Goal: Transaction & Acquisition: Purchase product/service

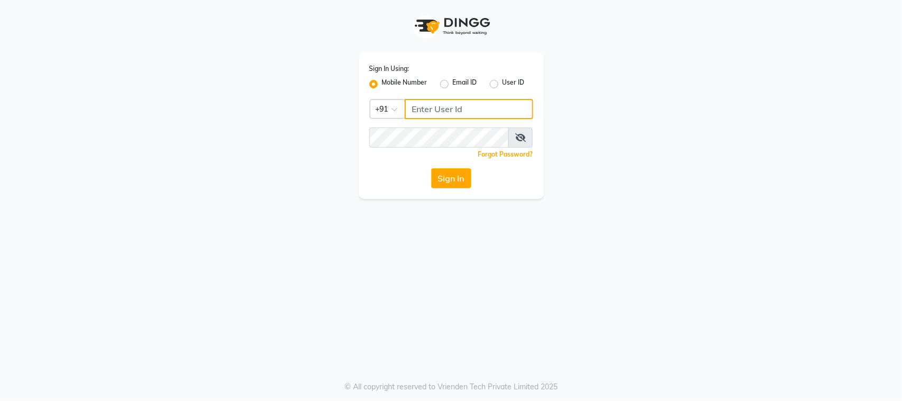
click at [466, 111] on input "Username" at bounding box center [469, 109] width 128 height 20
click at [452, 105] on input "Username" at bounding box center [469, 109] width 128 height 20
click at [445, 106] on input "Username" at bounding box center [469, 109] width 128 height 20
click at [446, 106] on input "Username" at bounding box center [469, 109] width 128 height 20
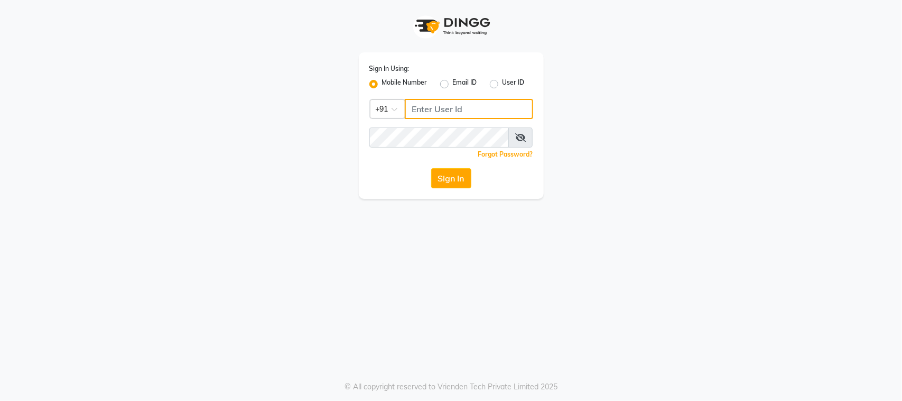
click at [446, 106] on input "Username" at bounding box center [469, 109] width 128 height 20
type input "8928837509"
click at [448, 176] on button "Sign In" at bounding box center [451, 178] width 40 height 20
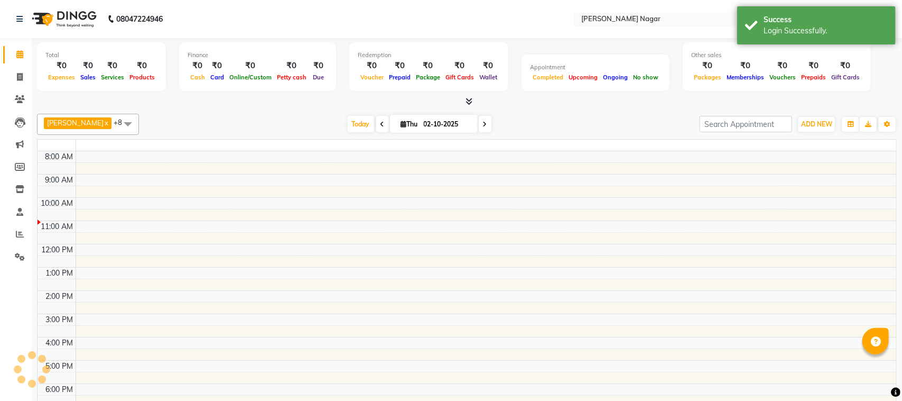
select select "en"
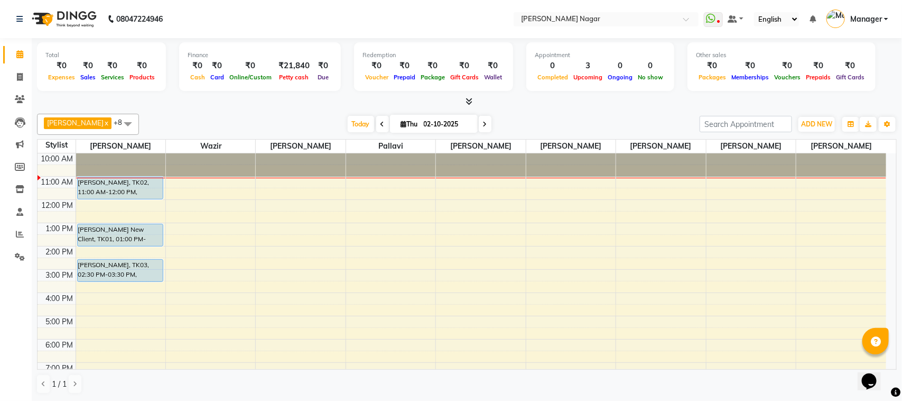
drag, startPoint x: 410, startPoint y: 168, endPoint x: 112, endPoint y: 109, distance: 303.8
click at [137, 78] on div "Total ₹0 Expenses ₹0 Sales ₹0 Services ₹0 Products Finance ₹0 Cash ₹0 Card ₹0 O…" at bounding box center [467, 219] width 871 height 363
click at [117, 124] on span at bounding box center [127, 124] width 21 height 20
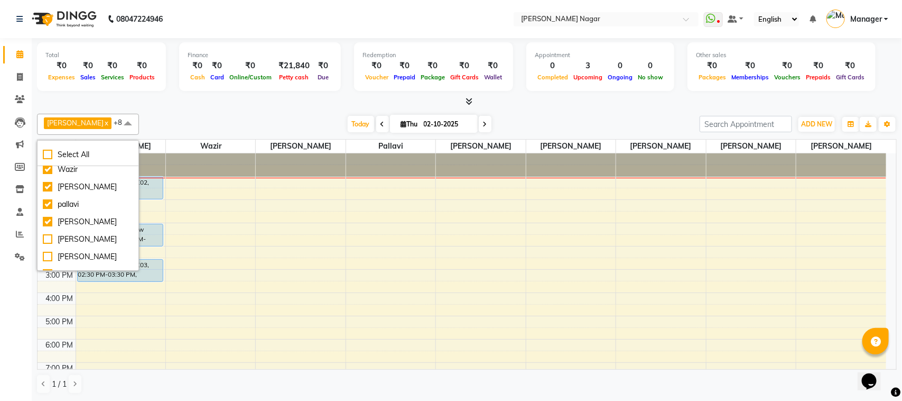
scroll to position [53, 0]
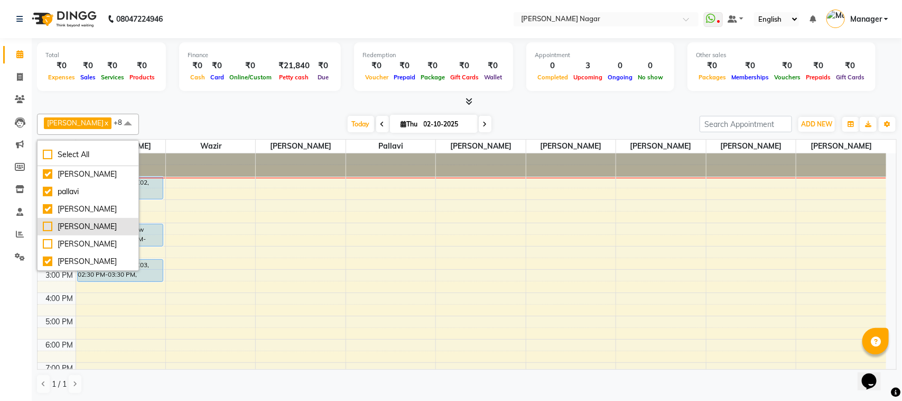
click at [49, 230] on div "[PERSON_NAME]" at bounding box center [88, 226] width 90 height 11
checkbox input "true"
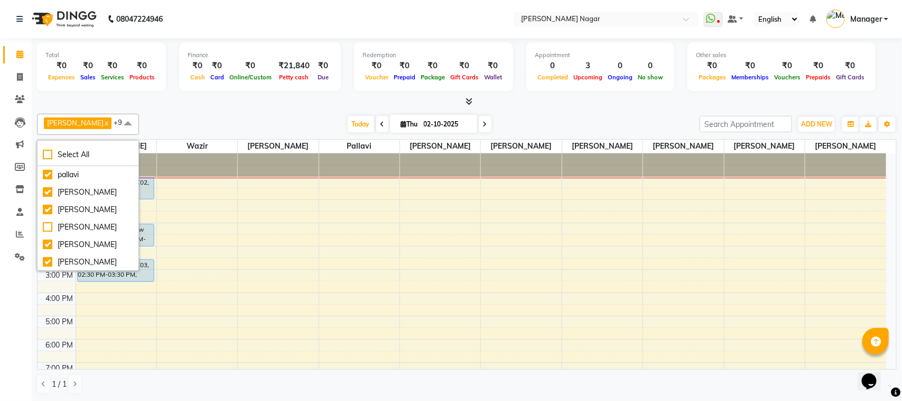
scroll to position [79, 0]
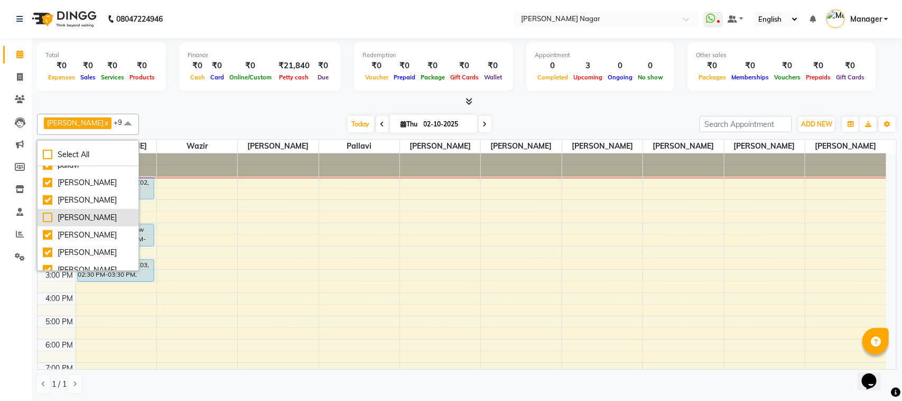
click at [58, 223] on div "[PERSON_NAME]" at bounding box center [88, 217] width 90 height 11
checkbox input "true"
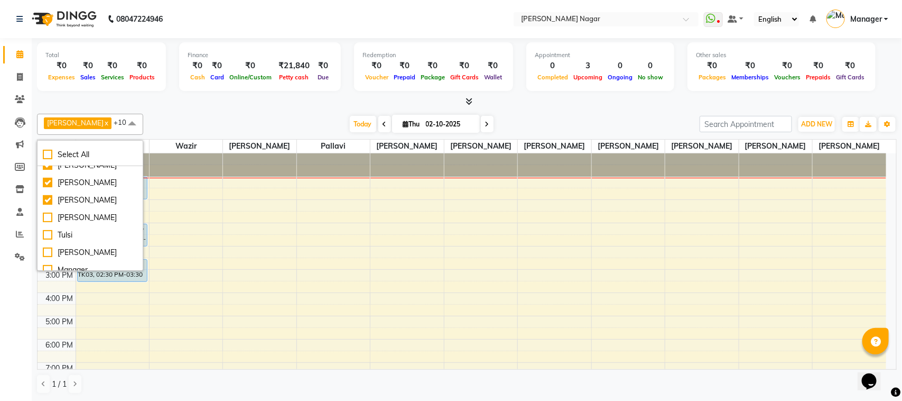
scroll to position [159, 0]
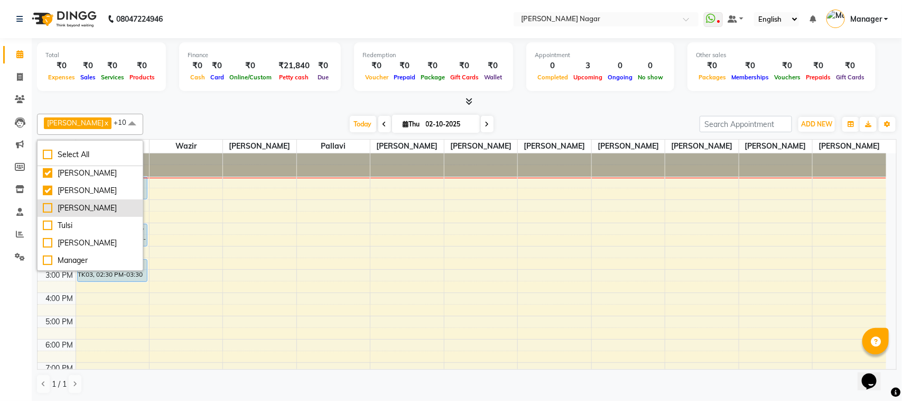
click at [61, 214] on div "[PERSON_NAME]" at bounding box center [90, 207] width 95 height 11
checkbox input "true"
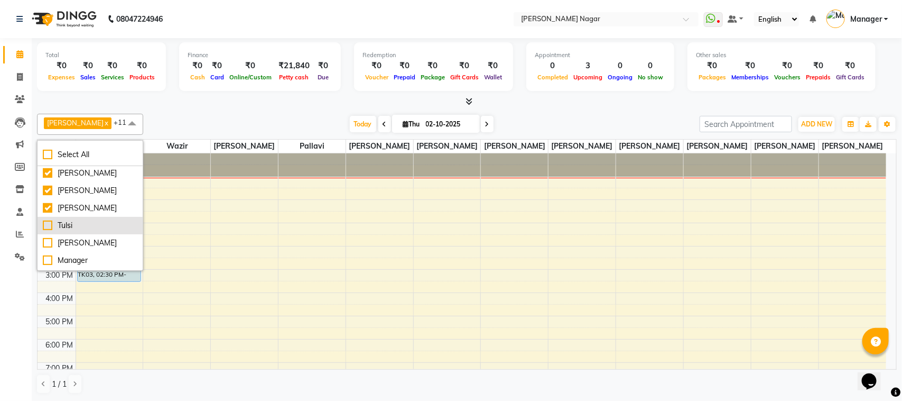
click at [59, 231] on div "Tulsi" at bounding box center [90, 225] width 95 height 11
checkbox input "true"
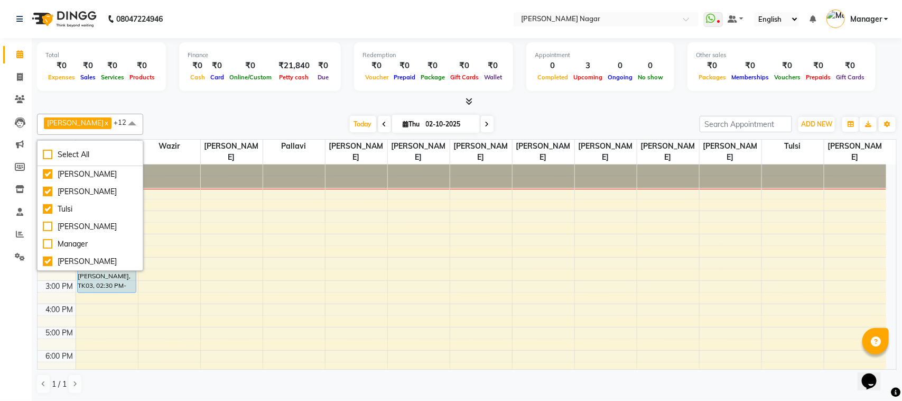
scroll to position [186, 0]
click at [122, 122] on span at bounding box center [132, 124] width 21 height 20
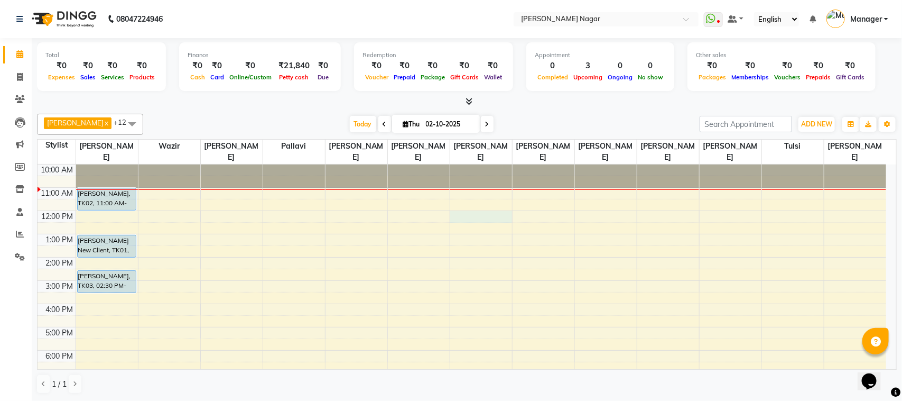
click at [466, 215] on div "10:00 AM 11:00 AM 12:00 PM 1:00 PM 2:00 PM 3:00 PM 4:00 PM 5:00 PM 6:00 PM 7:00…" at bounding box center [462, 326] width 849 height 325
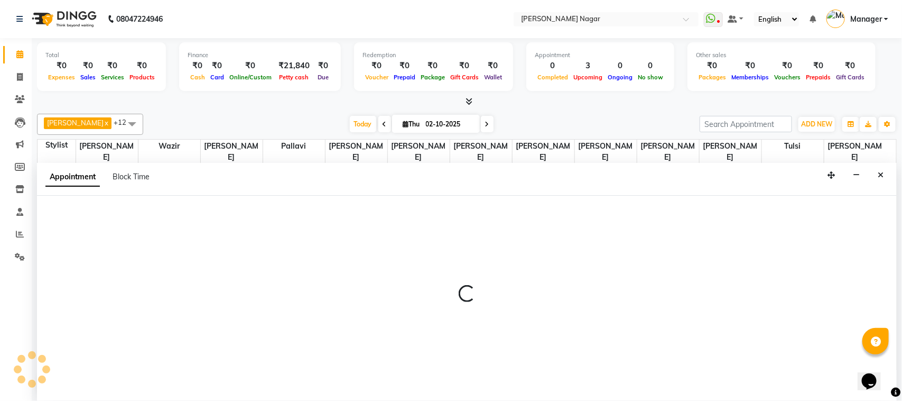
select select "66765"
select select "tentative"
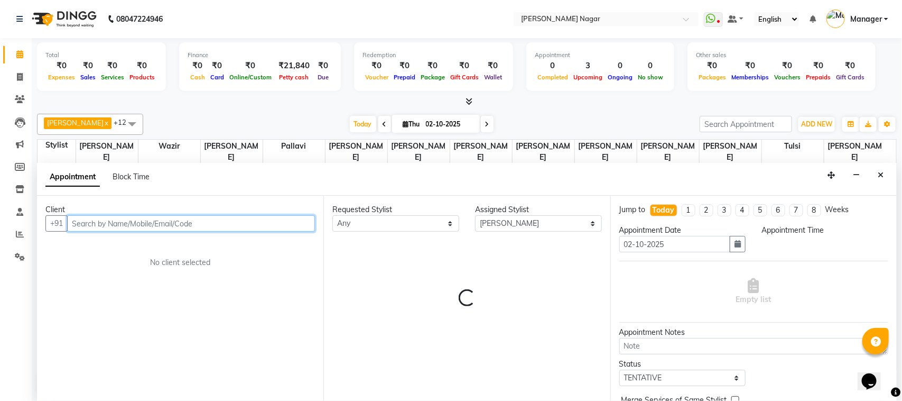
select select "720"
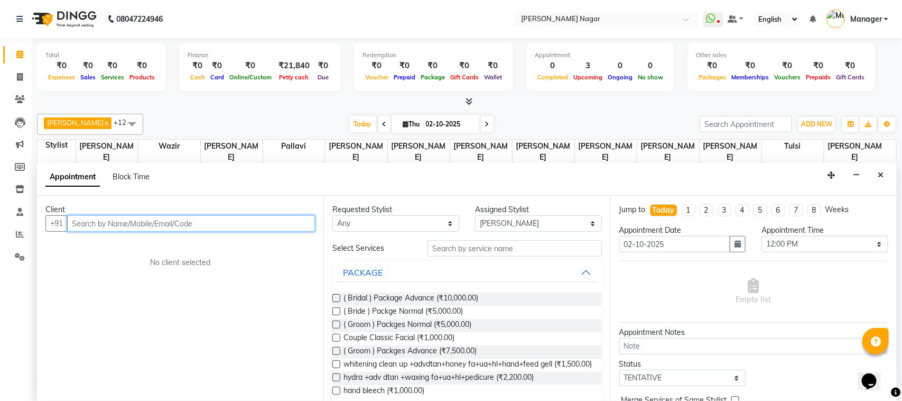
click at [130, 220] on input "text" at bounding box center [191, 223] width 248 height 16
click at [125, 223] on input "text" at bounding box center [191, 223] width 248 height 16
drag, startPoint x: 125, startPoint y: 223, endPoint x: 130, endPoint y: 229, distance: 7.5
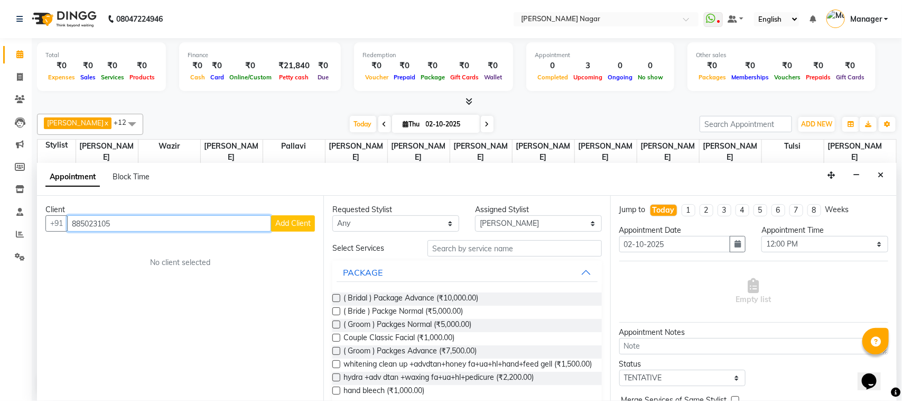
click at [130, 229] on input "885023105" at bounding box center [169, 223] width 204 height 16
click at [130, 230] on input "885023105" at bounding box center [169, 223] width 204 height 16
type input "885023105"
click at [301, 220] on span "Add Client" at bounding box center [292, 223] width 35 height 10
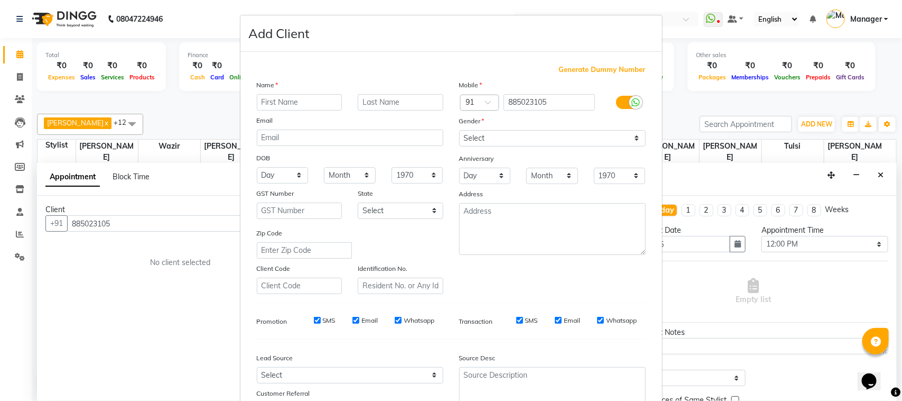
click at [289, 100] on input "text" at bounding box center [300, 102] width 86 height 16
type input "a"
type input "Aditi"
click at [486, 138] on select "Select [DEMOGRAPHIC_DATA] [DEMOGRAPHIC_DATA] Other Prefer Not To Say" at bounding box center [552, 138] width 187 height 16
select select "[DEMOGRAPHIC_DATA]"
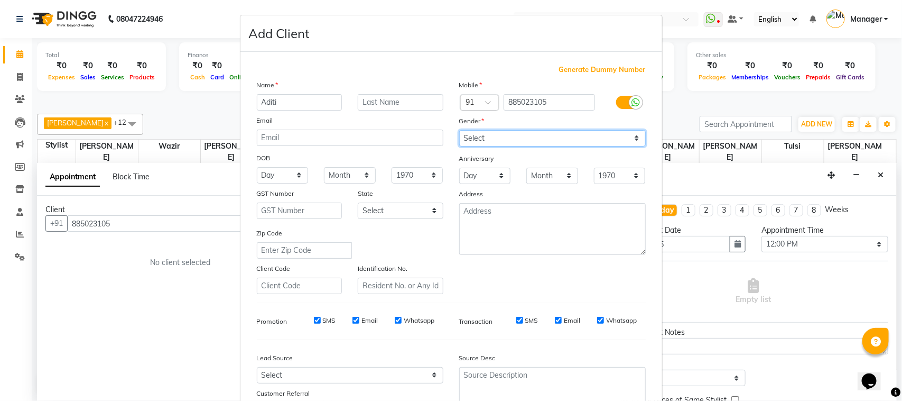
click at [459, 130] on select "Select [DEMOGRAPHIC_DATA] [DEMOGRAPHIC_DATA] Other Prefer Not To Say" at bounding box center [552, 138] width 187 height 16
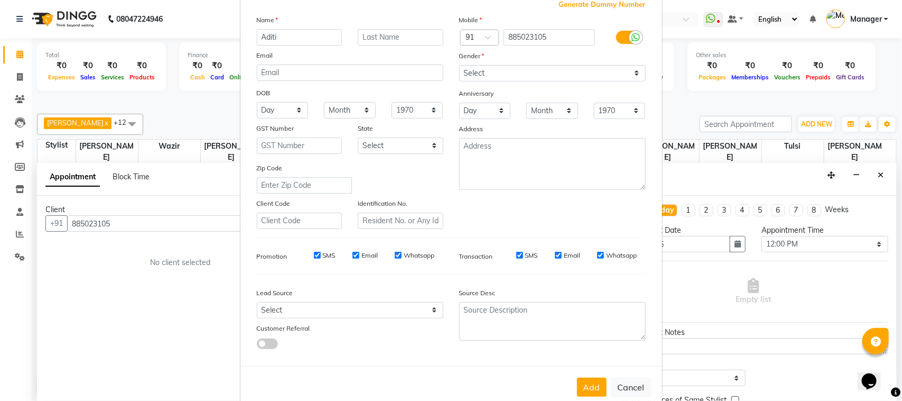
scroll to position [68, 0]
click at [585, 375] on button "Add" at bounding box center [592, 384] width 30 height 19
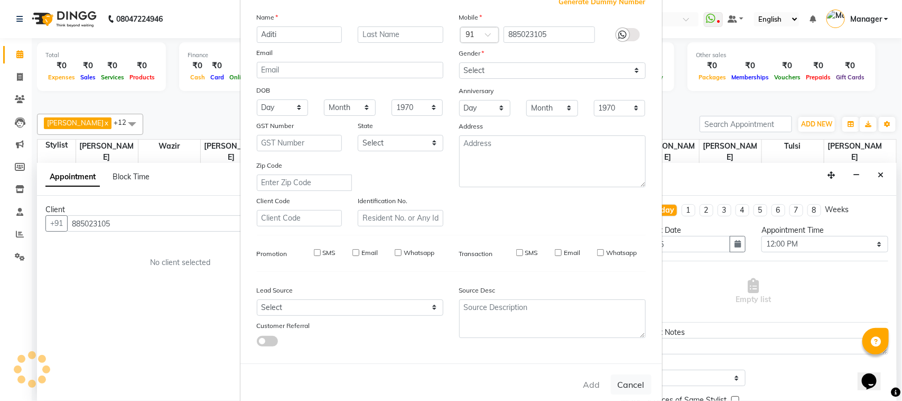
type input "88*****05"
select select
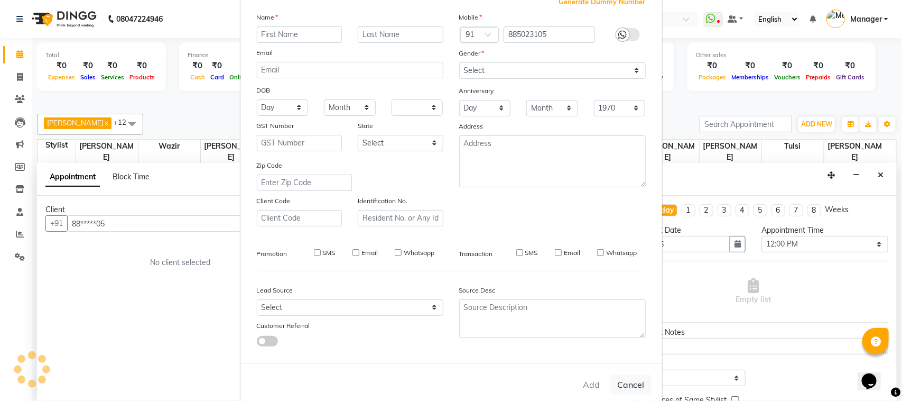
select select
checkbox input "false"
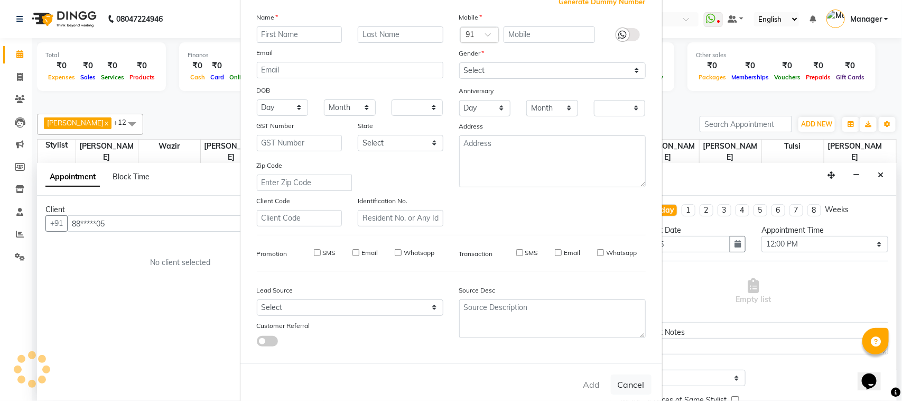
checkbox input "false"
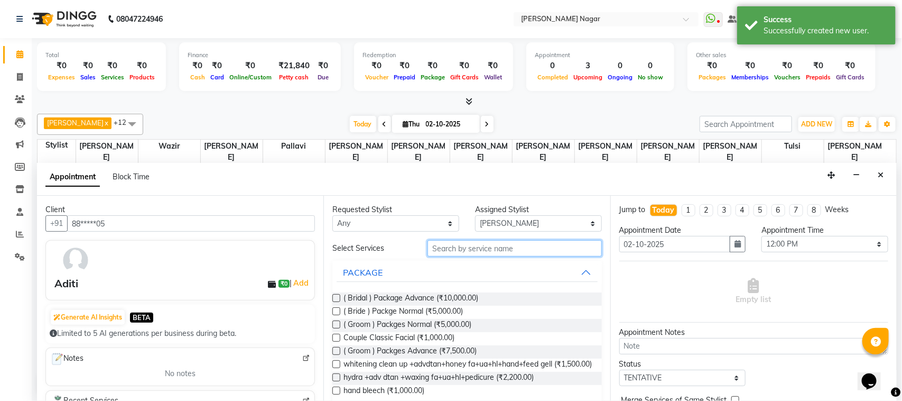
click at [530, 252] on input "text" at bounding box center [515, 248] width 174 height 16
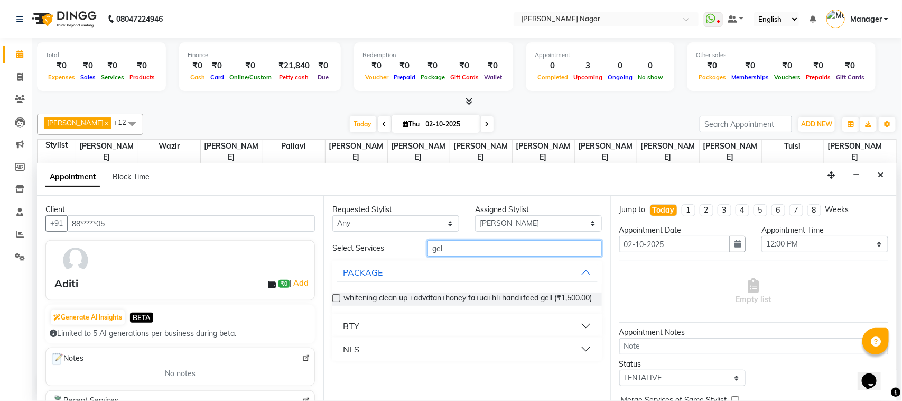
type input "gel"
click at [585, 357] on button "NLS" at bounding box center [467, 348] width 261 height 19
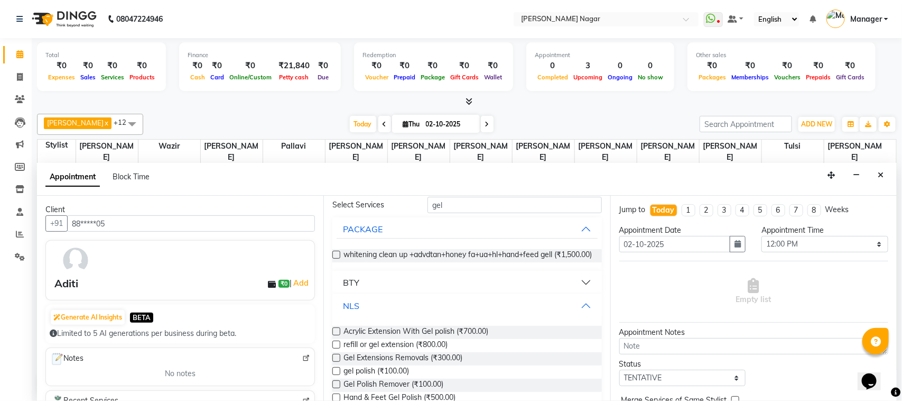
scroll to position [45, 0]
click at [339, 373] on label at bounding box center [336, 369] width 8 height 8
click at [339, 374] on input "checkbox" at bounding box center [335, 370] width 7 height 7
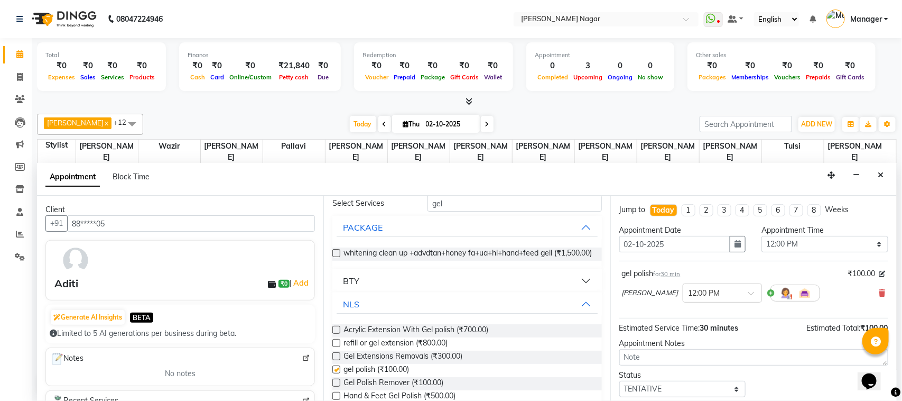
checkbox input "false"
click at [715, 389] on select "Select TENTATIVE CONFIRM CHECK-IN UPCOMING" at bounding box center [683, 389] width 127 height 16
select select "upcoming"
click at [620, 382] on select "Select TENTATIVE CONFIRM CHECK-IN UPCOMING" at bounding box center [683, 389] width 127 height 16
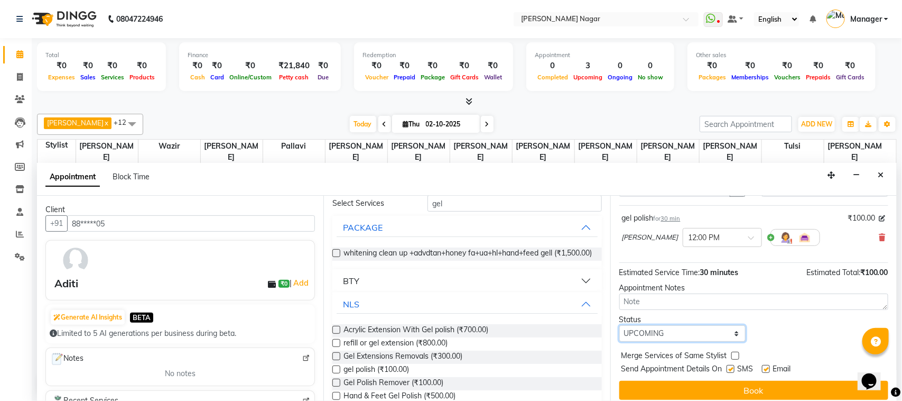
scroll to position [61, 0]
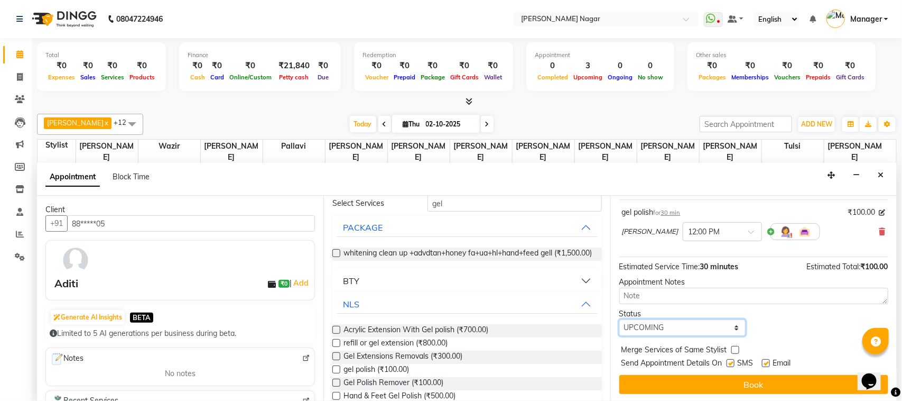
drag, startPoint x: 892, startPoint y: 339, endPoint x: 30, endPoint y: 20, distance: 919.2
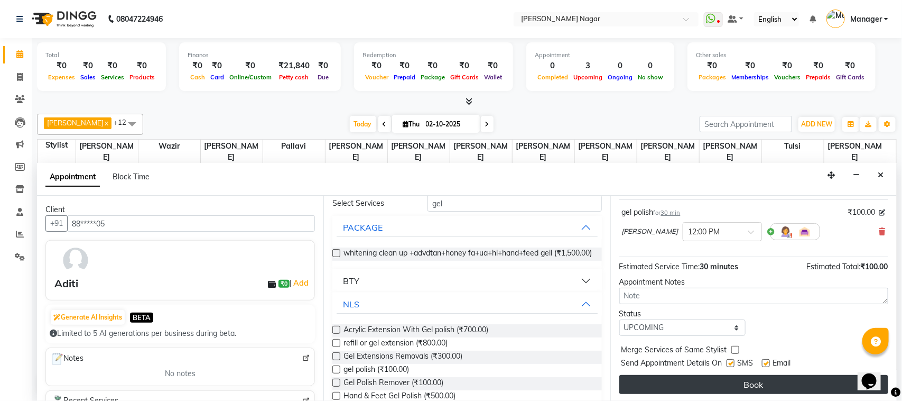
click at [816, 380] on button "Book" at bounding box center [754, 384] width 269 height 19
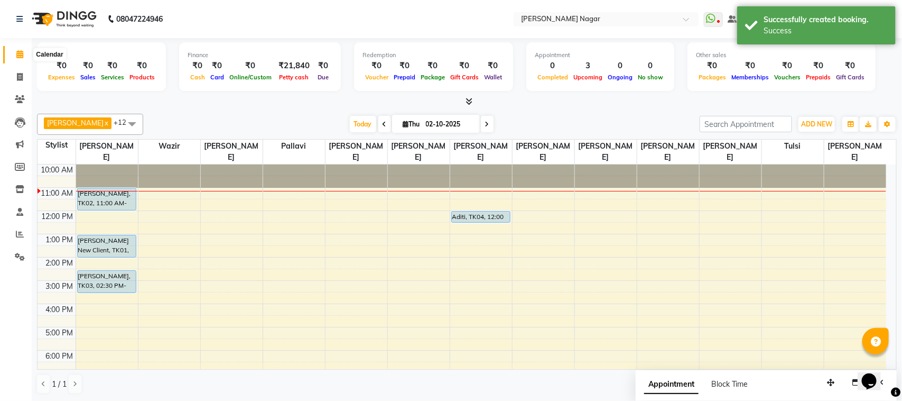
click at [15, 53] on span at bounding box center [20, 55] width 19 height 12
click at [16, 53] on span at bounding box center [20, 55] width 19 height 12
click at [16, 53] on icon at bounding box center [19, 54] width 7 height 8
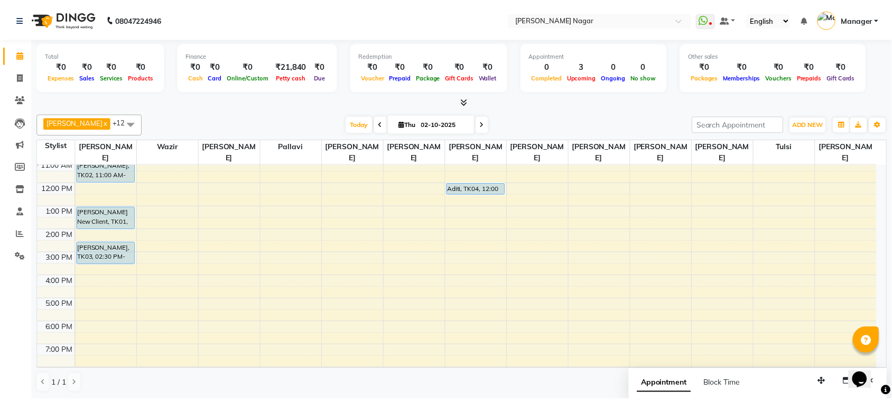
scroll to position [27, 0]
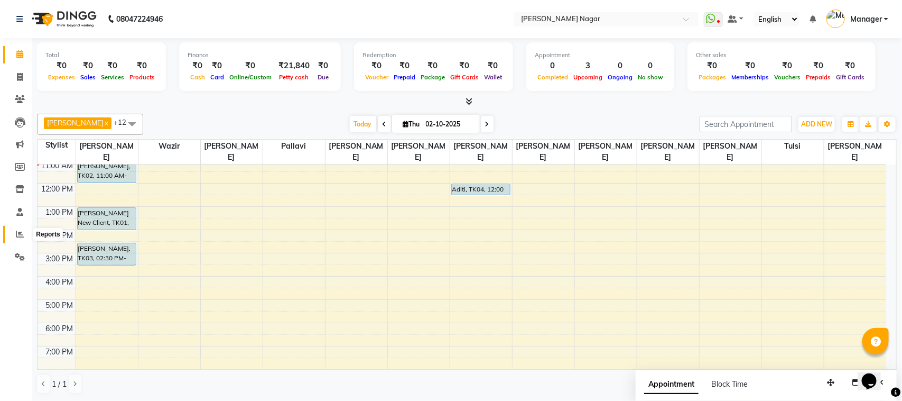
click at [19, 234] on icon at bounding box center [20, 234] width 8 height 8
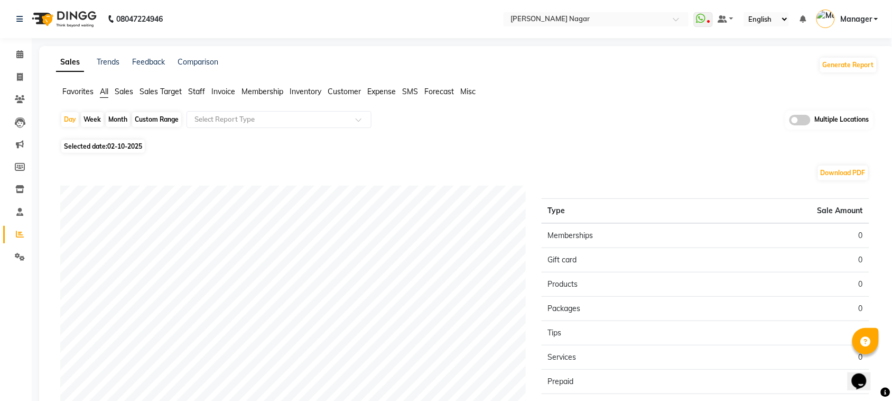
click at [191, 89] on span "Staff" at bounding box center [196, 92] width 17 height 10
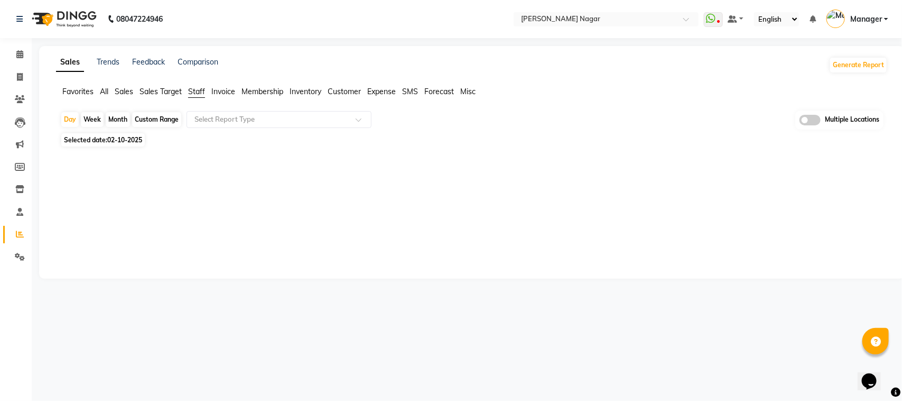
click at [113, 120] on div "Month" at bounding box center [118, 119] width 24 height 15
select select "10"
select select "2025"
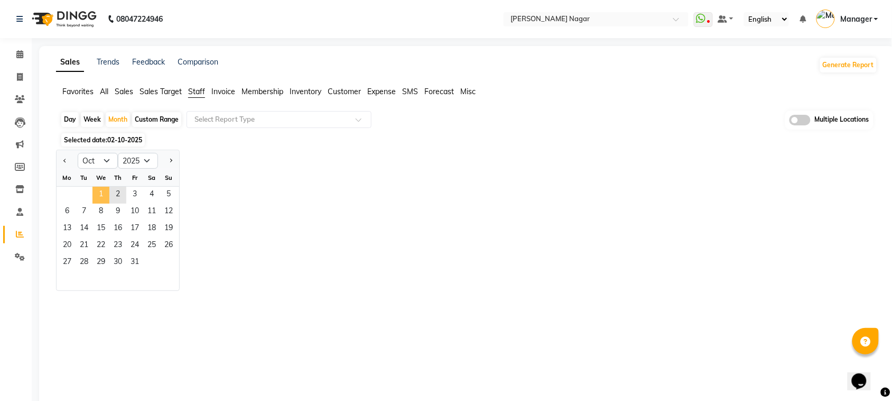
click at [99, 199] on span "1" at bounding box center [101, 195] width 17 height 17
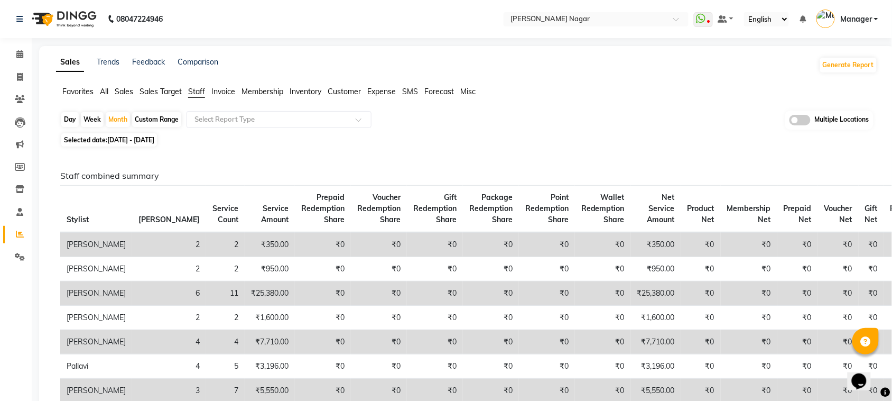
click at [206, 195] on th "Service Count" at bounding box center [225, 209] width 39 height 47
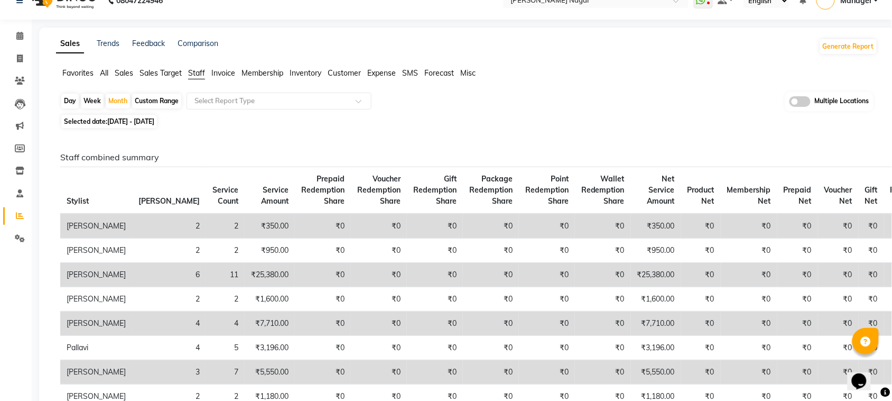
scroll to position [9, 0]
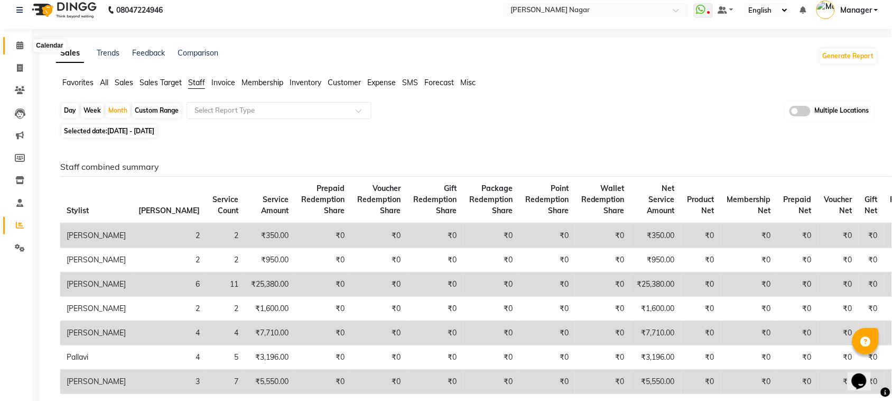
click at [16, 43] on icon at bounding box center [19, 45] width 7 height 8
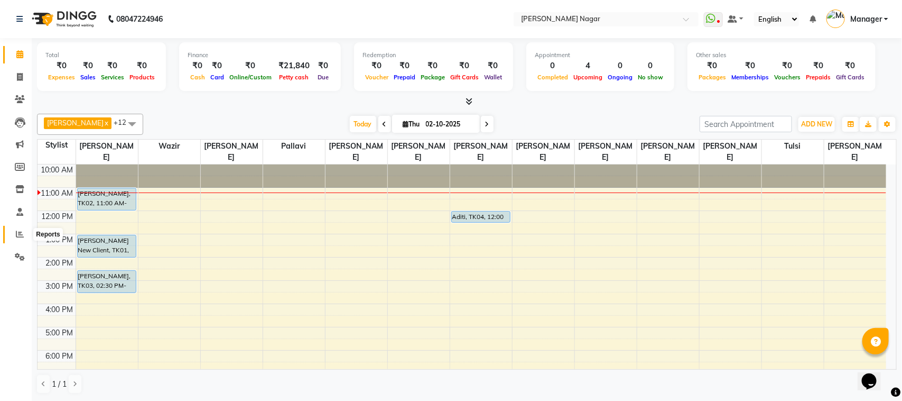
click at [16, 233] on icon at bounding box center [20, 234] width 8 height 8
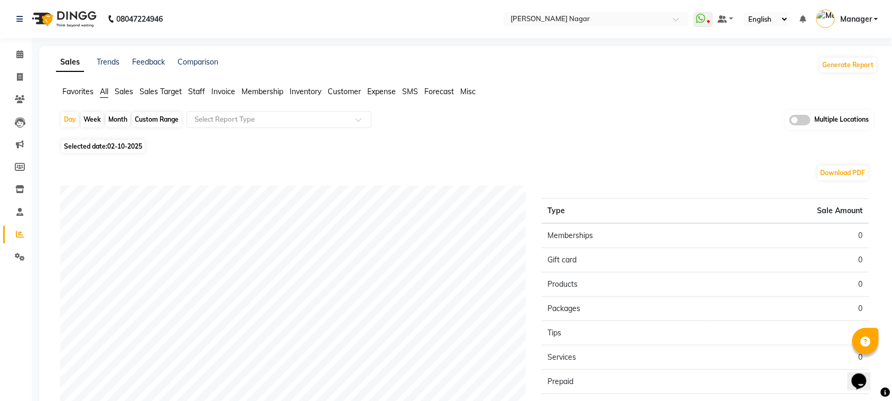
click at [195, 90] on span "Staff" at bounding box center [196, 92] width 17 height 10
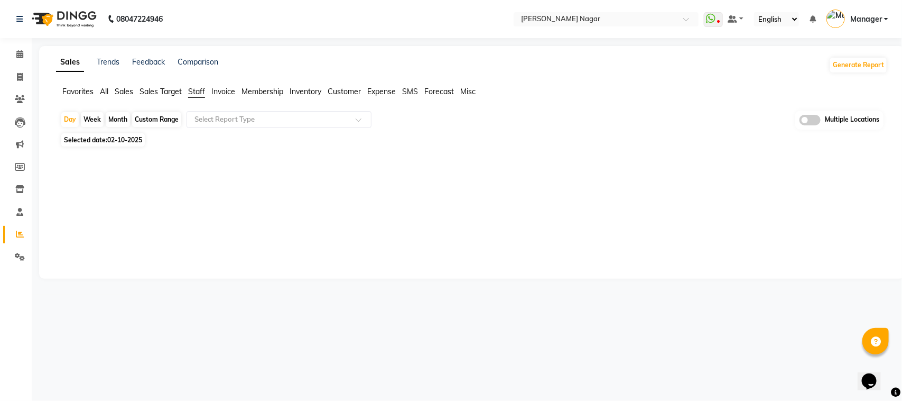
click at [112, 119] on div "Month" at bounding box center [118, 119] width 24 height 15
select select "10"
select select "2025"
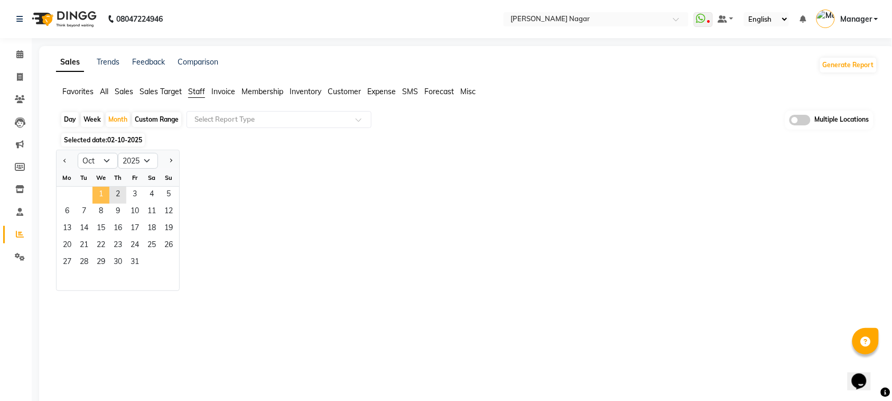
click at [98, 194] on span "1" at bounding box center [101, 195] width 17 height 17
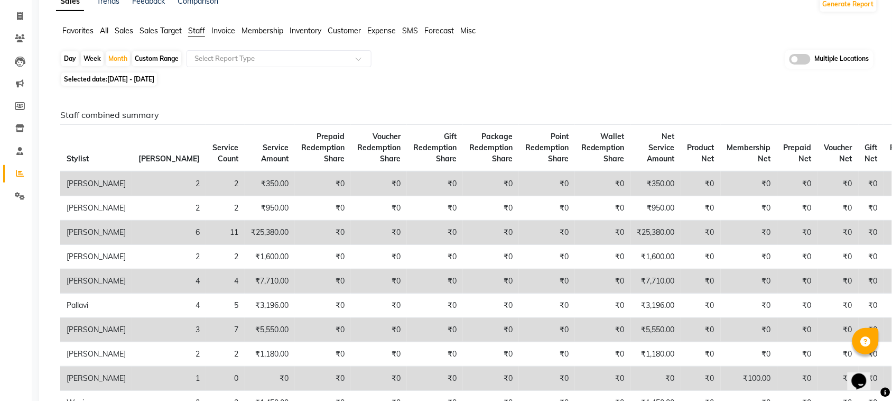
scroll to position [85, 0]
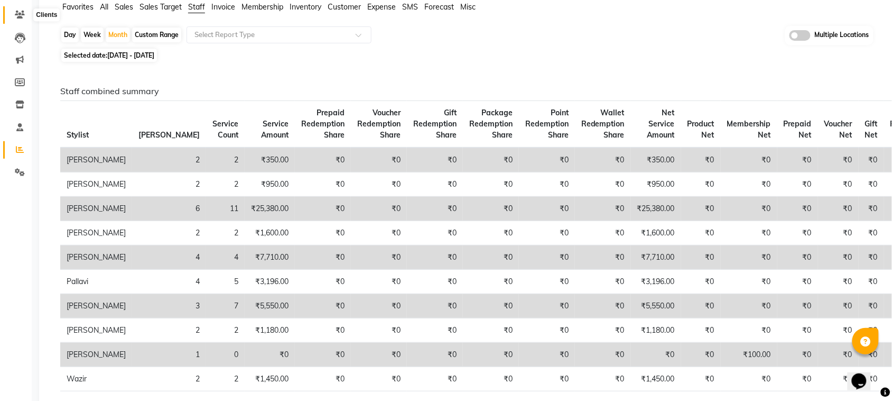
click at [22, 16] on icon at bounding box center [20, 15] width 10 height 8
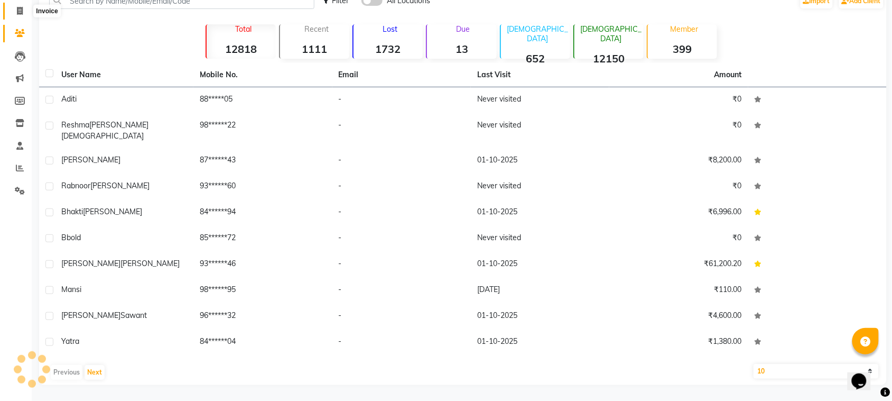
scroll to position [57, 0]
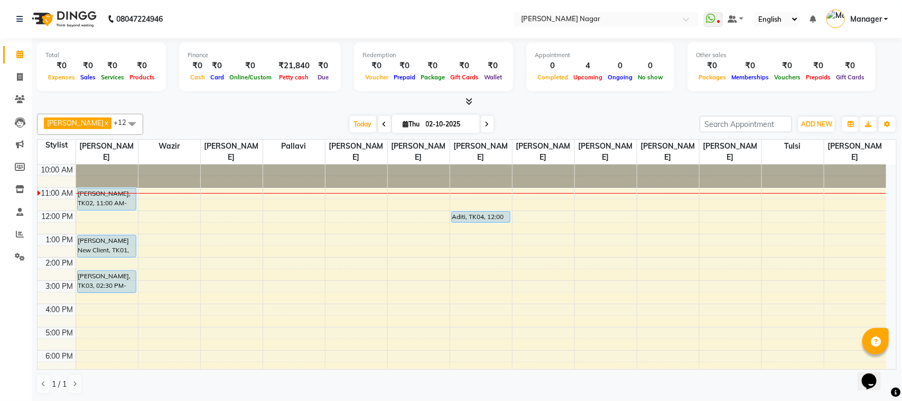
click at [383, 122] on icon at bounding box center [385, 124] width 4 height 6
type input "01-10-2025"
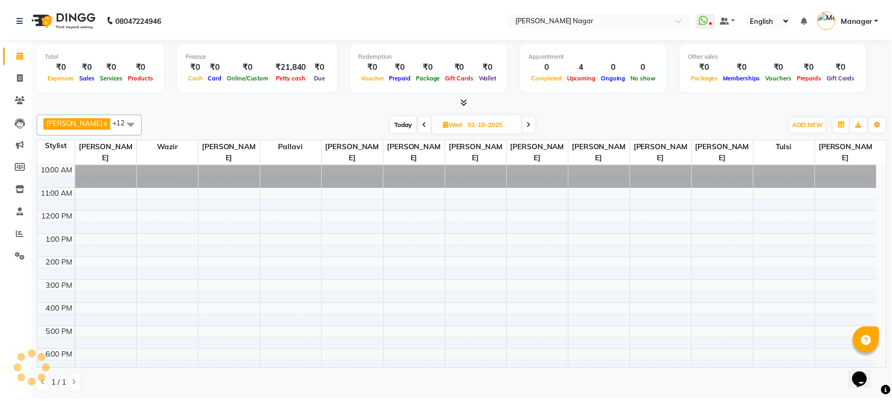
scroll to position [24, 0]
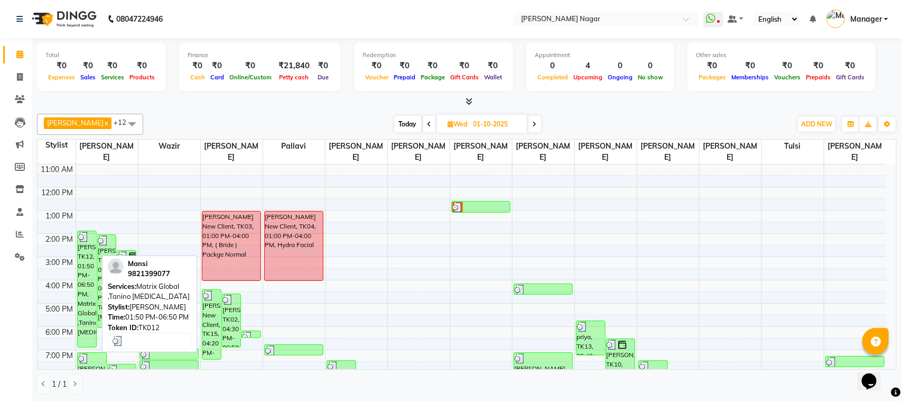
click at [91, 244] on div "[PERSON_NAME], TK12, 01:50 PM-06:50 PM, Matrix Global ,Tanino [MEDICAL_DATA]" at bounding box center [87, 289] width 19 height 116
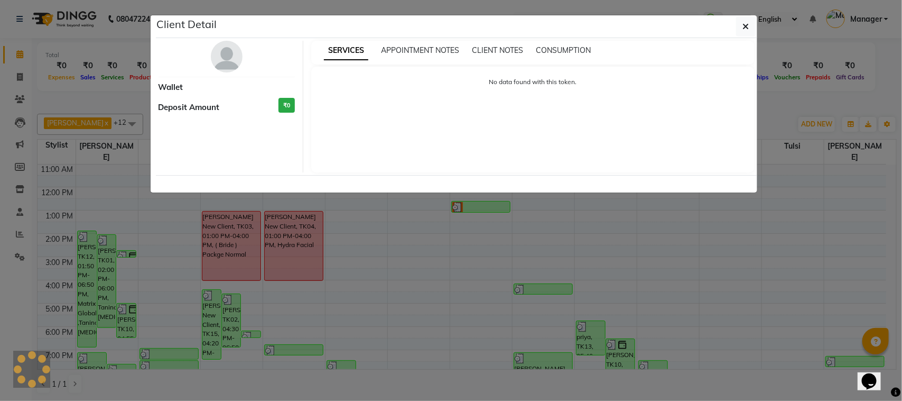
select select "3"
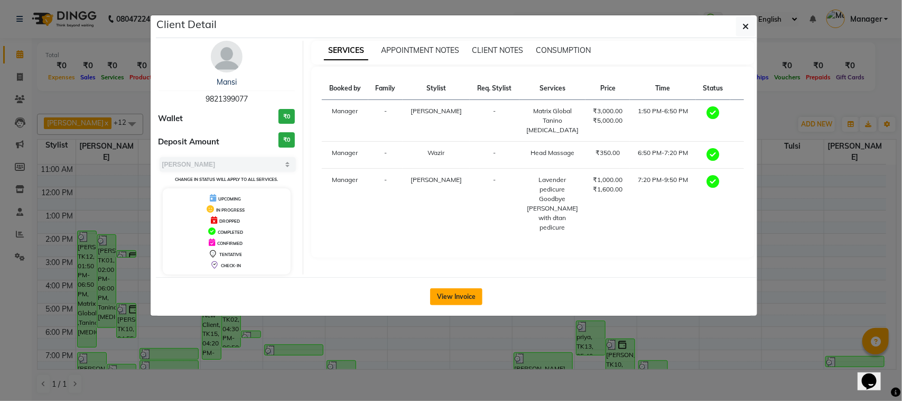
click at [451, 296] on button "View Invoice" at bounding box center [456, 296] width 52 height 17
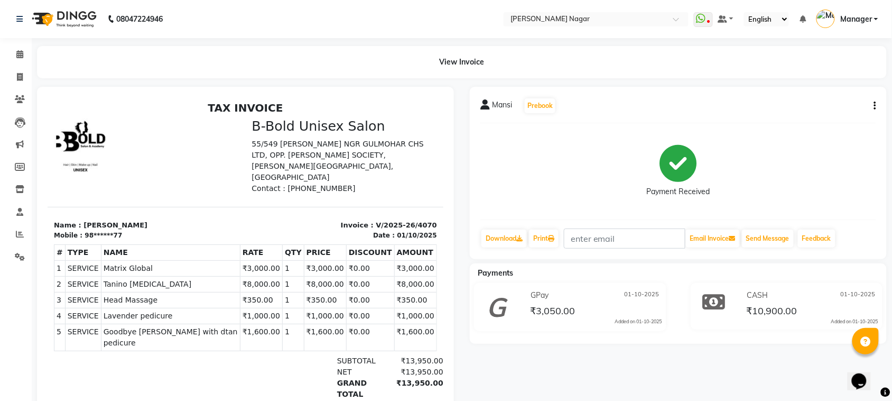
click at [282, 261] on td "1" at bounding box center [293, 268] width 22 height 16
click at [14, 51] on span at bounding box center [20, 55] width 19 height 12
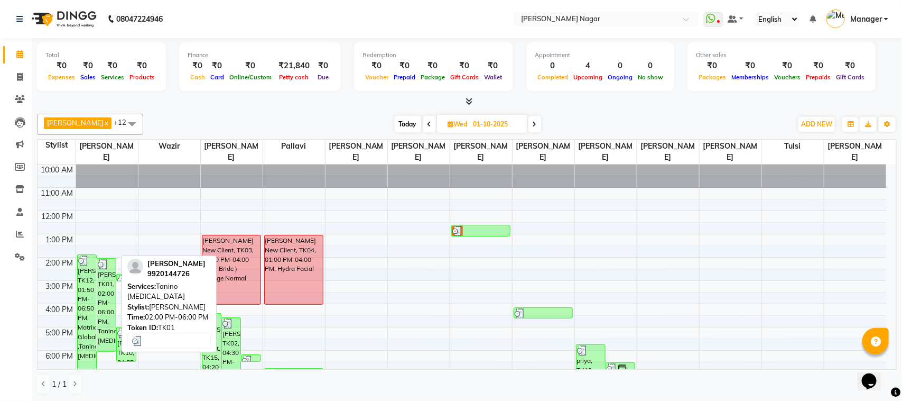
click at [106, 281] on div "[PERSON_NAME], TK01, 02:00 PM-06:00 PM, Tanino [MEDICAL_DATA]" at bounding box center [106, 304] width 19 height 93
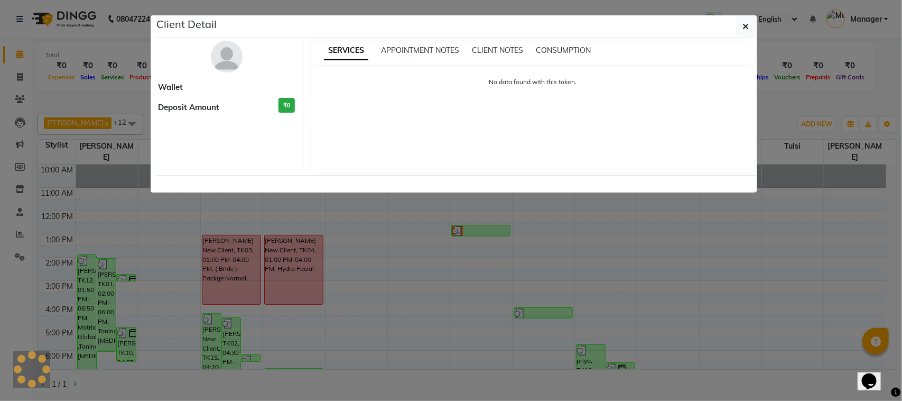
select select "3"
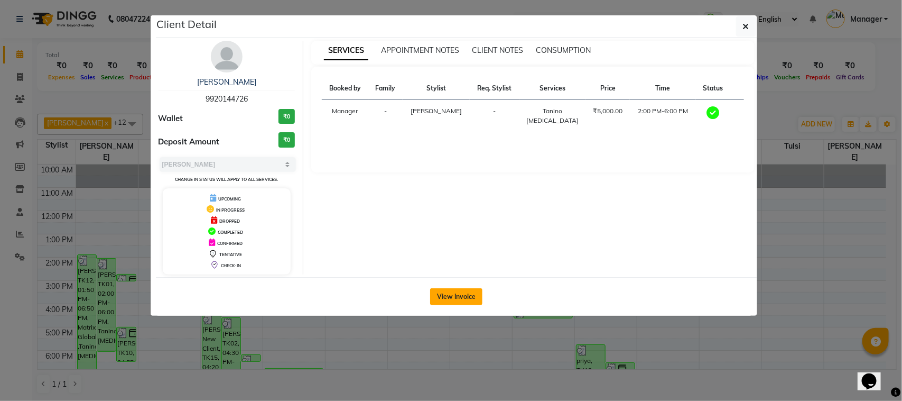
click at [445, 299] on button "View Invoice" at bounding box center [456, 296] width 52 height 17
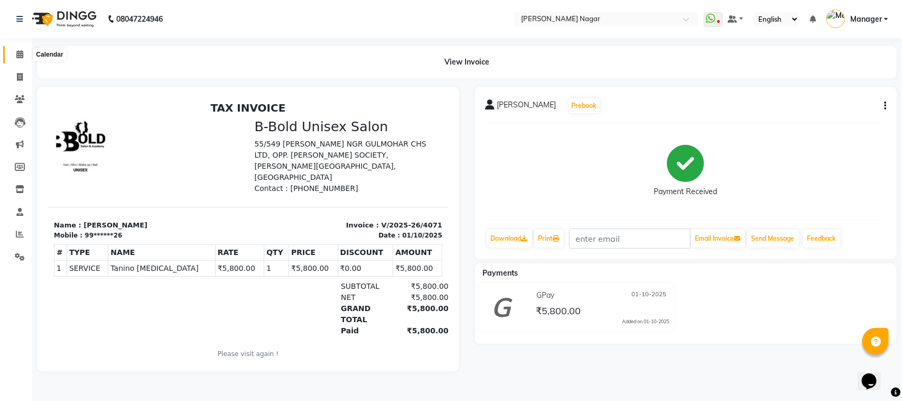
click at [22, 54] on icon at bounding box center [19, 54] width 7 height 8
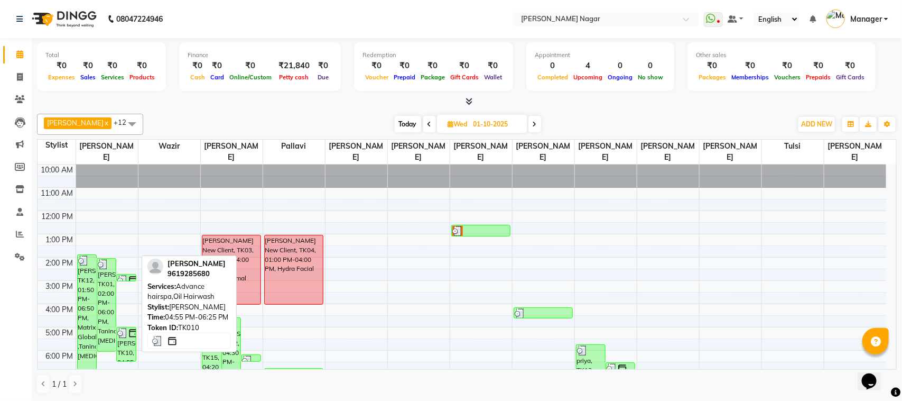
click at [123, 352] on div "[PERSON_NAME], TK10, 04:55 PM-06:25 PM, Advance hairspa,Oil Hairwash" at bounding box center [126, 344] width 19 height 34
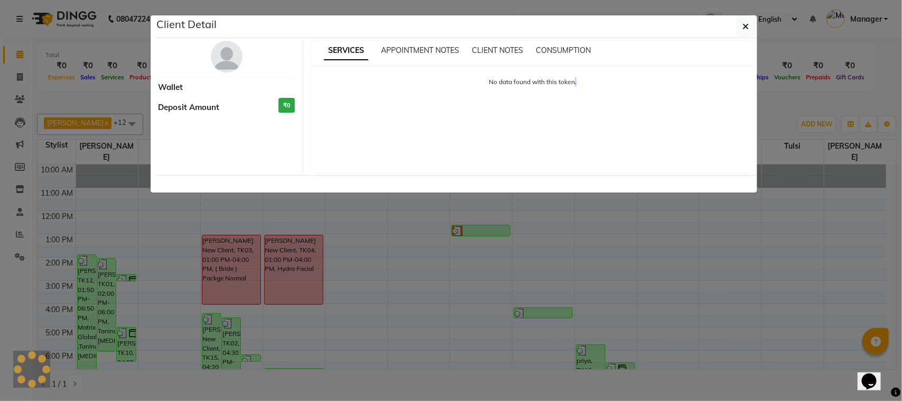
click at [123, 352] on ngb-modal-window "Client Detail Wallet Deposit Amount ₹0 SERVICES APPOINTMENT NOTES CLIENT NOTES …" at bounding box center [451, 200] width 902 height 401
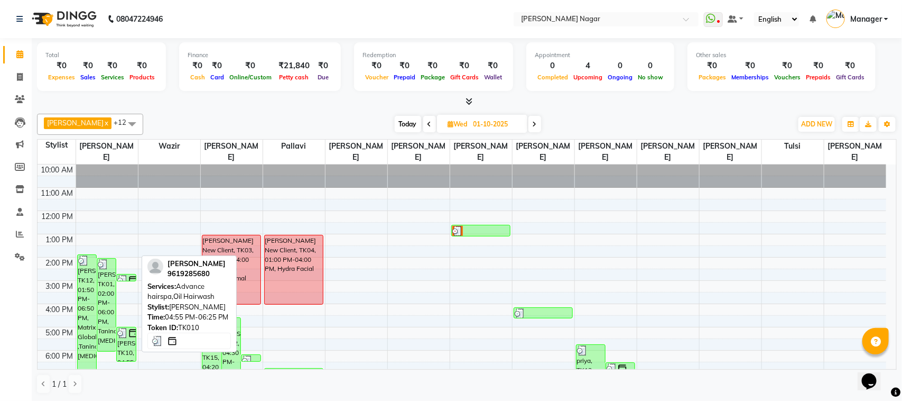
click at [126, 342] on div "[PERSON_NAME], TK10, 04:55 PM-06:25 PM, Advance hairspa,Oil Hairwash" at bounding box center [126, 344] width 19 height 34
select select "3"
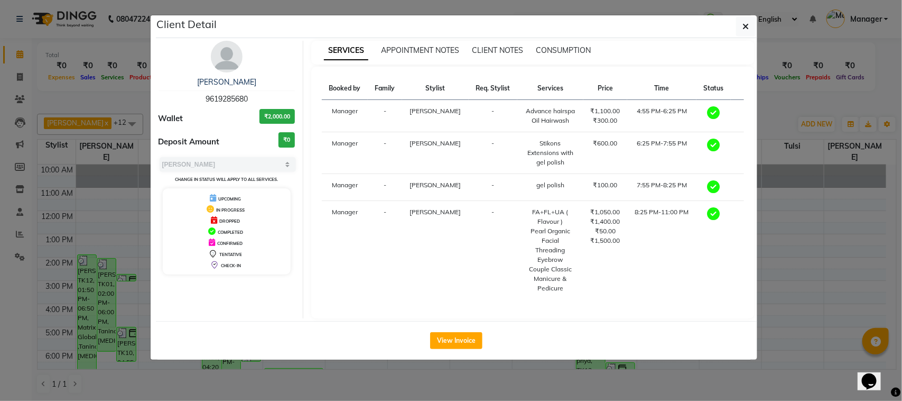
click at [126, 342] on ngb-modal-window "Client Detail [PERSON_NAME] 9619285680 Wallet ₹2,000.00 Deposit Amount ₹0 Selec…" at bounding box center [451, 200] width 902 height 401
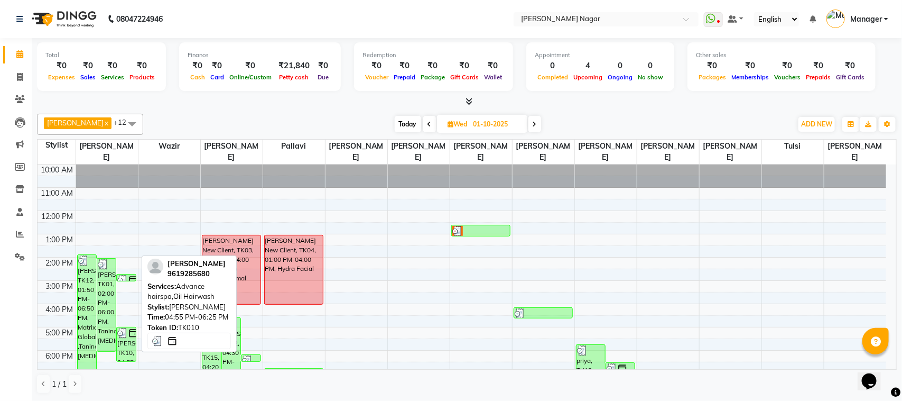
click at [127, 344] on div "[PERSON_NAME], TK10, 04:55 PM-06:25 PM, Advance hairspa,Oil Hairwash" at bounding box center [126, 344] width 19 height 34
select select "3"
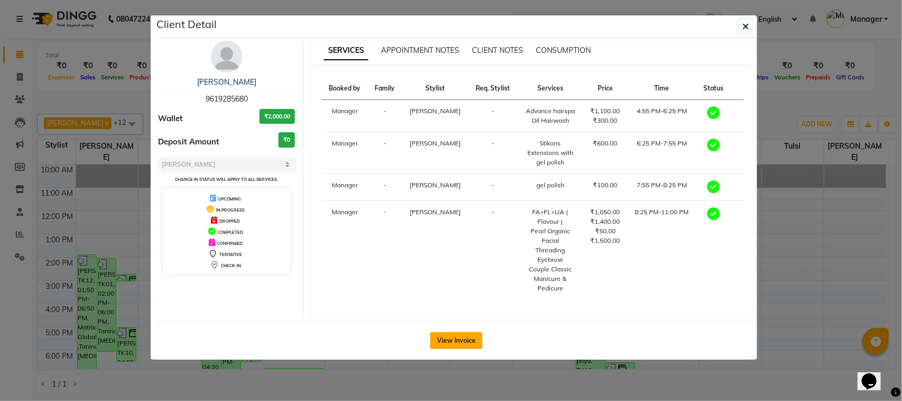
click at [465, 332] on button "View Invoice" at bounding box center [456, 340] width 52 height 17
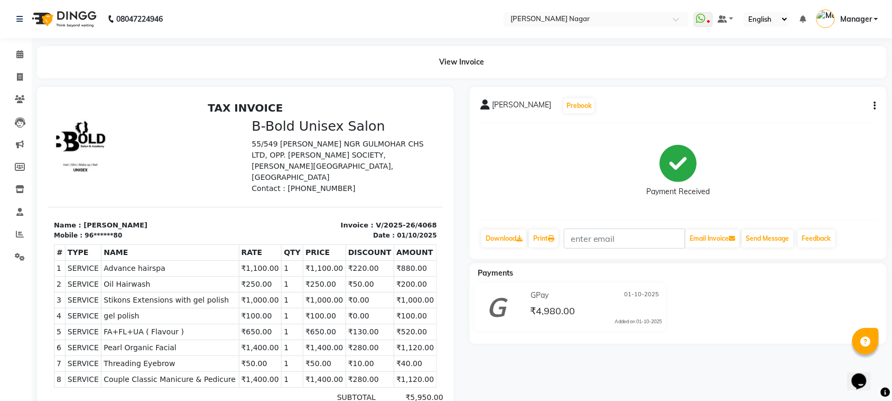
click at [228, 275] on td "SERVICE Oil Hairwash" at bounding box center [169, 283] width 137 height 16
click at [238, 275] on td "₹250.00" at bounding box center [259, 283] width 43 height 16
click at [20, 58] on icon at bounding box center [19, 54] width 7 height 8
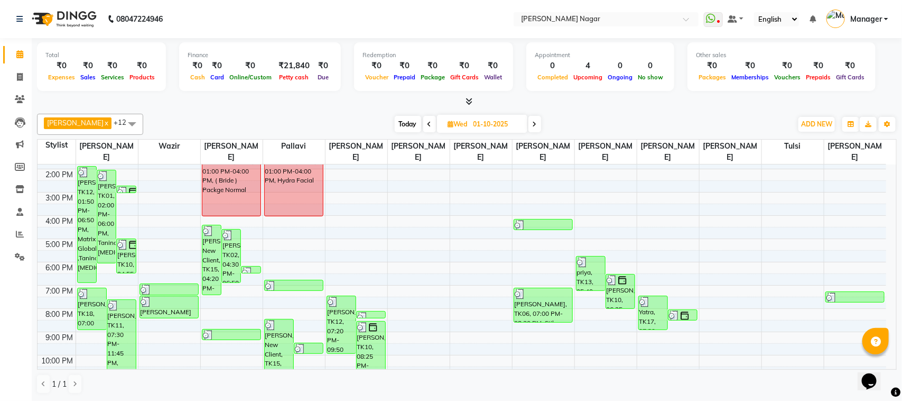
scroll to position [94, 0]
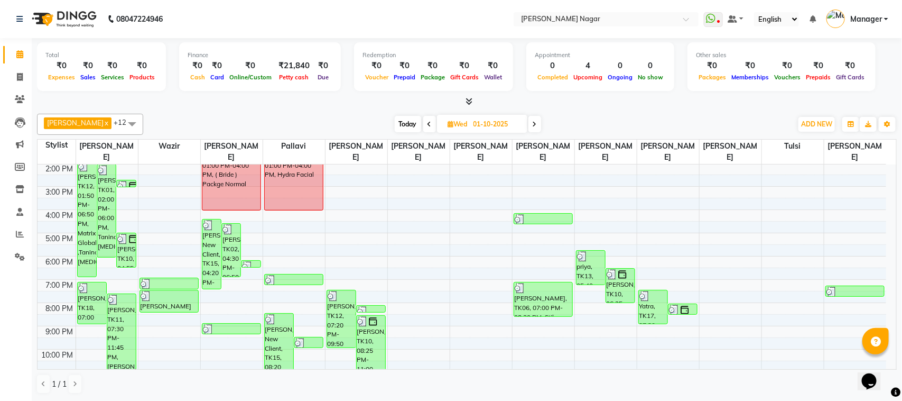
click at [403, 128] on span "Today" at bounding box center [408, 124] width 26 height 16
type input "02-10-2025"
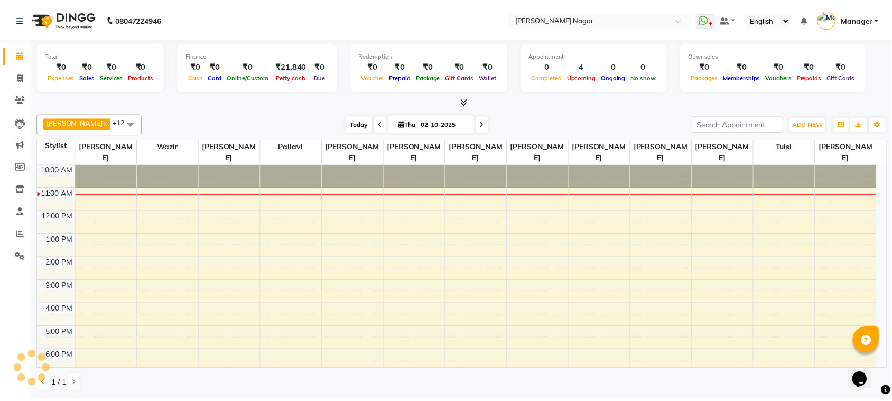
scroll to position [24, 0]
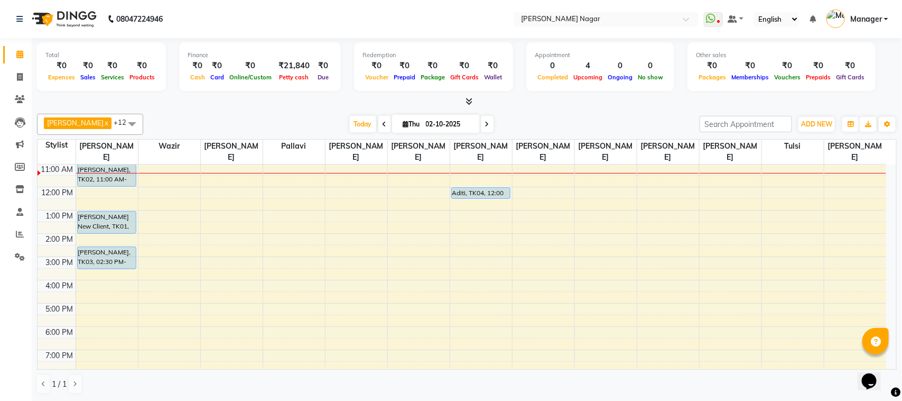
click at [271, 232] on div "10:00 AM 11:00 AM 12:00 PM 1:00 PM 2:00 PM 3:00 PM 4:00 PM 5:00 PM 6:00 PM 7:00…" at bounding box center [462, 303] width 849 height 325
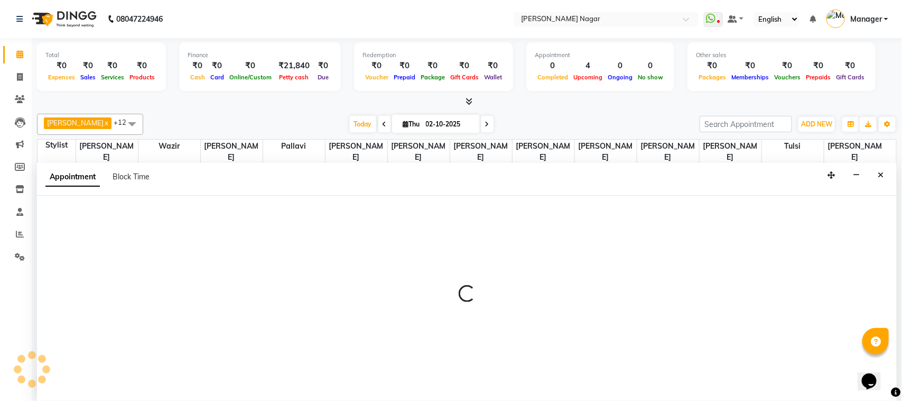
select select "87299"
select select "810"
select select "tentative"
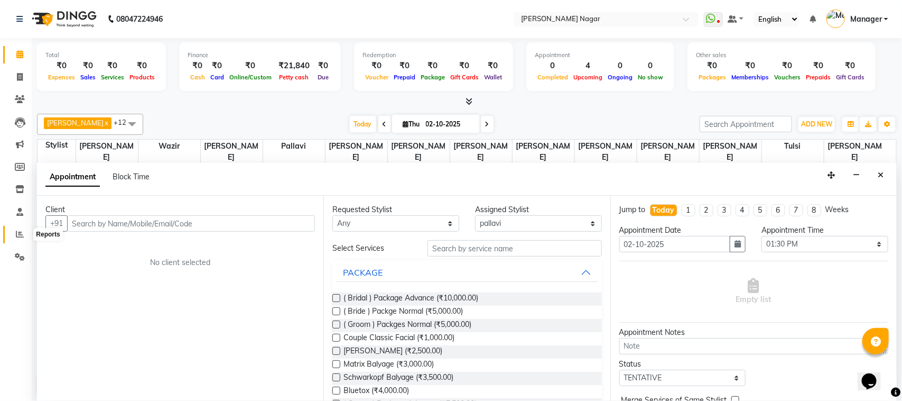
click at [14, 230] on span at bounding box center [20, 234] width 19 height 12
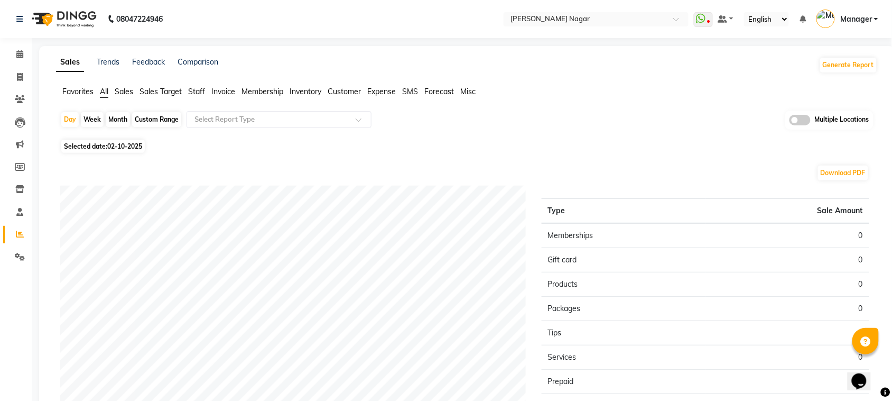
click at [117, 118] on div "Month" at bounding box center [118, 119] width 24 height 15
select select "10"
select select "2025"
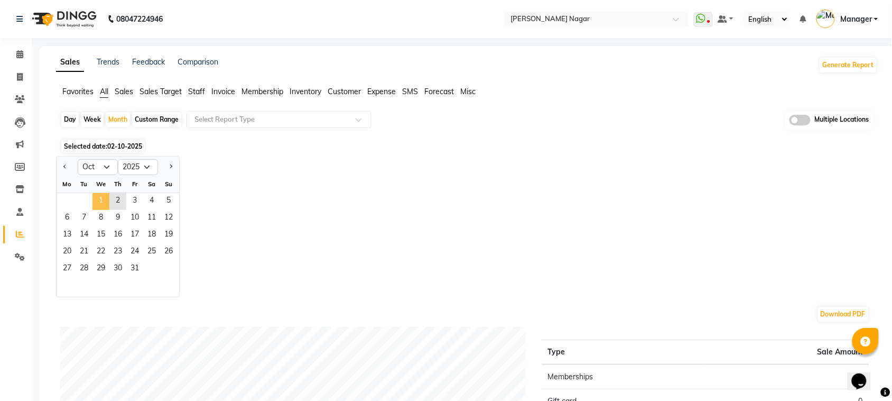
click at [95, 201] on span "1" at bounding box center [101, 201] width 17 height 17
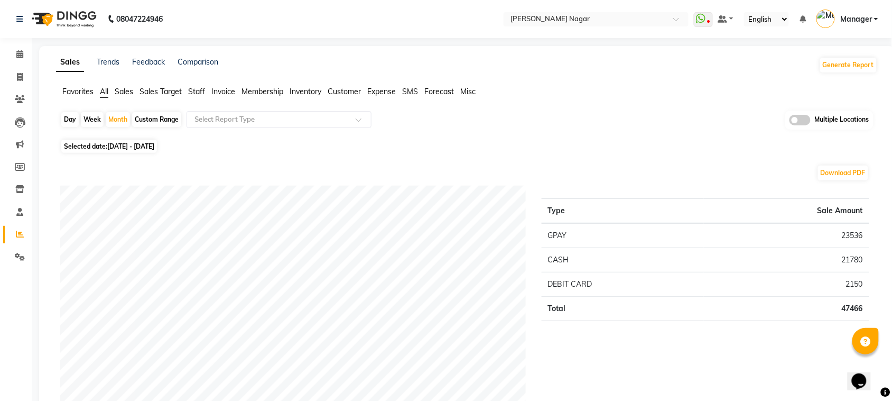
click at [191, 93] on span "Staff" at bounding box center [196, 92] width 17 height 10
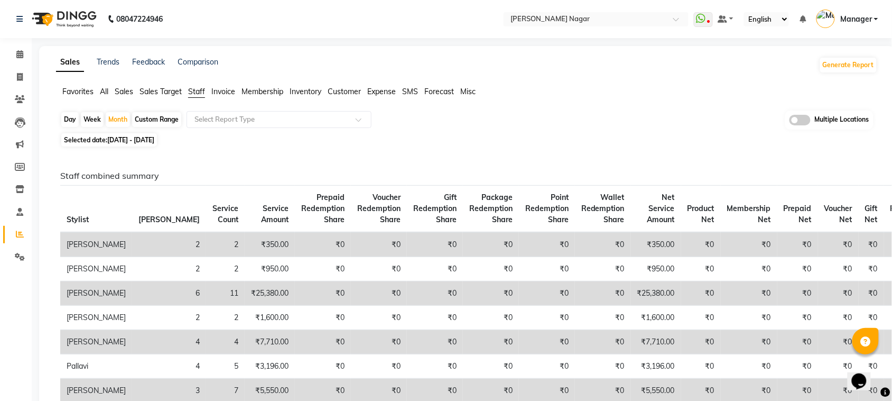
click at [17, 77] on icon at bounding box center [20, 77] width 6 height 8
select select "service"
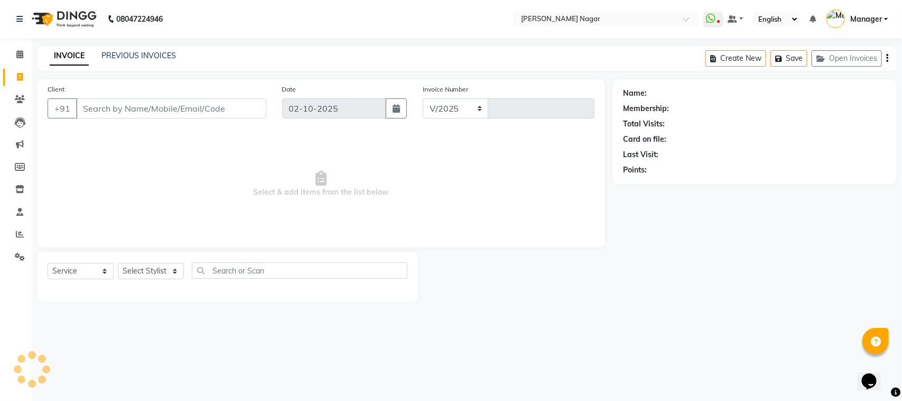
select select "7349"
type input "4082"
click at [21, 53] on icon at bounding box center [19, 54] width 7 height 8
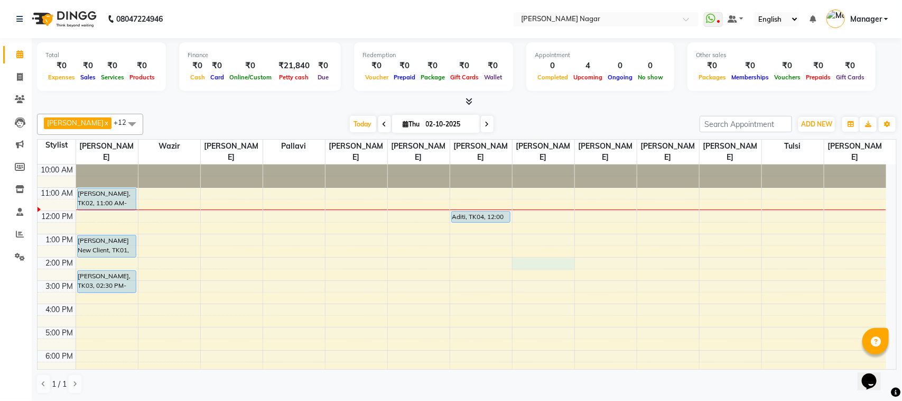
click at [517, 265] on div "10:00 AM 11:00 AM 12:00 PM 1:00 PM 2:00 PM 3:00 PM 4:00 PM 5:00 PM 6:00 PM 7:00…" at bounding box center [462, 326] width 849 height 325
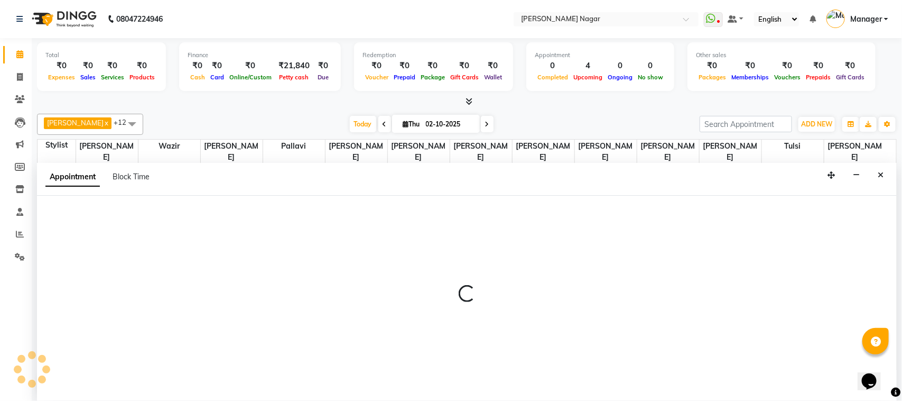
select select "85907"
select select "840"
select select "tentative"
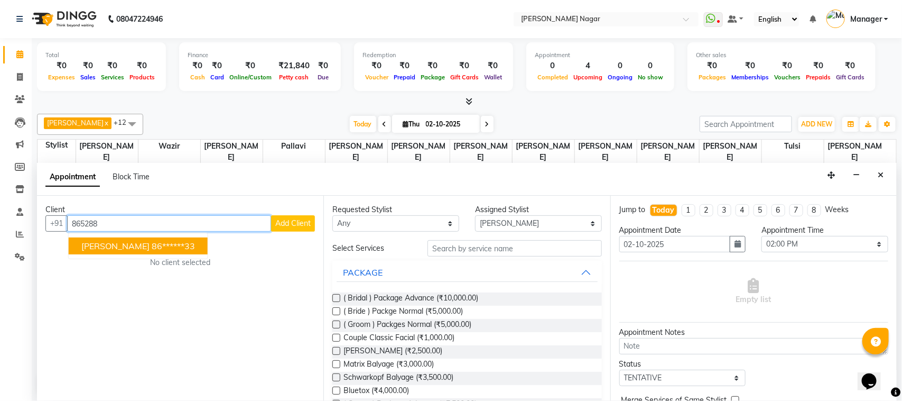
click at [176, 239] on button "[PERSON_NAME] 86******33" at bounding box center [138, 245] width 139 height 17
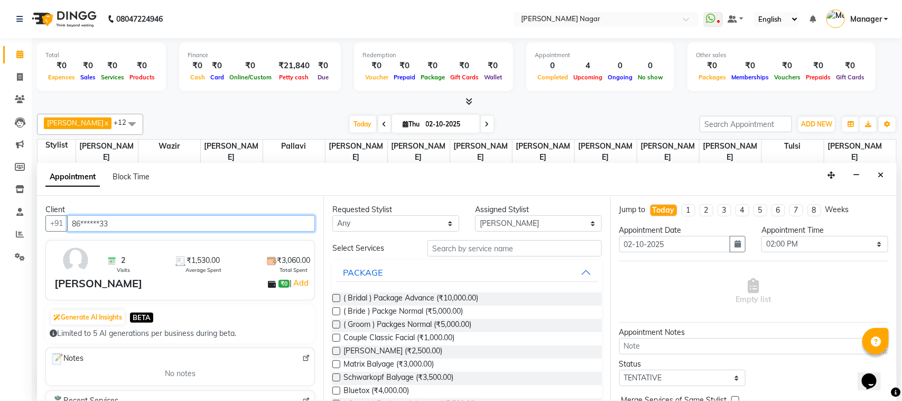
type input "86******33"
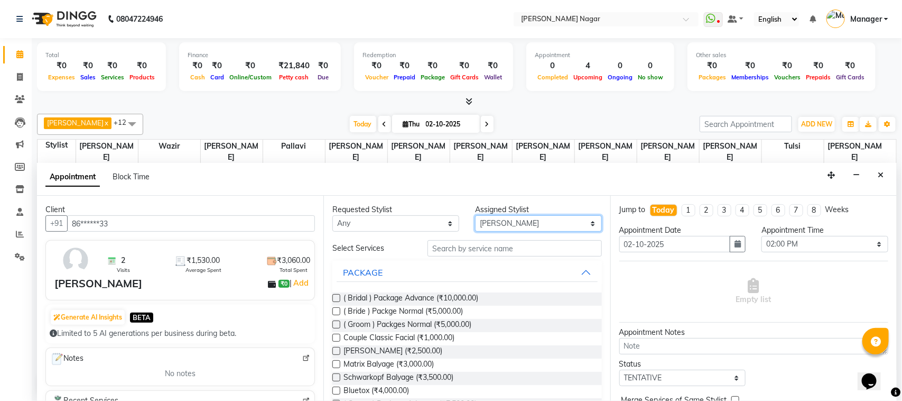
click at [583, 223] on select "Select [PERSON_NAME] [PERSON_NAME] Annu [PERSON_NAME] [PERSON_NAME] [PERSON_NAM…" at bounding box center [538, 223] width 127 height 16
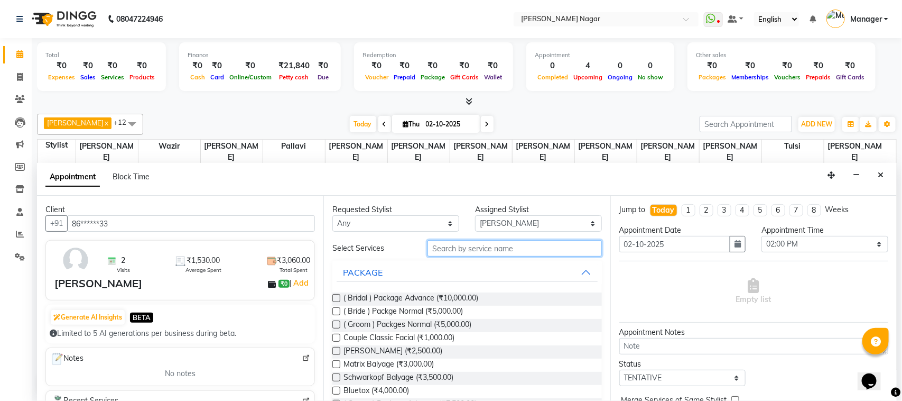
click at [546, 252] on input "text" at bounding box center [515, 248] width 174 height 16
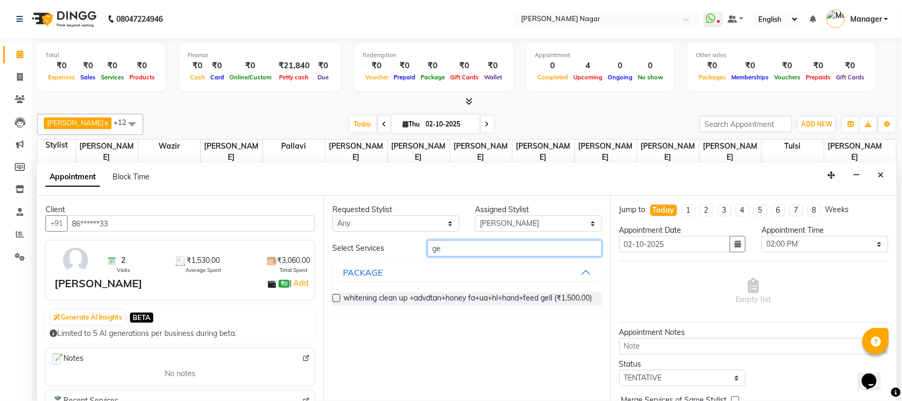
type input "g"
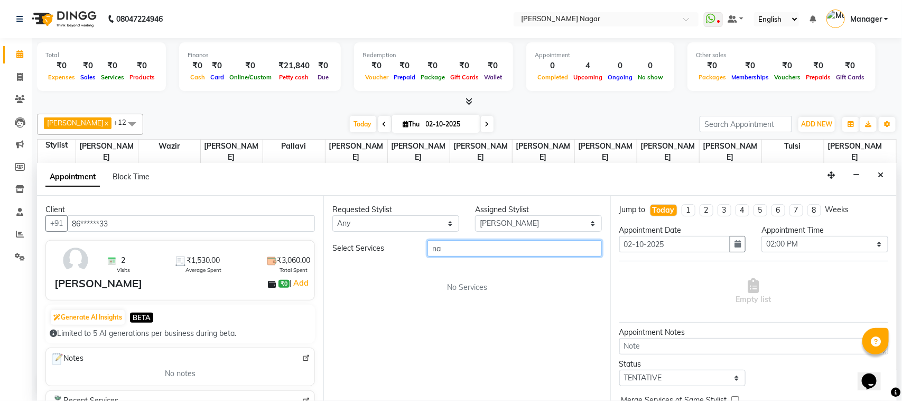
type input "n"
type input "g"
type input "n"
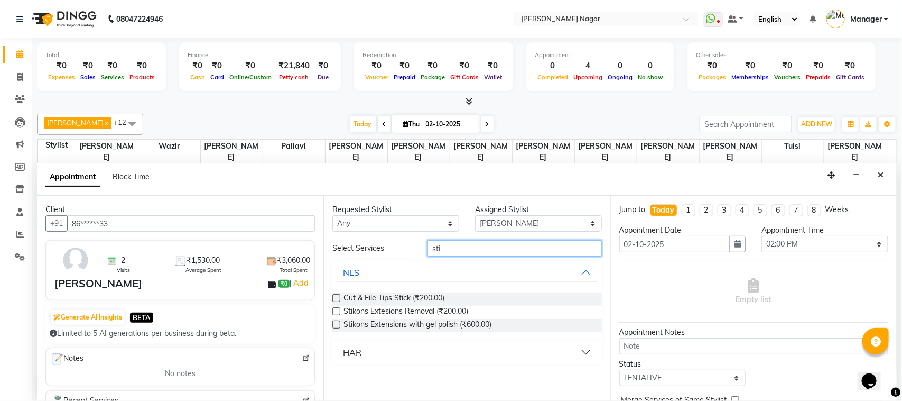
type input "sti"
click at [334, 324] on label at bounding box center [336, 324] width 8 height 8
click at [334, 324] on input "checkbox" at bounding box center [335, 325] width 7 height 7
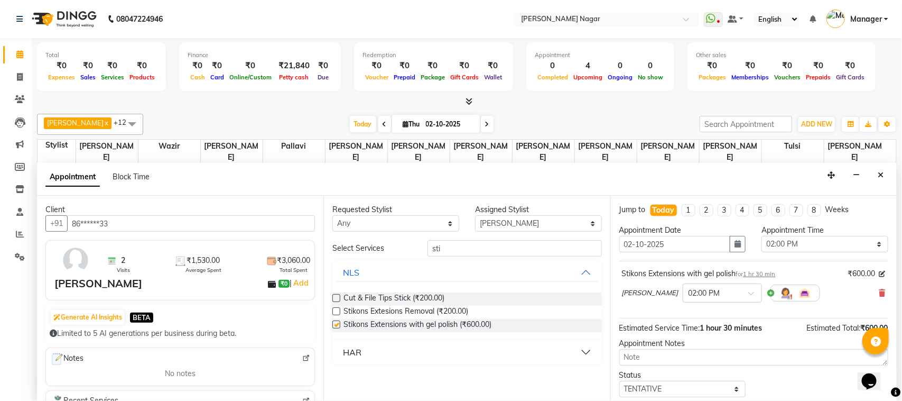
checkbox input "false"
click at [870, 247] on select "Select 11:00 AM 11:15 AM 11:30 AM 11:45 AM 12:00 PM 12:15 PM 12:30 PM 12:45 PM …" at bounding box center [825, 244] width 127 height 16
select select "915"
click at [762, 236] on select "Select 11:00 AM 11:15 AM 11:30 AM 11:45 AM 12:00 PM 12:15 PM 12:30 PM 12:45 PM …" at bounding box center [825, 244] width 127 height 16
click at [868, 246] on select "Select 11:00 AM 11:15 AM 11:30 AM 11:45 AM 12:00 PM 12:15 PM 12:30 PM 12:45 PM …" at bounding box center [825, 244] width 127 height 16
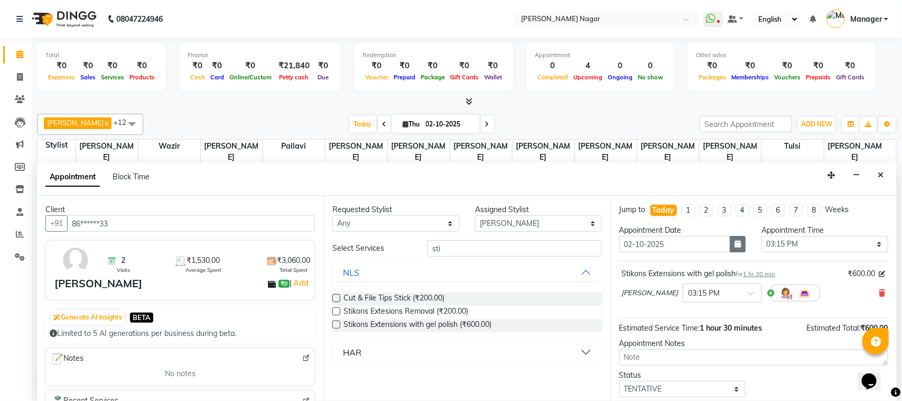
click at [738, 247] on button "button" at bounding box center [738, 244] width 16 height 16
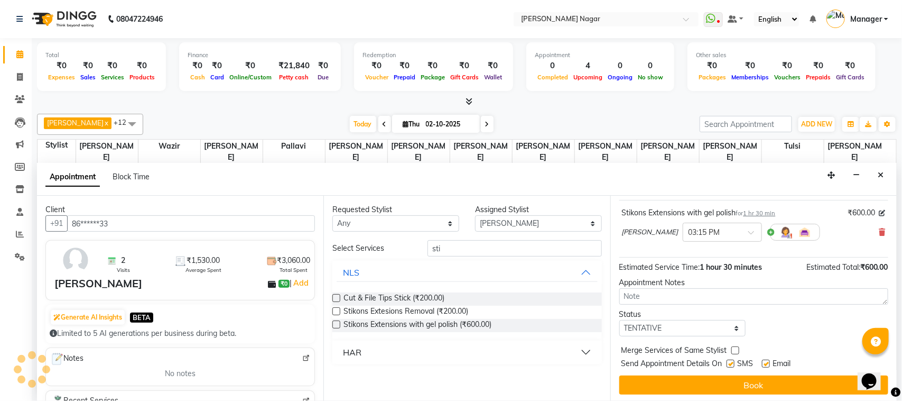
scroll to position [64, 0]
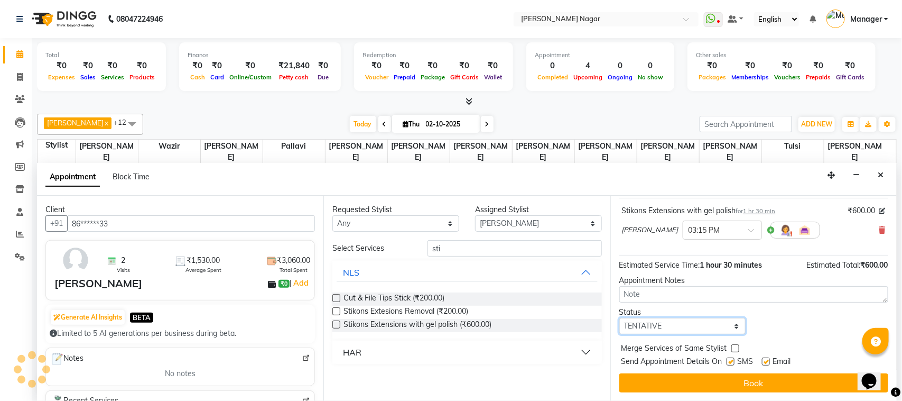
click at [729, 326] on select "Select TENTATIVE CONFIRM CHECK-IN UPCOMING" at bounding box center [683, 326] width 127 height 16
select select "upcoming"
click at [620, 318] on select "Select TENTATIVE CONFIRM CHECK-IN UPCOMING" at bounding box center [683, 326] width 127 height 16
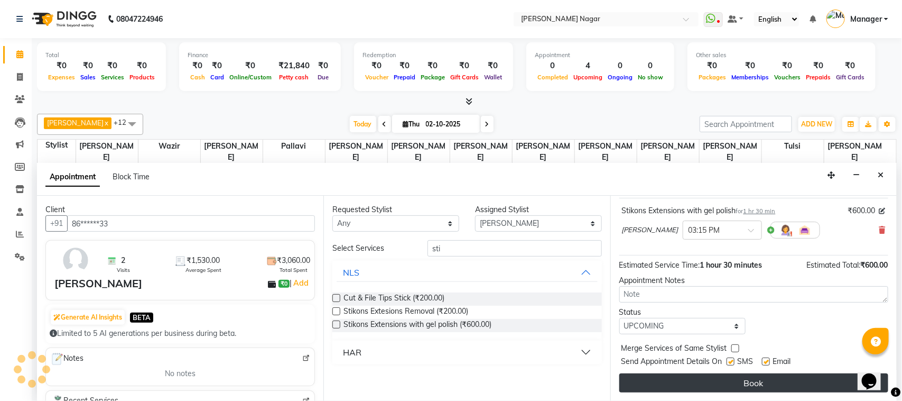
click at [722, 375] on button "Book" at bounding box center [754, 382] width 269 height 19
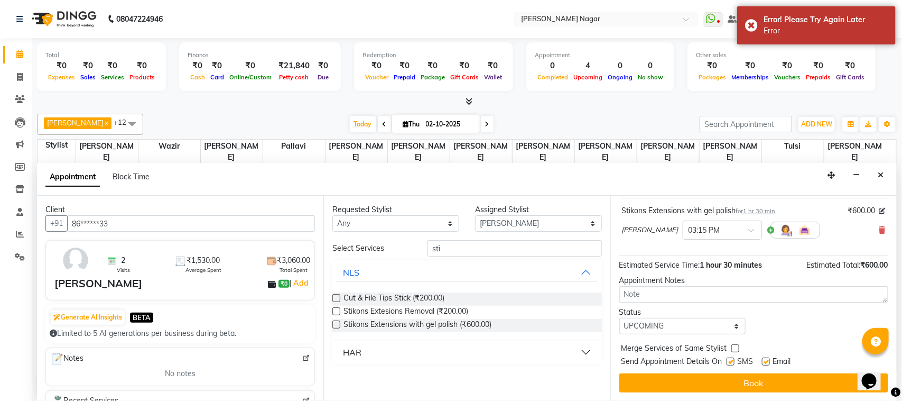
click at [335, 311] on label at bounding box center [336, 311] width 8 height 8
click at [335, 311] on input "checkbox" at bounding box center [335, 312] width 7 height 7
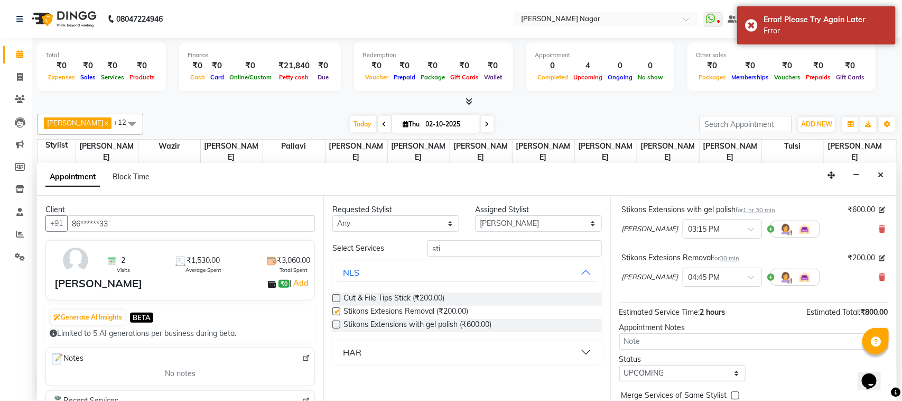
checkbox input "false"
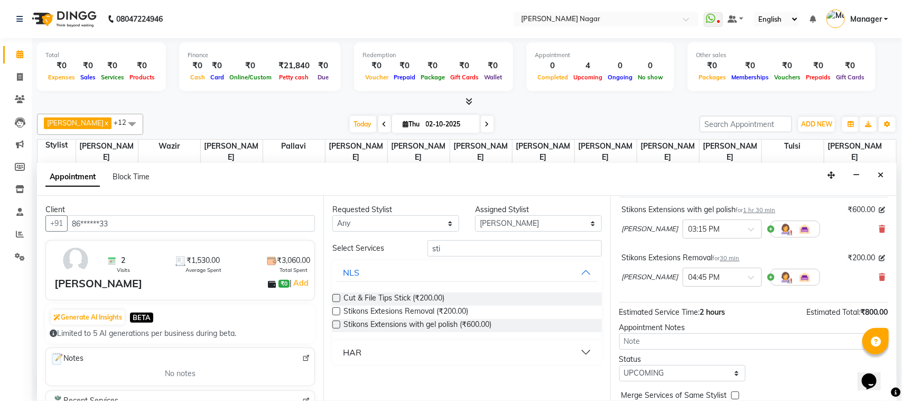
click at [868, 227] on div "[PERSON_NAME] × 03:15 PM" at bounding box center [754, 228] width 264 height 27
click at [880, 227] on icon at bounding box center [883, 228] width 6 height 7
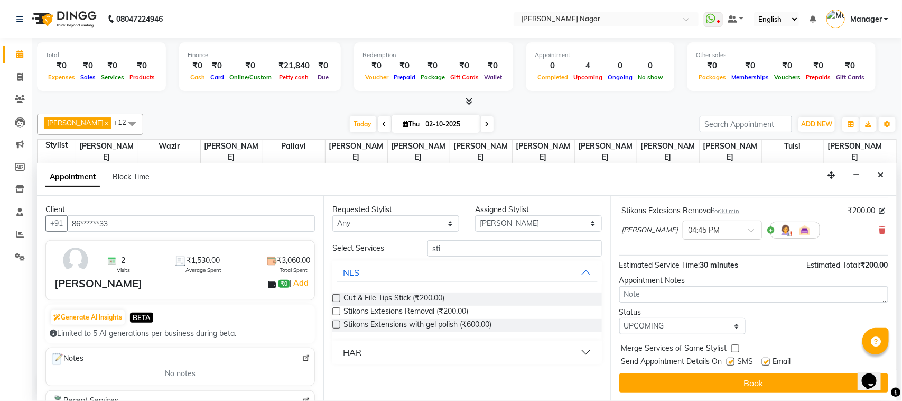
click at [826, 395] on div "Jump to [DATE] 1 2 3 4 5 6 7 8 Weeks Appointment Date [DATE] Appointment Time S…" at bounding box center [754, 298] width 286 height 205
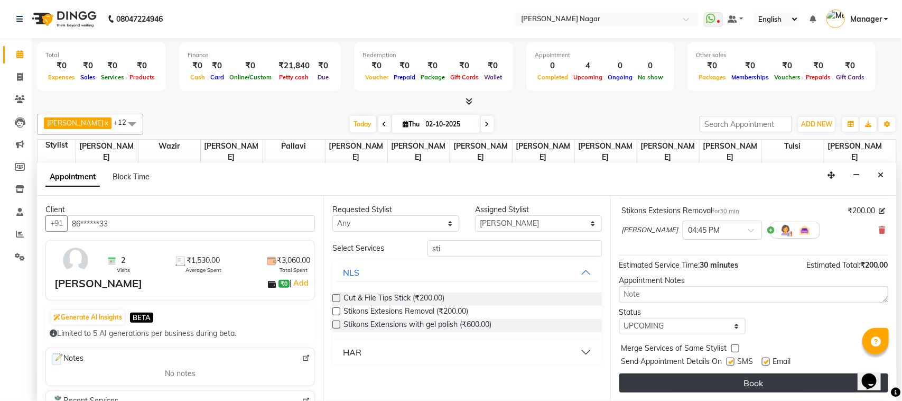
click at [823, 387] on button "Book" at bounding box center [754, 382] width 269 height 19
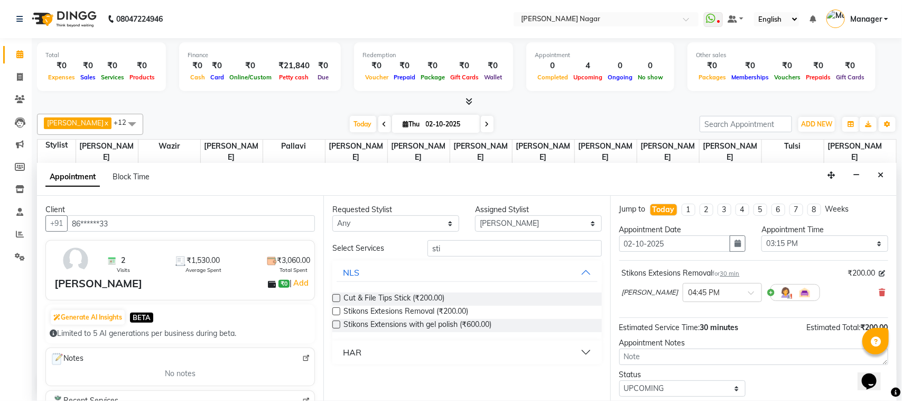
scroll to position [0, 0]
click at [872, 244] on select "Select 11:00 AM 11:15 AM 11:30 AM 11:45 AM 12:00 PM 12:15 PM 12:30 PM 12:45 PM …" at bounding box center [825, 244] width 127 height 16
select select "930"
click at [762, 236] on select "Select 11:00 AM 11:15 AM 11:30 AM 11:45 AM 12:00 PM 12:15 PM 12:30 PM 12:45 PM …" at bounding box center [825, 244] width 127 height 16
click at [738, 249] on button "button" at bounding box center [738, 244] width 16 height 16
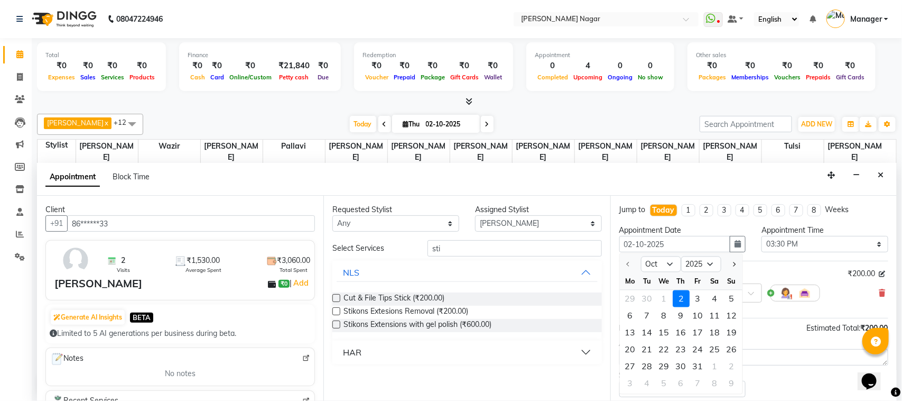
click at [847, 288] on div "[PERSON_NAME] × 03:30 PM" at bounding box center [754, 292] width 264 height 27
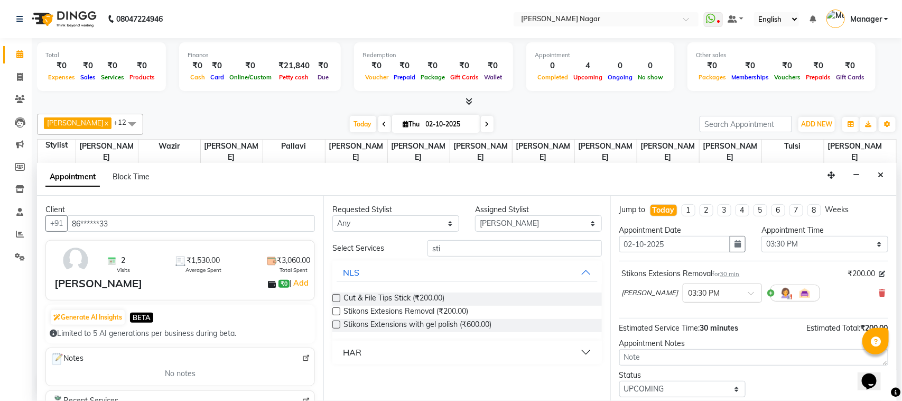
click at [741, 347] on div "Appointment Notes" at bounding box center [754, 343] width 269 height 11
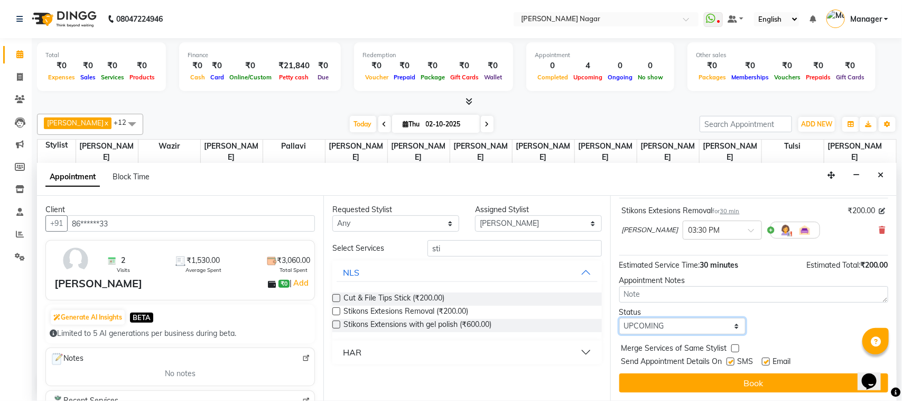
click at [736, 328] on select "Select TENTATIVE CONFIRM CHECK-IN UPCOMING" at bounding box center [683, 326] width 127 height 16
click at [705, 326] on select "Select TENTATIVE CONFIRM CHECK-IN UPCOMING" at bounding box center [683, 326] width 127 height 16
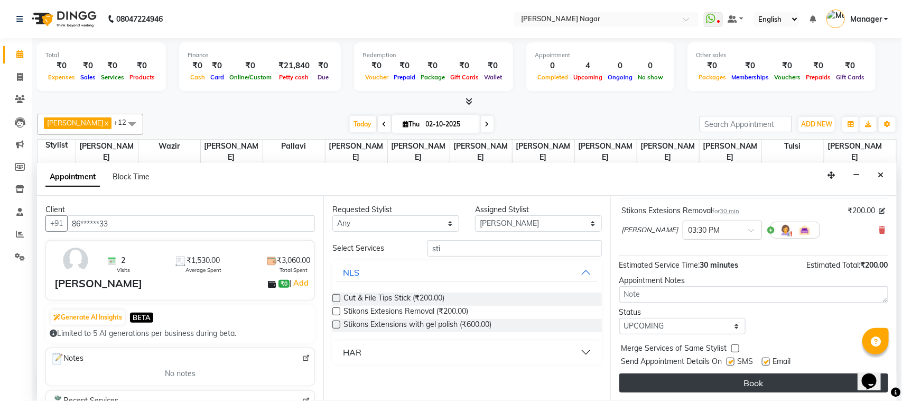
click at [714, 382] on button "Book" at bounding box center [754, 382] width 269 height 19
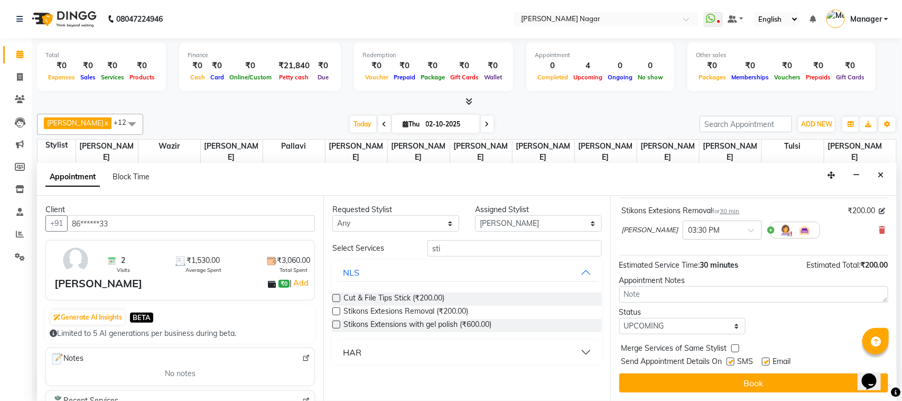
click at [492, 212] on div "Assigned Stylist" at bounding box center [538, 209] width 127 height 11
click at [353, 122] on span "Today" at bounding box center [363, 124] width 26 height 16
click at [884, 178] on button "Close" at bounding box center [880, 175] width 15 height 16
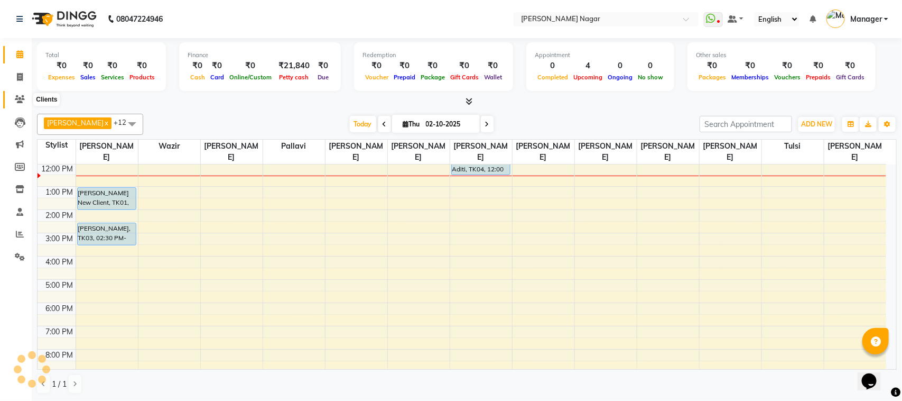
click at [22, 101] on icon at bounding box center [20, 99] width 10 height 8
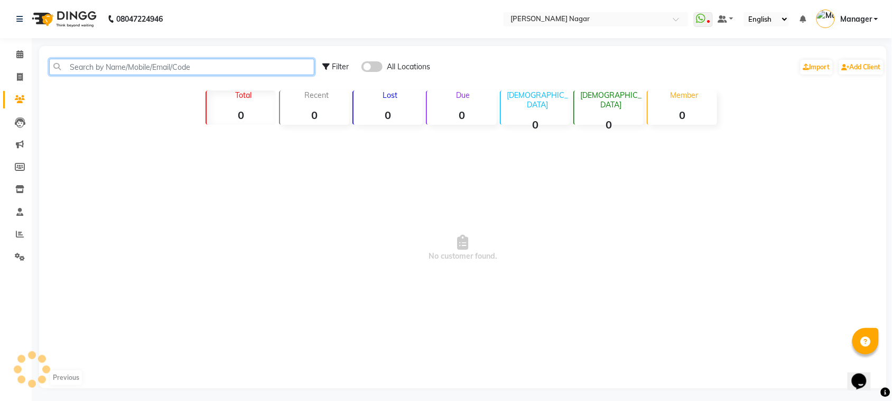
click at [141, 73] on input "text" at bounding box center [181, 67] width 265 height 16
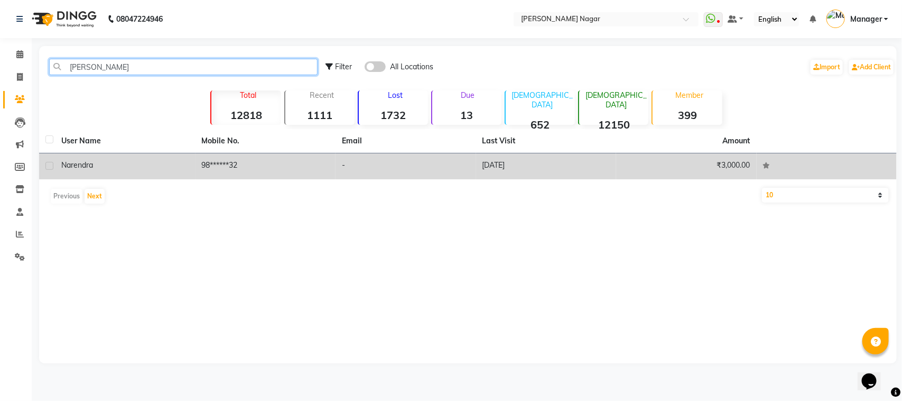
type input "[PERSON_NAME]"
click at [402, 168] on td "-" at bounding box center [406, 166] width 141 height 26
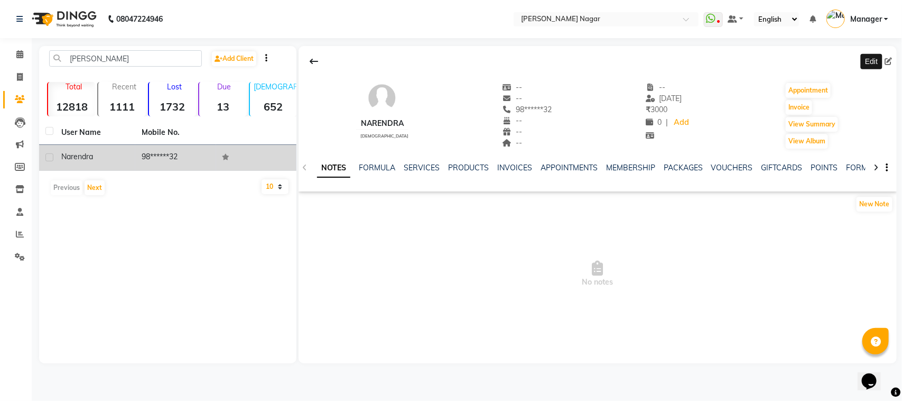
click at [887, 59] on icon at bounding box center [888, 61] width 7 height 7
select select "[DEMOGRAPHIC_DATA]"
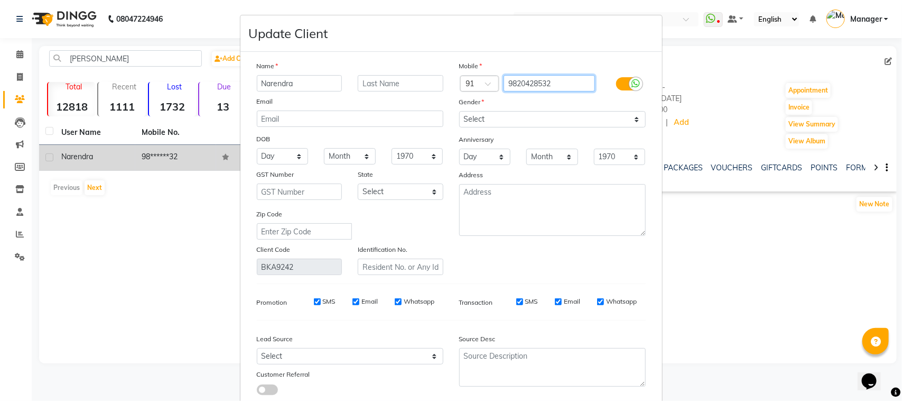
drag, startPoint x: 525, startPoint y: 81, endPoint x: 495, endPoint y: 77, distance: 29.8
click at [495, 77] on div "Country Code × 91 9820428532" at bounding box center [552, 83] width 202 height 17
click at [522, 98] on div "Gender" at bounding box center [552, 103] width 202 height 15
drag, startPoint x: 870, startPoint y: 214, endPoint x: 886, endPoint y: 225, distance: 19.8
click at [886, 225] on ngb-modal-window "Update Client Name Narendra Email DOB Day 01 02 03 04 05 06 07 08 09 10 11 12 1…" at bounding box center [451, 200] width 902 height 401
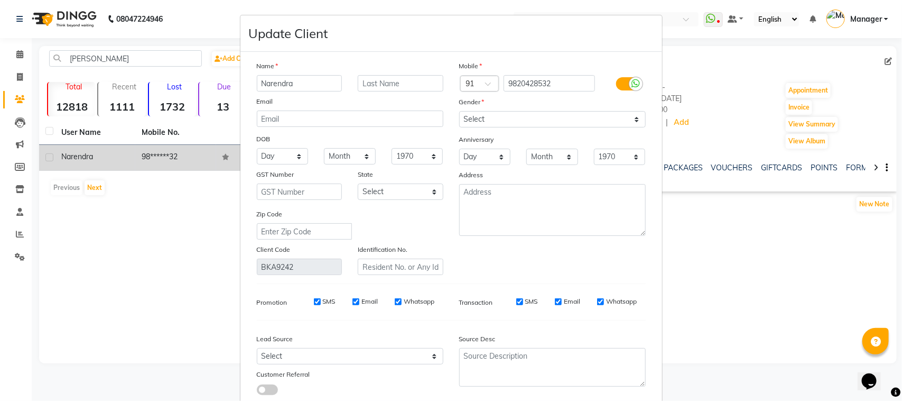
drag, startPoint x: 891, startPoint y: 261, endPoint x: 899, endPoint y: 268, distance: 10.8
click at [899, 268] on ngb-modal-window "Update Client Name Narendra Email DOB Day 01 02 03 04 05 06 07 08 09 10 11 12 1…" at bounding box center [451, 200] width 902 height 401
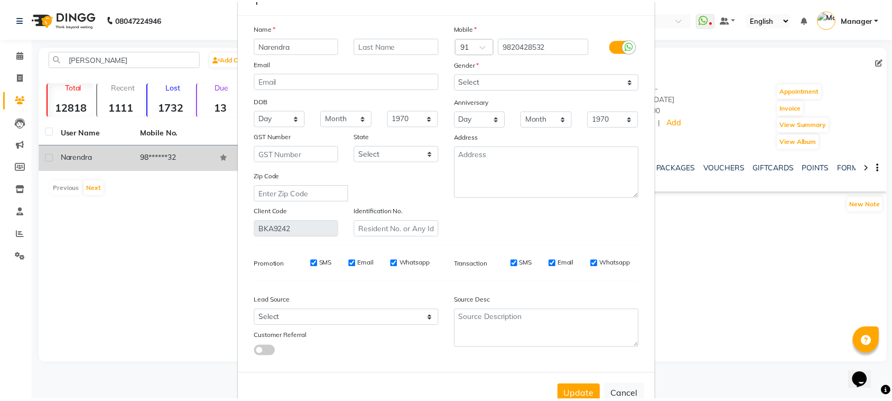
scroll to position [64, 0]
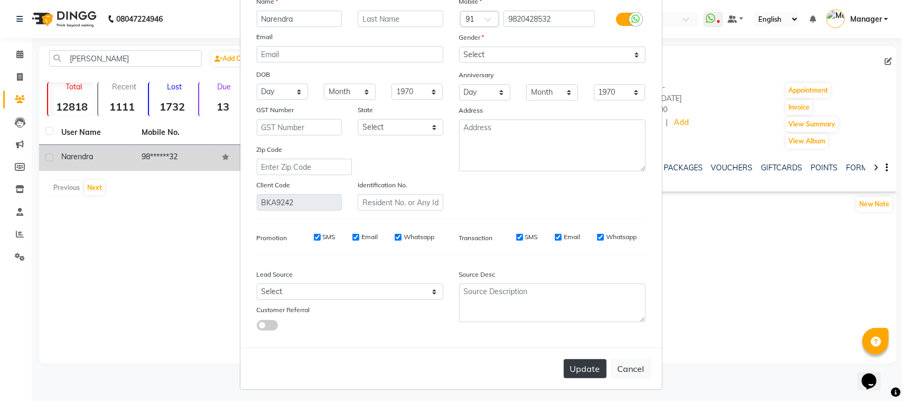
click at [581, 365] on button "Update" at bounding box center [585, 368] width 43 height 19
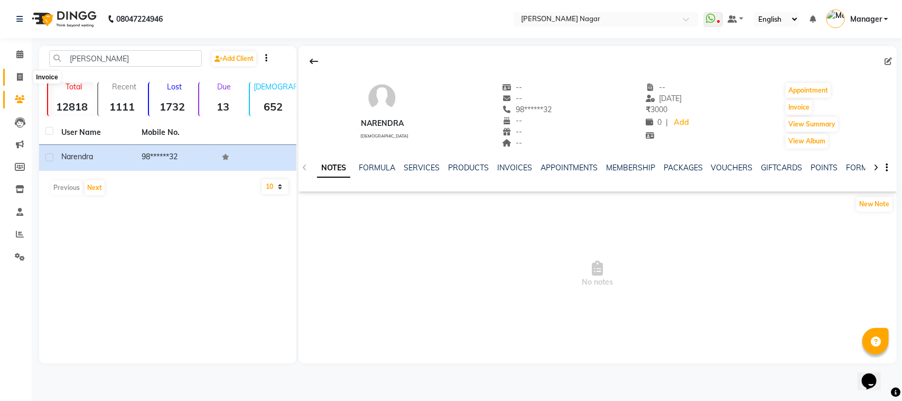
click at [17, 75] on icon at bounding box center [20, 77] width 6 height 8
select select "service"
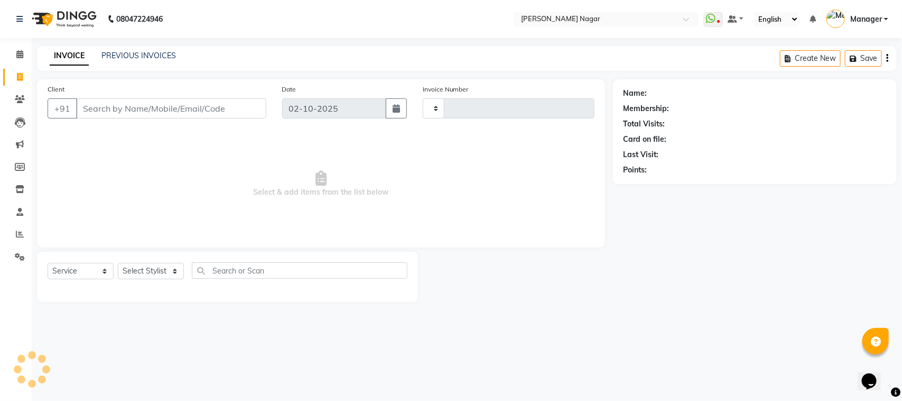
type input "4082"
select select "7349"
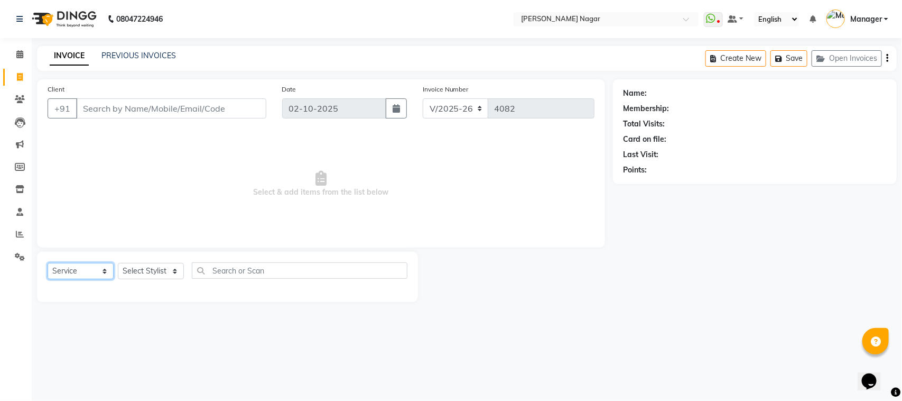
click at [94, 266] on select "Select Service Product Membership Package Voucher Prepaid Gift Card" at bounding box center [81, 271] width 66 height 16
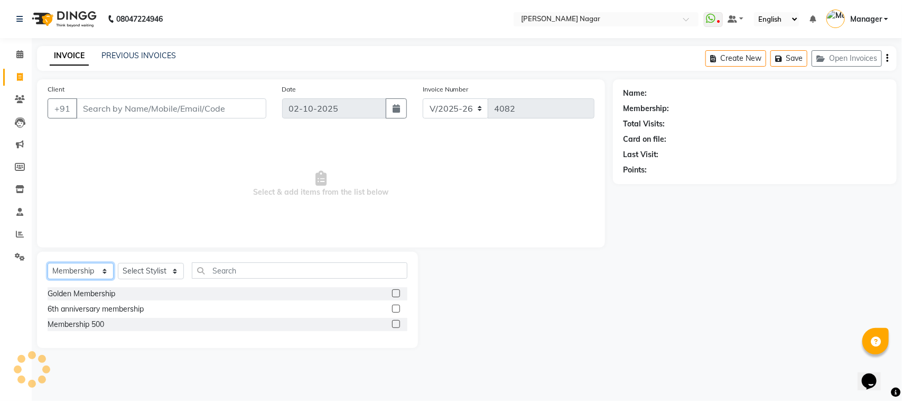
select select "service"
click at [48, 263] on select "Select Service Product Membership Package Voucher Prepaid Gift Card" at bounding box center [81, 271] width 66 height 16
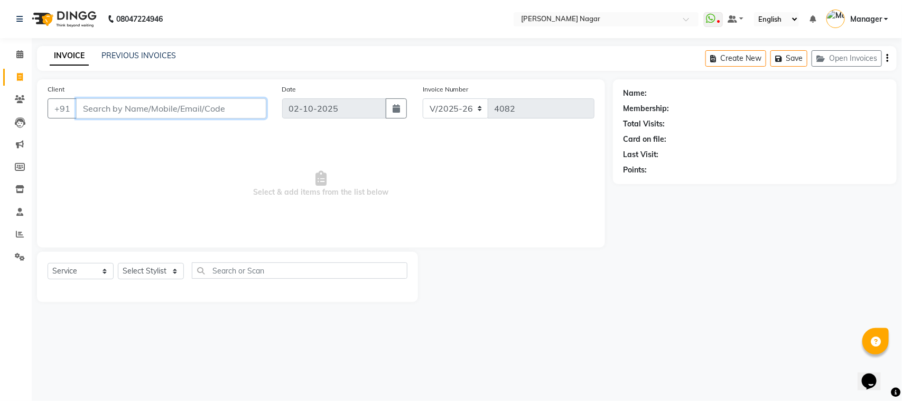
click at [153, 113] on input "Client" at bounding box center [171, 108] width 190 height 20
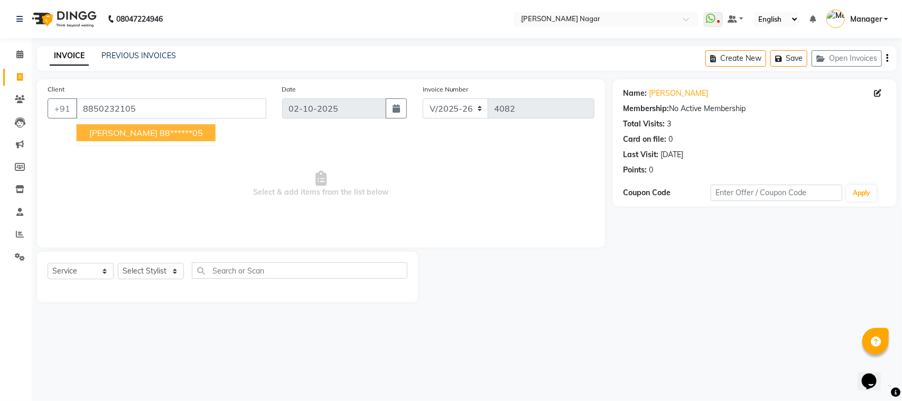
click at [186, 138] on button "[PERSON_NAME] 88******05" at bounding box center [146, 132] width 139 height 17
type input "88******05"
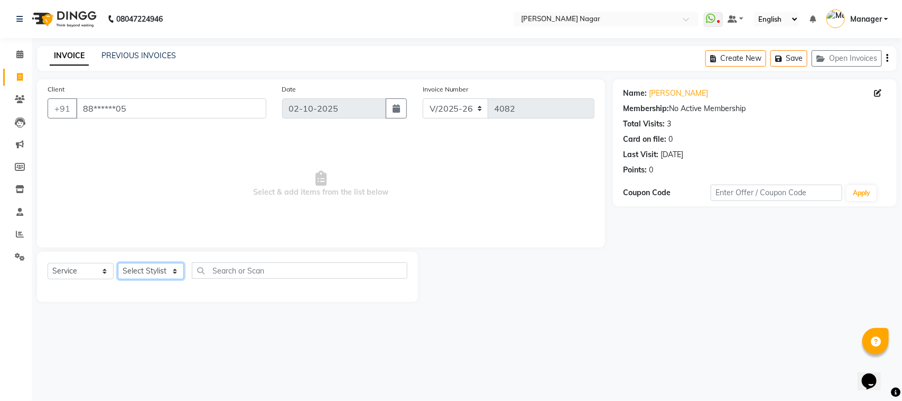
click at [149, 272] on select "Select Stylist [PERSON_NAME] [PERSON_NAME] Annu [PERSON_NAME] [PERSON_NAME] [PE…" at bounding box center [151, 271] width 66 height 16
select select "92838"
click at [118, 263] on select "Select Stylist [PERSON_NAME] [PERSON_NAME] Annu [PERSON_NAME] [PERSON_NAME] [PE…" at bounding box center [151, 271] width 66 height 16
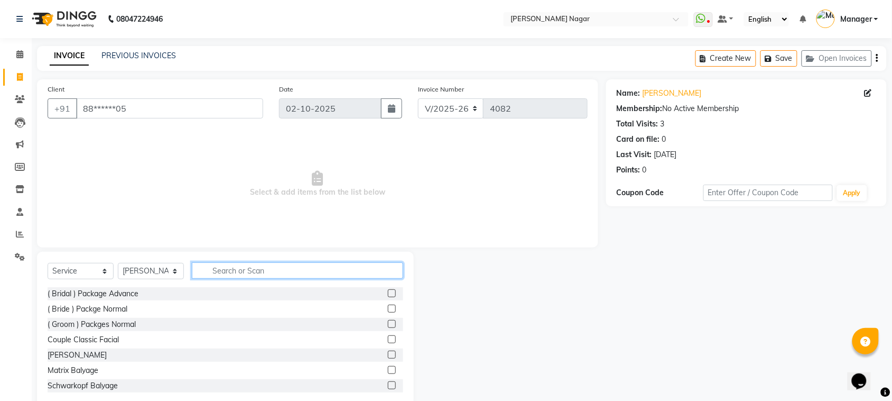
click at [309, 273] on input "text" at bounding box center [297, 270] width 211 height 16
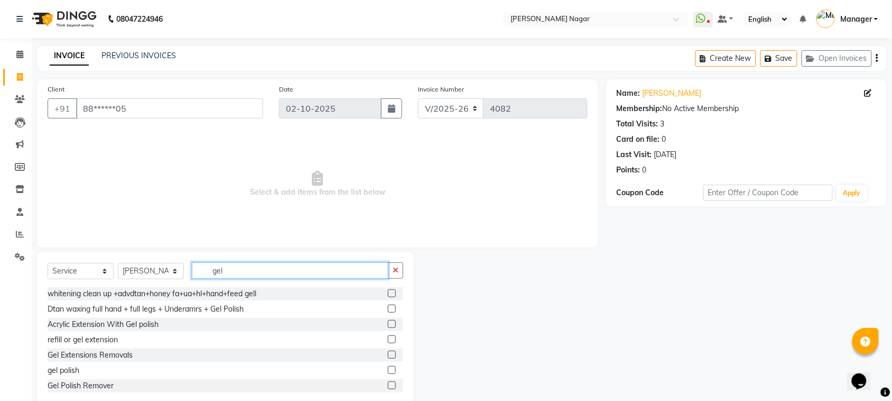
type input "gel"
click at [388, 370] on label at bounding box center [392, 370] width 8 height 8
click at [388, 370] on input "checkbox" at bounding box center [391, 370] width 7 height 7
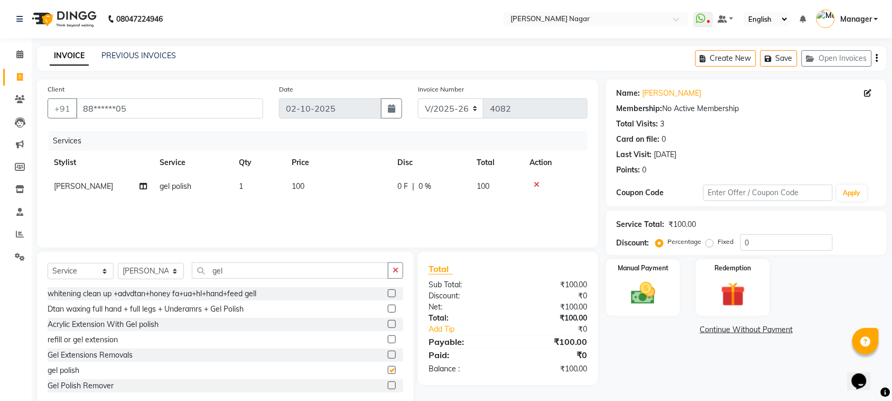
checkbox input "false"
click at [169, 271] on select "Select Stylist [PERSON_NAME] [PERSON_NAME] Annu [PERSON_NAME] [PERSON_NAME] [PE…" at bounding box center [151, 271] width 66 height 16
select select "85907"
click at [118, 263] on select "Select Stylist [PERSON_NAME] [PERSON_NAME] Annu [PERSON_NAME] [PERSON_NAME] [PE…" at bounding box center [151, 271] width 66 height 16
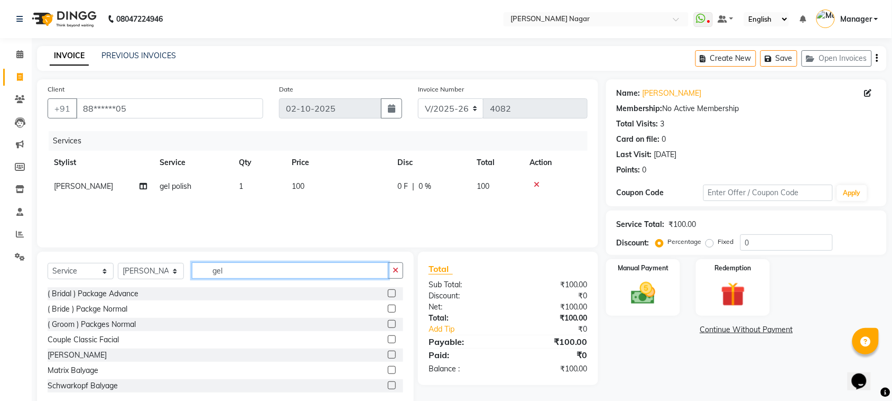
click at [321, 275] on input "gel" at bounding box center [290, 270] width 197 height 16
type input "g"
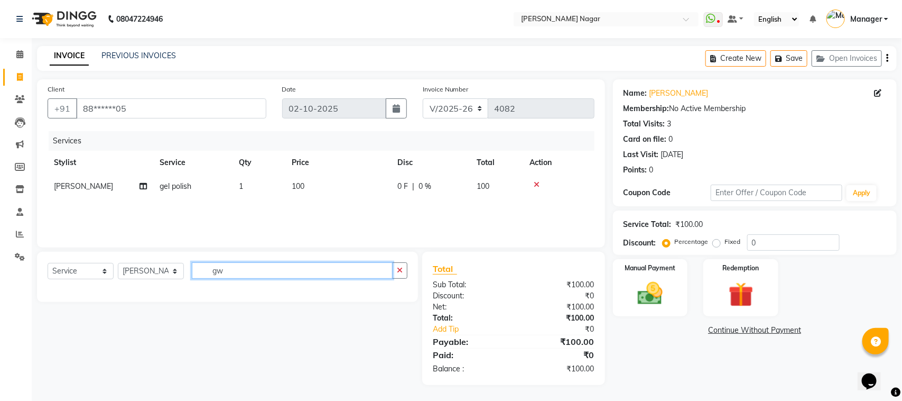
type input "g"
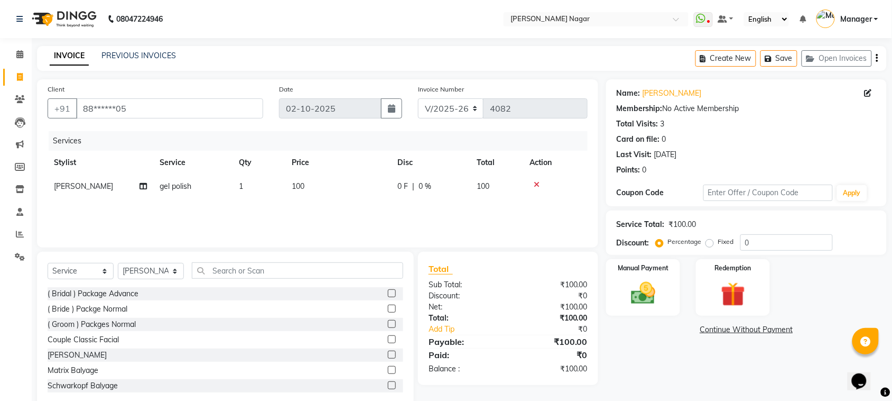
click at [321, 281] on div "Select Service Product Membership Package Voucher Prepaid Gift Card Select Styl…" at bounding box center [226, 274] width 356 height 25
click at [341, 278] on input "text" at bounding box center [297, 270] width 211 height 16
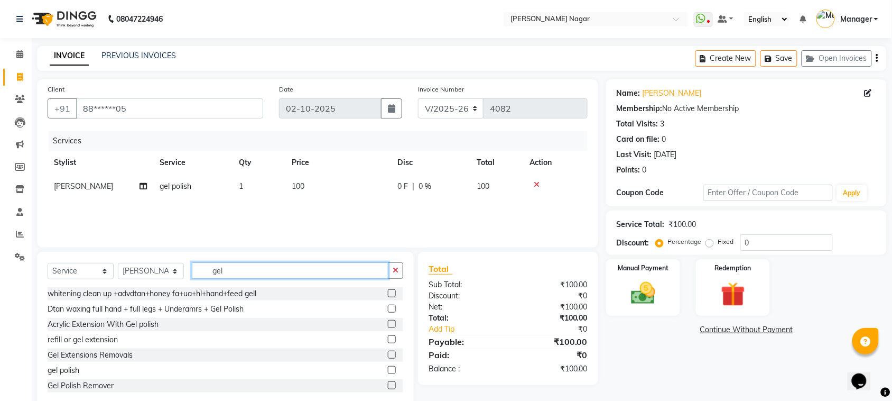
type input "gel"
click at [388, 368] on label at bounding box center [392, 370] width 8 height 8
click at [388, 368] on input "checkbox" at bounding box center [391, 370] width 7 height 7
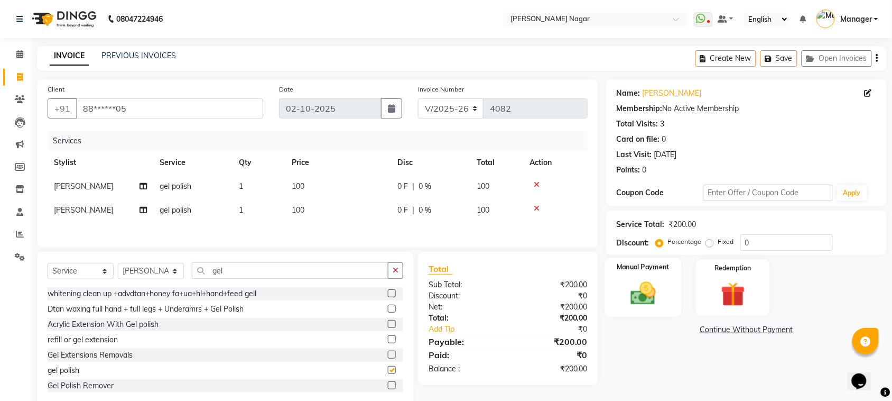
checkbox input "false"
click at [636, 299] on img at bounding box center [643, 293] width 41 height 29
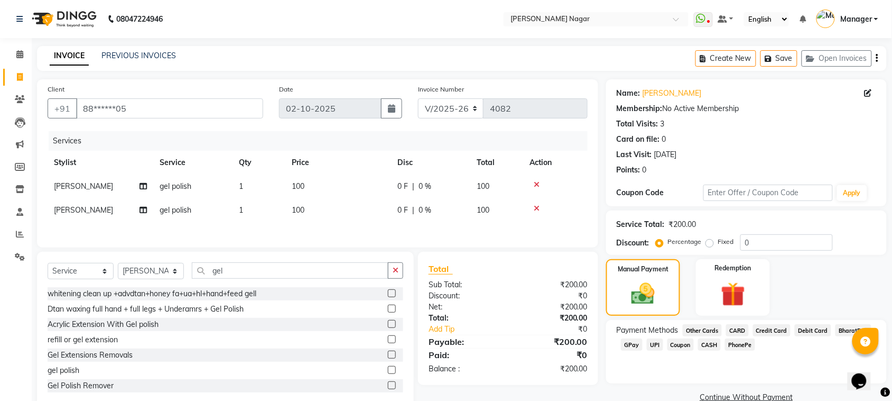
drag, startPoint x: 707, startPoint y: 343, endPoint x: 754, endPoint y: 323, distance: 50.9
click at [708, 343] on span "CASH" at bounding box center [709, 344] width 23 height 12
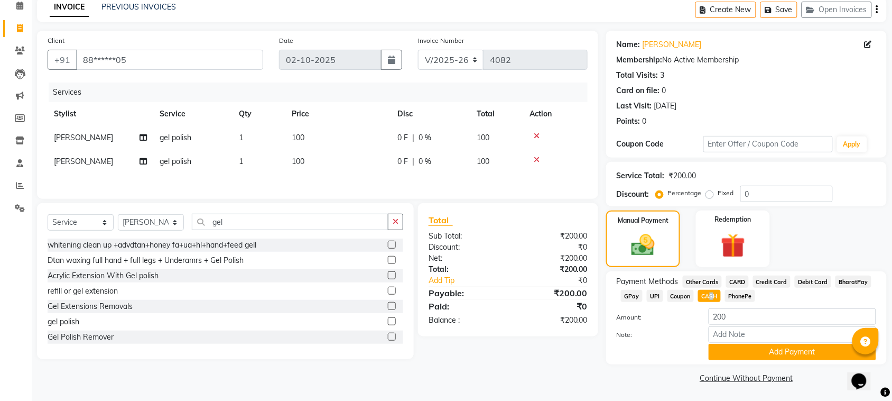
drag, startPoint x: 784, startPoint y: 349, endPoint x: 799, endPoint y: 333, distance: 21.7
click at [785, 352] on button "Add Payment" at bounding box center [793, 352] width 168 height 16
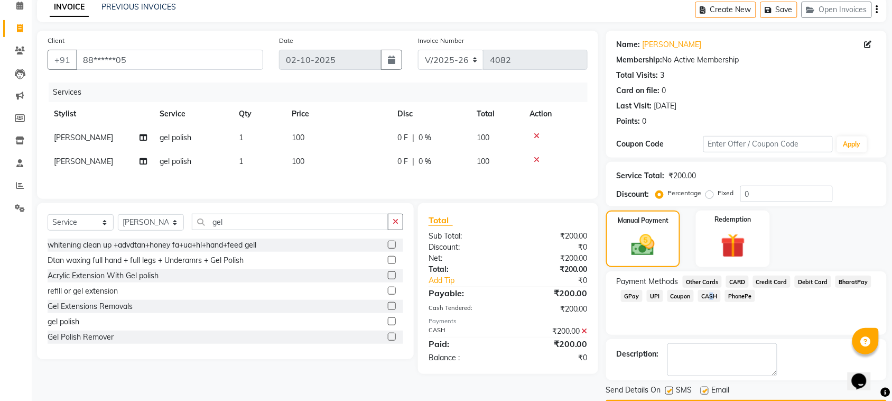
scroll to position [80, 0]
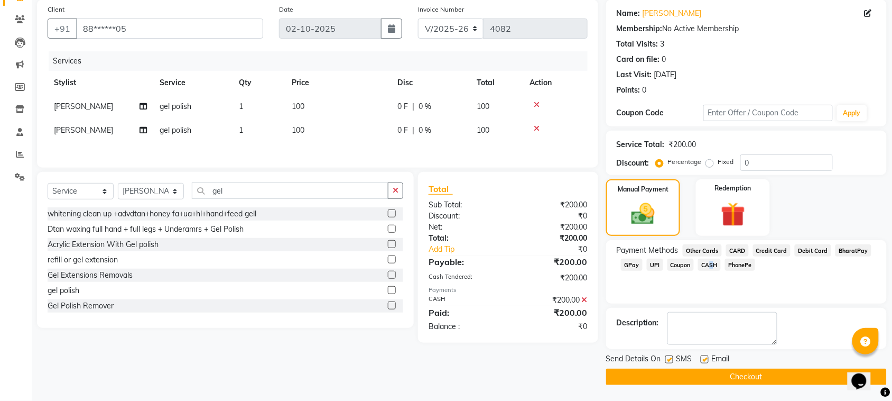
click at [754, 374] on button "Checkout" at bounding box center [746, 376] width 281 height 16
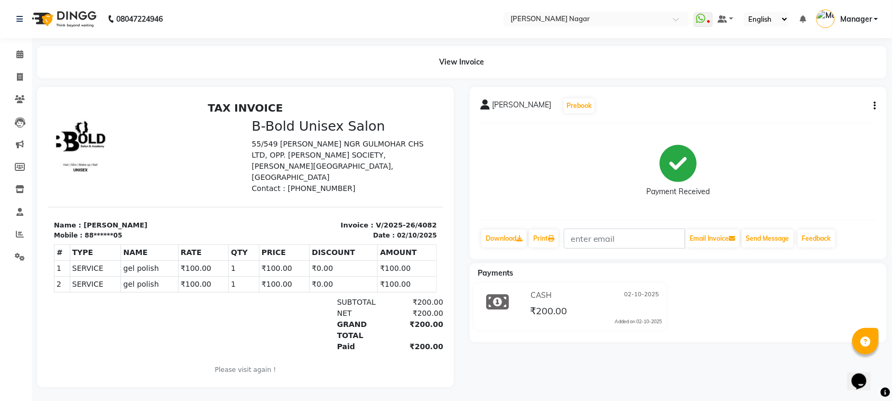
scroll to position [12, 0]
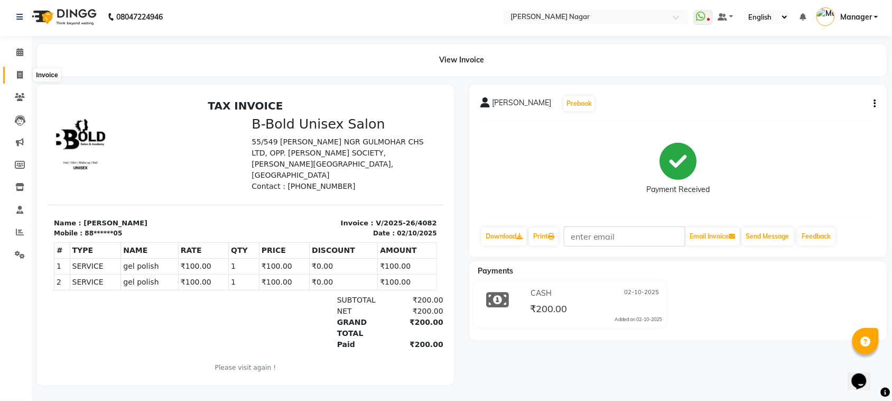
click at [14, 69] on span at bounding box center [20, 75] width 19 height 12
select select "service"
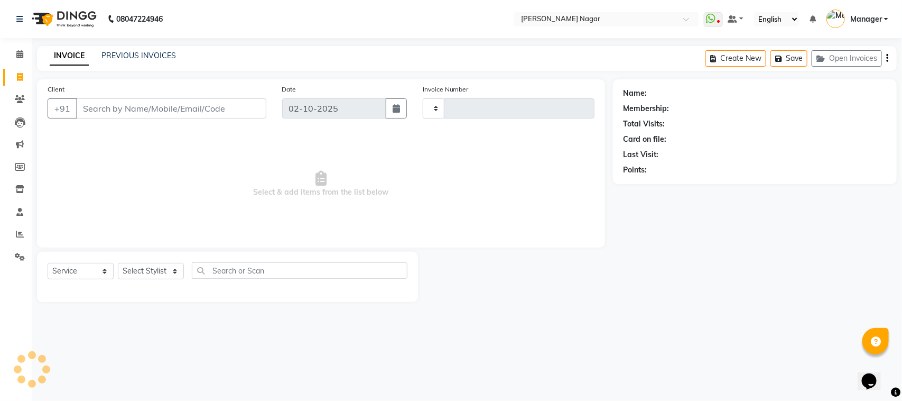
type input "4083"
select select "7349"
click at [91, 274] on select "Select Service Product Membership Package Voucher Prepaid Gift Card" at bounding box center [81, 271] width 66 height 16
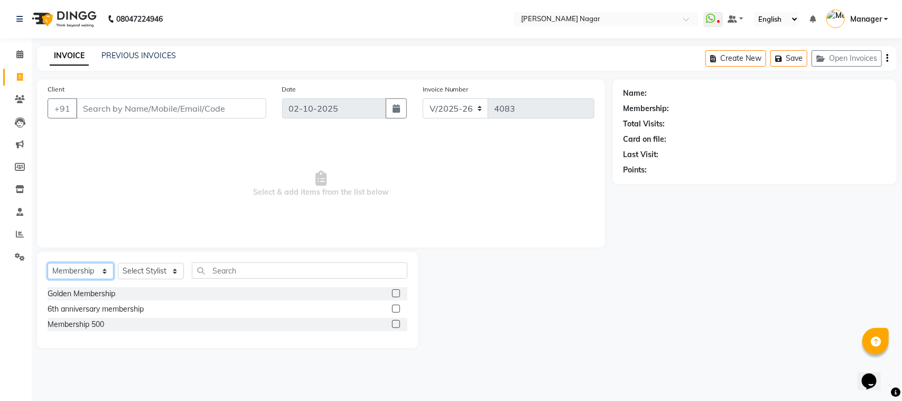
select select "service"
click at [48, 263] on select "Select Service Product Membership Package Voucher Prepaid Gift Card" at bounding box center [81, 271] width 66 height 16
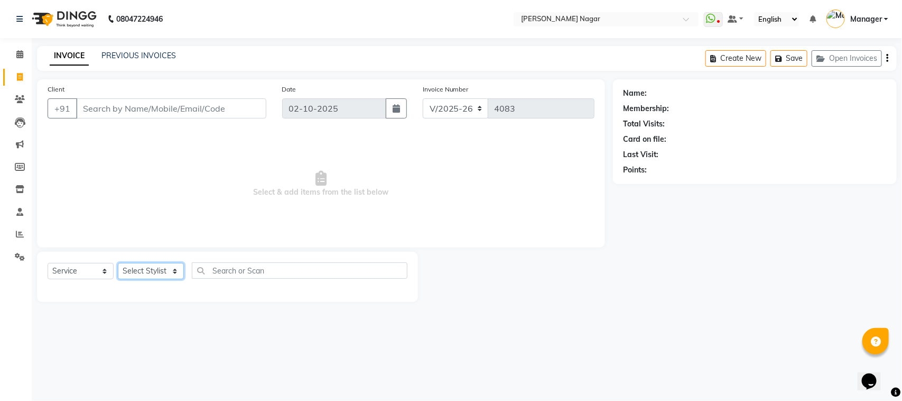
click at [155, 270] on select "Select Stylist [PERSON_NAME] [PERSON_NAME] Annu [PERSON_NAME] [PERSON_NAME] [PE…" at bounding box center [151, 271] width 66 height 16
select select "63663"
click at [118, 263] on select "Select Stylist [PERSON_NAME] [PERSON_NAME] Annu [PERSON_NAME] [PERSON_NAME] [PE…" at bounding box center [151, 271] width 66 height 16
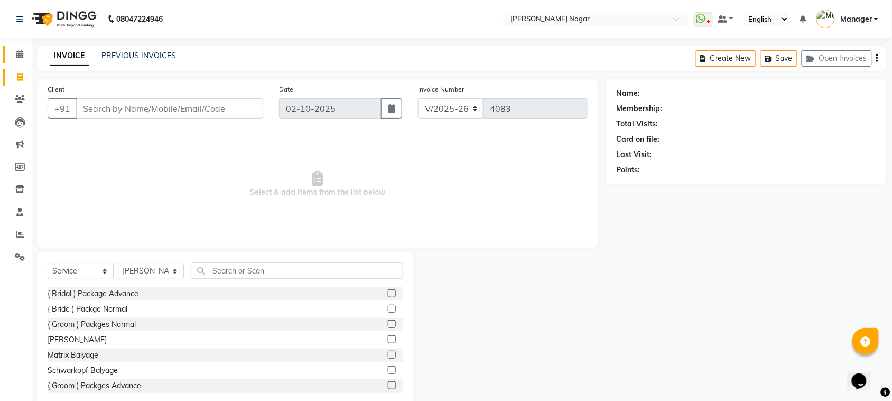
click at [19, 54] on icon at bounding box center [19, 54] width 7 height 8
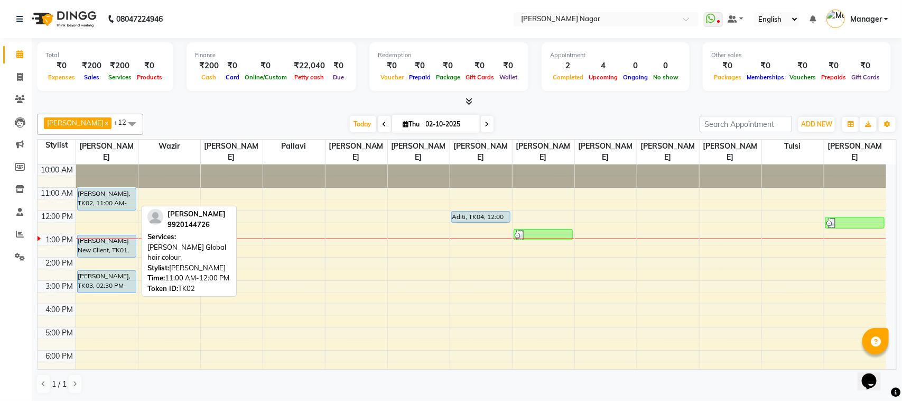
click at [96, 199] on div "[PERSON_NAME], TK02, 11:00 AM-12:00 PM, [PERSON_NAME] Global hair colour" at bounding box center [107, 199] width 58 height 22
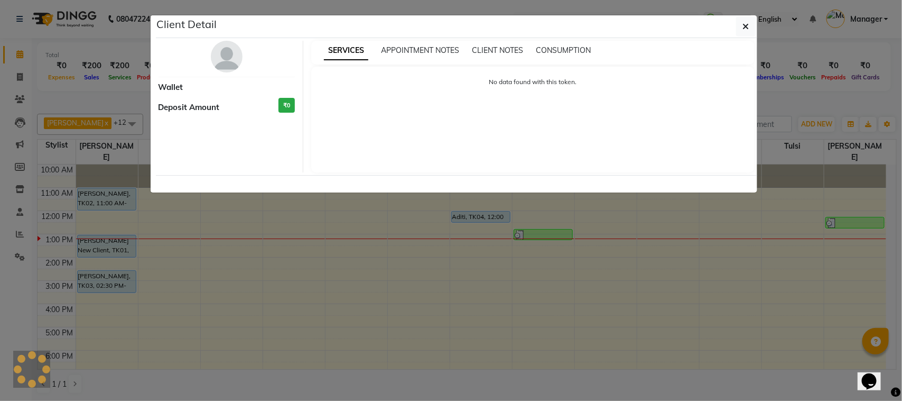
select select "5"
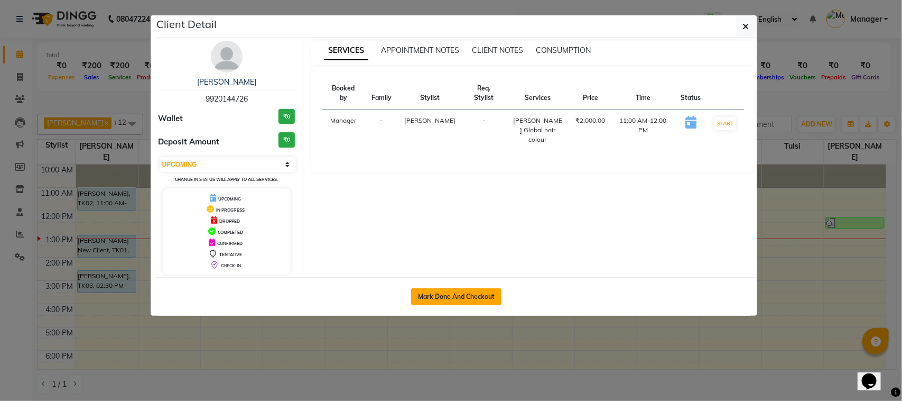
click at [439, 296] on button "Mark Done And Checkout" at bounding box center [456, 296] width 90 height 17
select select "service"
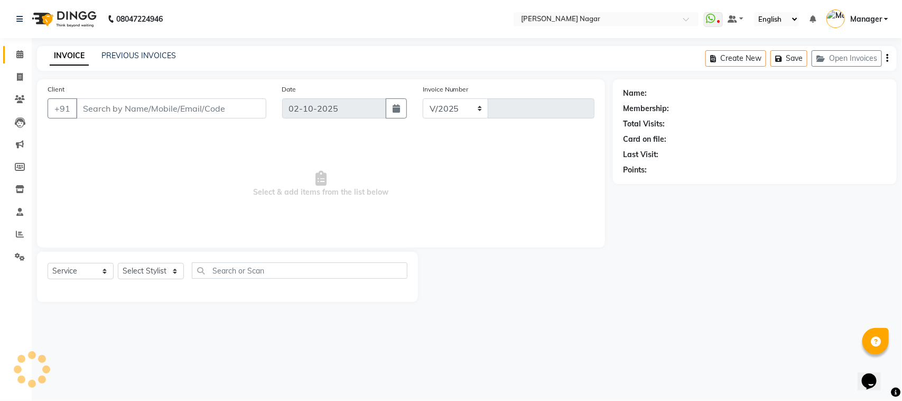
select select "7349"
type input "4083"
select select "membership"
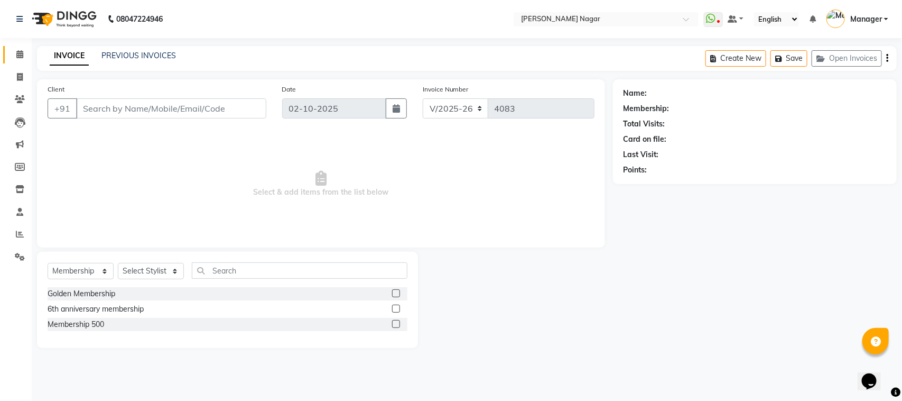
type input "99******26"
select select "63663"
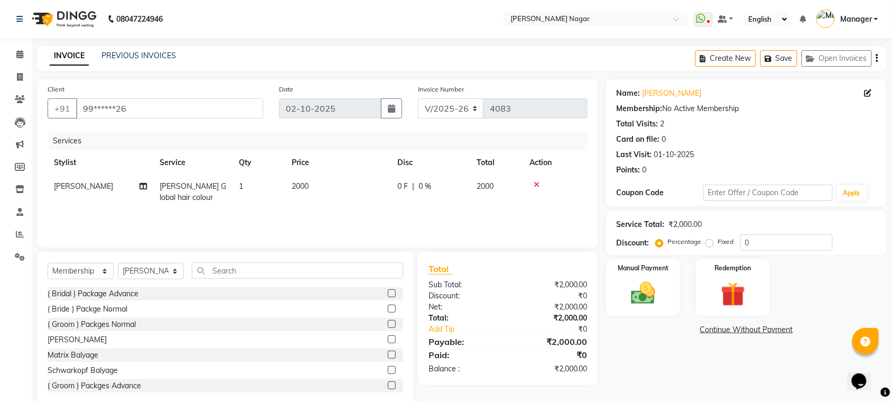
click at [329, 181] on td "2000" at bounding box center [338, 191] width 106 height 35
select select "63663"
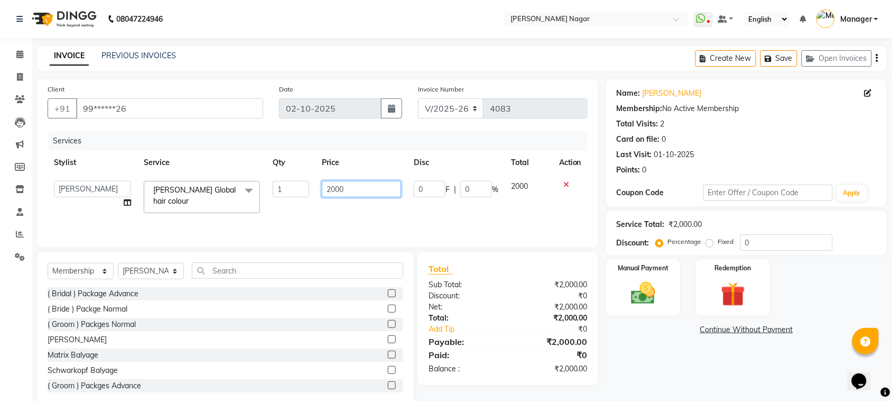
drag, startPoint x: 341, startPoint y: 180, endPoint x: 364, endPoint y: 189, distance: 24.0
click at [345, 183] on input "2000" at bounding box center [361, 189] width 79 height 16
click at [364, 189] on input "2000" at bounding box center [361, 189] width 79 height 16
type input "2"
type input "2500"
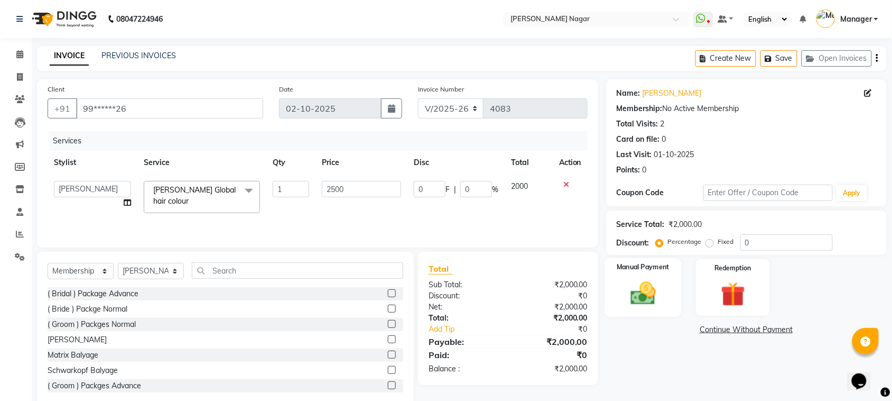
click at [664, 307] on img at bounding box center [643, 293] width 41 height 29
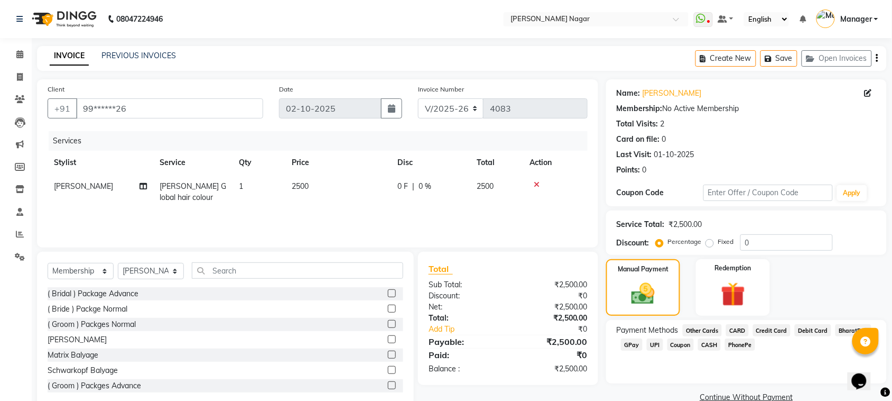
click at [628, 349] on span "GPay" at bounding box center [632, 344] width 22 height 12
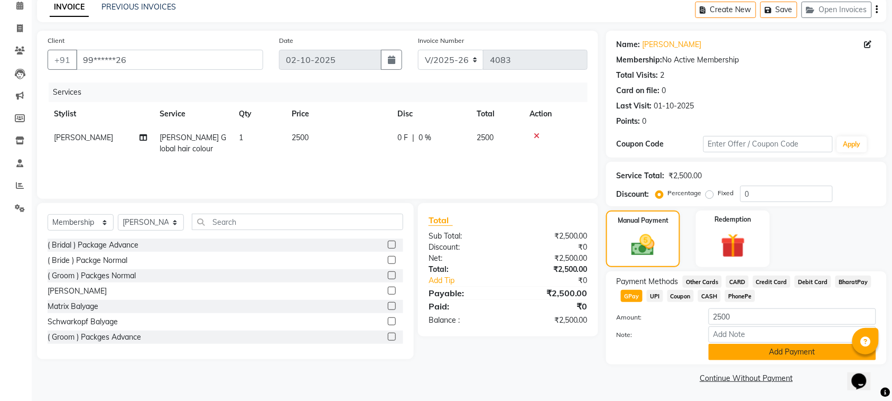
click at [750, 352] on button "Add Payment" at bounding box center [793, 352] width 168 height 16
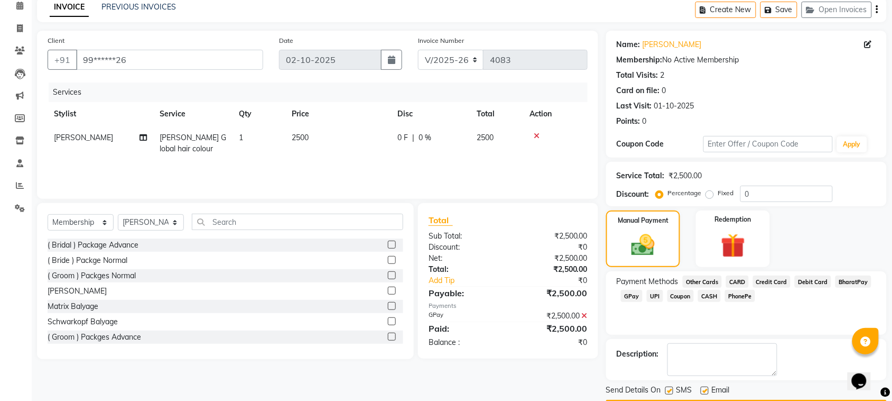
scroll to position [80, 0]
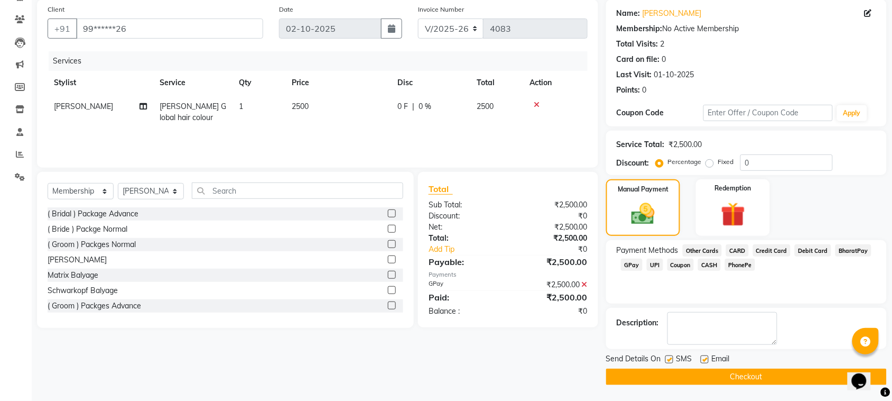
click at [826, 371] on button "Checkout" at bounding box center [746, 376] width 281 height 16
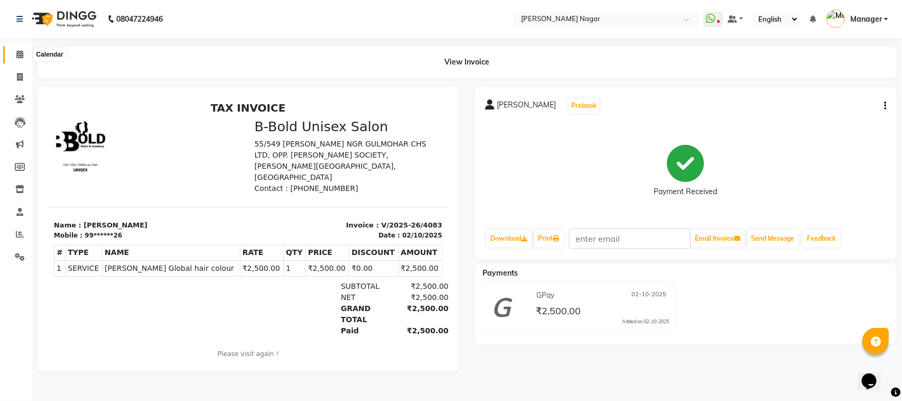
click at [17, 54] on icon at bounding box center [19, 54] width 7 height 8
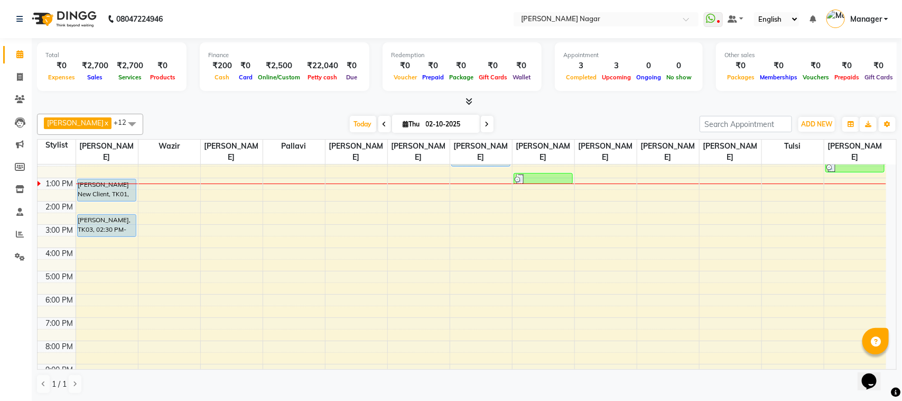
scroll to position [61, 0]
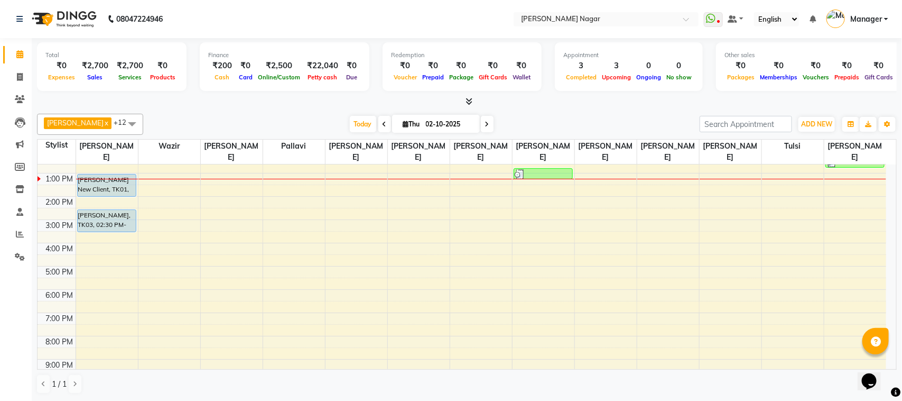
click at [470, 247] on div "10:00 AM 11:00 AM 12:00 PM 1:00 PM 2:00 PM 3:00 PM 4:00 PM 5:00 PM 6:00 PM 7:00…" at bounding box center [462, 266] width 849 height 325
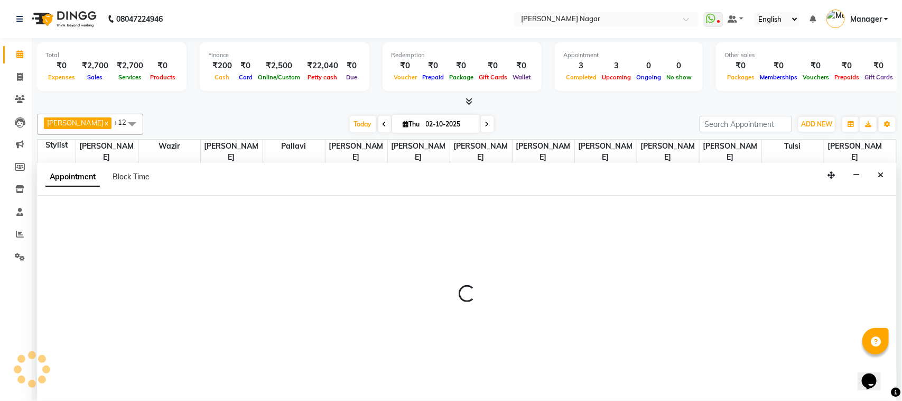
select select "66765"
select select "tentative"
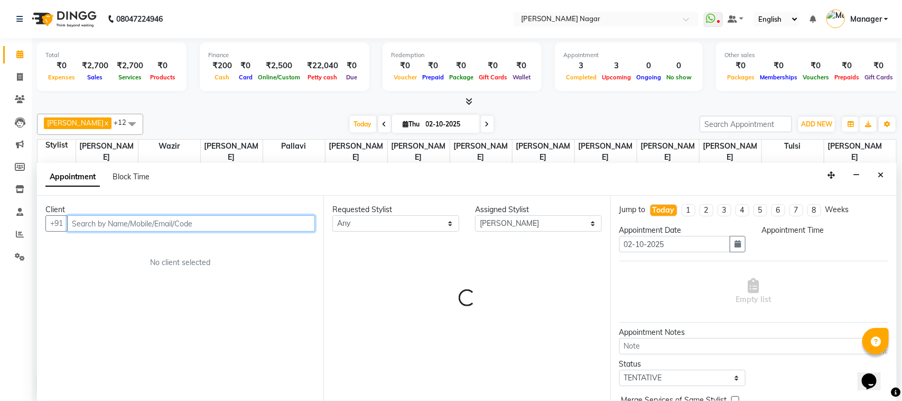
select select "960"
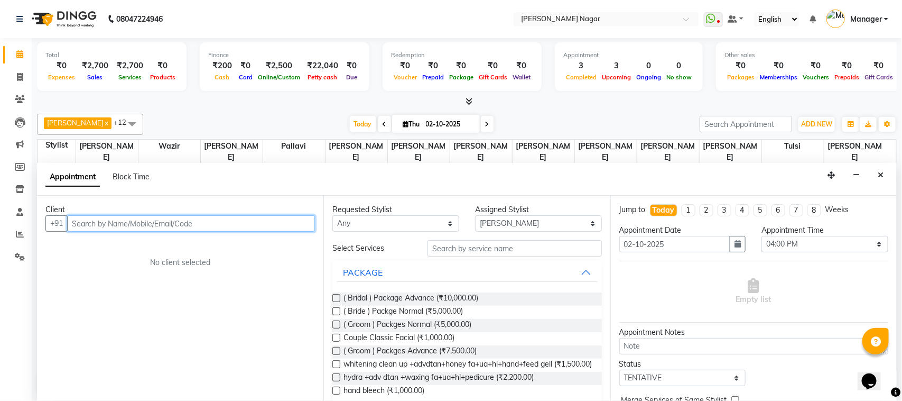
click at [276, 230] on input "text" at bounding box center [191, 223] width 248 height 16
type input "9"
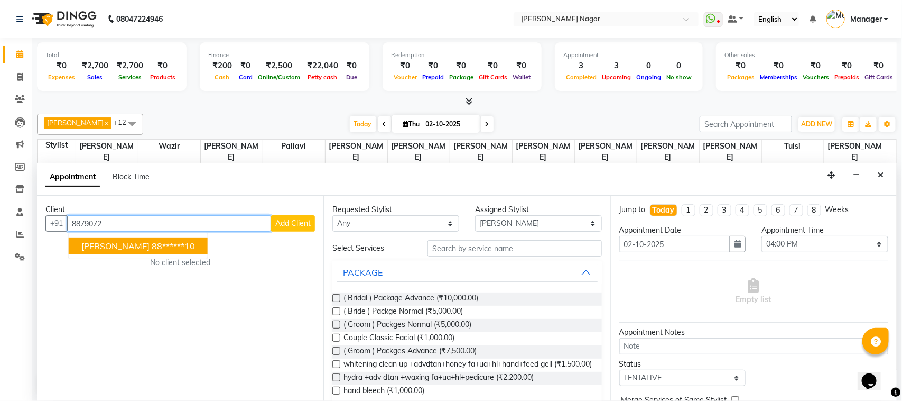
click at [181, 247] on ngb-highlight "88******10" at bounding box center [173, 246] width 43 height 11
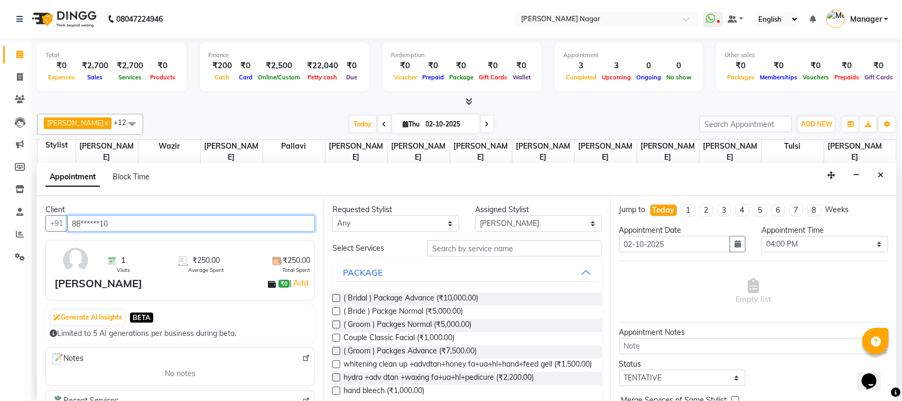
type input "88******10"
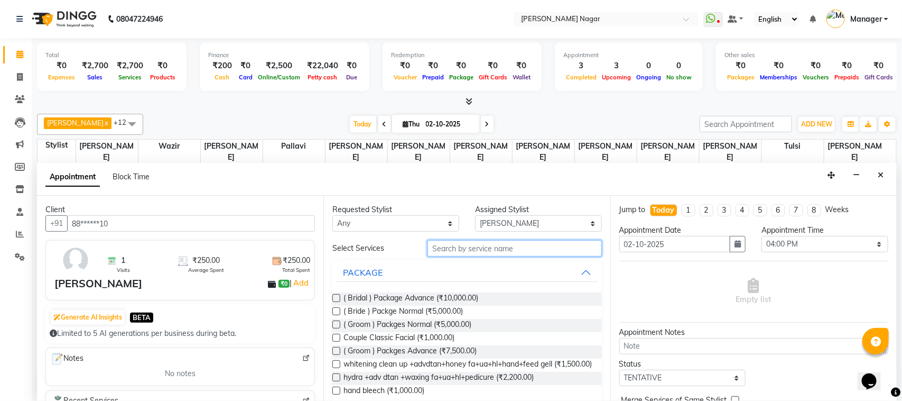
click at [450, 247] on input "text" at bounding box center [515, 248] width 174 height 16
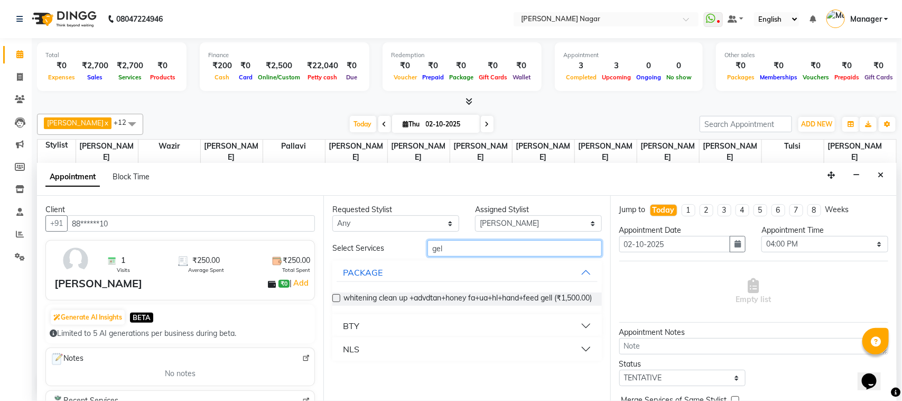
type input "gel"
click at [442, 335] on button "BTY" at bounding box center [467, 325] width 261 height 19
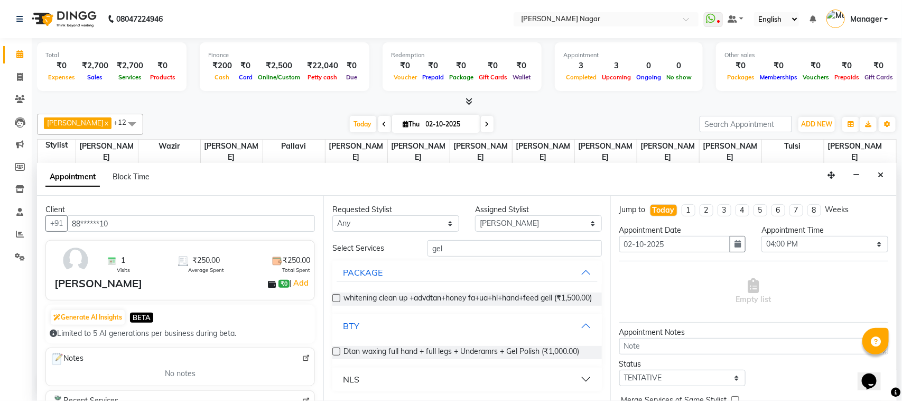
scroll to position [7, 0]
click at [413, 376] on button "NLS" at bounding box center [467, 378] width 261 height 19
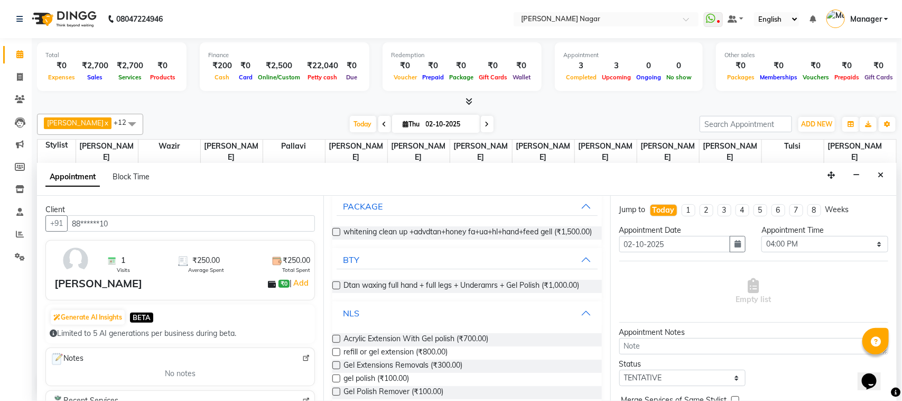
scroll to position [117, 0]
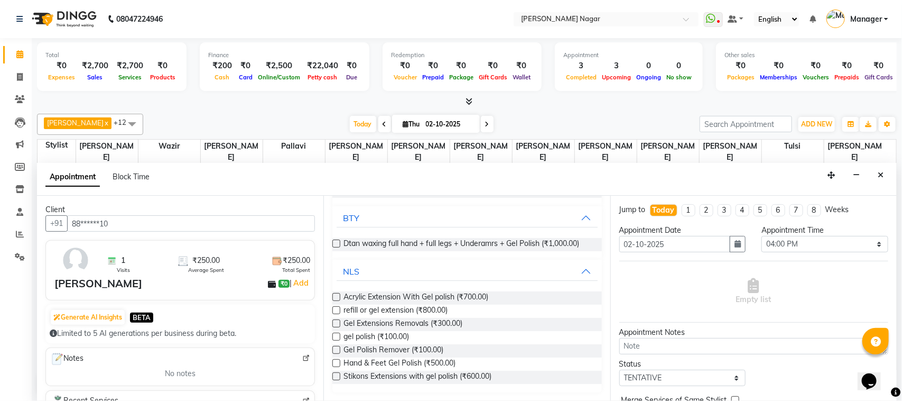
click at [336, 338] on label at bounding box center [336, 336] width 8 height 8
click at [336, 338] on input "checkbox" at bounding box center [335, 337] width 7 height 7
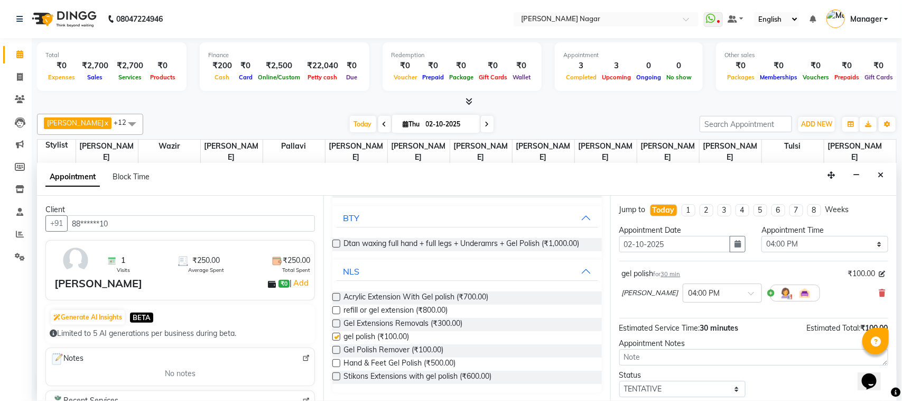
checkbox input "false"
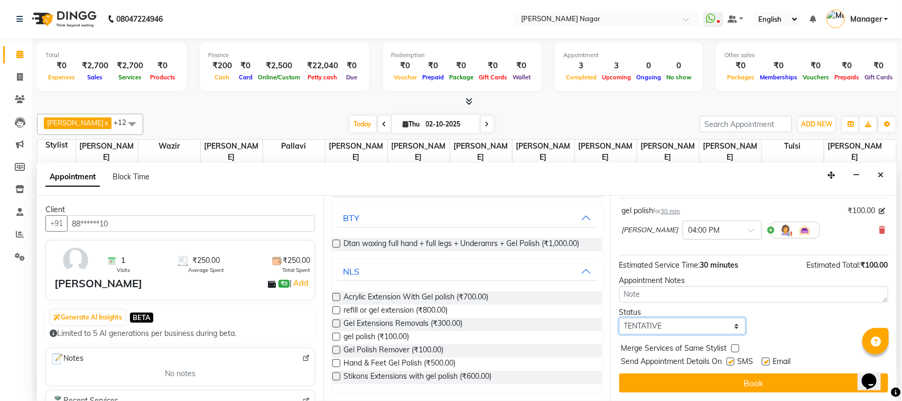
click at [699, 326] on select "Select TENTATIVE CONFIRM CHECK-IN UPCOMING" at bounding box center [683, 326] width 127 height 16
select select "upcoming"
click at [620, 318] on select "Select TENTATIVE CONFIRM CHECK-IN UPCOMING" at bounding box center [683, 326] width 127 height 16
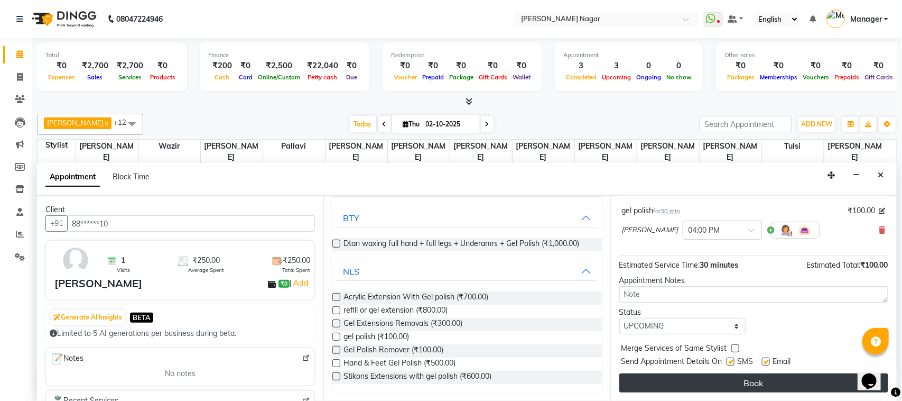
click at [728, 379] on button "Book" at bounding box center [754, 382] width 269 height 19
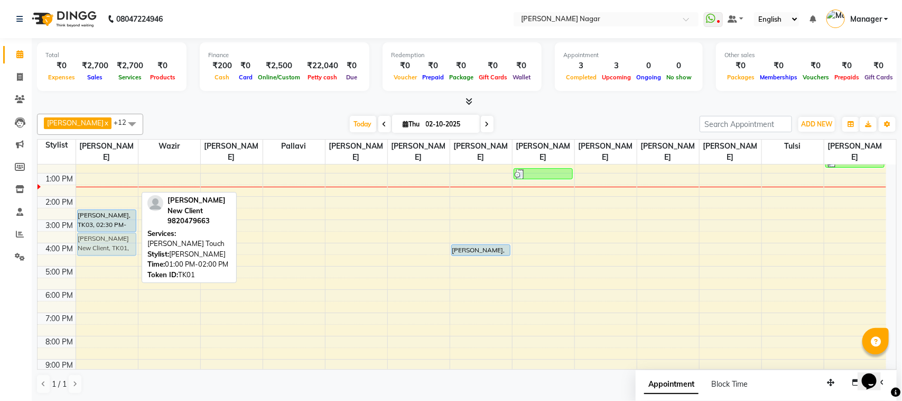
drag, startPoint x: 99, startPoint y: 188, endPoint x: 104, endPoint y: 245, distance: 56.8
click at [104, 245] on div "[PERSON_NAME], TK02, 11:00 AM-12:00 PM, [PERSON_NAME] Global hair colour [PERSO…" at bounding box center [107, 266] width 62 height 325
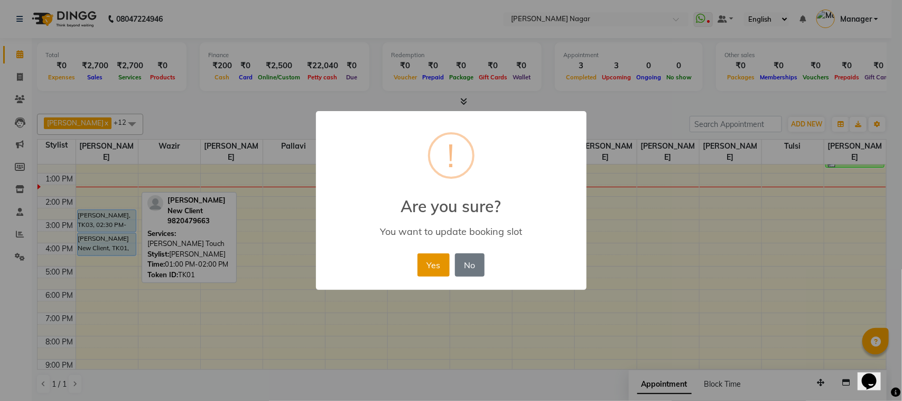
click at [432, 265] on button "Yes" at bounding box center [434, 264] width 32 height 23
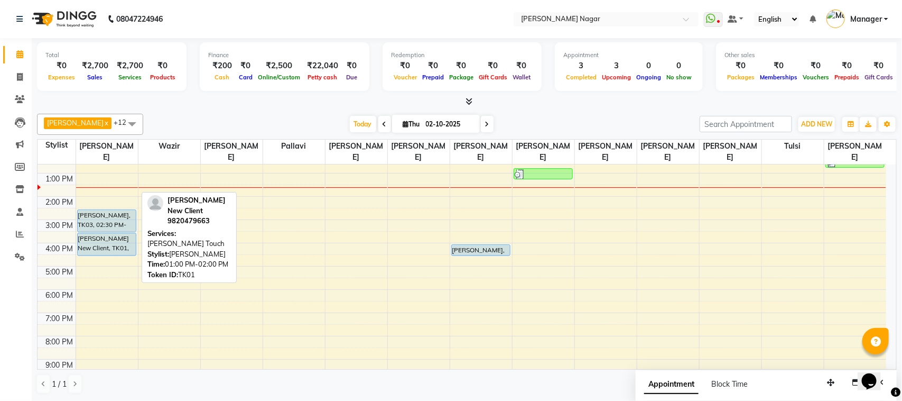
click at [280, 273] on div "10:00 AM 11:00 AM 12:00 PM 1:00 PM 2:00 PM 3:00 PM 4:00 PM 5:00 PM 6:00 PM 7:00…" at bounding box center [462, 266] width 849 height 325
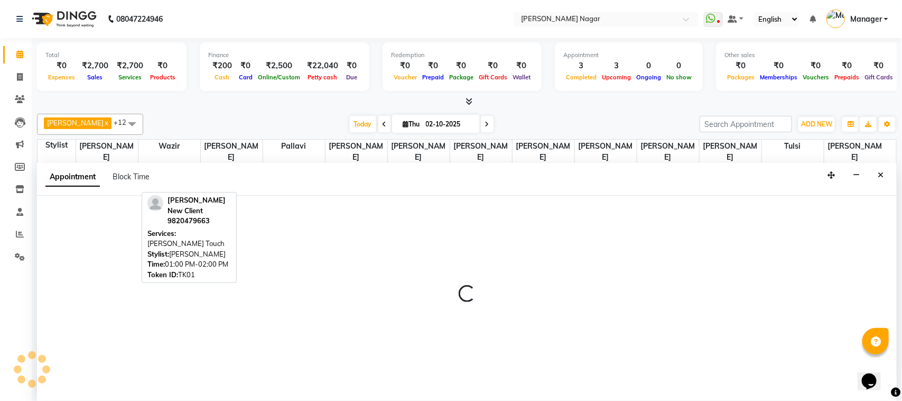
select select "87299"
select select "tentative"
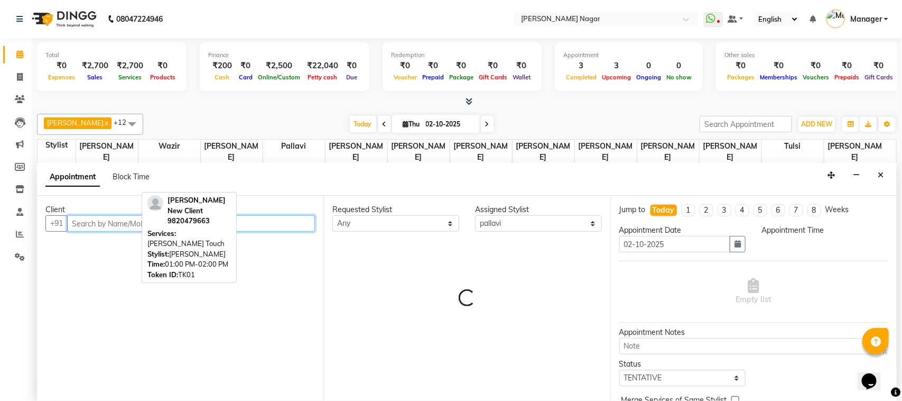
select select "1020"
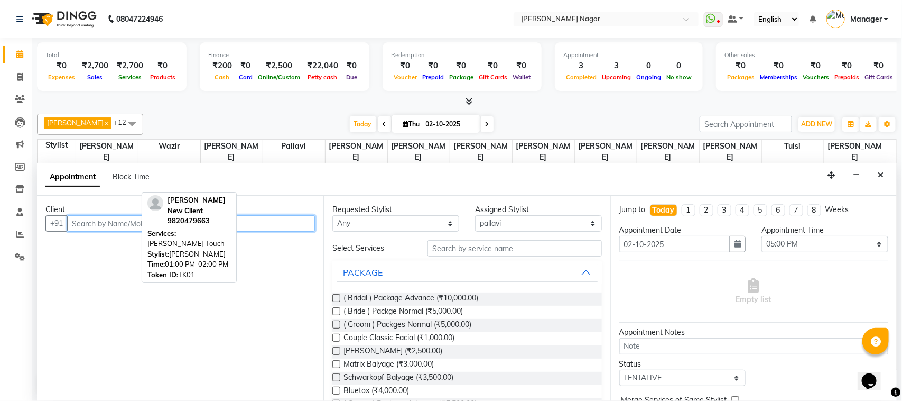
click at [300, 225] on input "text" at bounding box center [191, 223] width 248 height 16
click at [115, 249] on ngb-highlight "86******30" at bounding box center [131, 246] width 43 height 11
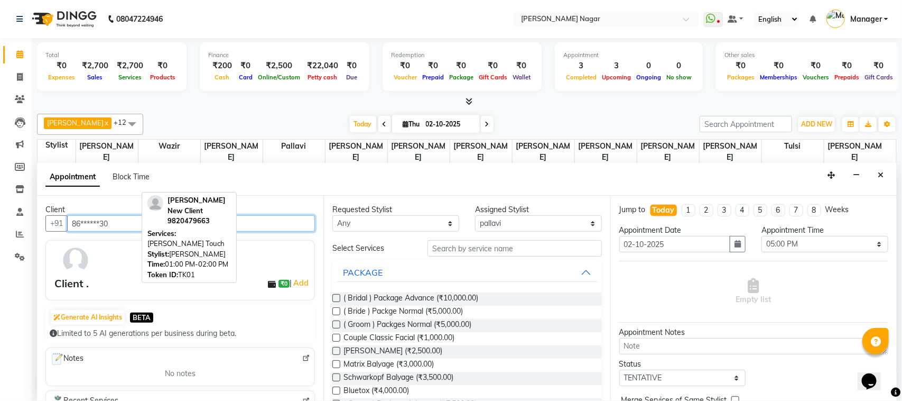
type input "86******30"
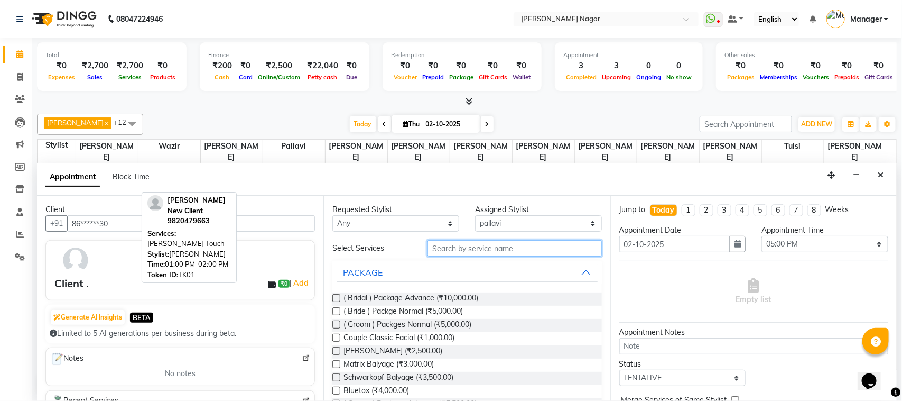
click at [538, 242] on input "text" at bounding box center [515, 248] width 174 height 16
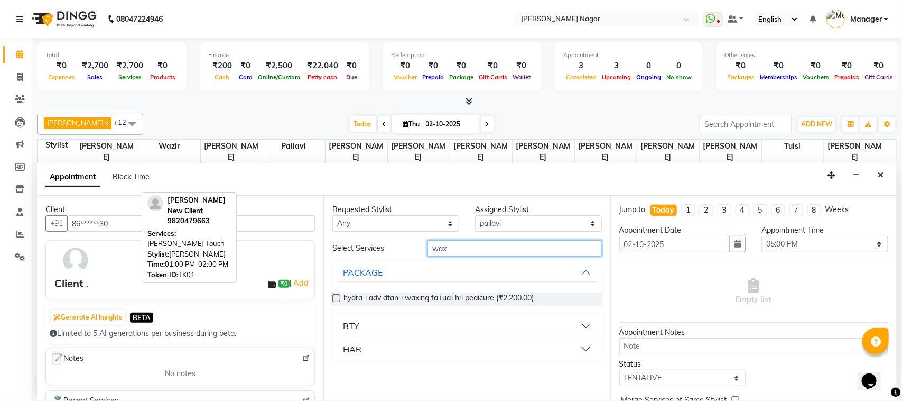
type input "wax"
click at [574, 329] on button "BTY" at bounding box center [467, 325] width 261 height 19
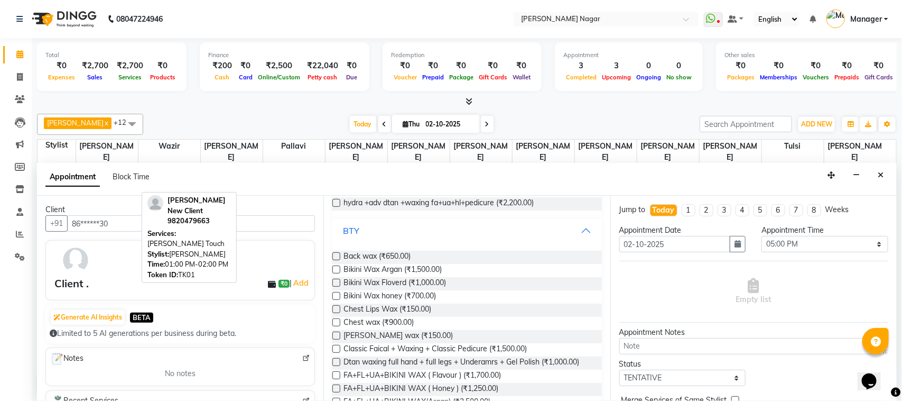
scroll to position [114, 0]
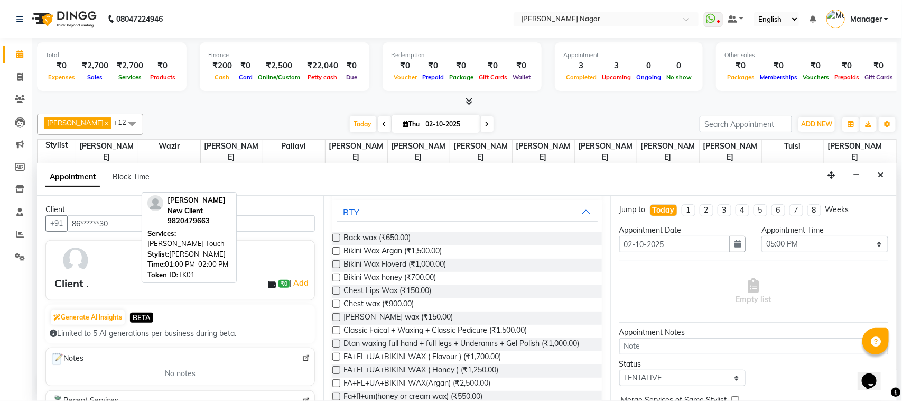
click at [339, 395] on label at bounding box center [336, 396] width 8 height 8
click at [339, 395] on input "checkbox" at bounding box center [335, 397] width 7 height 7
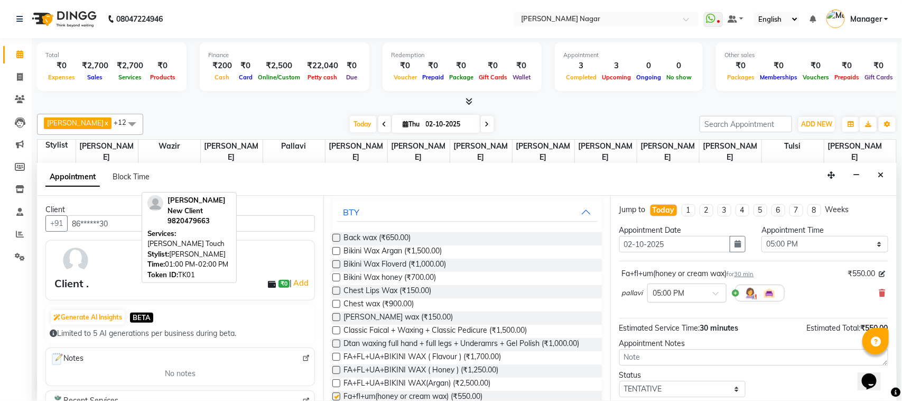
checkbox input "false"
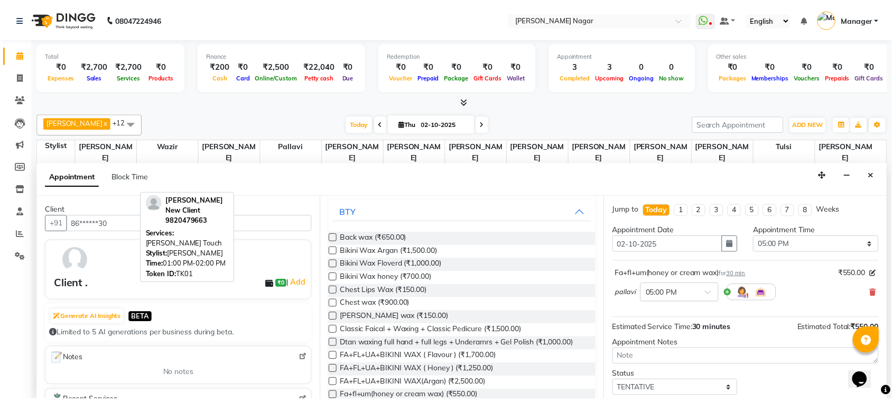
scroll to position [64, 0]
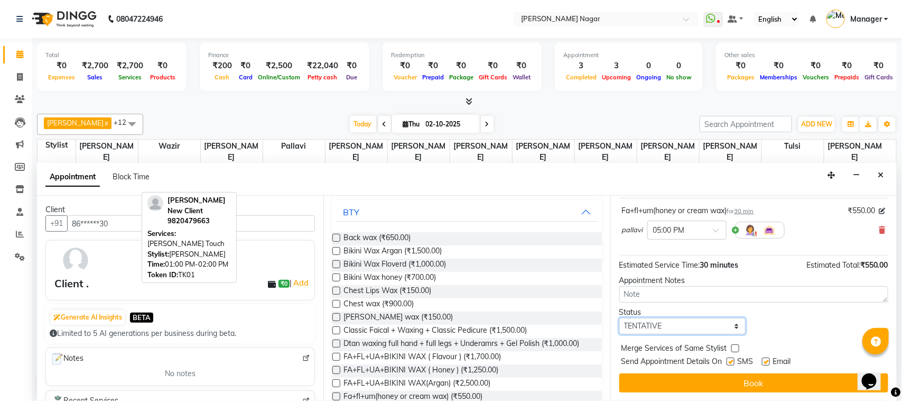
click at [693, 328] on select "Select TENTATIVE CONFIRM CHECK-IN UPCOMING" at bounding box center [683, 326] width 127 height 16
select select "upcoming"
click at [620, 318] on select "Select TENTATIVE CONFIRM CHECK-IN UPCOMING" at bounding box center [683, 326] width 127 height 16
click at [722, 378] on button "Book" at bounding box center [754, 382] width 269 height 19
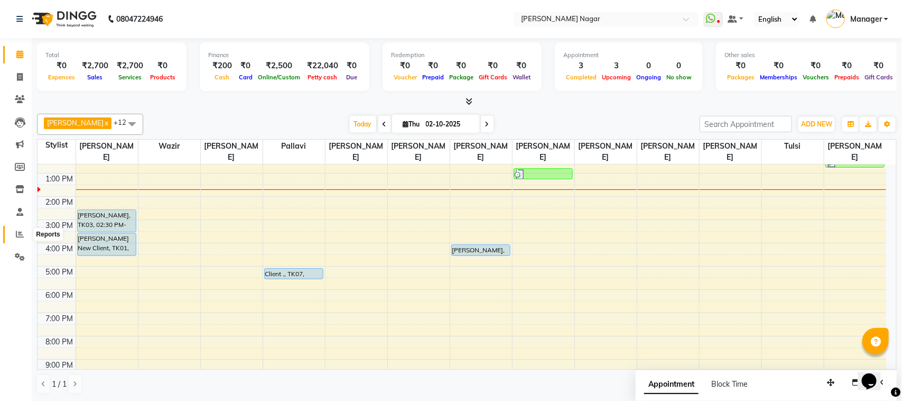
click at [24, 228] on span at bounding box center [20, 234] width 19 height 12
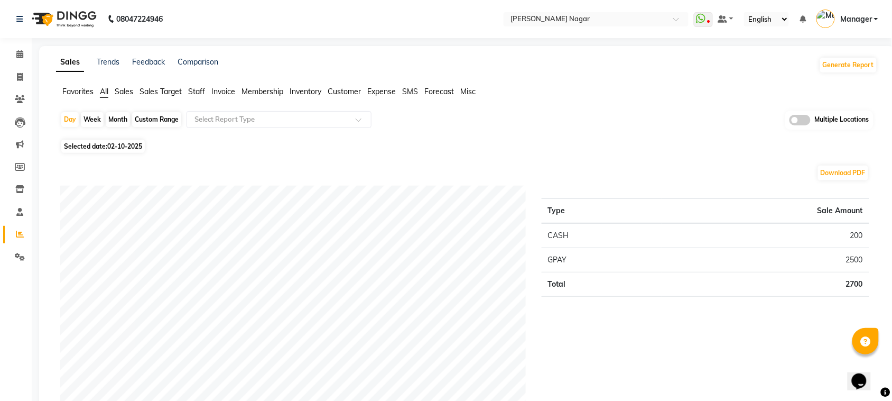
click at [197, 88] on span "Staff" at bounding box center [196, 92] width 17 height 10
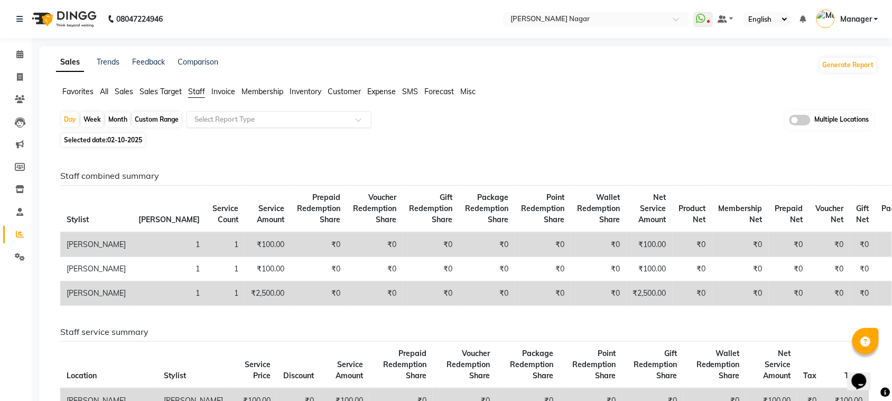
click at [212, 114] on div "Select Report Type" at bounding box center [279, 119] width 185 height 17
click at [90, 138] on span "Selected date: [DATE]" at bounding box center [103, 139] width 84 height 13
select select "10"
select select "2025"
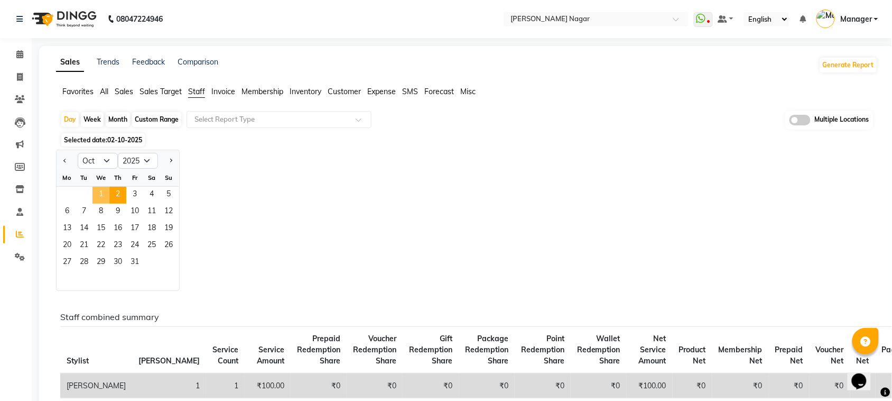
drag, startPoint x: 101, startPoint y: 195, endPoint x: 123, endPoint y: 173, distance: 30.6
click at [101, 194] on span "1" at bounding box center [101, 195] width 17 height 17
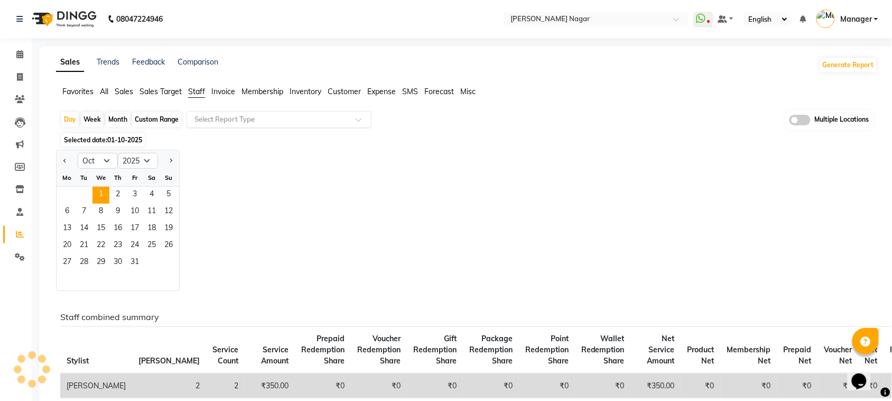
click at [212, 115] on input "text" at bounding box center [268, 119] width 152 height 11
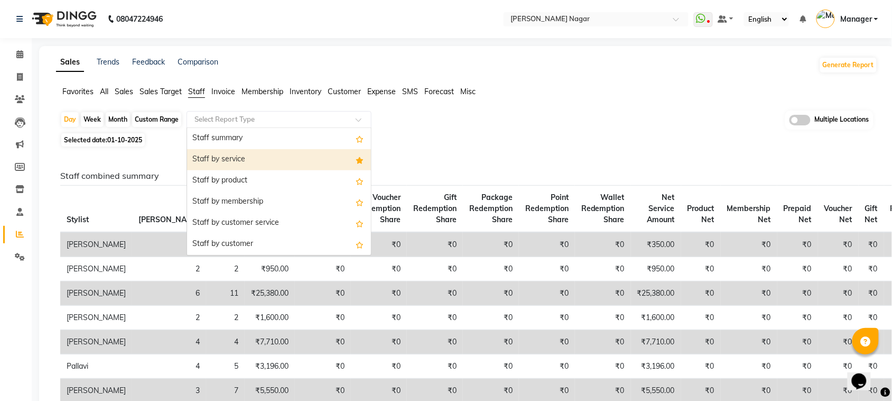
click at [238, 167] on div "Staff by service" at bounding box center [279, 159] width 184 height 21
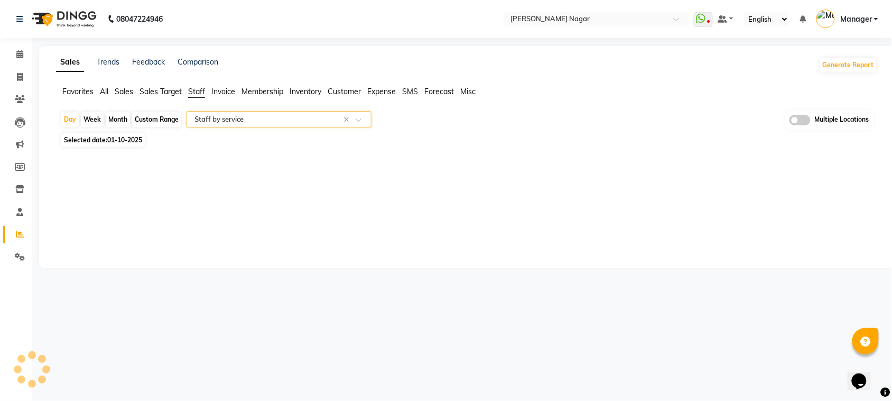
select select "full_report"
select select "csv"
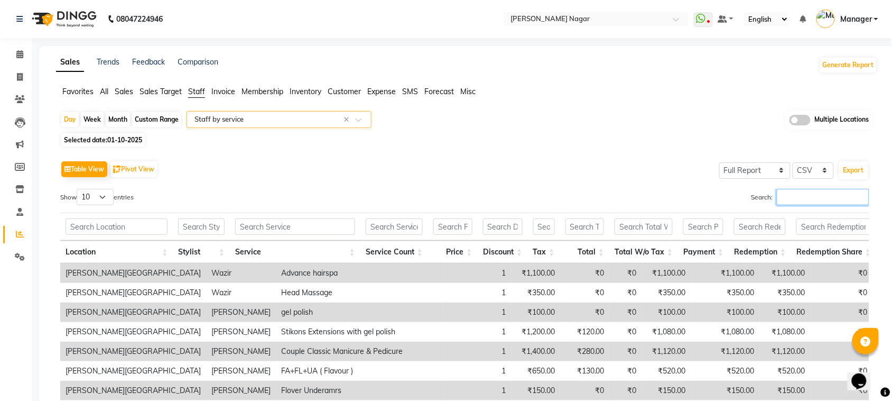
click at [793, 195] on input "Search:" at bounding box center [823, 197] width 93 height 16
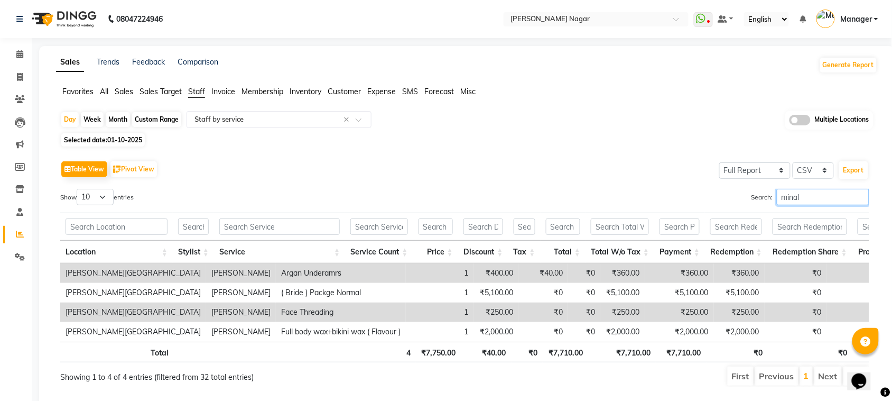
click at [809, 193] on input "minal" at bounding box center [823, 197] width 93 height 16
type input "m"
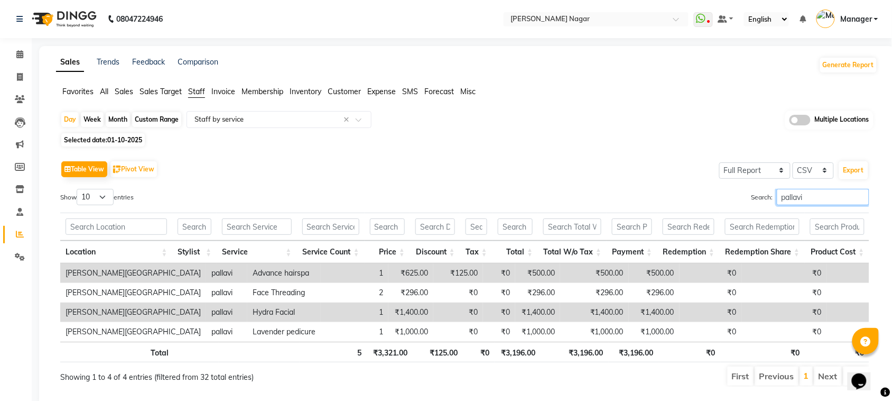
click at [809, 193] on input "pallavi" at bounding box center [823, 197] width 93 height 16
type input "p"
click at [809, 193] on input "pal" at bounding box center [823, 197] width 93 height 16
type input "p"
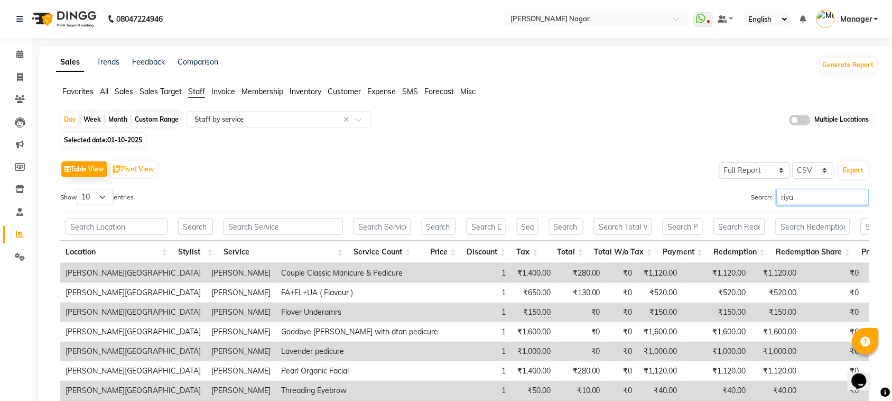
scroll to position [82, 0]
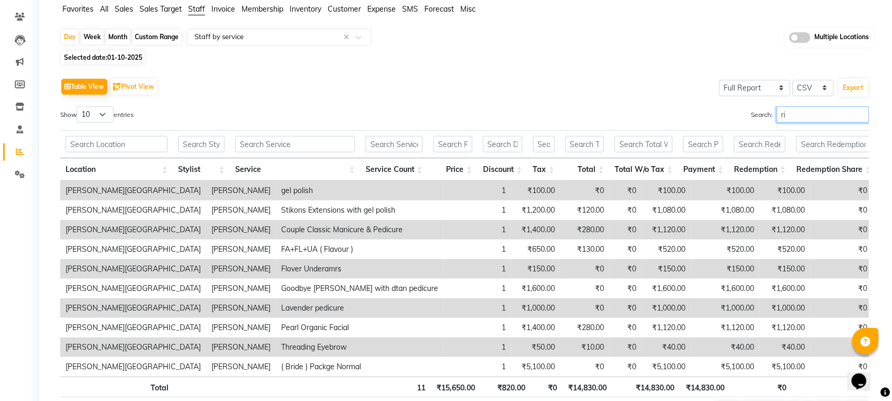
type input "r"
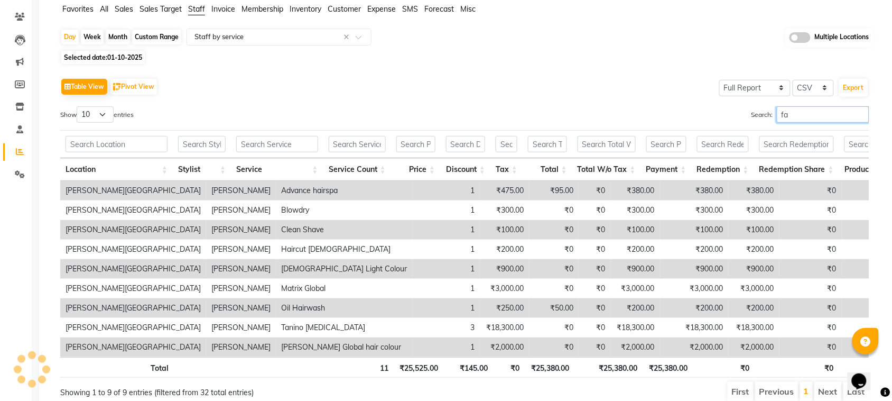
type input "f"
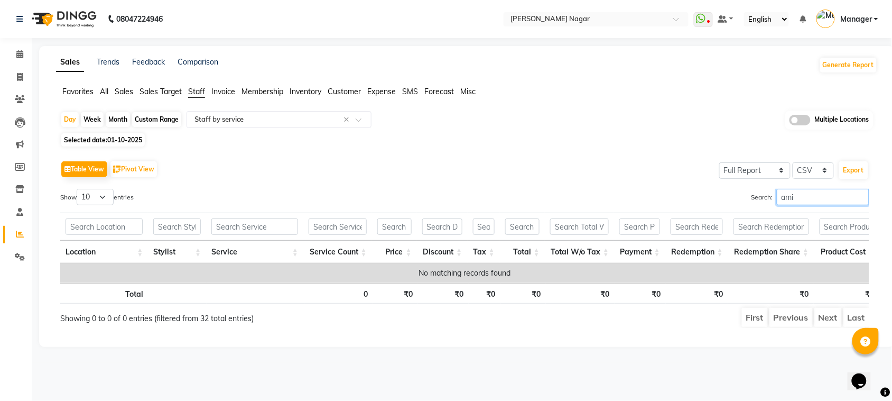
scroll to position [0, 0]
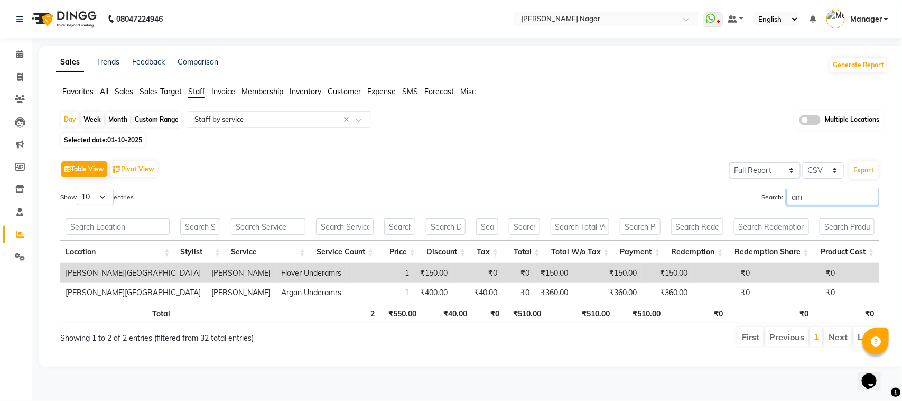
type input "a"
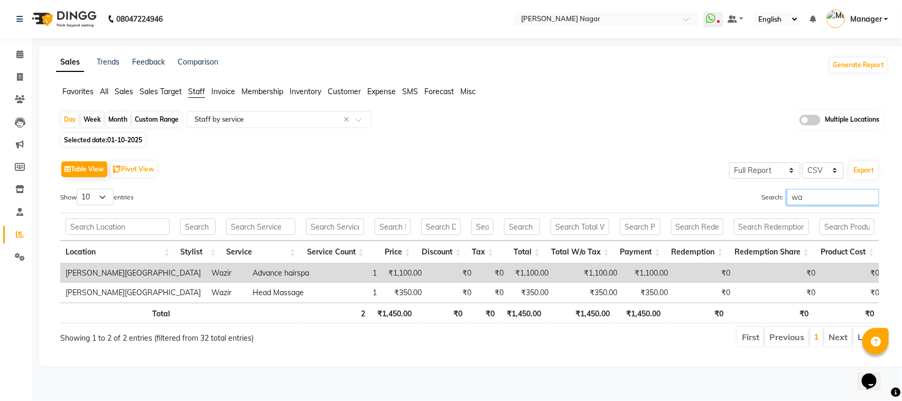
type input "w"
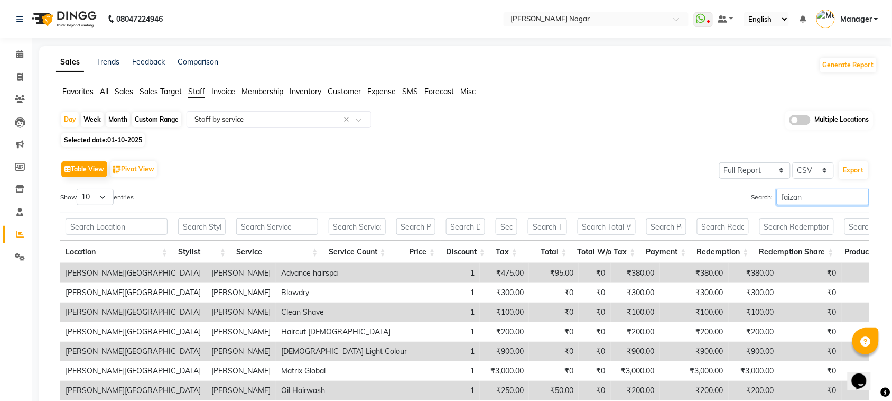
scroll to position [139, 0]
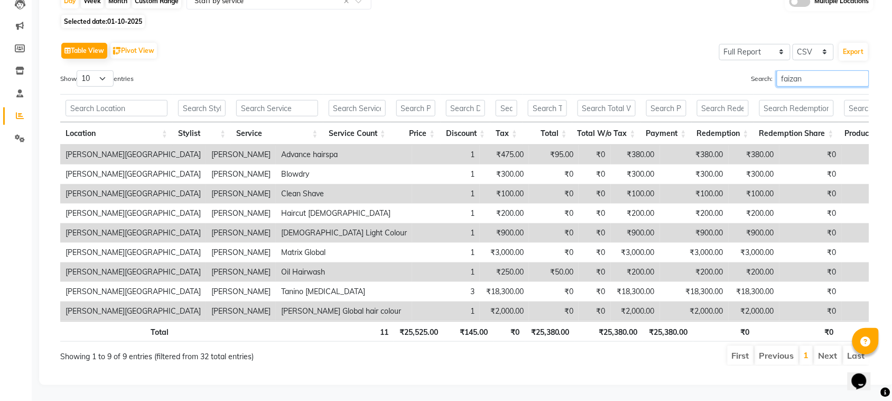
type input "faizan"
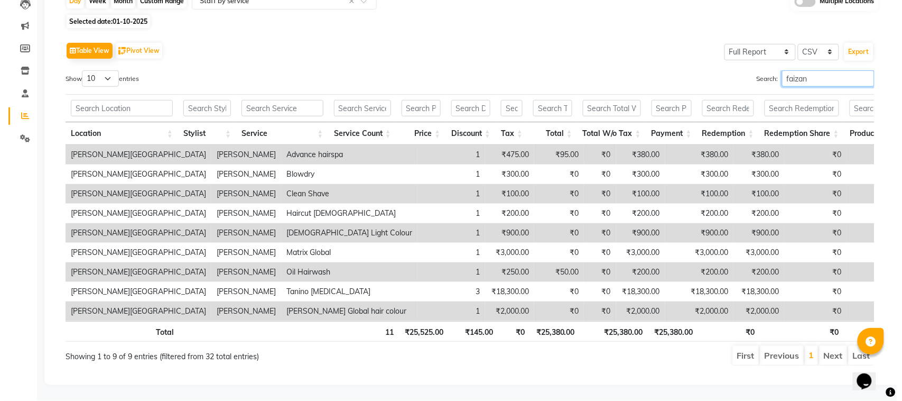
scroll to position [0, 0]
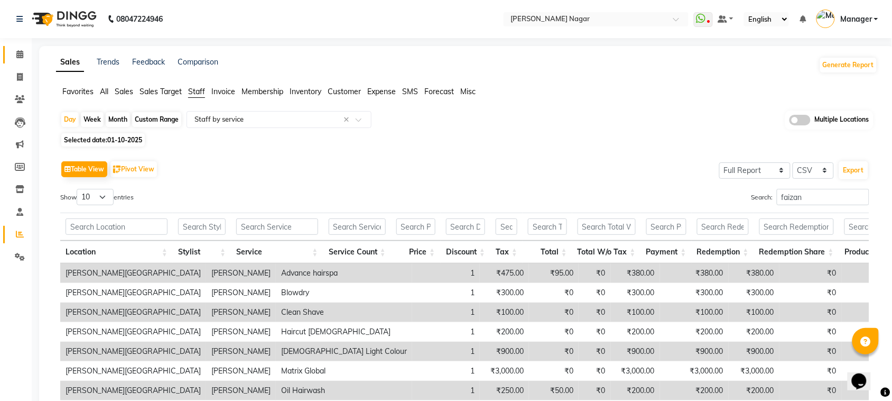
click at [16, 53] on span at bounding box center [20, 55] width 19 height 12
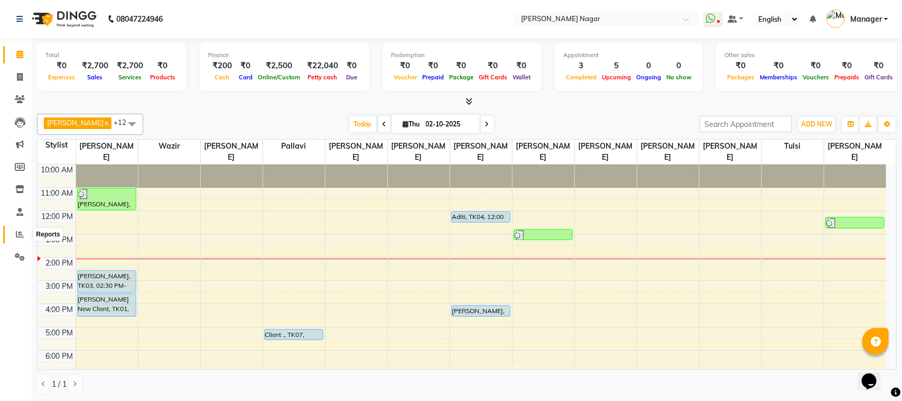
click at [22, 233] on icon at bounding box center [20, 234] width 8 height 8
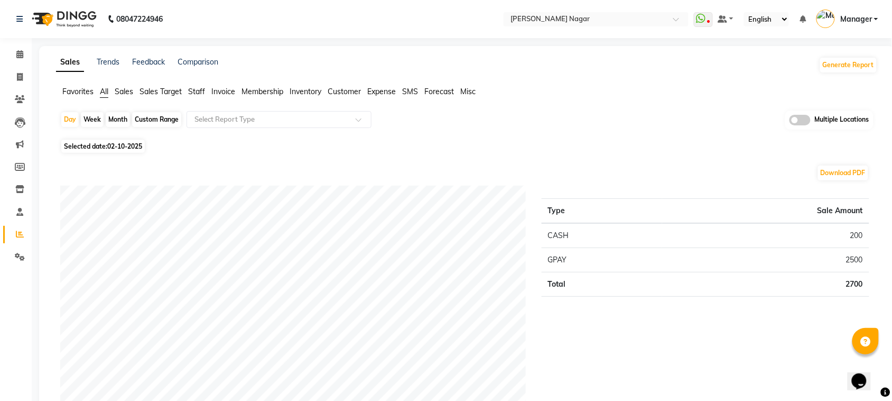
click at [106, 143] on span "Selected date: [DATE]" at bounding box center [103, 146] width 84 height 13
select select "10"
select select "2025"
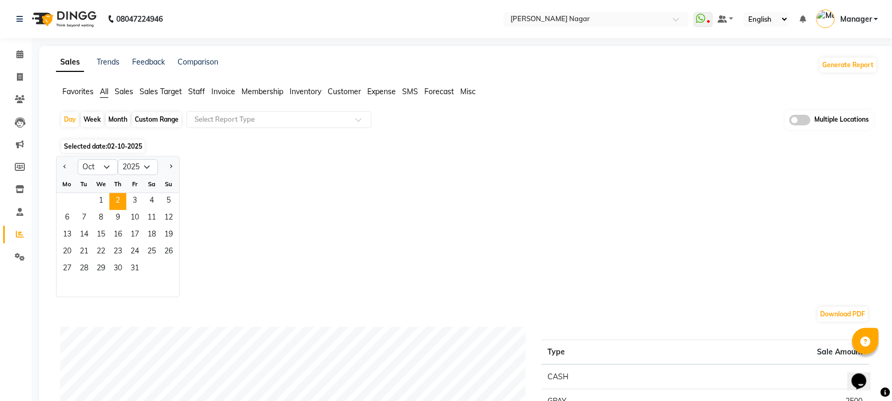
click at [88, 116] on div "Week" at bounding box center [92, 119] width 23 height 15
select select "10"
select select "2025"
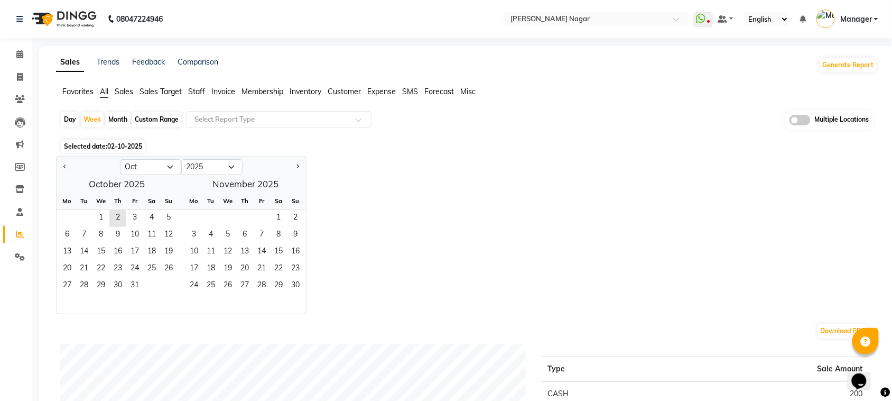
click at [72, 118] on div "Day" at bounding box center [69, 119] width 17 height 15
select select "10"
select select "2025"
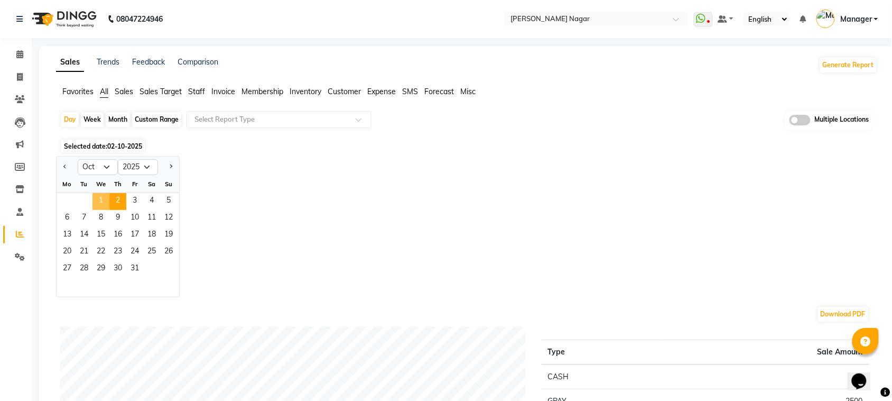
click at [101, 199] on span "1" at bounding box center [101, 201] width 17 height 17
click at [121, 93] on span "Sales" at bounding box center [124, 92] width 19 height 10
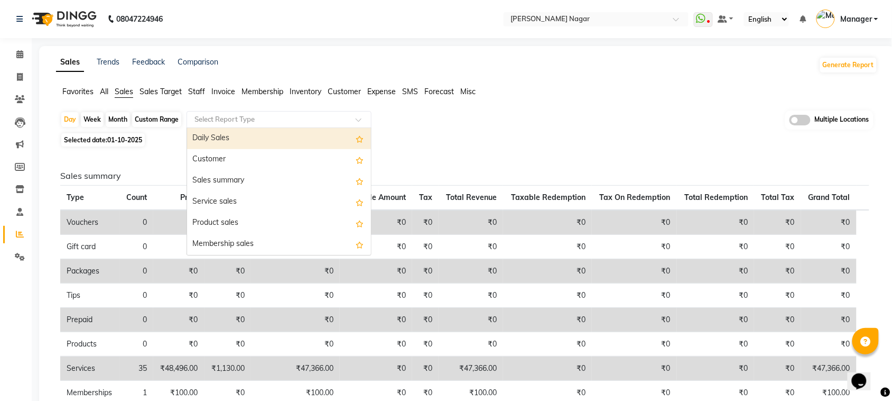
click at [211, 115] on input "text" at bounding box center [268, 119] width 152 height 11
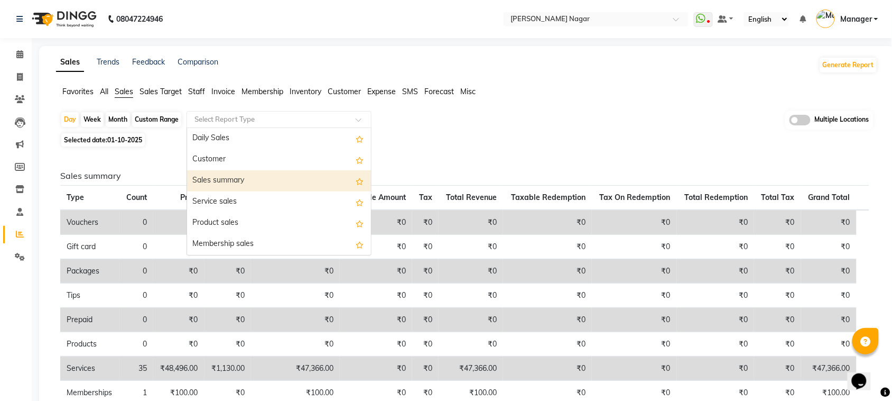
click at [225, 175] on div "Sales summary" at bounding box center [279, 180] width 184 height 21
select select "full_report"
select select "csv"
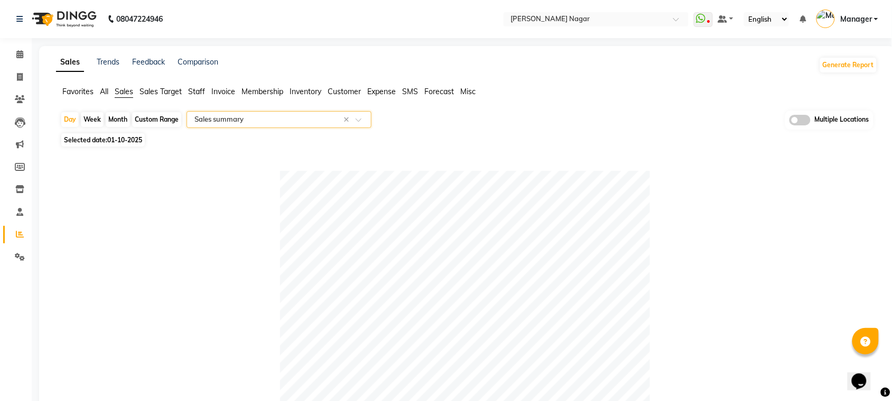
click at [112, 120] on div "Month" at bounding box center [118, 119] width 24 height 15
select select "10"
select select "2025"
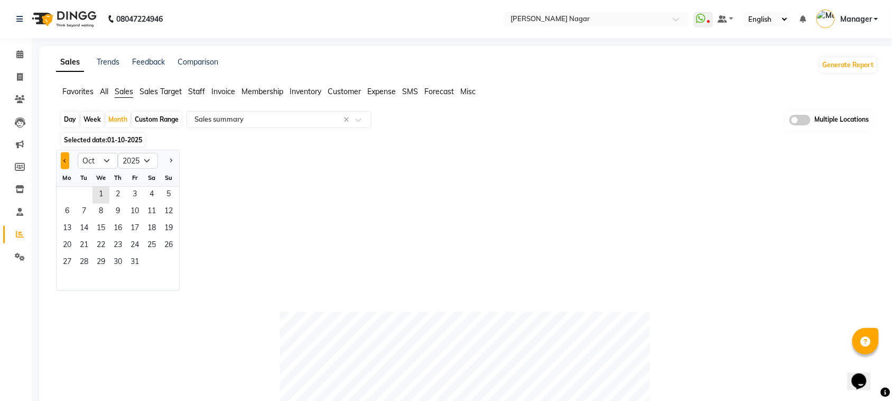
click at [64, 161] on span "Previous month" at bounding box center [65, 160] width 4 height 4
select select "9"
drag, startPoint x: 71, startPoint y: 190, endPoint x: 210, endPoint y: 197, distance: 138.7
click at [209, 197] on div "Jan Feb Mar Apr May Jun [DATE] Aug Sep Oct Nov [DATE] 2016 2017 2018 2019 2020 …" at bounding box center [467, 220] width 822 height 141
click at [245, 169] on div "Jan Feb Mar Apr May Jun [DATE] Aug Sep Oct Nov [DATE] 2016 2017 2018 2019 2020 …" at bounding box center [467, 220] width 822 height 141
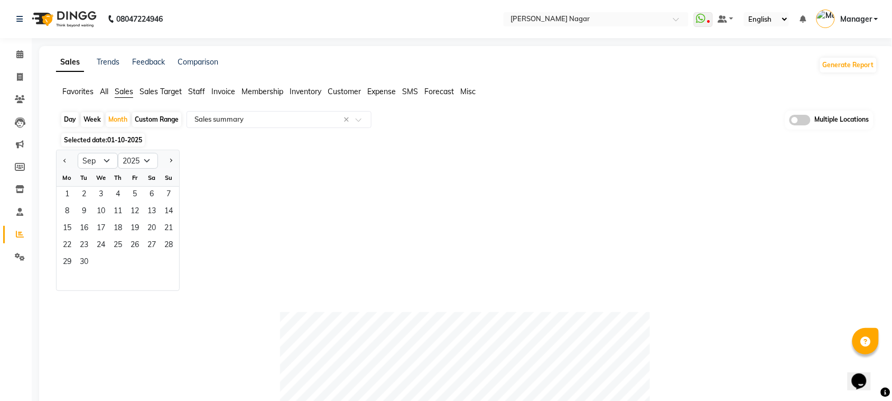
click at [126, 88] on span "Sales" at bounding box center [124, 92] width 19 height 10
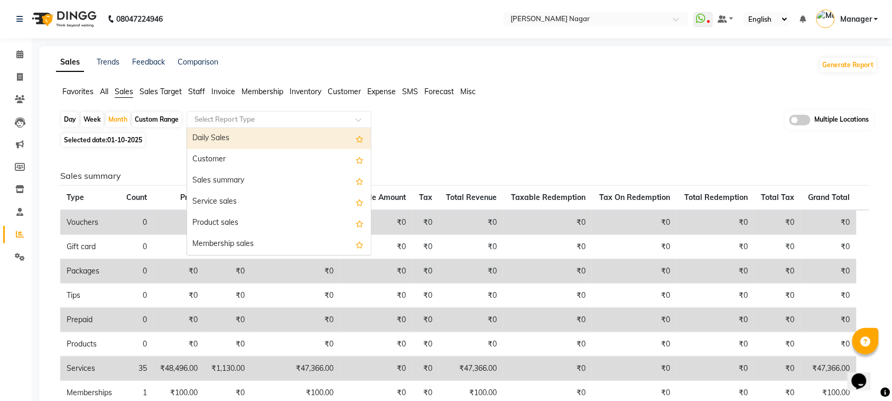
click at [223, 118] on input "text" at bounding box center [268, 119] width 152 height 11
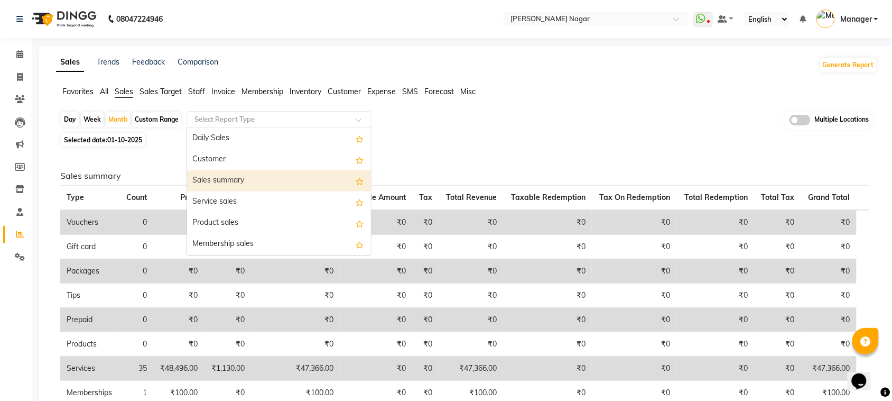
click at [271, 181] on div "Sales summary" at bounding box center [279, 180] width 184 height 21
select select "full_report"
select select "csv"
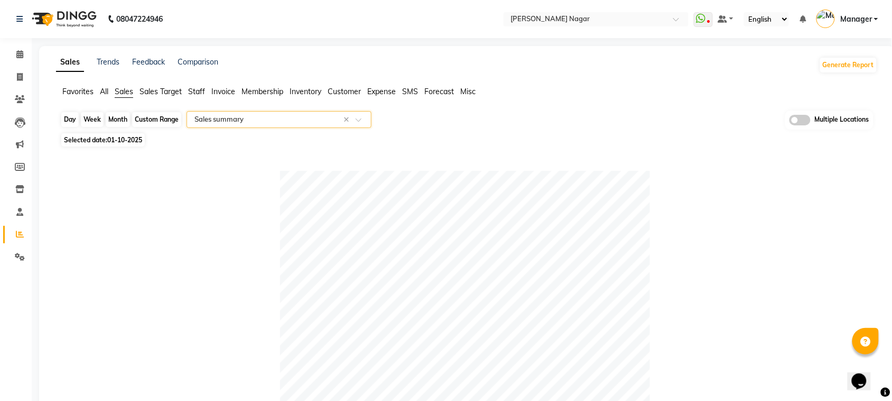
click at [115, 119] on div "Month" at bounding box center [118, 119] width 24 height 15
select select "10"
select select "2025"
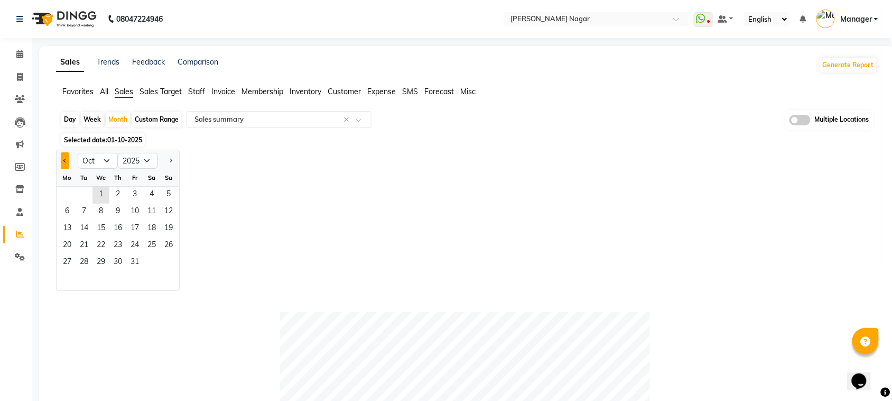
click at [64, 161] on span "Previous month" at bounding box center [65, 160] width 4 height 4
select select "9"
click at [70, 192] on span "1" at bounding box center [67, 195] width 17 height 17
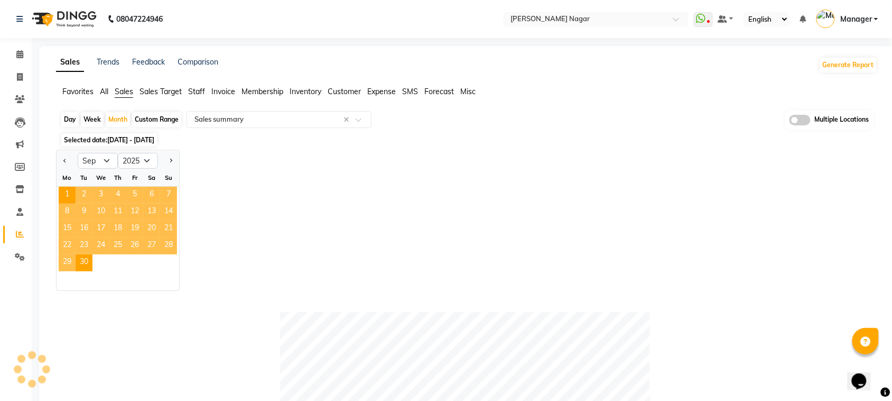
drag, startPoint x: 70, startPoint y: 192, endPoint x: 171, endPoint y: 229, distance: 107.5
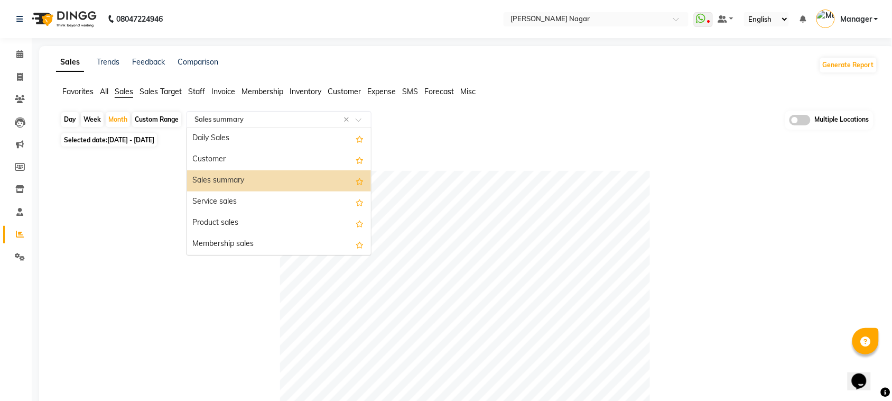
click at [219, 119] on input "text" at bounding box center [268, 119] width 152 height 11
drag, startPoint x: 271, startPoint y: 179, endPoint x: 263, endPoint y: 186, distance: 10.9
click at [271, 180] on div "Sales summary" at bounding box center [279, 180] width 184 height 21
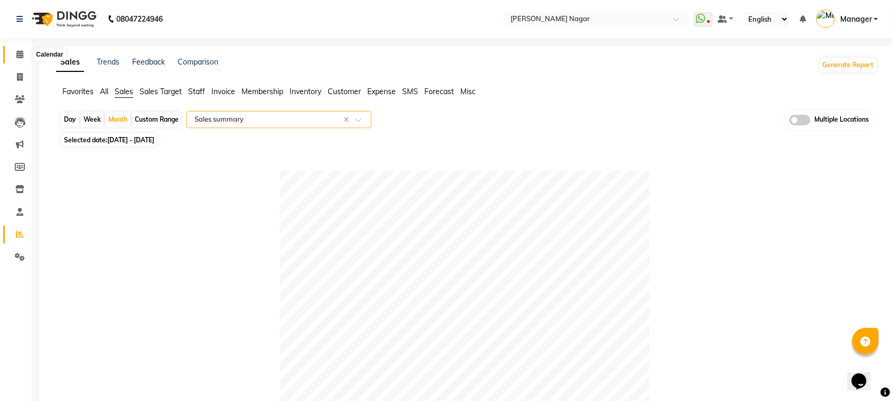
click at [24, 53] on span at bounding box center [20, 55] width 19 height 12
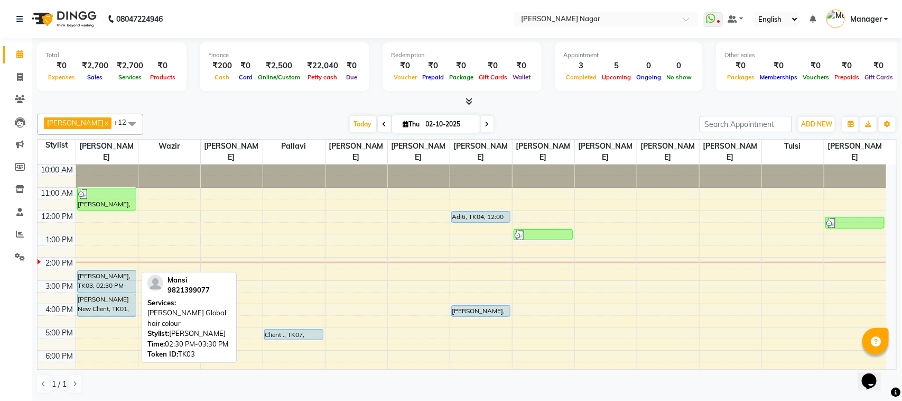
click at [109, 297] on div "[PERSON_NAME], TK02, 11:00 AM-12:00 PM, [PERSON_NAME] Global hair colour [PERSO…" at bounding box center [107, 326] width 62 height 325
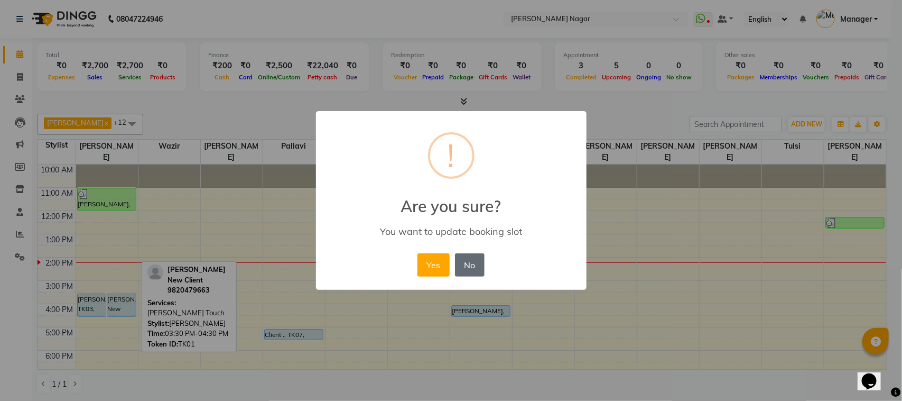
click at [474, 267] on button "No" at bounding box center [470, 264] width 30 height 23
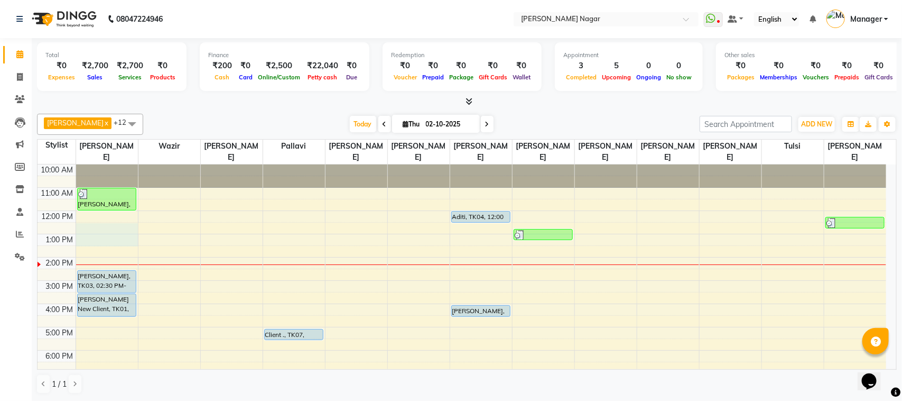
click at [133, 218] on div "10:00 AM 11:00 AM 12:00 PM 1:00 PM 2:00 PM 3:00 PM 4:00 PM 5:00 PM 6:00 PM 7:00…" at bounding box center [462, 326] width 849 height 325
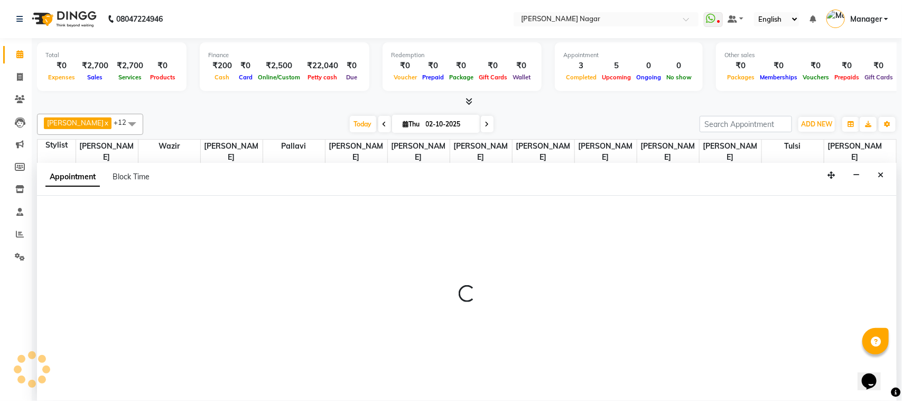
select select "63663"
select select "tentative"
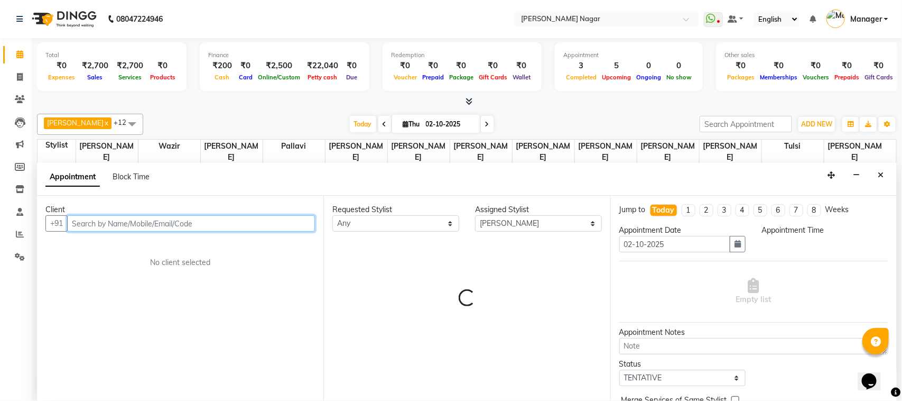
select select "720"
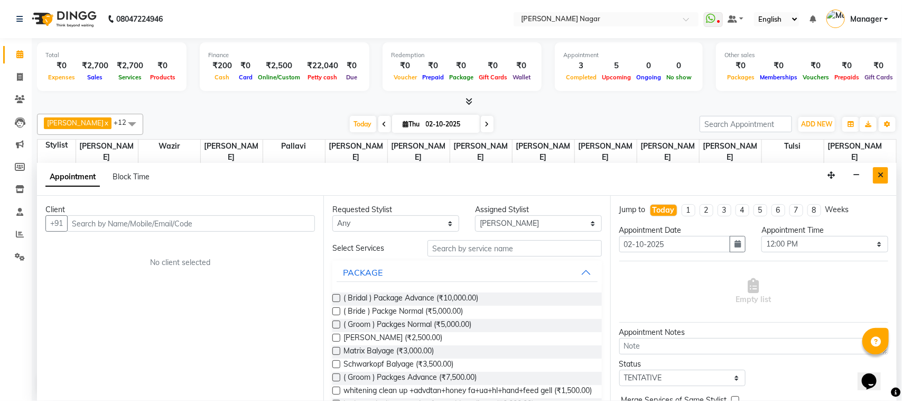
click at [879, 176] on icon "Close" at bounding box center [881, 174] width 6 height 7
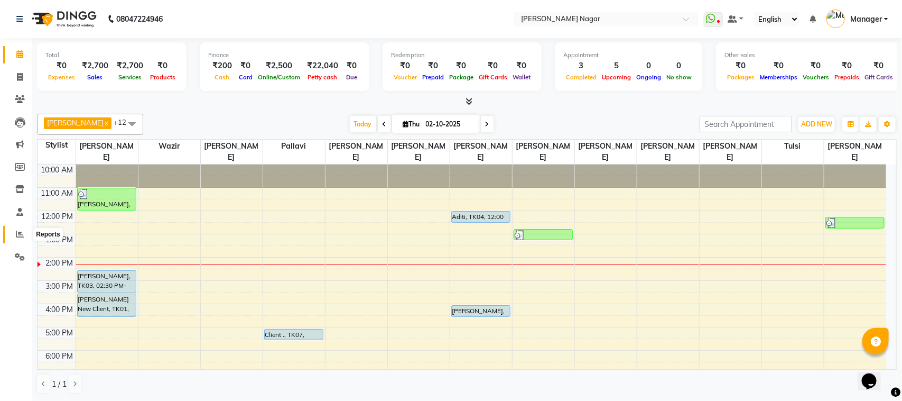
click at [16, 237] on icon at bounding box center [20, 234] width 8 height 8
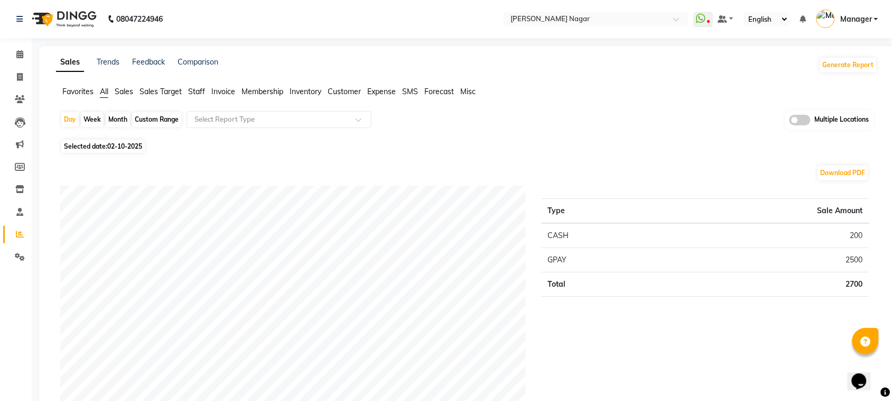
click at [197, 88] on span "Staff" at bounding box center [196, 92] width 17 height 10
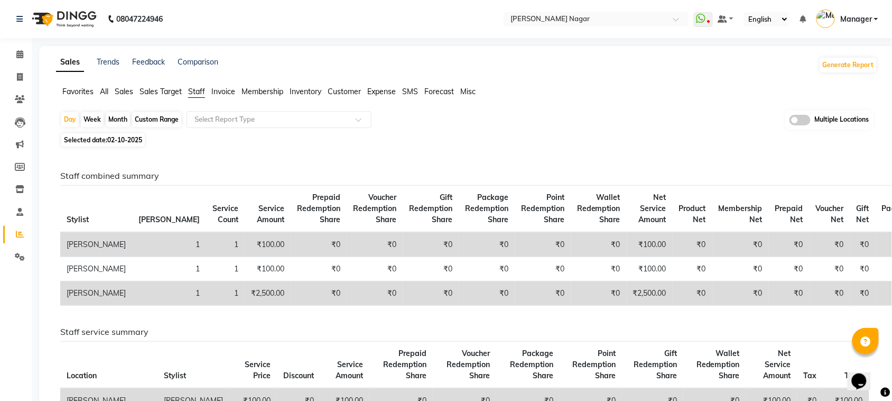
click at [117, 120] on div "Month" at bounding box center [118, 119] width 24 height 15
select select "10"
select select "2025"
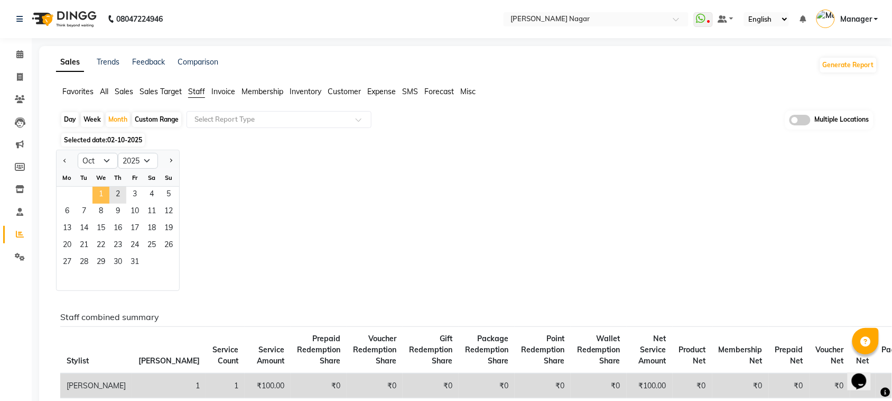
click at [102, 195] on span "1" at bounding box center [101, 195] width 17 height 17
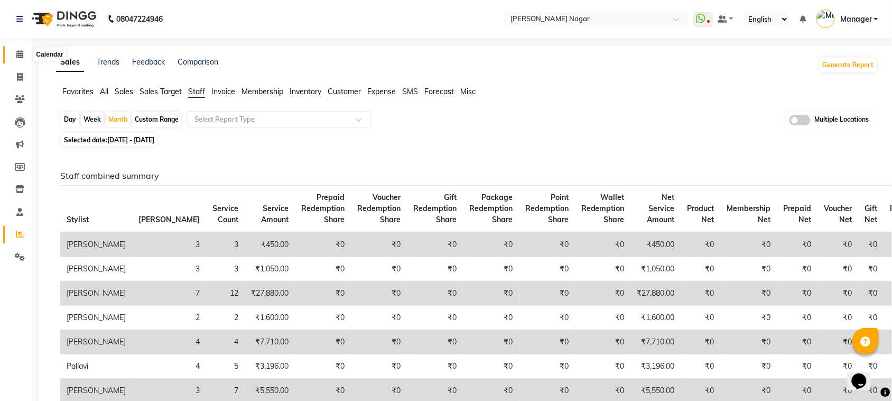
click at [19, 53] on icon at bounding box center [19, 54] width 7 height 8
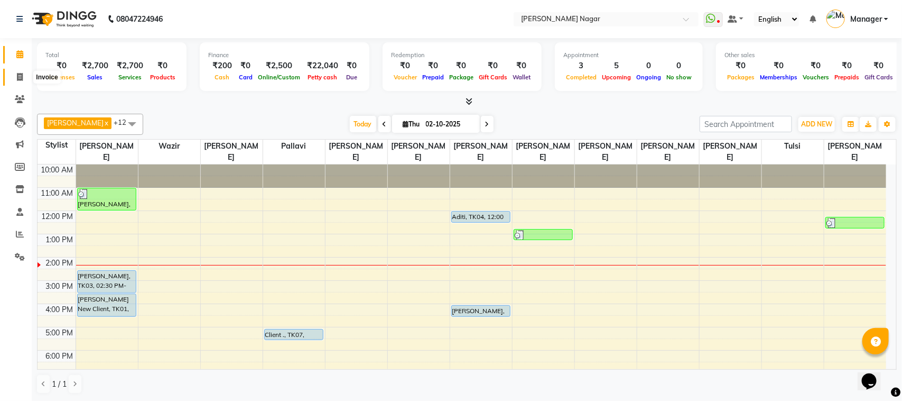
click at [13, 75] on span at bounding box center [20, 77] width 19 height 12
select select "service"
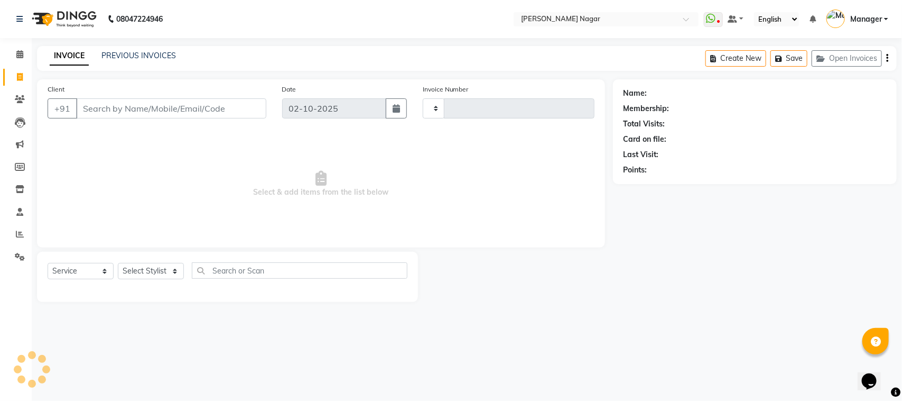
type input "4084"
select select "7349"
select select "membership"
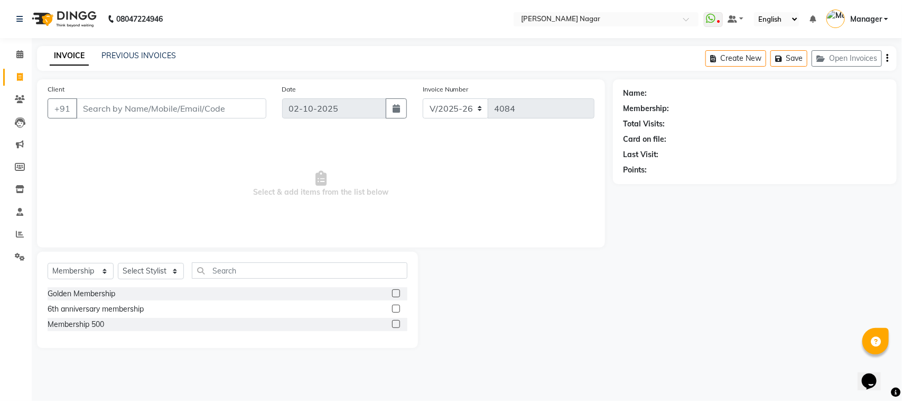
click at [104, 107] on input "Client" at bounding box center [171, 108] width 190 height 20
type input "9665558821"
click at [242, 110] on span "Add Client" at bounding box center [239, 108] width 42 height 11
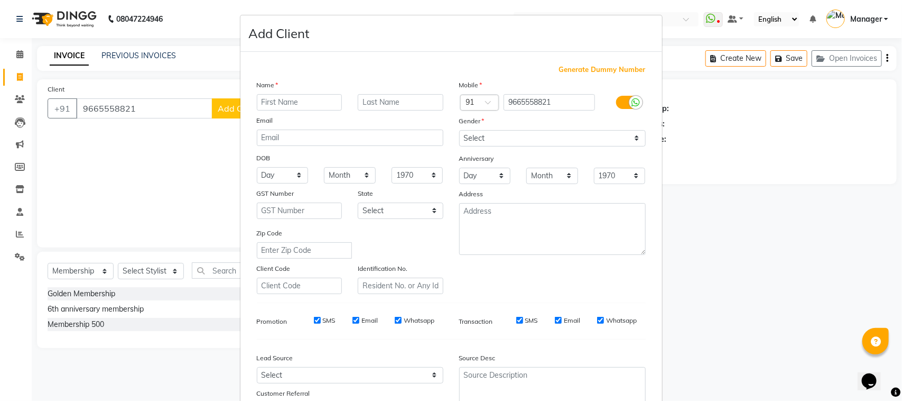
type input "h"
type input "Harshli"
click at [571, 136] on select "Select [DEMOGRAPHIC_DATA] [DEMOGRAPHIC_DATA] Other Prefer Not To Say" at bounding box center [552, 138] width 187 height 16
select select "[DEMOGRAPHIC_DATA]"
click at [459, 130] on select "Select [DEMOGRAPHIC_DATA] [DEMOGRAPHIC_DATA] Other Prefer Not To Say" at bounding box center [552, 138] width 187 height 16
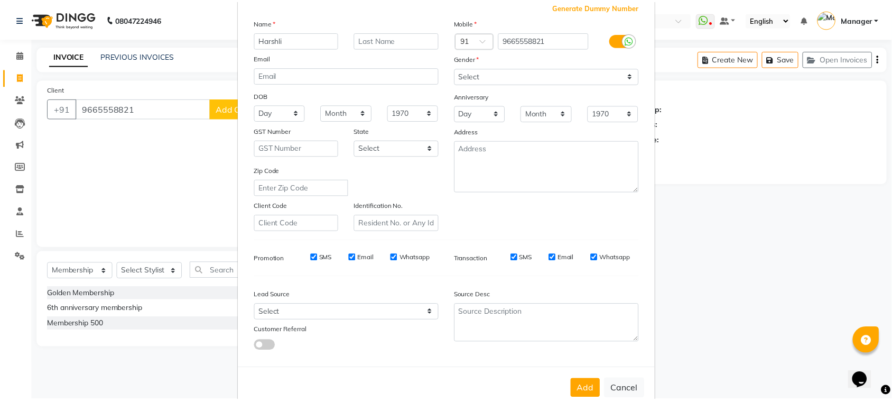
scroll to position [65, 0]
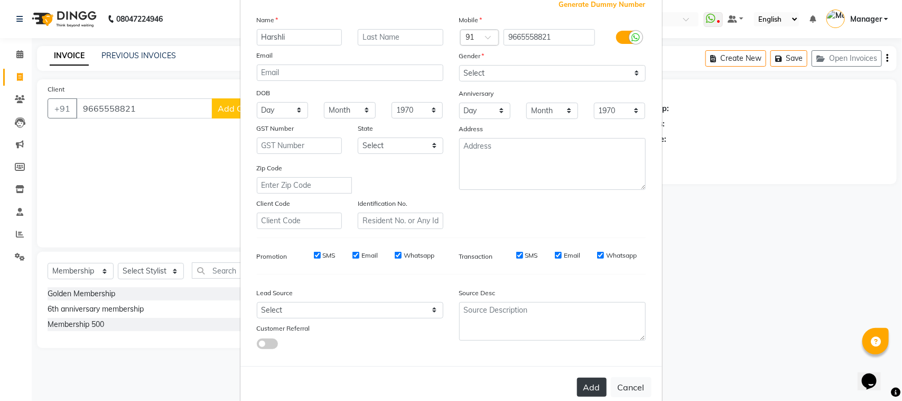
click at [590, 378] on button "Add" at bounding box center [592, 386] width 30 height 19
type input "96******21"
select select
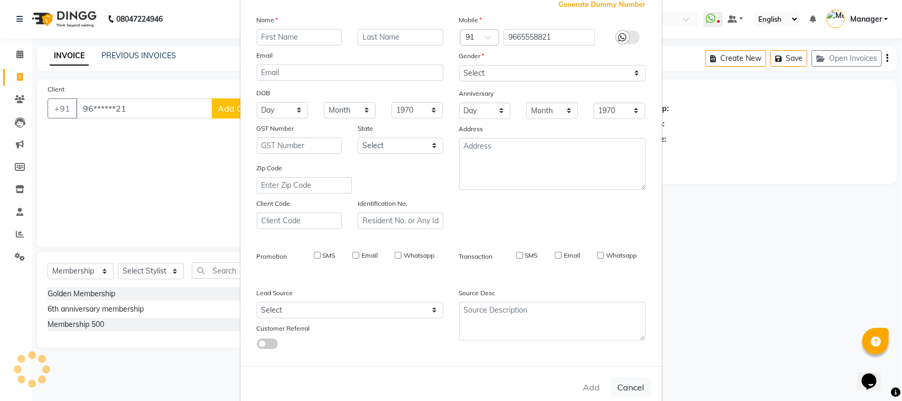
select select
checkbox input "false"
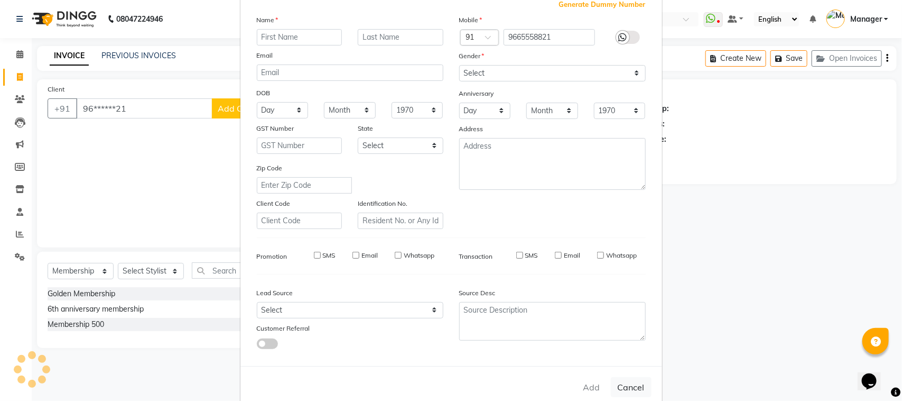
checkbox input "false"
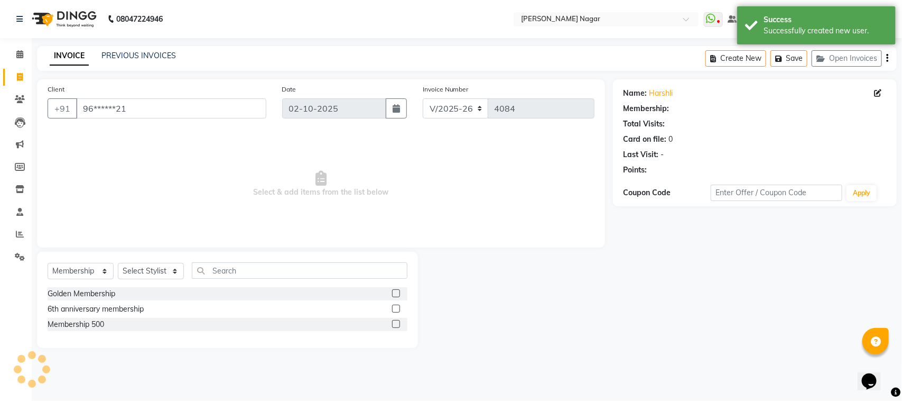
select select "1: Object"
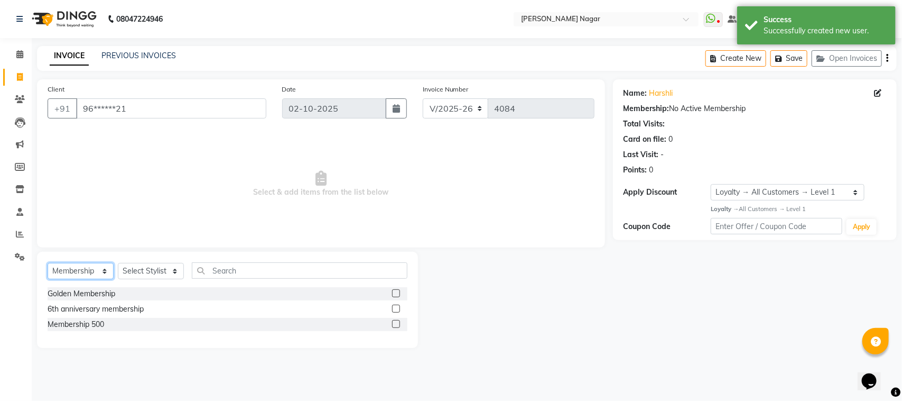
click at [101, 270] on select "Select Service Product Membership Package Voucher Prepaid Gift Card" at bounding box center [81, 271] width 66 height 16
select select "service"
click at [48, 263] on select "Select Service Product Membership Package Voucher Prepaid Gift Card" at bounding box center [81, 271] width 66 height 16
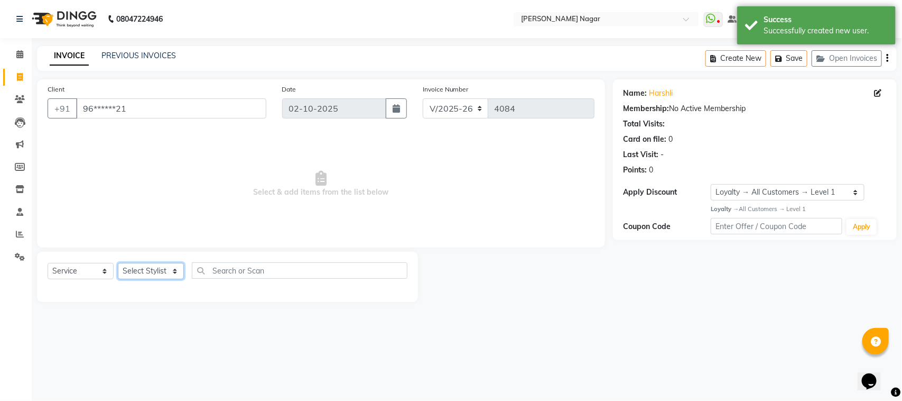
click at [164, 270] on select "Select Stylist [PERSON_NAME] [PERSON_NAME] Annu [PERSON_NAME] [PERSON_NAME] [PE…" at bounding box center [151, 271] width 66 height 16
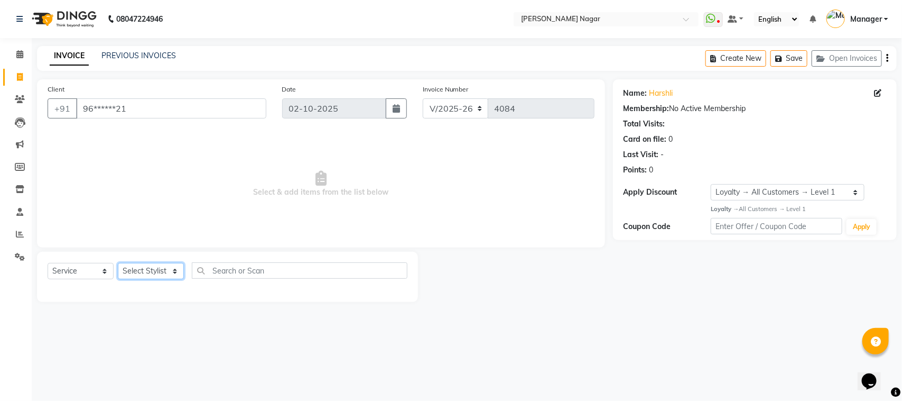
select select "66370"
click at [118, 263] on select "Select Stylist [PERSON_NAME] [PERSON_NAME] Annu [PERSON_NAME] [PERSON_NAME] [PE…" at bounding box center [151, 271] width 66 height 16
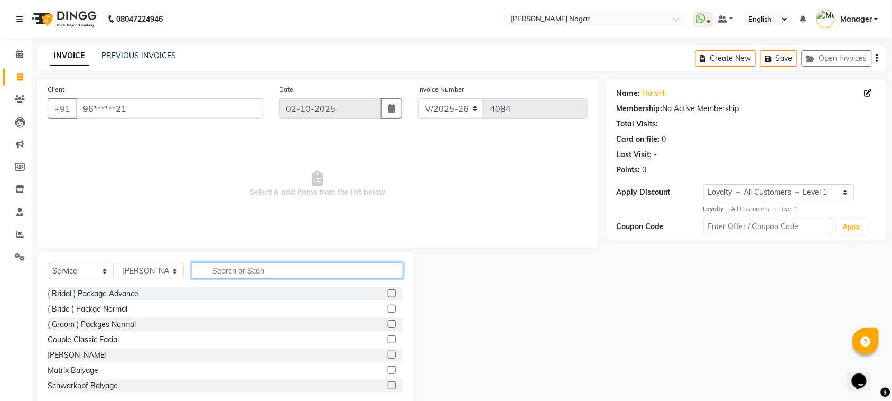
click at [274, 270] on input "text" at bounding box center [297, 270] width 211 height 16
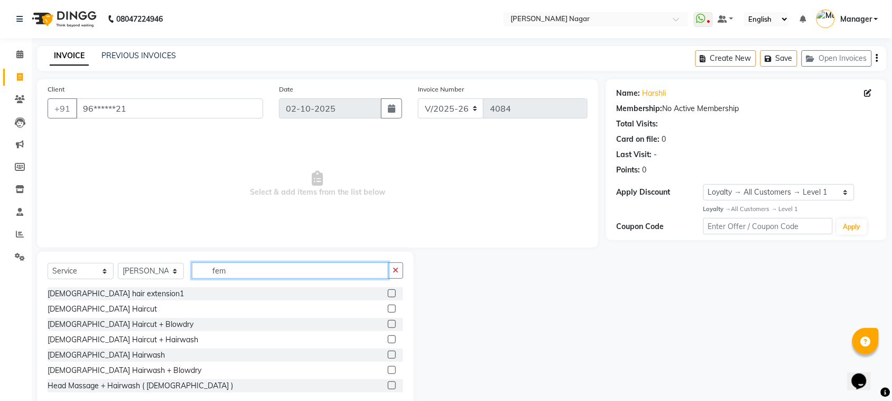
type input "fem"
click at [388, 337] on label at bounding box center [392, 339] width 8 height 8
click at [388, 337] on input "checkbox" at bounding box center [391, 339] width 7 height 7
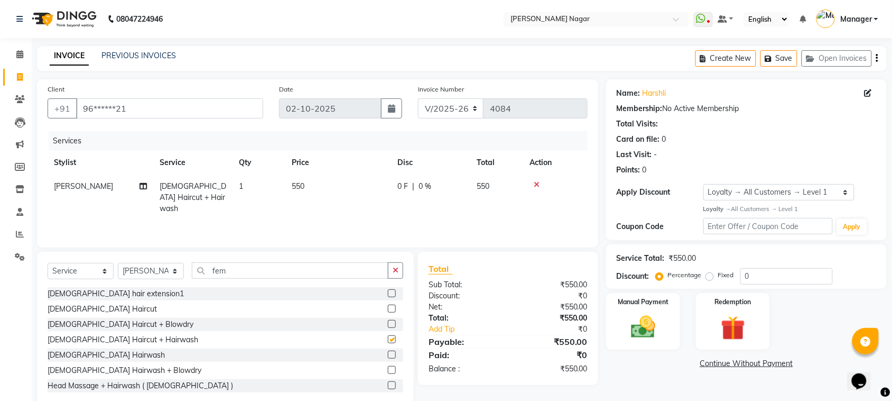
checkbox input "false"
click at [305, 181] on td "550" at bounding box center [338, 197] width 106 height 46
select select "66370"
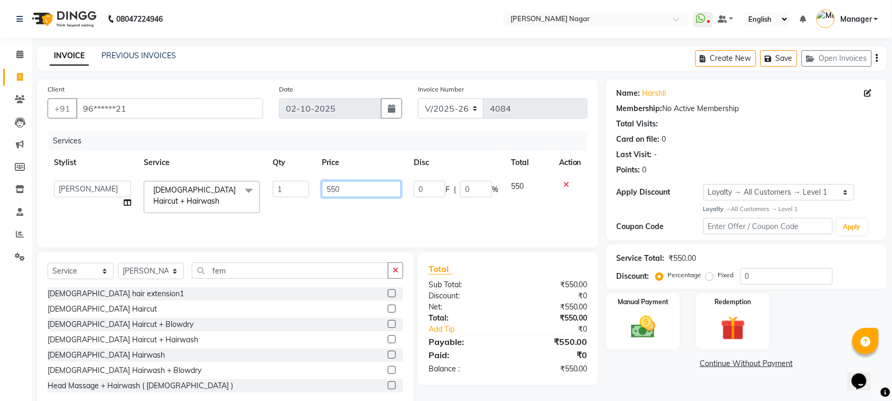
click at [339, 188] on input "550" at bounding box center [361, 189] width 79 height 16
type input "5"
type input "6"
type input "600"
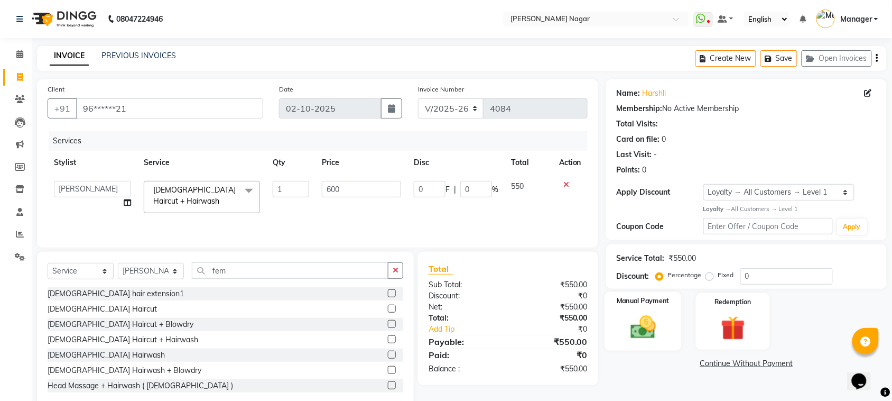
click at [627, 320] on img at bounding box center [643, 326] width 41 height 29
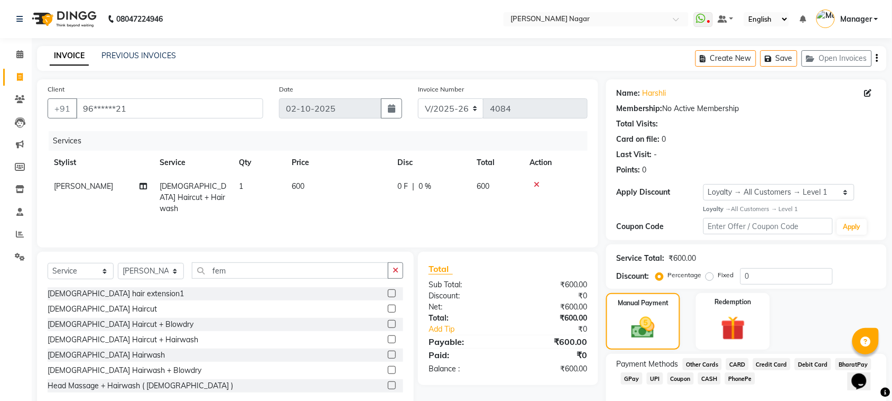
click at [707, 379] on span "CASH" at bounding box center [709, 378] width 23 height 12
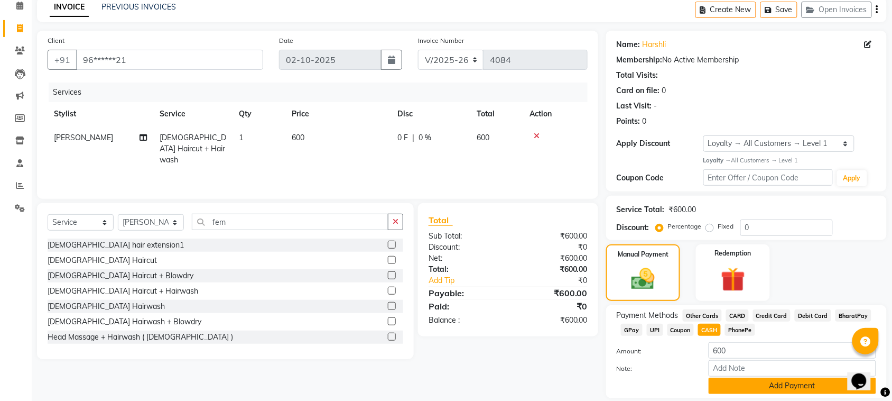
click at [807, 383] on button "Add Payment" at bounding box center [793, 385] width 168 height 16
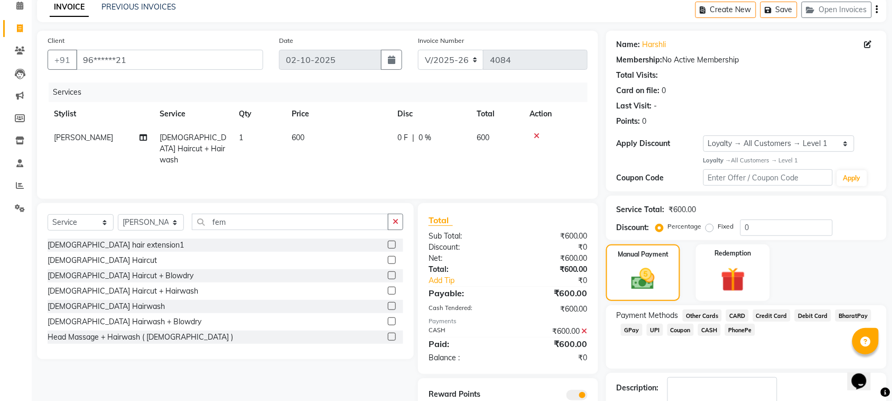
scroll to position [107, 0]
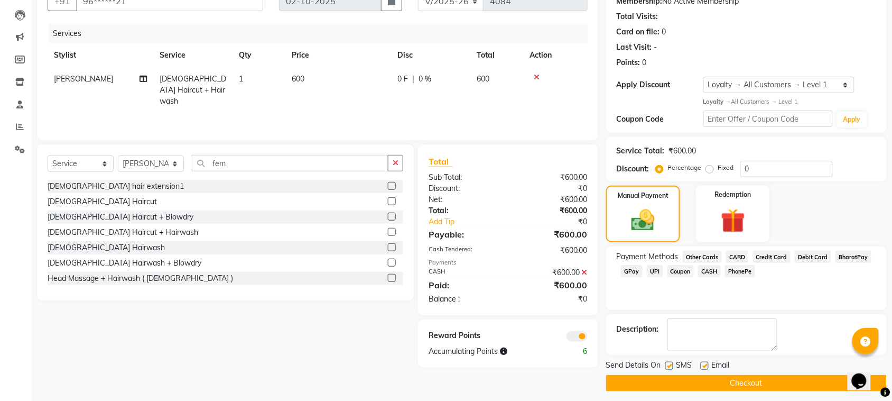
click at [841, 382] on button "Checkout" at bounding box center [746, 383] width 281 height 16
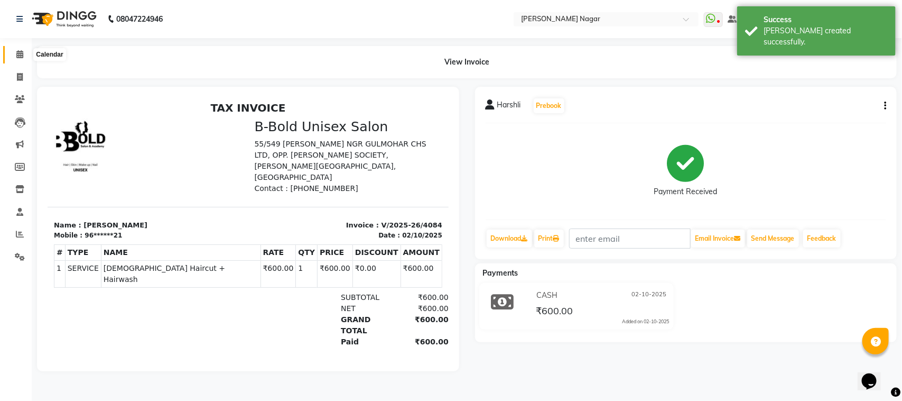
click at [24, 56] on span at bounding box center [20, 55] width 19 height 12
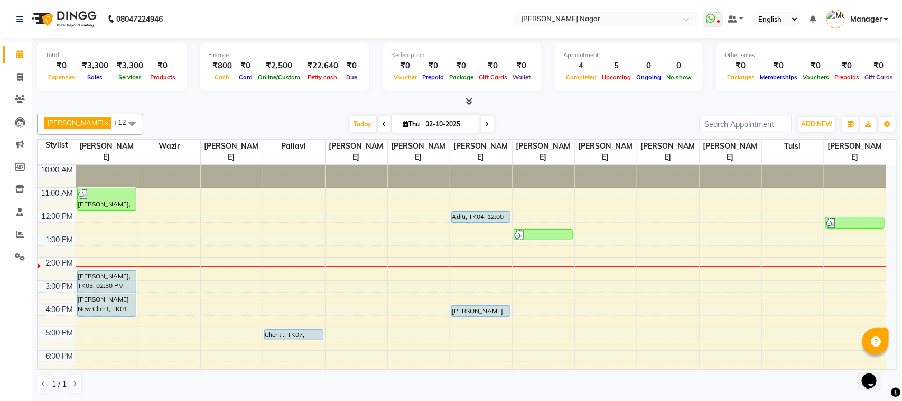
click at [122, 125] on span at bounding box center [132, 124] width 21 height 20
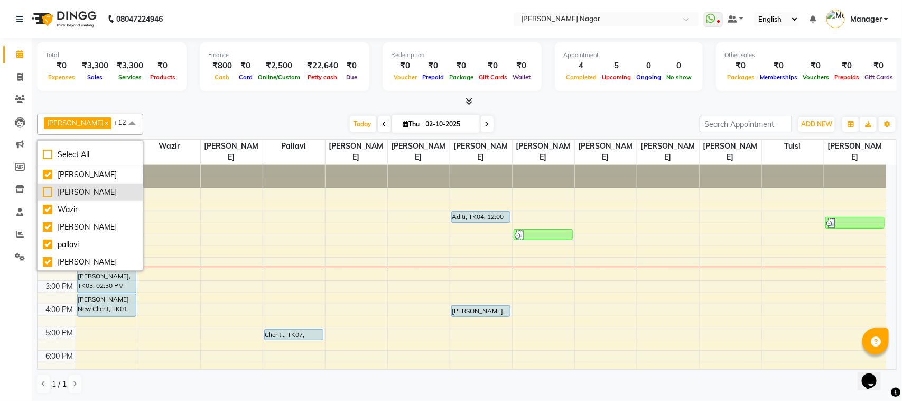
click at [78, 193] on div "[PERSON_NAME]" at bounding box center [90, 192] width 95 height 11
checkbox input "true"
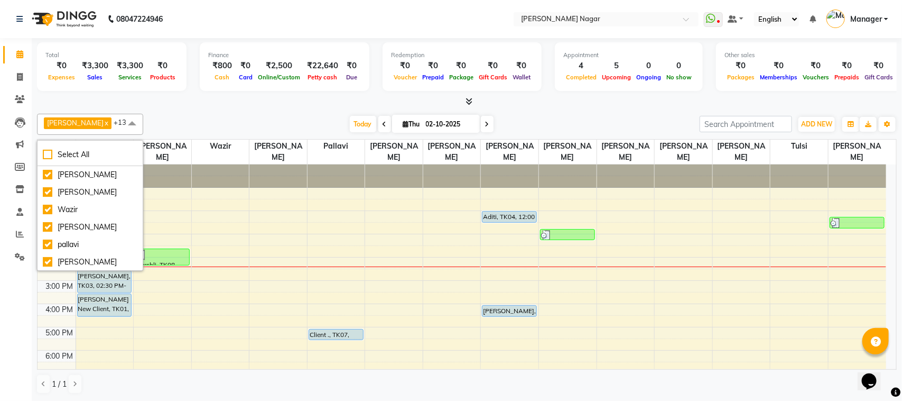
click at [124, 122] on span at bounding box center [132, 124] width 21 height 20
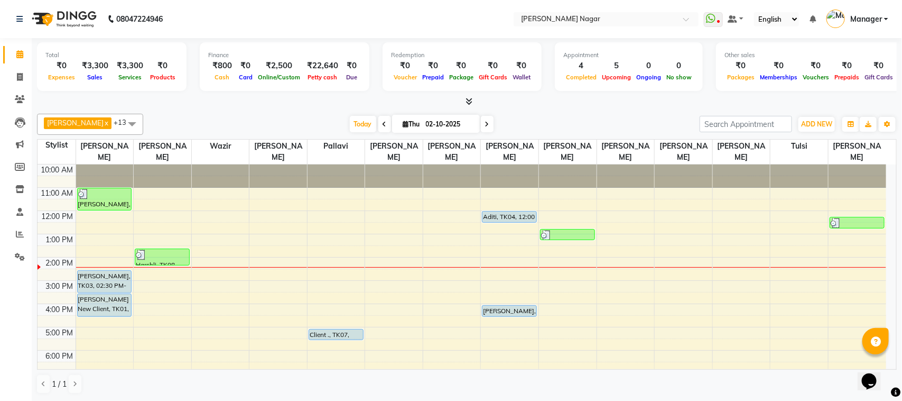
click at [402, 123] on span "Thu" at bounding box center [412, 124] width 22 height 8
select select "10"
select select "2025"
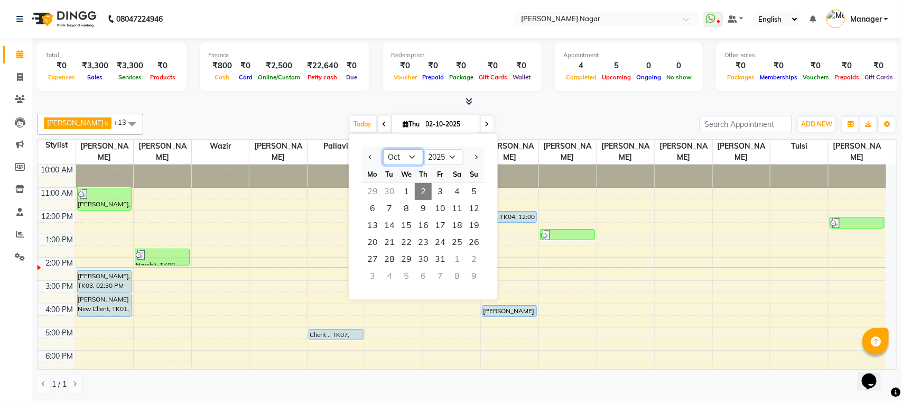
click at [413, 156] on select "Jan Feb Mar Apr May Jun [DATE] Aug Sep Oct Nov Dec" at bounding box center [403, 157] width 40 height 16
select select "11"
click at [383, 149] on select "Jan Feb Mar Apr May Jun [DATE] Aug Sep Oct Nov Dec" at bounding box center [403, 157] width 40 height 16
click at [362, 123] on span "Today" at bounding box center [363, 124] width 26 height 16
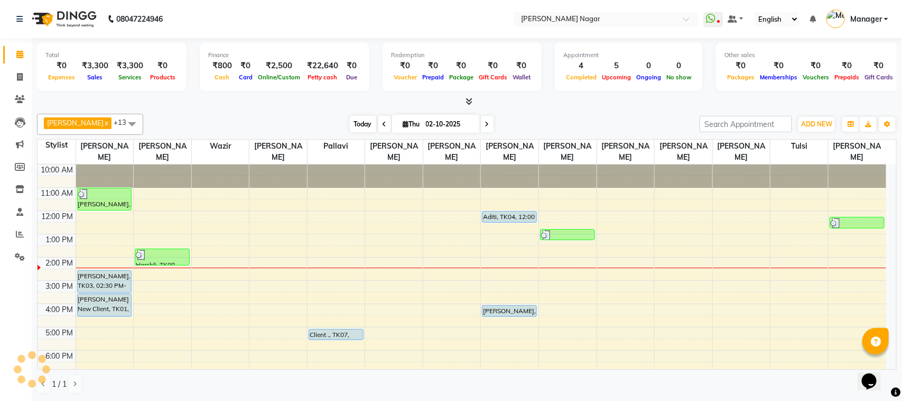
scroll to position [94, 0]
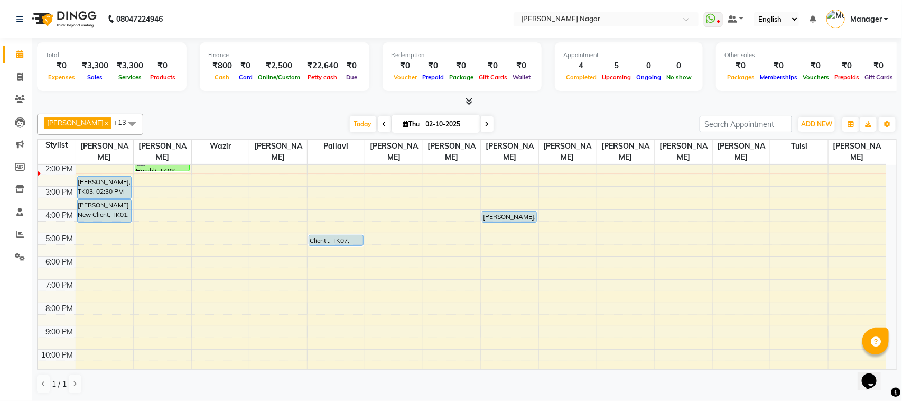
click at [416, 125] on span "Thu" at bounding box center [412, 124] width 22 height 8
select select "10"
select select "2025"
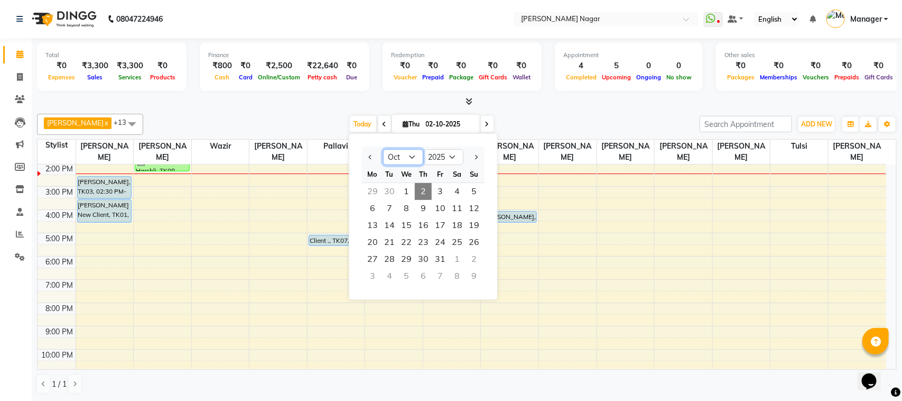
click at [413, 154] on select "Jan Feb Mar Apr May Jun [DATE] Aug Sep Oct Nov Dec" at bounding box center [403, 157] width 40 height 16
select select "11"
click at [383, 149] on select "Jan Feb Mar Apr May Jun [DATE] Aug Sep Oct Nov Dec" at bounding box center [403, 157] width 40 height 16
click at [355, 121] on span "Today" at bounding box center [363, 124] width 26 height 16
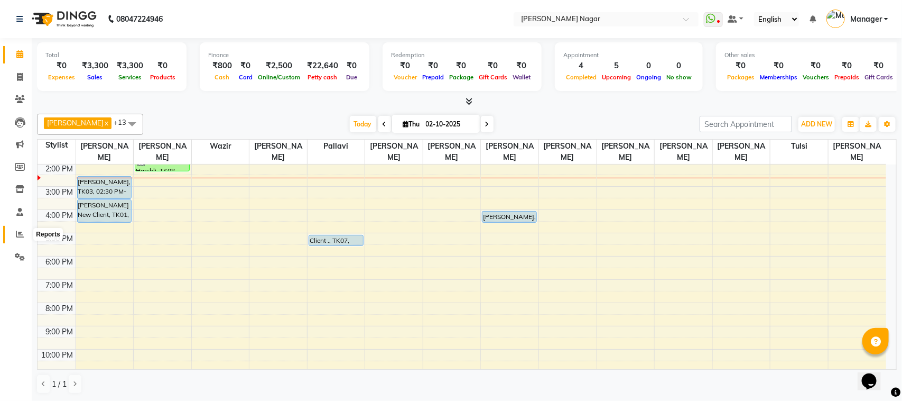
click at [22, 233] on icon at bounding box center [20, 234] width 8 height 8
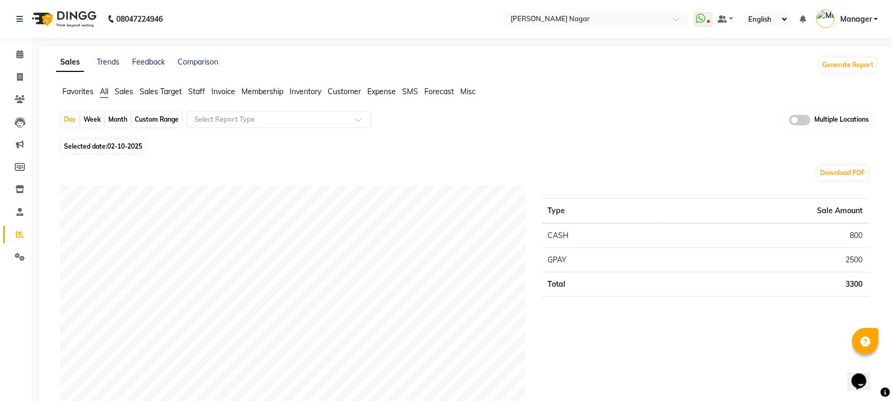
click at [196, 88] on span "Staff" at bounding box center [196, 92] width 17 height 10
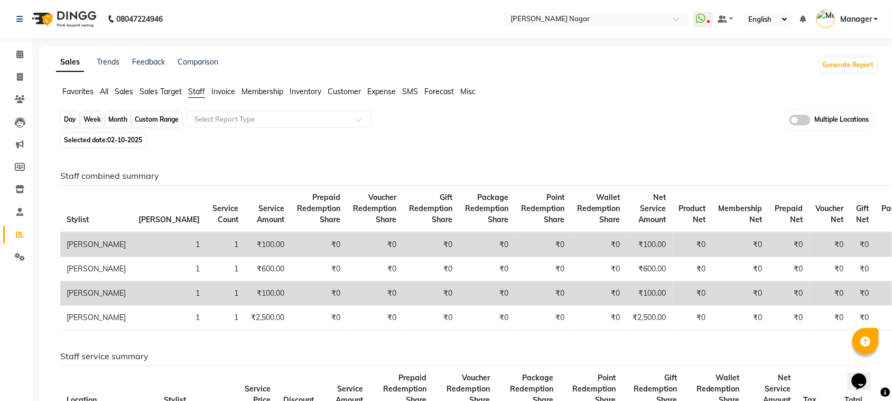
click at [69, 121] on div "Day" at bounding box center [69, 119] width 17 height 15
select select "10"
select select "2025"
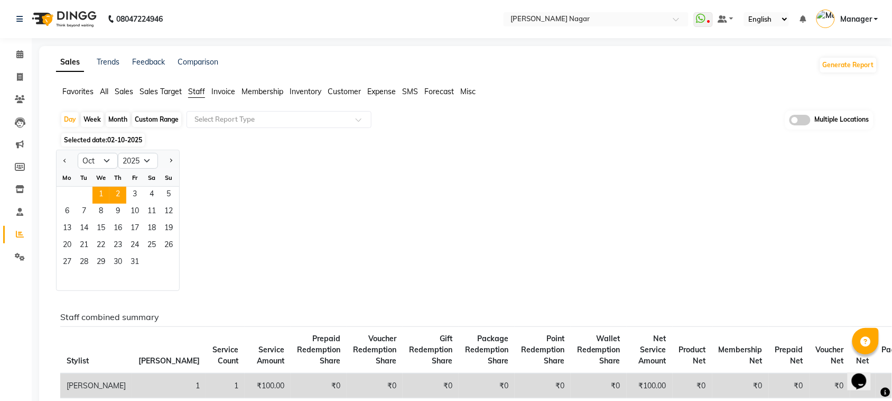
click at [95, 194] on div "1 2 3 4 5" at bounding box center [118, 195] width 123 height 17
click at [95, 194] on span "1" at bounding box center [101, 195] width 17 height 17
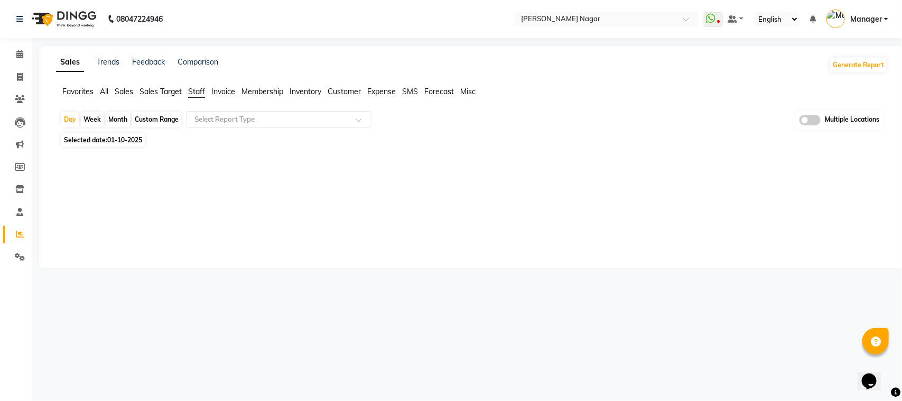
click at [896, 239] on div "Sales Trends Feedback Comparison Generate Report Favorites All Sales Sales Targ…" at bounding box center [472, 157] width 866 height 222
click at [125, 120] on div "Month" at bounding box center [118, 119] width 24 height 15
select select "10"
select select "2025"
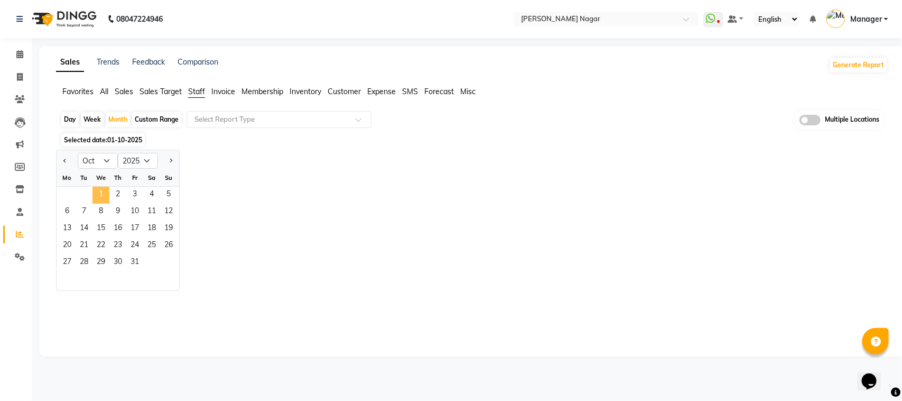
click at [100, 200] on span "1" at bounding box center [101, 195] width 17 height 17
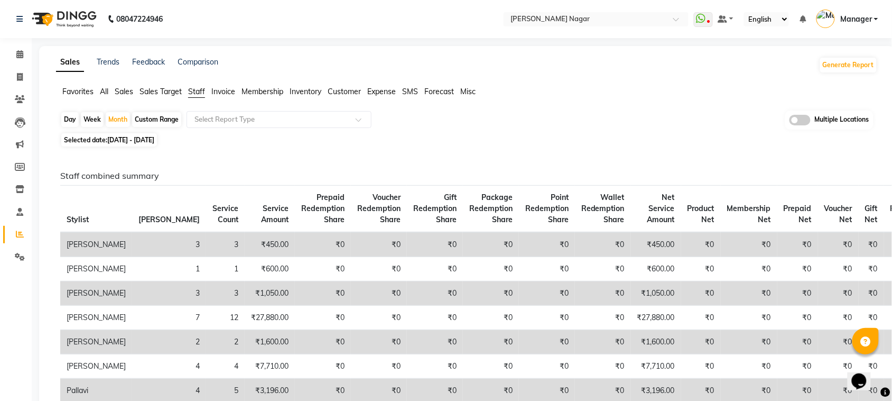
scroll to position [701, 0]
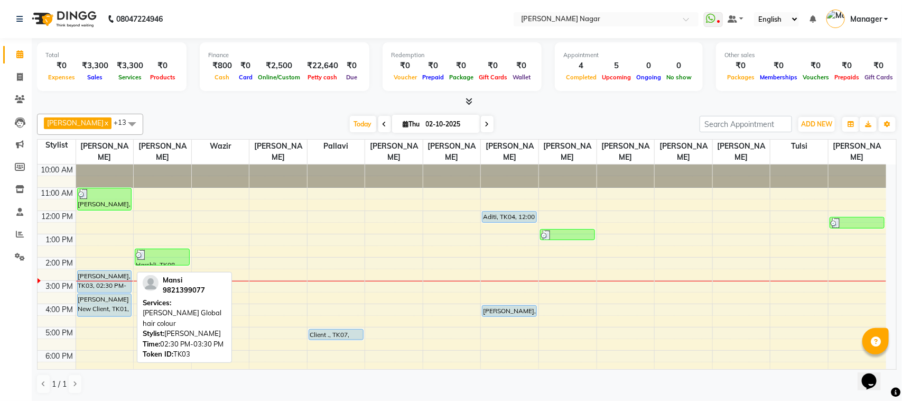
click at [108, 275] on div "[PERSON_NAME], TK03, 02:30 PM-03:30 PM, [PERSON_NAME] Global hair colour" at bounding box center [105, 282] width 54 height 22
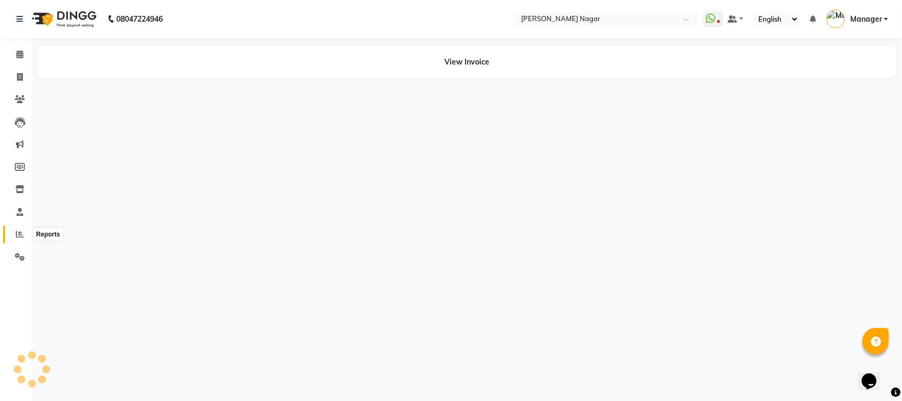
click at [20, 237] on icon at bounding box center [20, 234] width 8 height 8
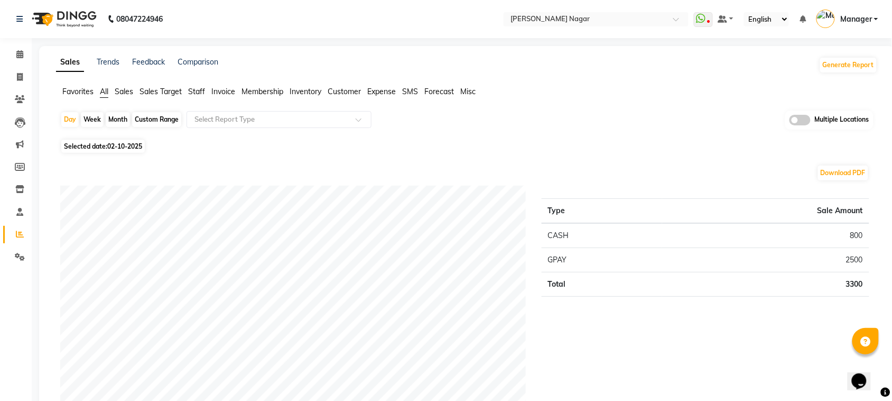
click at [197, 91] on span "Staff" at bounding box center [196, 92] width 17 height 10
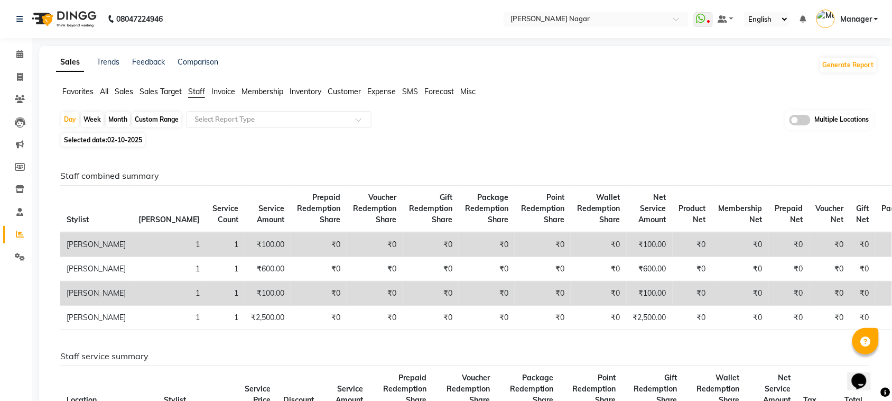
click at [85, 134] on span "Selected date: [DATE]" at bounding box center [103, 139] width 84 height 13
select select "10"
select select "2025"
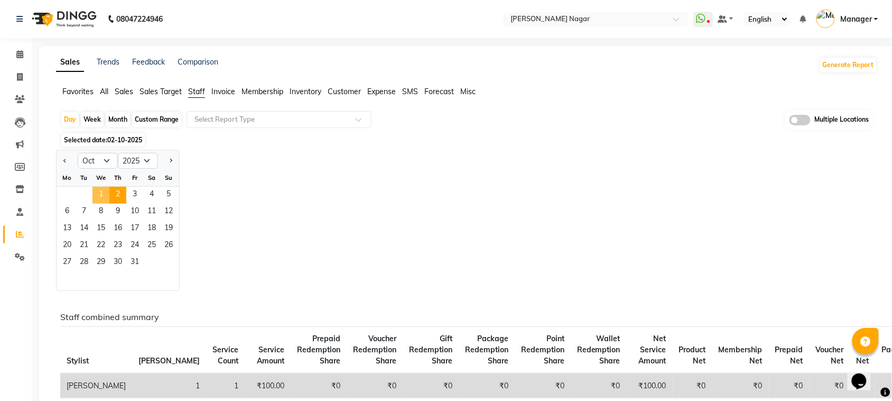
click at [96, 191] on span "1" at bounding box center [101, 195] width 17 height 17
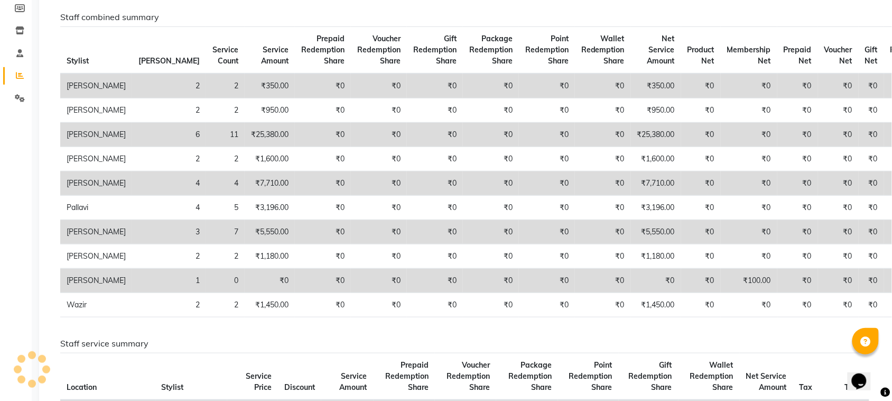
scroll to position [211, 0]
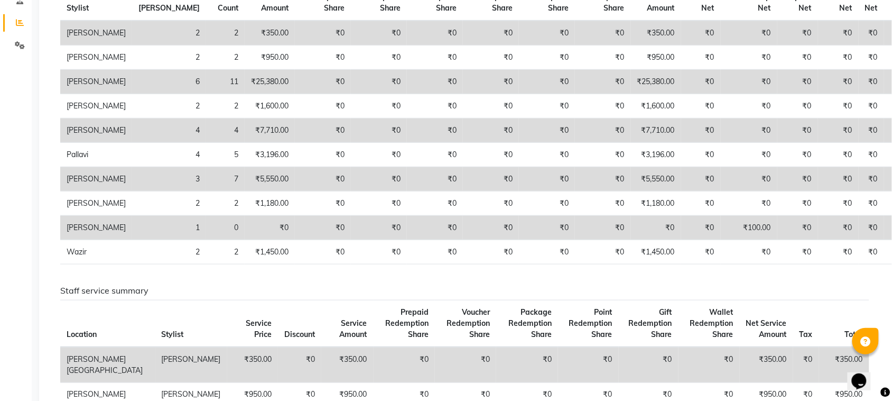
click at [891, 4] on div "Sales Trends Feedback Comparison Generate Report Favorites All Sales Sales Targ…" at bounding box center [467, 339] width 856 height 1008
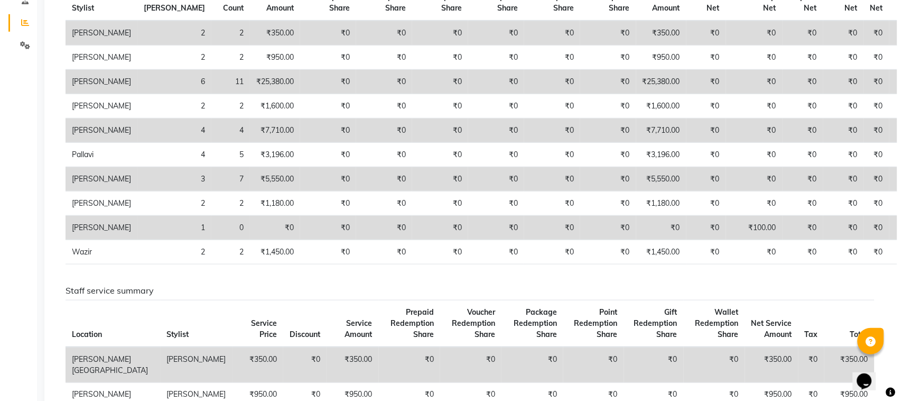
scroll to position [0, 0]
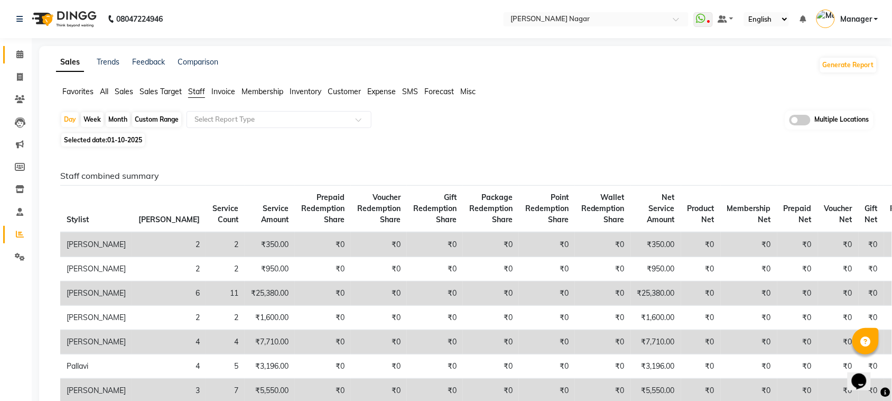
click at [11, 61] on link "Calendar" at bounding box center [15, 54] width 25 height 17
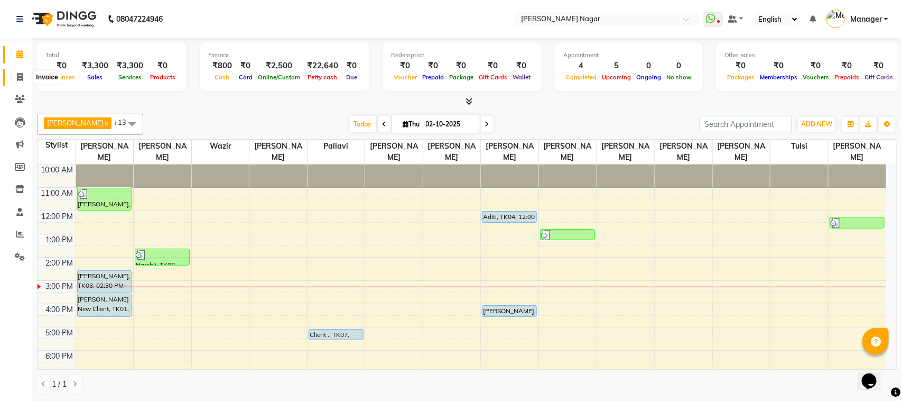
click at [13, 78] on span at bounding box center [20, 77] width 19 height 12
select select "service"
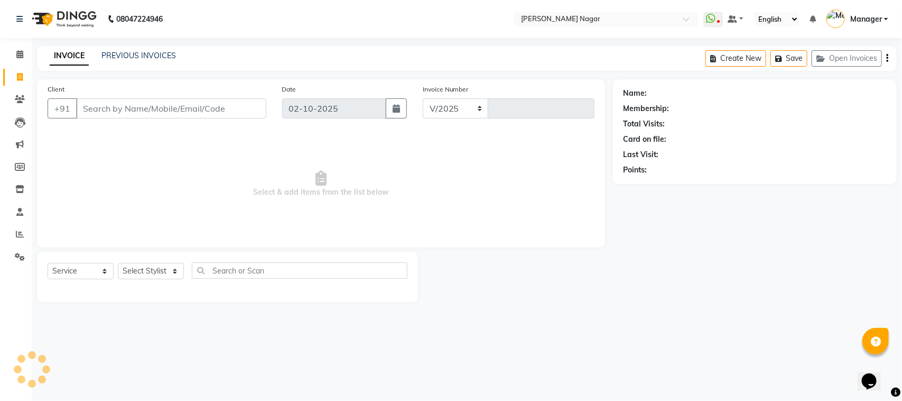
select select "7349"
type input "4085"
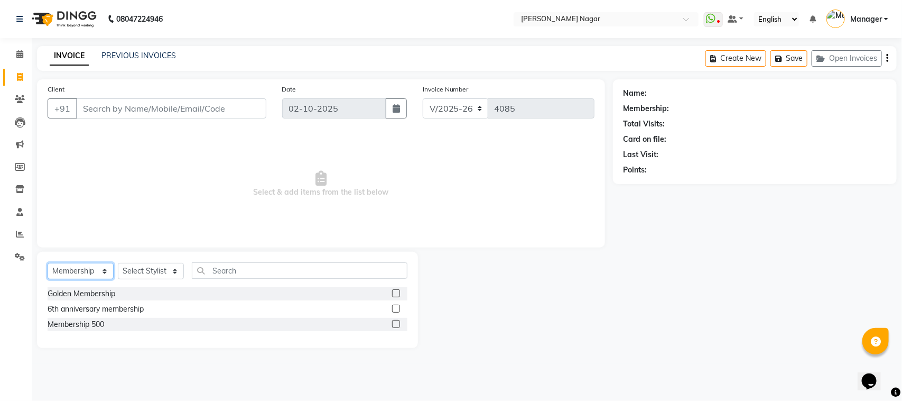
click at [88, 275] on select "Select Service Product Membership Package Voucher Prepaid Gift Card" at bounding box center [81, 271] width 66 height 16
select select "service"
click at [48, 263] on select "Select Service Product Membership Package Voucher Prepaid Gift Card" at bounding box center [81, 271] width 66 height 16
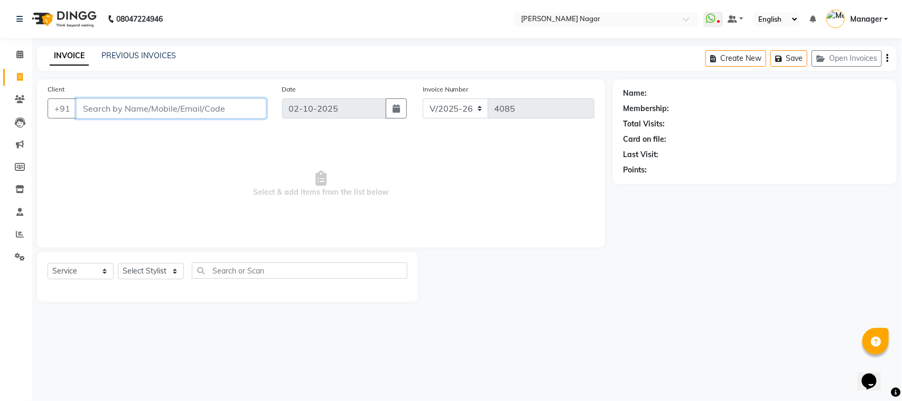
click at [202, 109] on input "Client" at bounding box center [171, 108] width 190 height 20
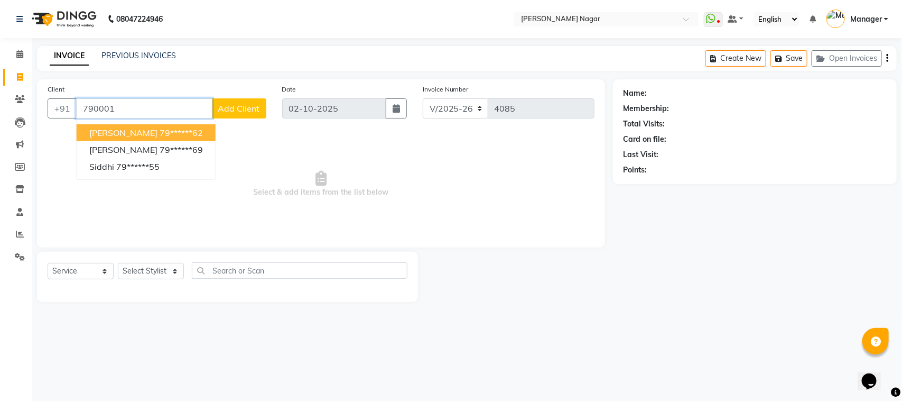
click at [168, 128] on ngb-highlight "79******62" at bounding box center [181, 132] width 43 height 11
type input "79******62"
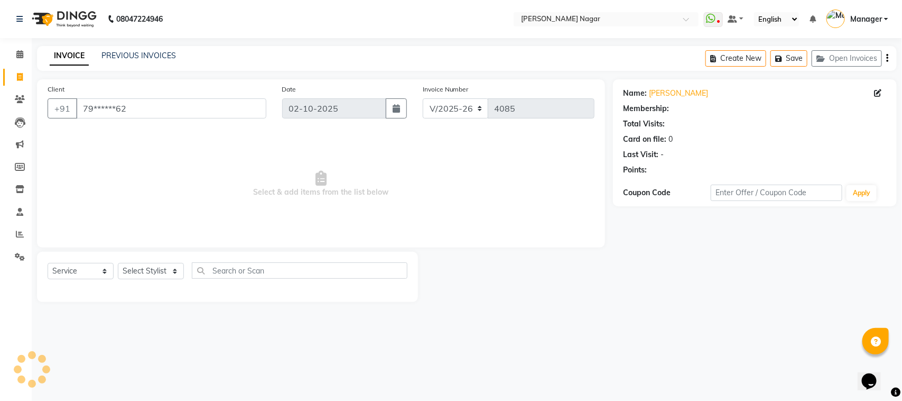
select select "1: Object"
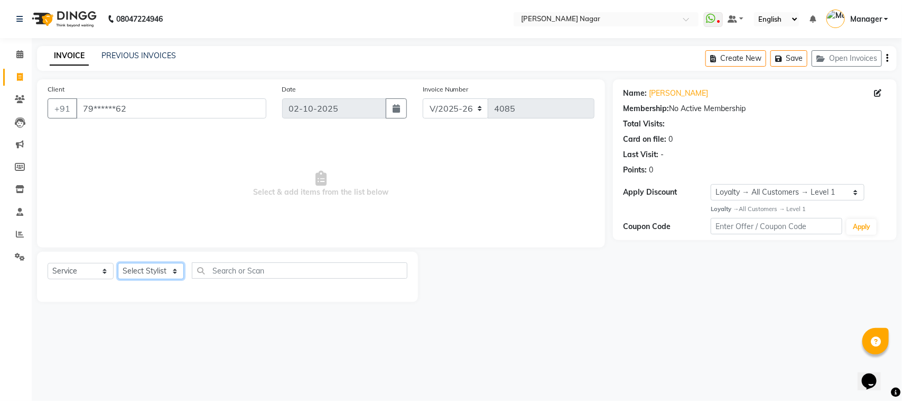
click at [168, 271] on select "Select Stylist [PERSON_NAME] [PERSON_NAME] Annu [PERSON_NAME] [PERSON_NAME] [PE…" at bounding box center [151, 271] width 66 height 16
select select "66765"
click at [118, 263] on select "Select Stylist [PERSON_NAME] [PERSON_NAME] Annu [PERSON_NAME] [PERSON_NAME] [PE…" at bounding box center [151, 271] width 66 height 16
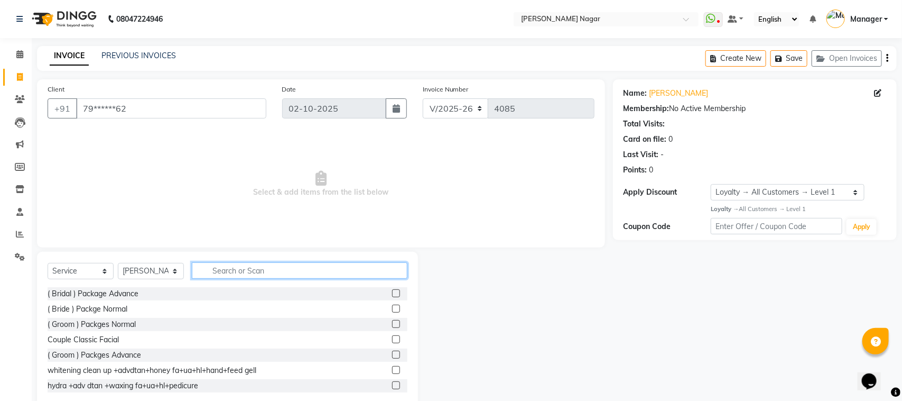
click at [286, 266] on input "text" at bounding box center [300, 270] width 216 height 16
type input "g"
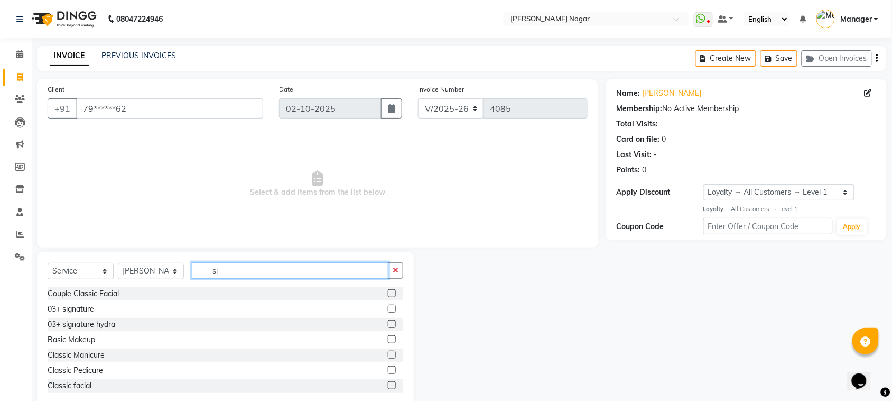
click at [359, 273] on input "si" at bounding box center [290, 270] width 197 height 16
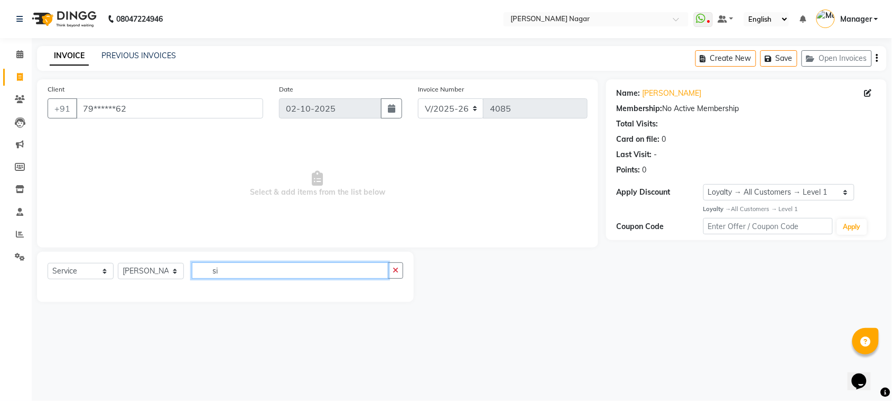
type input "s"
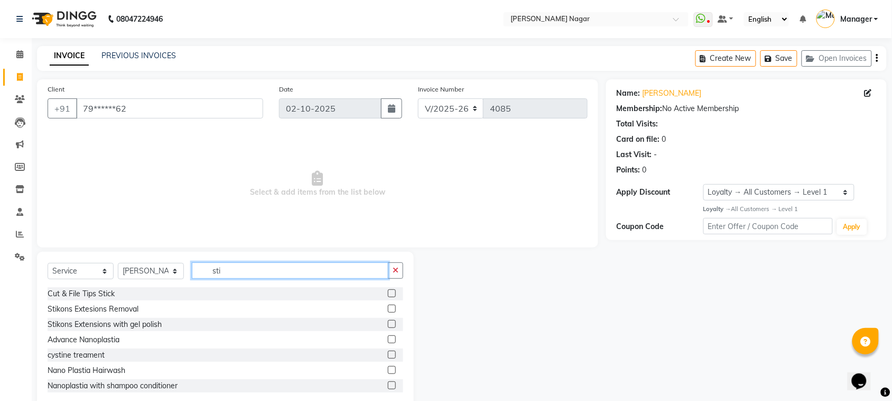
type input "sti"
click at [388, 323] on label at bounding box center [392, 324] width 8 height 8
click at [388, 323] on input "checkbox" at bounding box center [391, 324] width 7 height 7
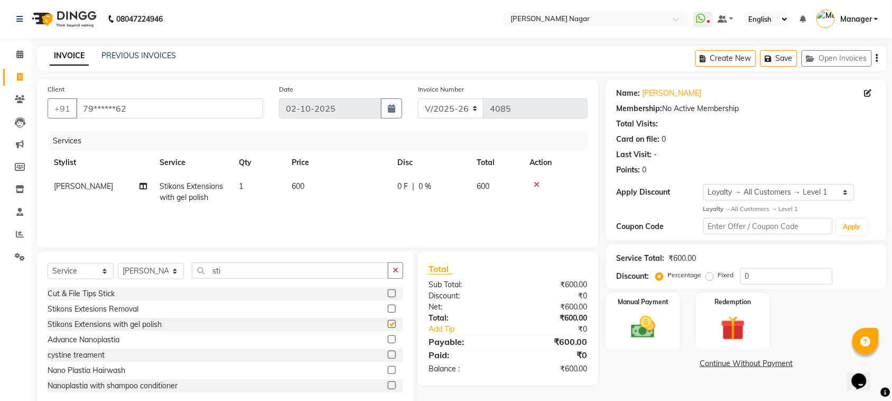
checkbox input "false"
click at [93, 273] on select "Select Service Product Membership Package Voucher Prepaid Gift Card" at bounding box center [81, 271] width 66 height 16
click at [48, 263] on select "Select Service Product Membership Package Voucher Prepaid Gift Card" at bounding box center [81, 271] width 66 height 16
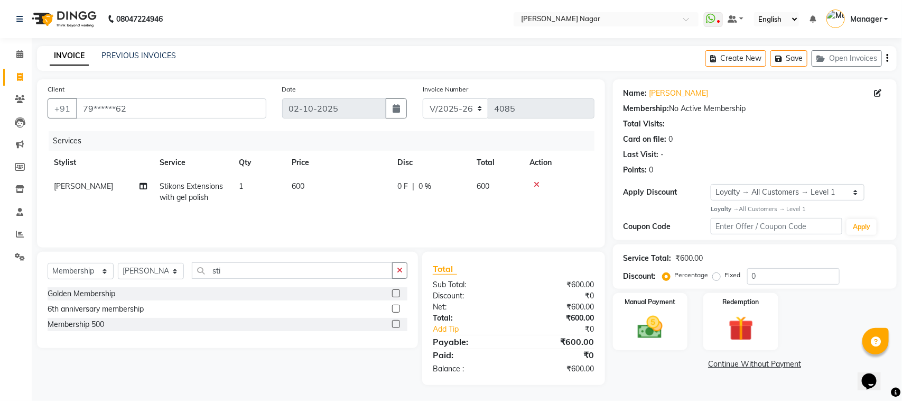
click at [399, 307] on label at bounding box center [396, 308] width 8 height 8
click at [399, 307] on input "checkbox" at bounding box center [395, 309] width 7 height 7
select select "select"
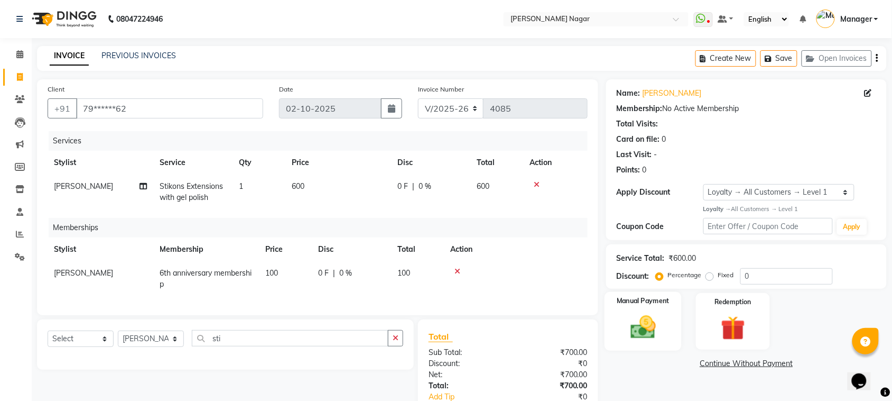
click at [663, 326] on img at bounding box center [643, 326] width 41 height 29
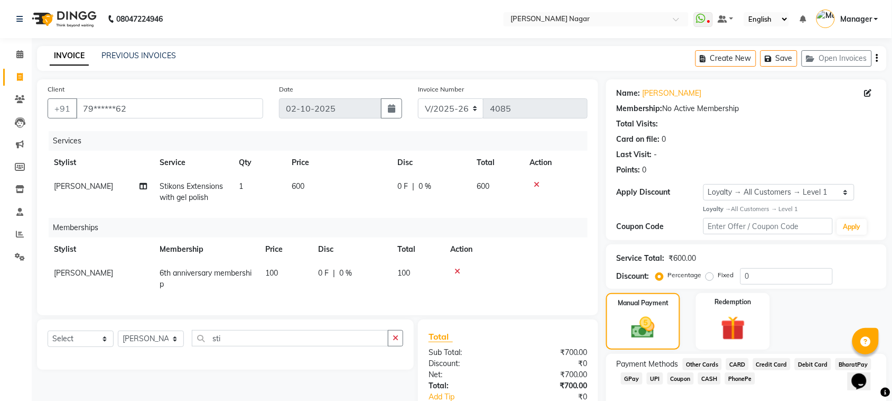
click at [630, 378] on span "GPay" at bounding box center [632, 378] width 22 height 12
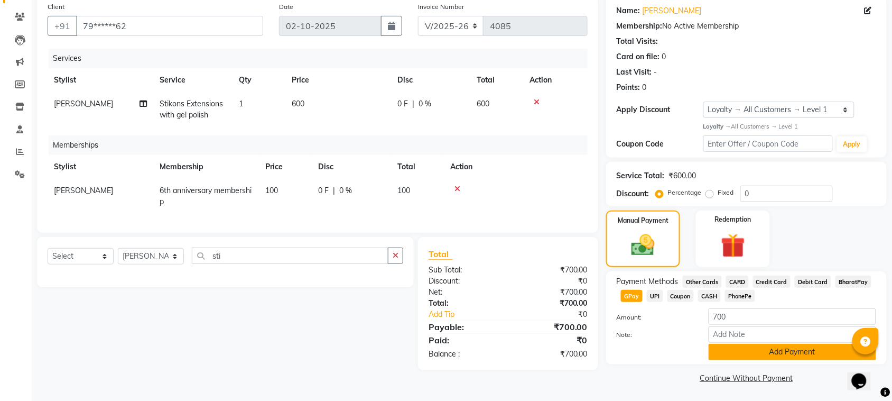
click at [806, 356] on button "Add Payment" at bounding box center [793, 352] width 168 height 16
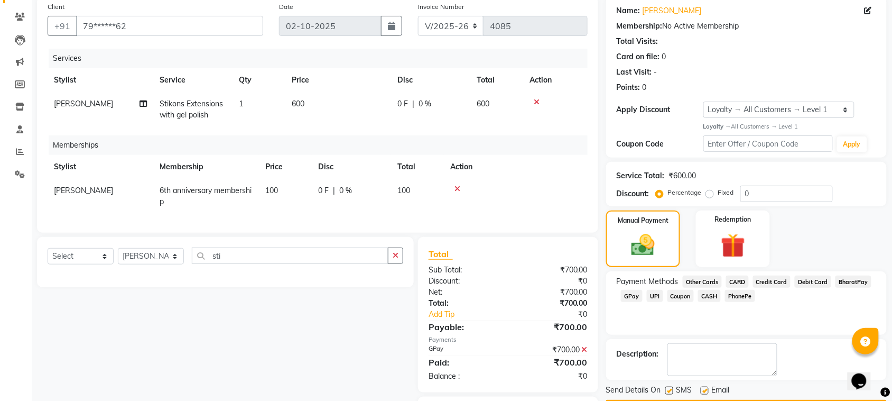
scroll to position [138, 0]
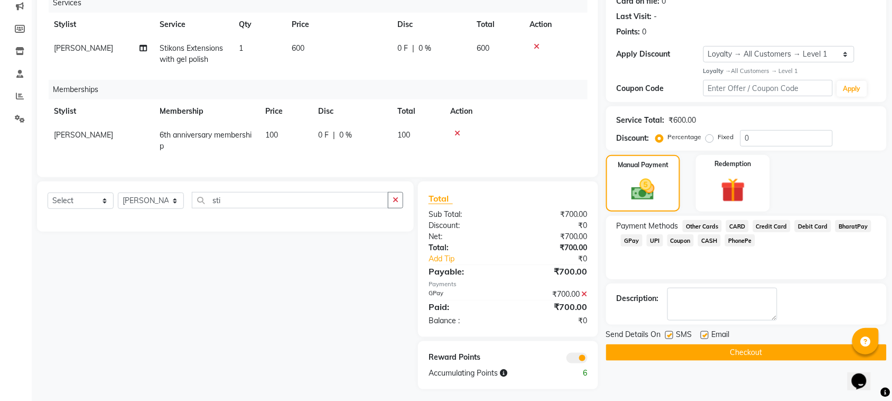
click at [785, 357] on button "Checkout" at bounding box center [746, 352] width 281 height 16
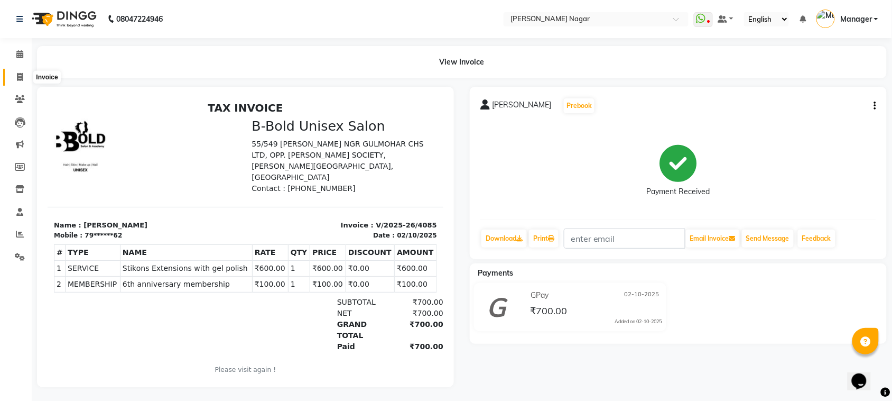
click at [20, 71] on span at bounding box center [20, 77] width 19 height 12
select select "service"
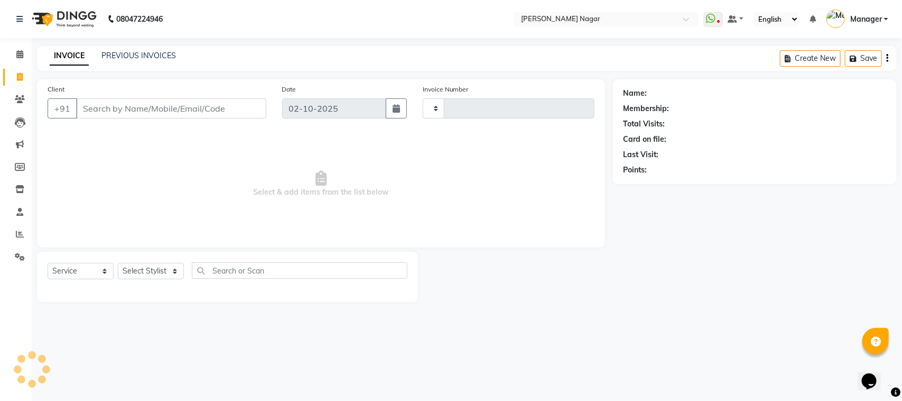
type input "4086"
select select "7349"
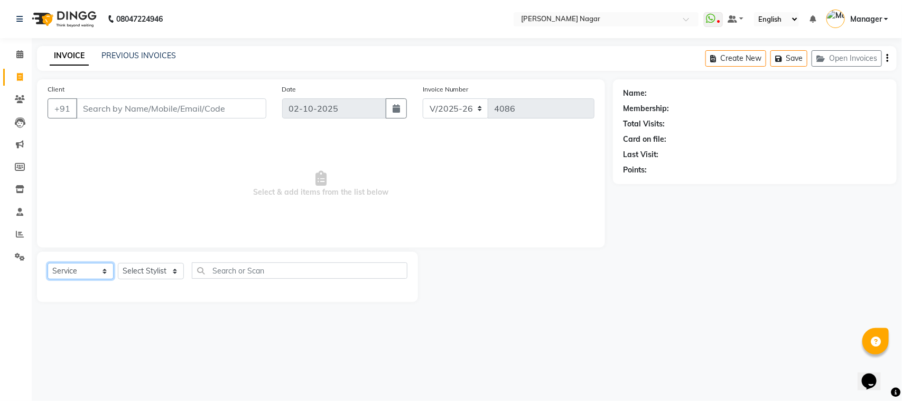
click at [85, 270] on select "Select Service Product Membership Package Voucher Prepaid Gift Card" at bounding box center [81, 271] width 66 height 16
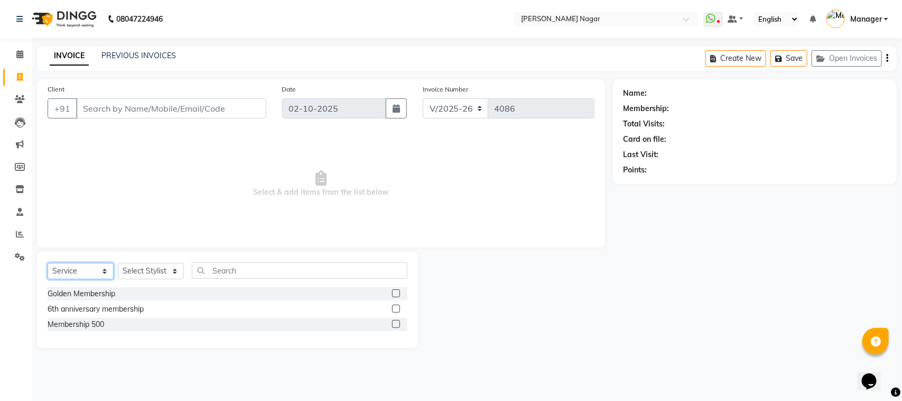
click at [48, 263] on select "Select Service Product Membership Package Voucher Prepaid Gift Card" at bounding box center [81, 271] width 66 height 16
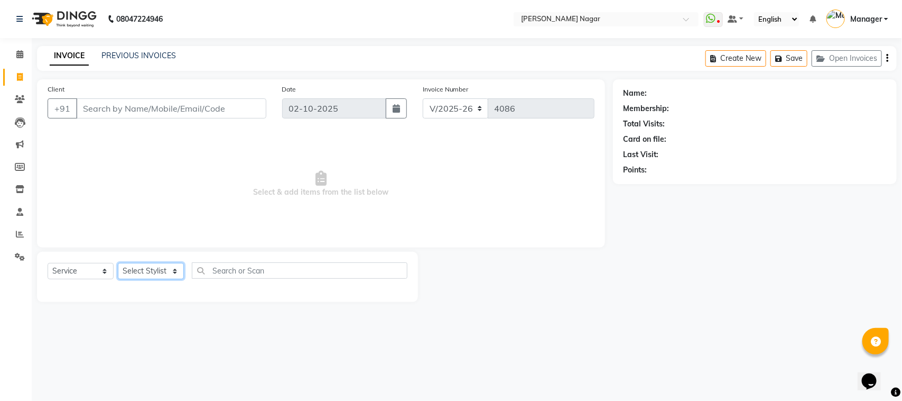
click at [152, 265] on select "Select Stylist [PERSON_NAME] [PERSON_NAME] Annu [PERSON_NAME] [PERSON_NAME] [PE…" at bounding box center [151, 271] width 66 height 16
click at [118, 263] on select "Select Stylist [PERSON_NAME] [PERSON_NAME] Annu [PERSON_NAME] [PERSON_NAME] [PE…" at bounding box center [151, 271] width 66 height 16
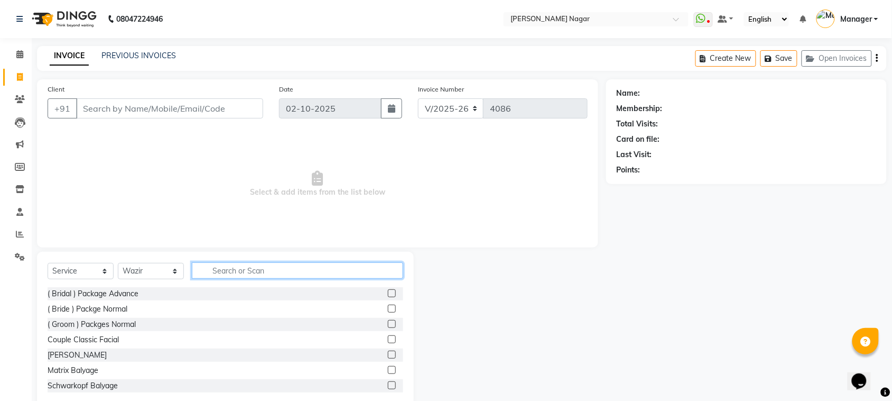
click at [232, 270] on input "text" at bounding box center [297, 270] width 211 height 16
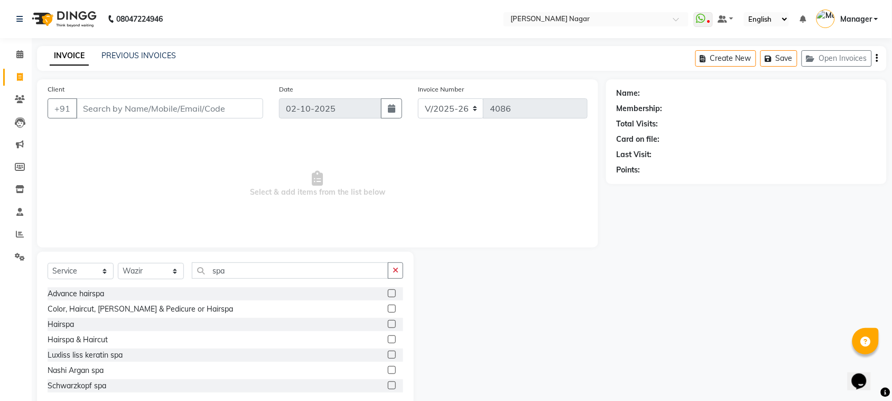
click at [388, 294] on label at bounding box center [392, 293] width 8 height 8
click at [388, 294] on input "checkbox" at bounding box center [391, 293] width 7 height 7
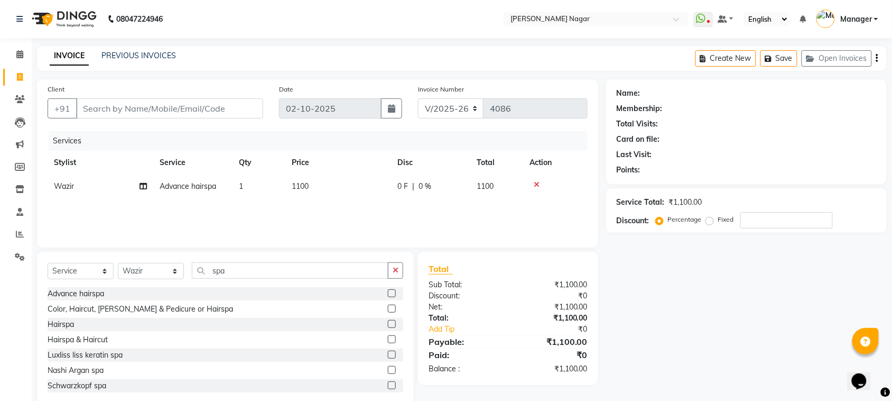
click at [99, 281] on div "Select Service Product Membership Package Voucher Prepaid Gift Card Select Styl…" at bounding box center [226, 274] width 356 height 25
click at [88, 266] on select "Select Service Product Membership Package Voucher Prepaid Gift Card" at bounding box center [81, 271] width 66 height 16
click at [48, 263] on select "Select Service Product Membership Package Voucher Prepaid Gift Card" at bounding box center [81, 271] width 66 height 16
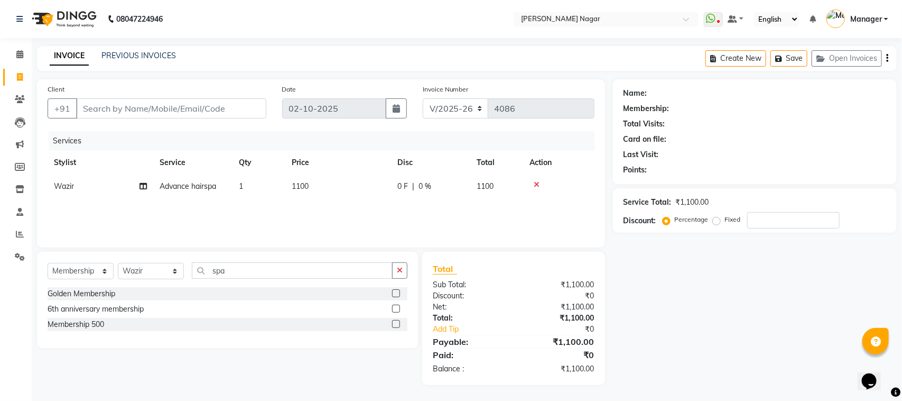
click at [397, 309] on label at bounding box center [396, 308] width 8 height 8
click at [397, 309] on input "checkbox" at bounding box center [395, 309] width 7 height 7
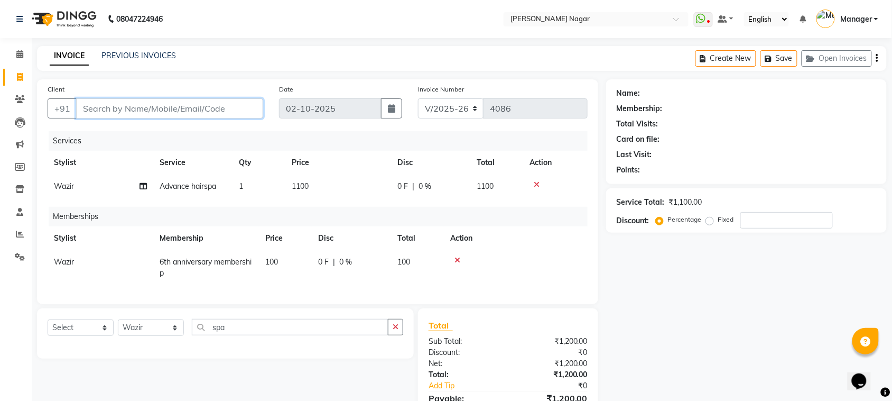
click at [192, 106] on input "Client" at bounding box center [169, 108] width 187 height 20
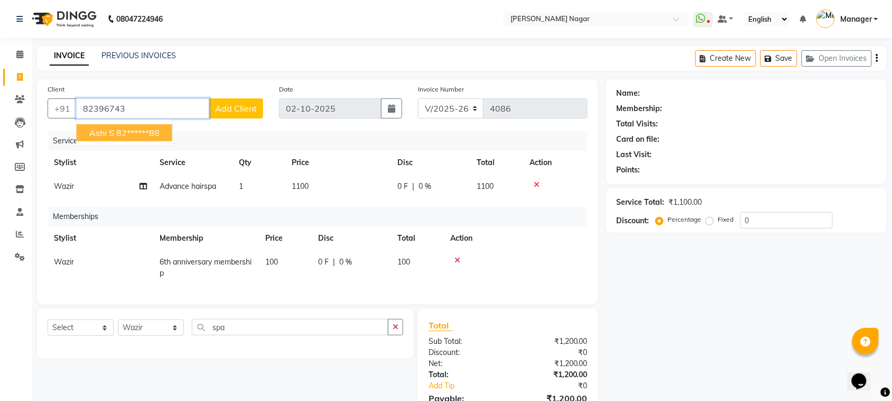
click at [128, 132] on ngb-highlight "82******88" at bounding box center [137, 132] width 43 height 11
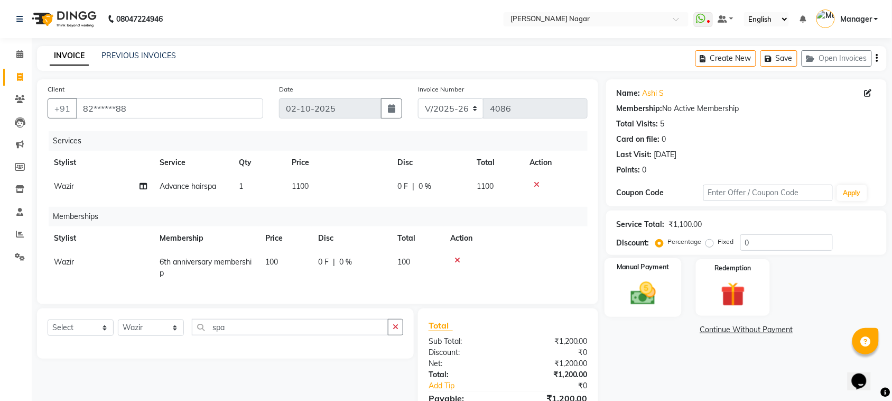
click at [646, 281] on img at bounding box center [643, 293] width 41 height 29
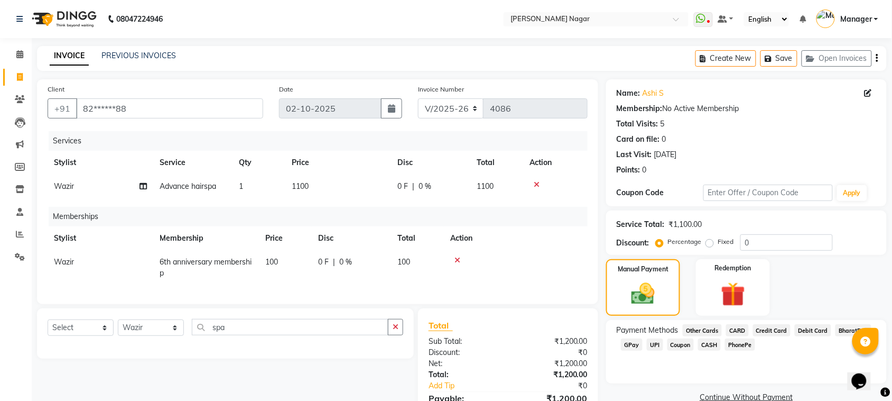
click at [635, 345] on span "GPay" at bounding box center [632, 344] width 22 height 12
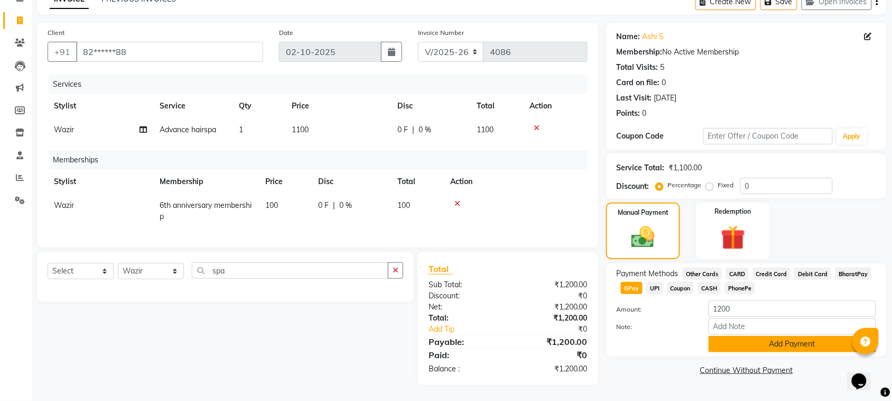
click at [775, 336] on button "Add Payment" at bounding box center [793, 344] width 168 height 16
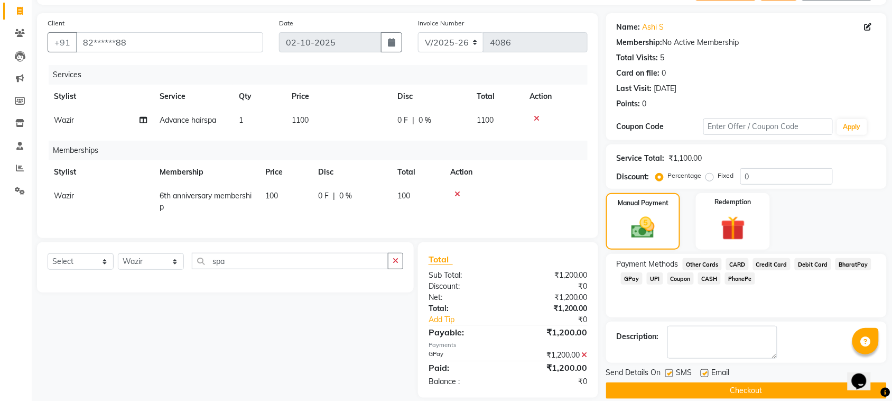
scroll to position [88, 0]
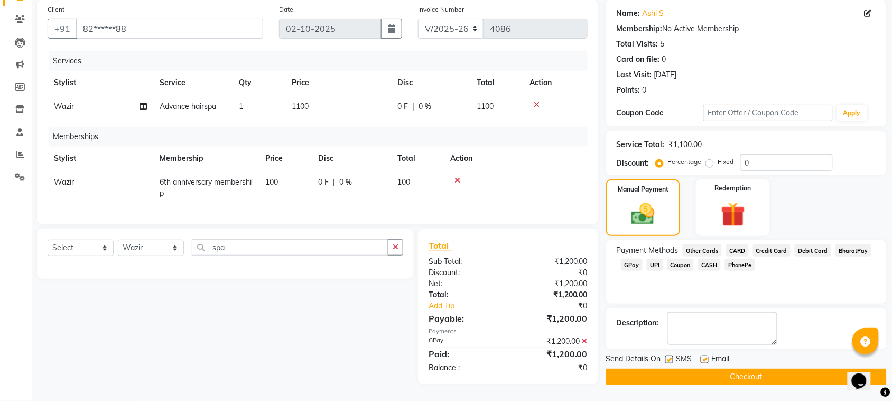
click at [764, 370] on button "Checkout" at bounding box center [746, 376] width 281 height 16
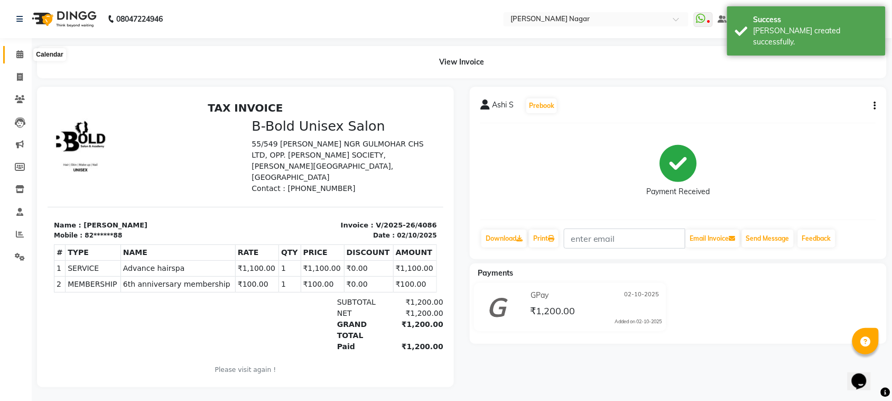
click at [27, 51] on span at bounding box center [20, 55] width 19 height 12
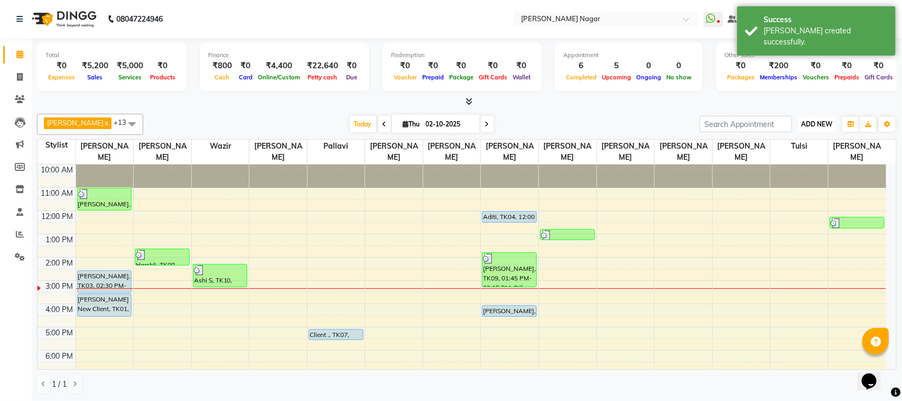
click at [809, 119] on button "ADD NEW Toggle Dropdown" at bounding box center [817, 124] width 36 height 15
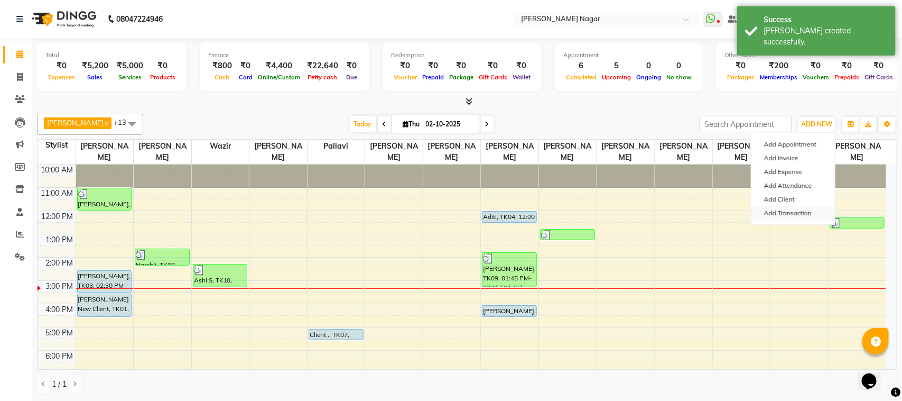
click at [794, 207] on link "Add Transaction" at bounding box center [794, 213] width 84 height 14
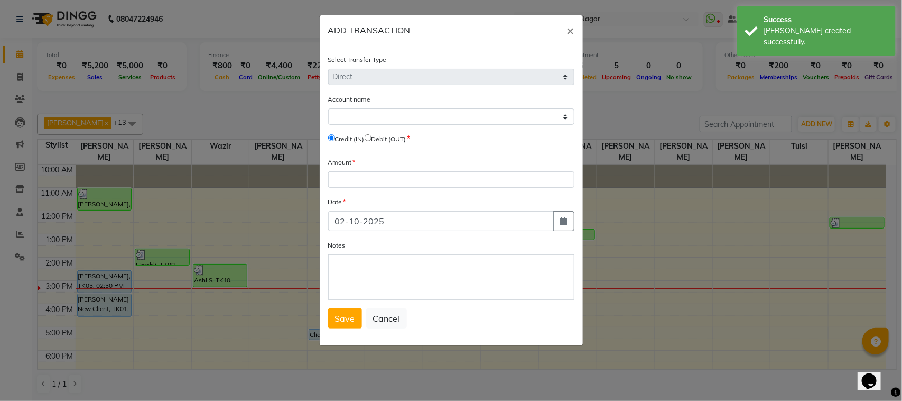
click at [372, 136] on input "radio" at bounding box center [368, 137] width 7 height 7
click at [386, 108] on select "Select [PERSON_NAME] Cash Default Account" at bounding box center [451, 116] width 246 height 16
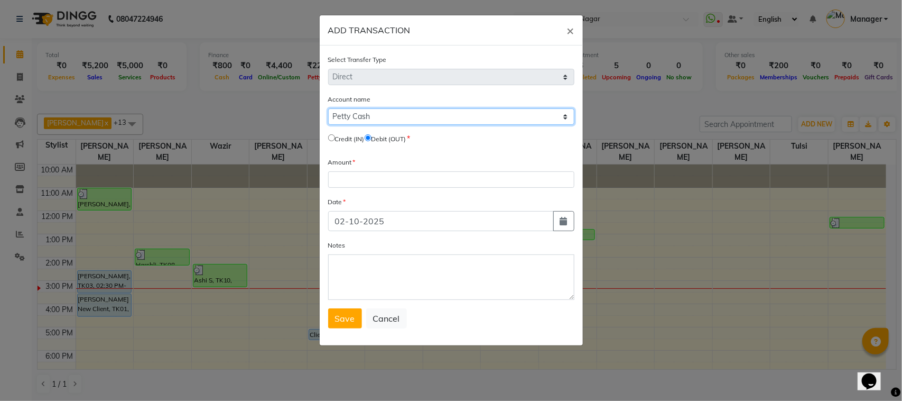
click at [328, 108] on select "Select [PERSON_NAME] Cash Default Account" at bounding box center [451, 116] width 246 height 16
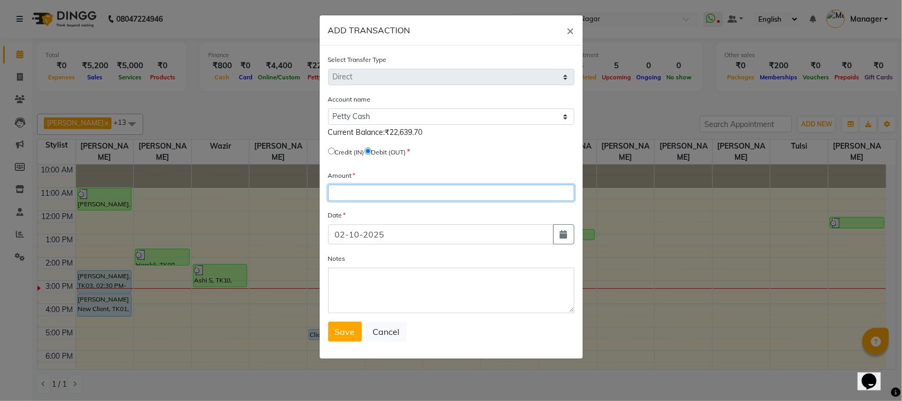
click at [382, 188] on input "number" at bounding box center [451, 192] width 246 height 16
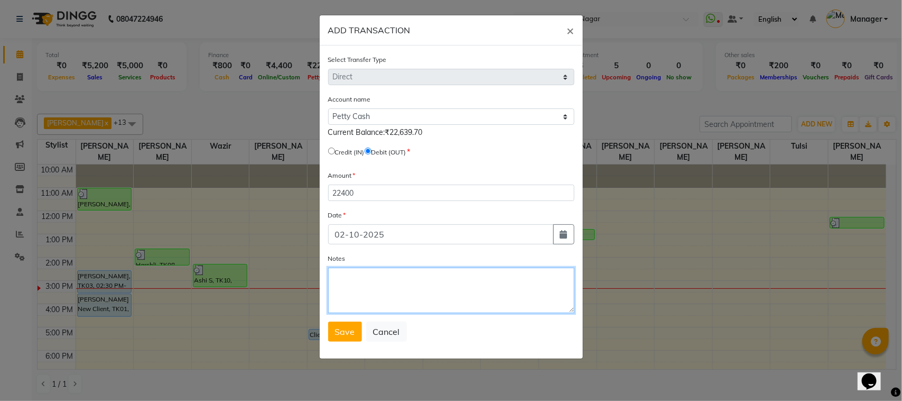
click at [372, 270] on textarea "Notes" at bounding box center [451, 289] width 246 height 45
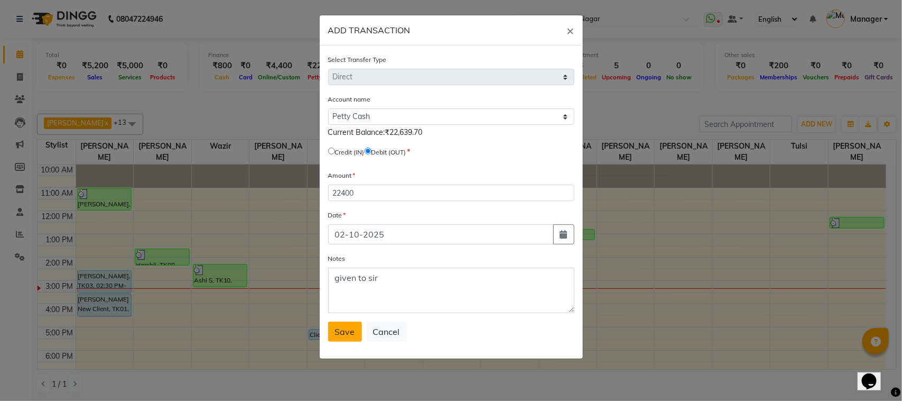
click at [347, 327] on span "Save" at bounding box center [345, 331] width 20 height 11
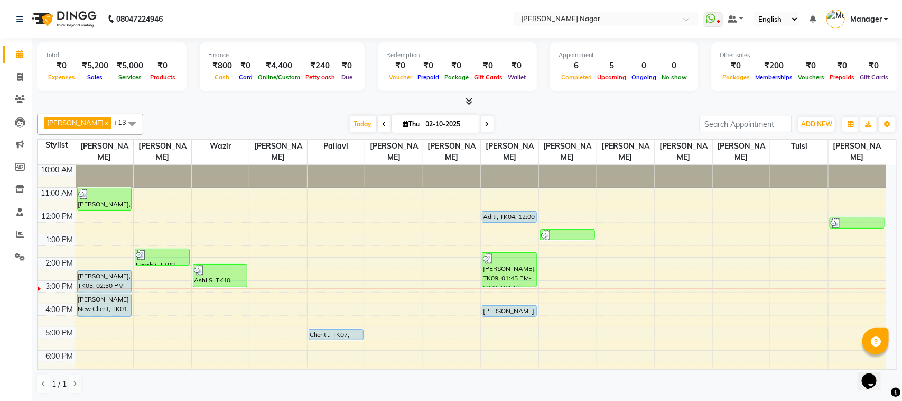
drag, startPoint x: 87, startPoint y: 289, endPoint x: 40, endPoint y: 48, distance: 246.1
click at [41, 43] on div "Total ₹0 Expenses ₹5,200 Sales ₹5,000 Services ₹0 Products" at bounding box center [112, 66] width 150 height 49
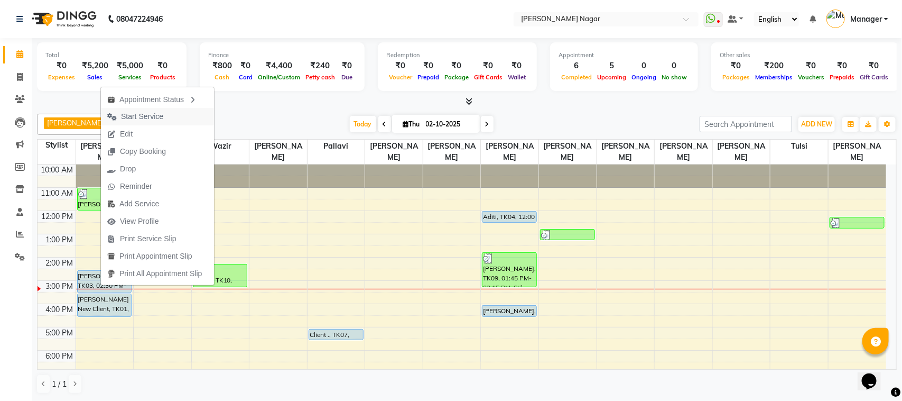
click at [178, 122] on button "Start Service" at bounding box center [157, 116] width 113 height 17
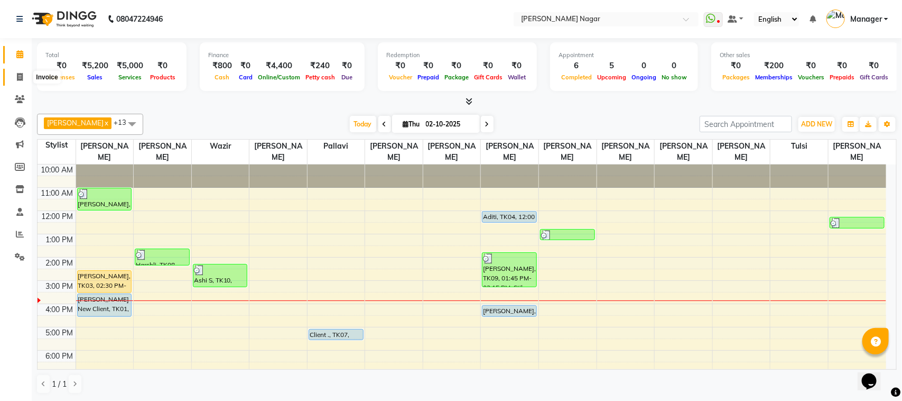
click at [22, 79] on icon at bounding box center [20, 77] width 6 height 8
select select "service"
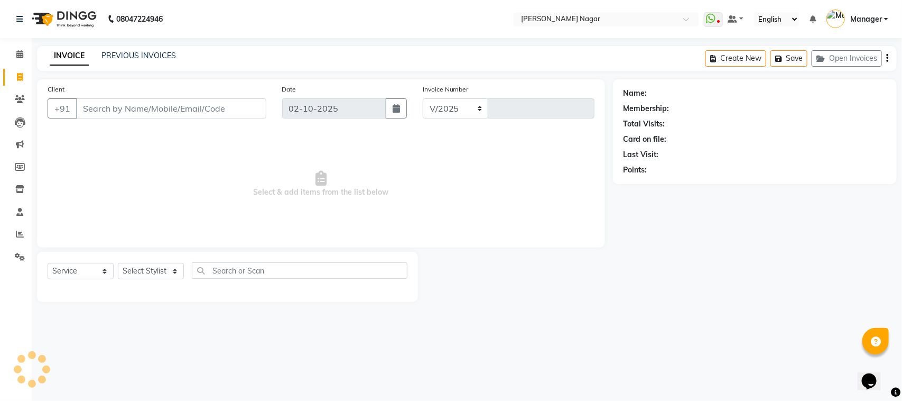
select select "7349"
type input "4087"
click at [87, 267] on select "Select Service Product Membership Package Voucher Prepaid Gift Card" at bounding box center [81, 271] width 66 height 16
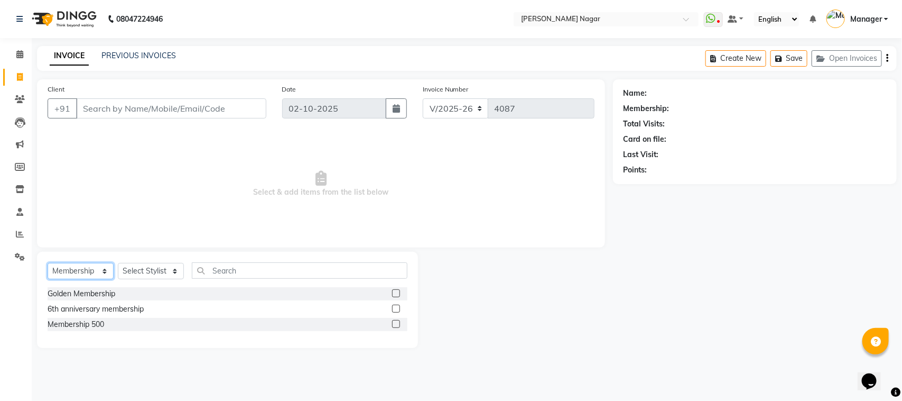
select select "service"
click at [48, 263] on select "Select Service Product Membership Package Voucher Prepaid Gift Card" at bounding box center [81, 271] width 66 height 16
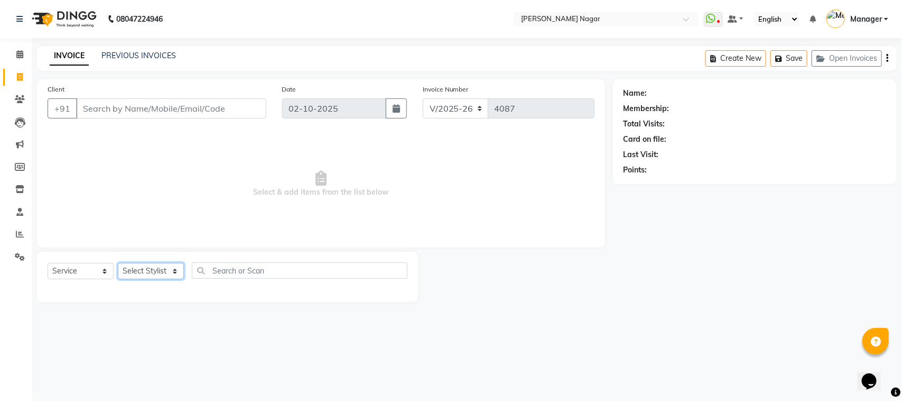
click at [145, 269] on select "Select Stylist [PERSON_NAME] [PERSON_NAME] Annu [PERSON_NAME] [PERSON_NAME] [PE…" at bounding box center [151, 271] width 66 height 16
click at [229, 101] on input "Client" at bounding box center [171, 108] width 190 height 20
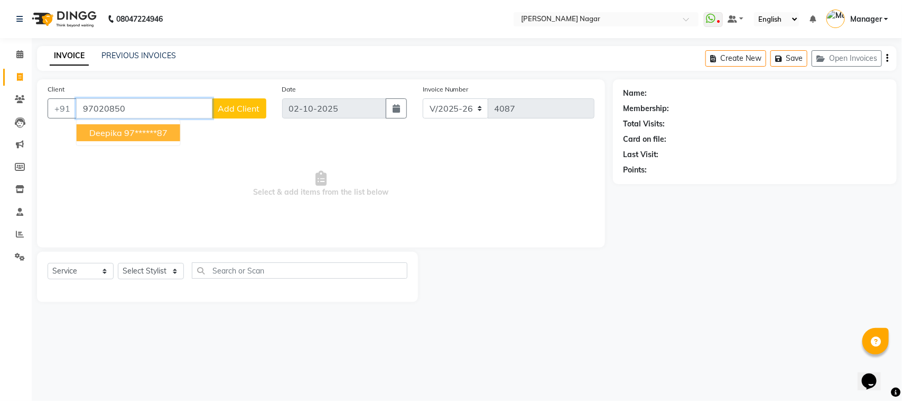
click at [162, 137] on ngb-highlight "97******87" at bounding box center [145, 132] width 43 height 11
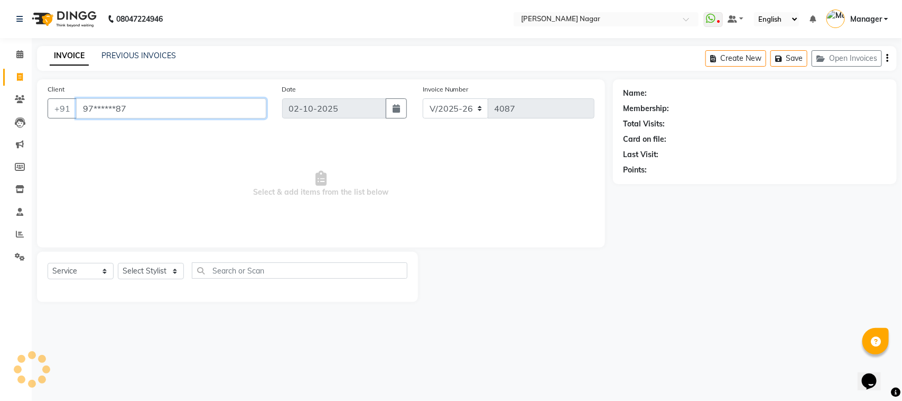
type input "97******87"
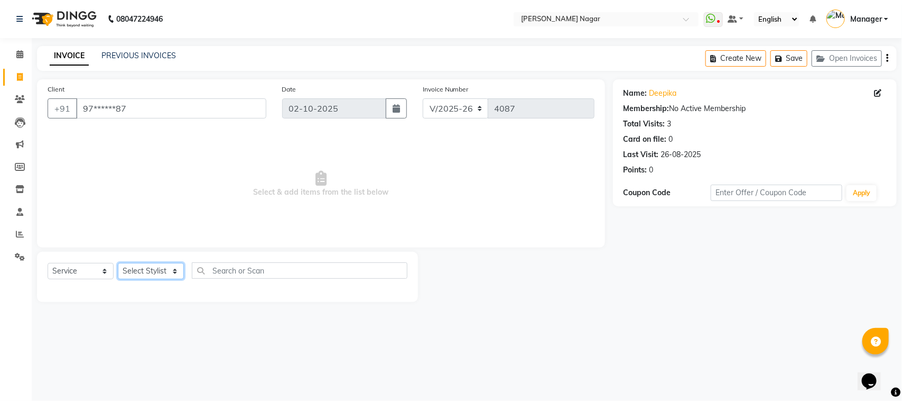
click at [157, 269] on select "Select Stylist [PERSON_NAME] [PERSON_NAME] Annu [PERSON_NAME] [PERSON_NAME] [PE…" at bounding box center [151, 271] width 66 height 16
select select "87299"
click at [118, 263] on select "Select Stylist [PERSON_NAME] [PERSON_NAME] Annu [PERSON_NAME] [PERSON_NAME] [PE…" at bounding box center [151, 271] width 66 height 16
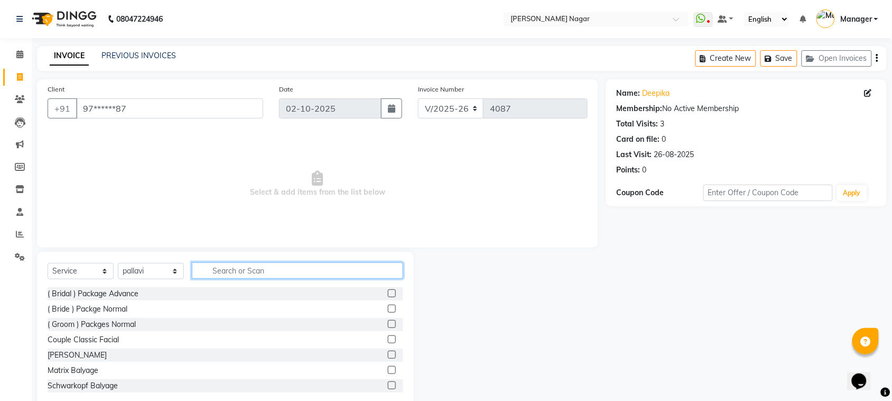
click at [340, 273] on input "text" at bounding box center [297, 270] width 211 height 16
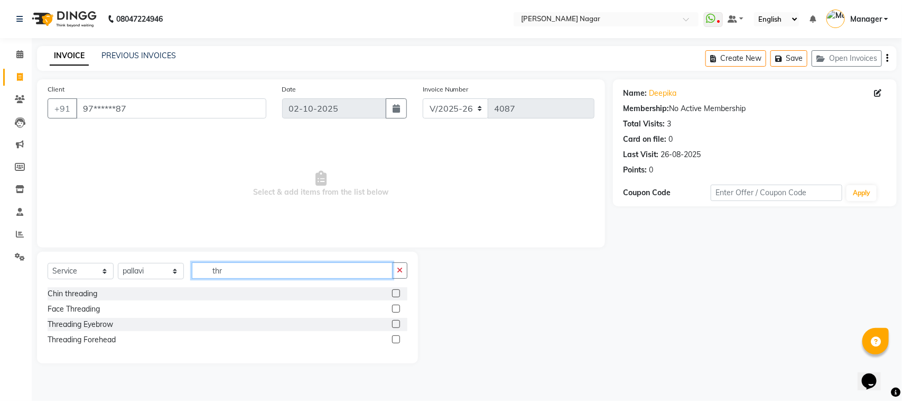
type input "thr"
click at [395, 323] on label at bounding box center [396, 324] width 8 height 8
click at [395, 323] on input "checkbox" at bounding box center [395, 324] width 7 height 7
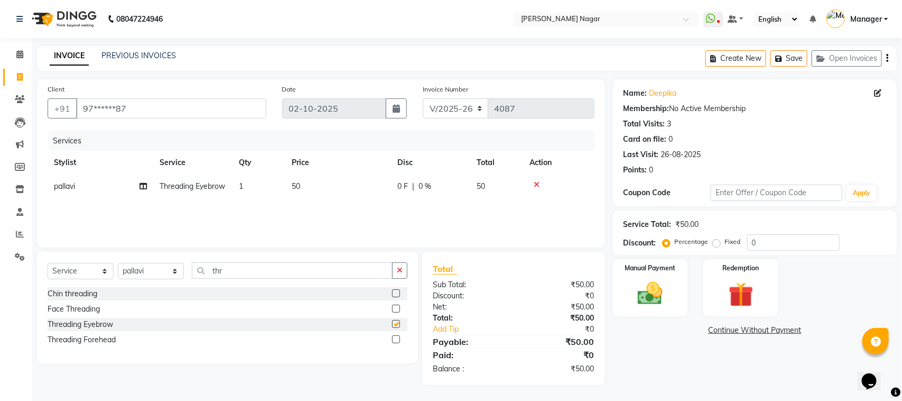
checkbox input "false"
click at [163, 271] on select "Select Stylist [PERSON_NAME] [PERSON_NAME] Annu [PERSON_NAME] [PERSON_NAME] [PE…" at bounding box center [151, 271] width 66 height 16
click at [118, 263] on select "Select Stylist [PERSON_NAME] [PERSON_NAME] Annu [PERSON_NAME] [PERSON_NAME] [PE…" at bounding box center [151, 271] width 66 height 16
click at [170, 118] on div "+91 97******87" at bounding box center [157, 108] width 219 height 20
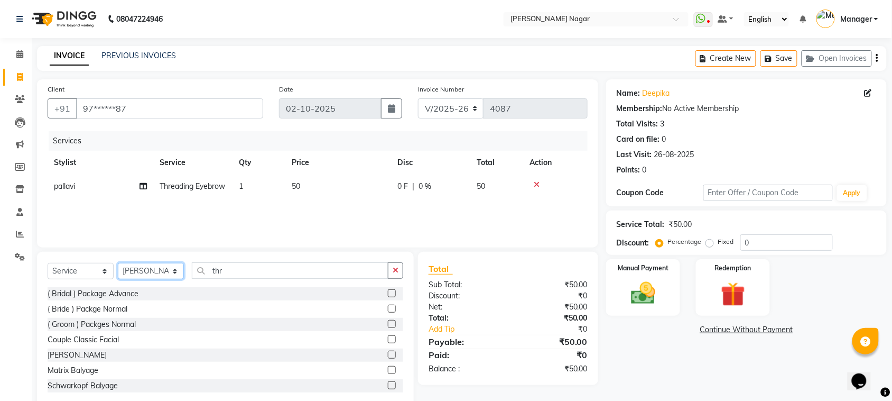
click at [159, 267] on select "Select Stylist [PERSON_NAME] [PERSON_NAME] Annu [PERSON_NAME] [PERSON_NAME] [PE…" at bounding box center [151, 271] width 66 height 16
select select "82128"
click at [118, 263] on select "Select Stylist [PERSON_NAME] [PERSON_NAME] Annu [PERSON_NAME] [PERSON_NAME] [PE…" at bounding box center [151, 271] width 66 height 16
click at [239, 262] on input "thr" at bounding box center [290, 270] width 197 height 16
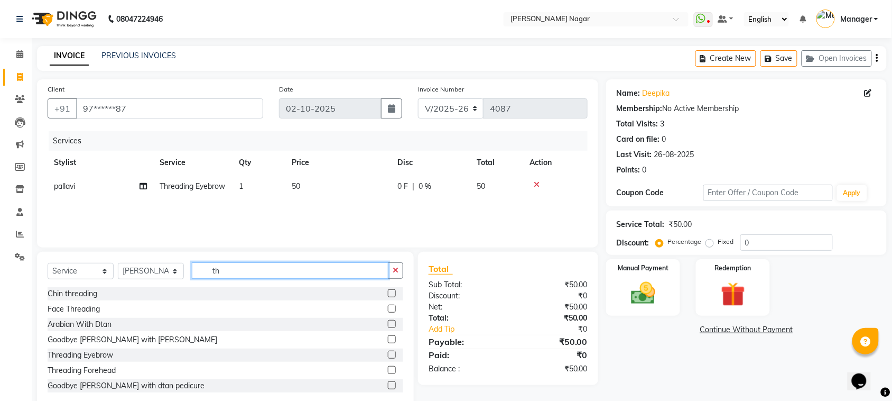
type input "t"
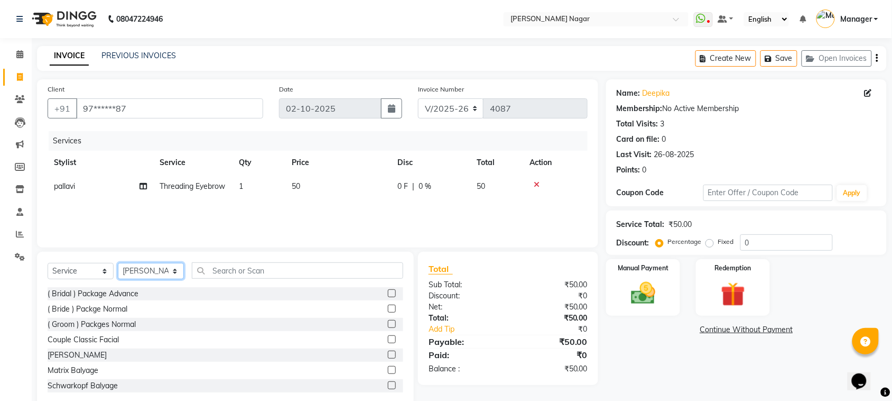
click at [142, 270] on select "Select Stylist [PERSON_NAME] [PERSON_NAME] Annu [PERSON_NAME] [PERSON_NAME] [PE…" at bounding box center [151, 271] width 66 height 16
select select "66370"
click at [118, 263] on select "Select Stylist [PERSON_NAME] [PERSON_NAME] Annu [PERSON_NAME] [PERSON_NAME] [PE…" at bounding box center [151, 271] width 66 height 16
click at [300, 271] on input "text" at bounding box center [297, 270] width 211 height 16
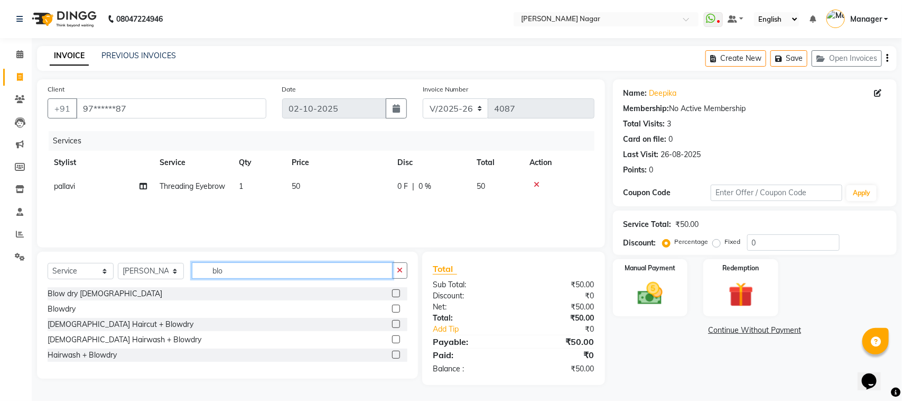
type input "blo"
click at [397, 308] on label at bounding box center [396, 308] width 8 height 8
click at [397, 308] on input "checkbox" at bounding box center [395, 309] width 7 height 7
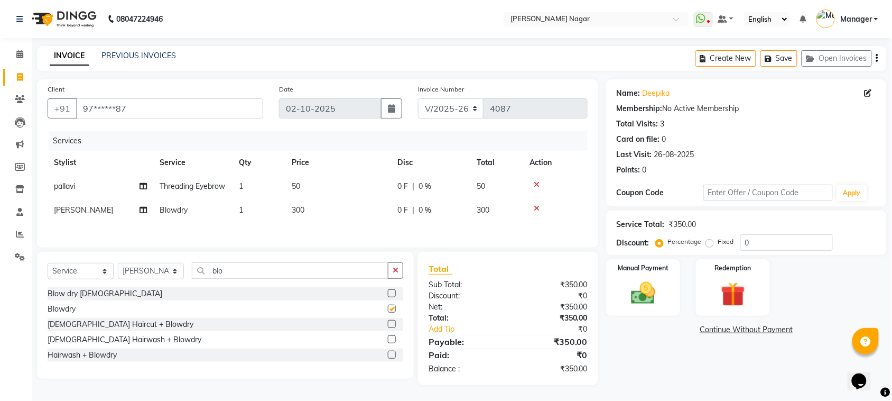
checkbox input "false"
click at [356, 214] on td "300" at bounding box center [338, 210] width 106 height 24
select select "66370"
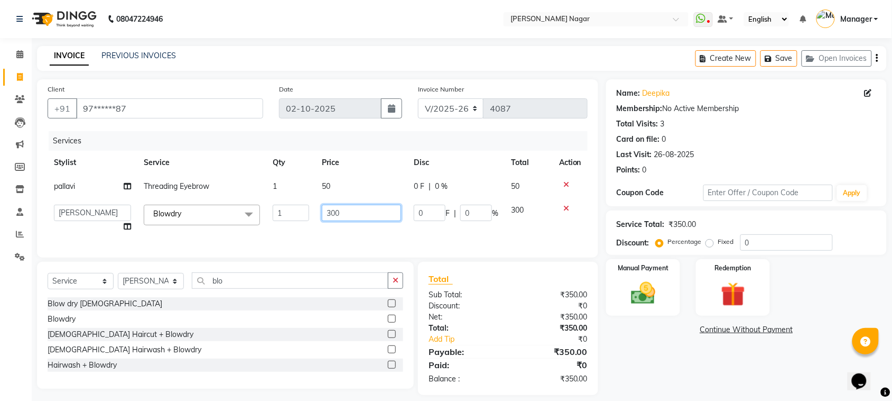
click at [356, 214] on input "300" at bounding box center [361, 213] width 79 height 16
type input "3"
type input "250"
click at [631, 282] on img at bounding box center [643, 293] width 41 height 29
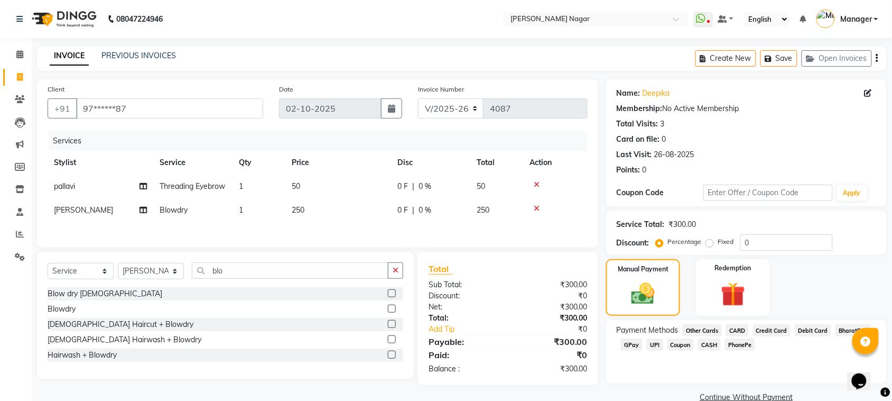
click at [632, 348] on span "GPay" at bounding box center [632, 344] width 22 height 12
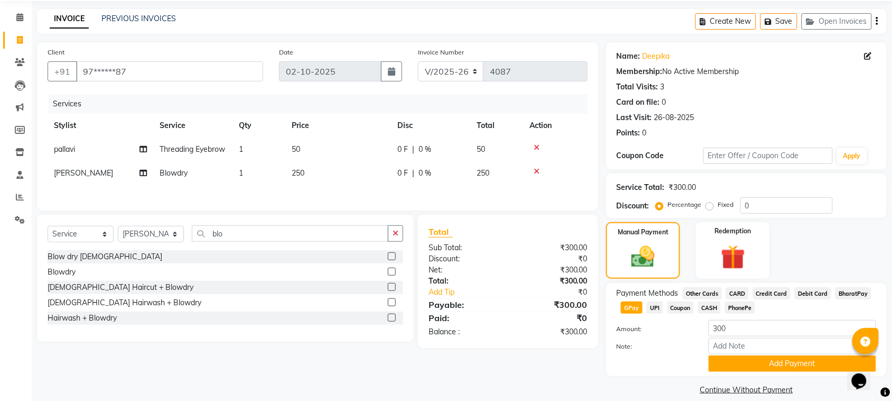
scroll to position [49, 0]
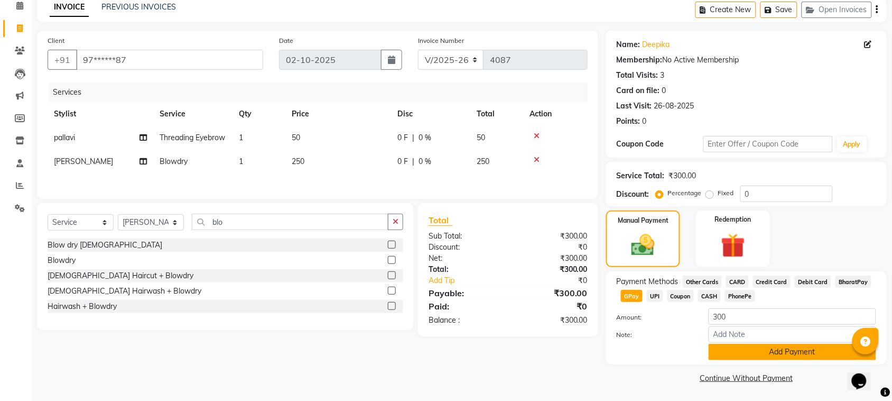
click at [797, 349] on button "Add Payment" at bounding box center [793, 352] width 168 height 16
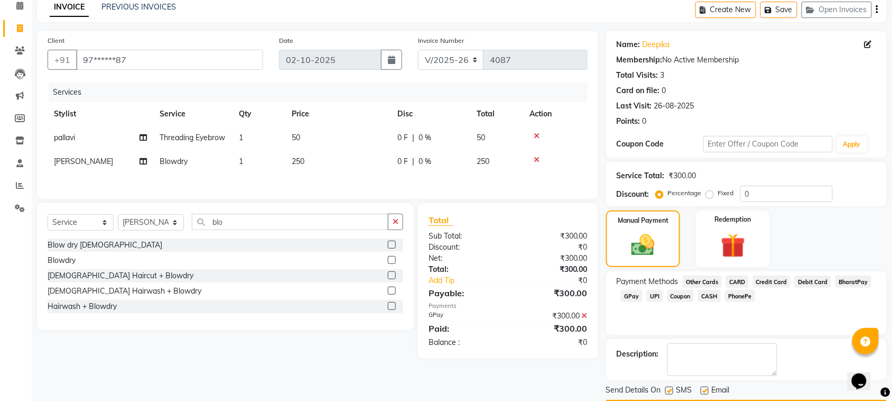
drag, startPoint x: 886, startPoint y: 294, endPoint x: 883, endPoint y: 352, distance: 57.2
click at [881, 336] on div "Name: Deepika Membership: No Active Membership Total Visits: 3 Card on file: 0 …" at bounding box center [750, 223] width 289 height 385
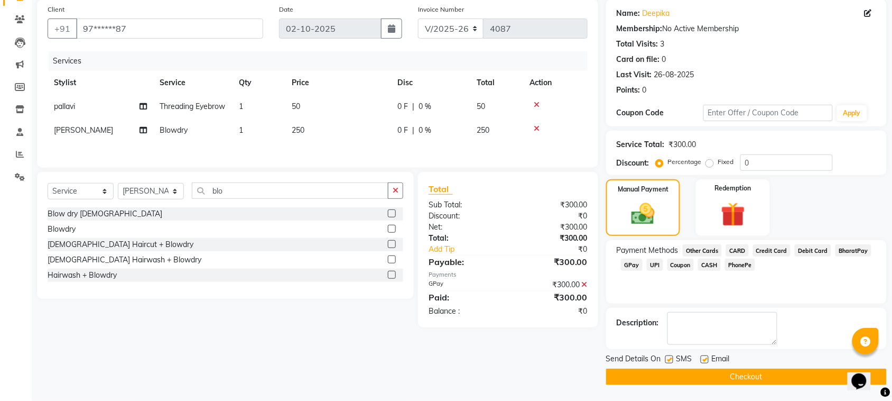
click at [835, 371] on button "Checkout" at bounding box center [746, 376] width 281 height 16
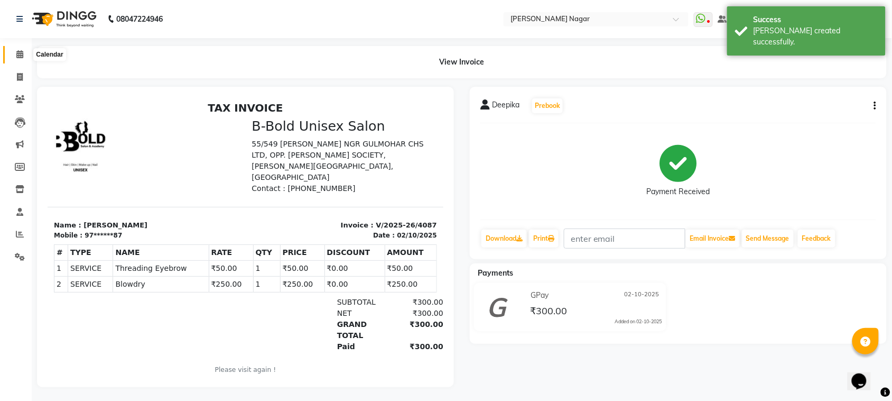
click at [20, 52] on icon at bounding box center [19, 54] width 7 height 8
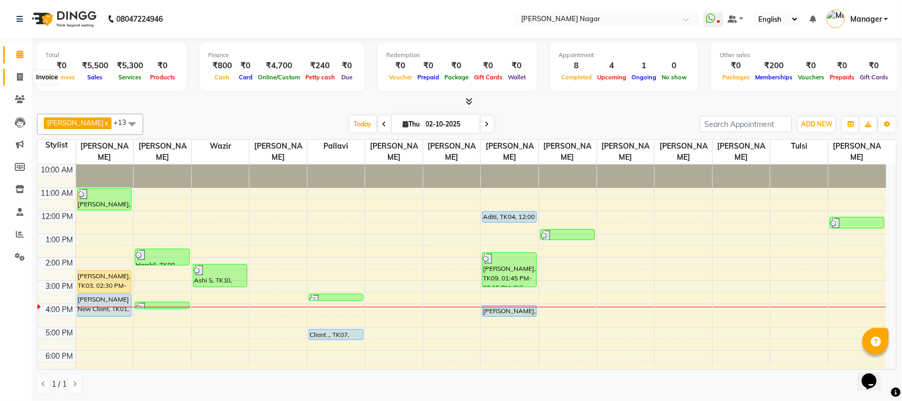
click at [14, 77] on span at bounding box center [20, 77] width 19 height 12
select select "service"
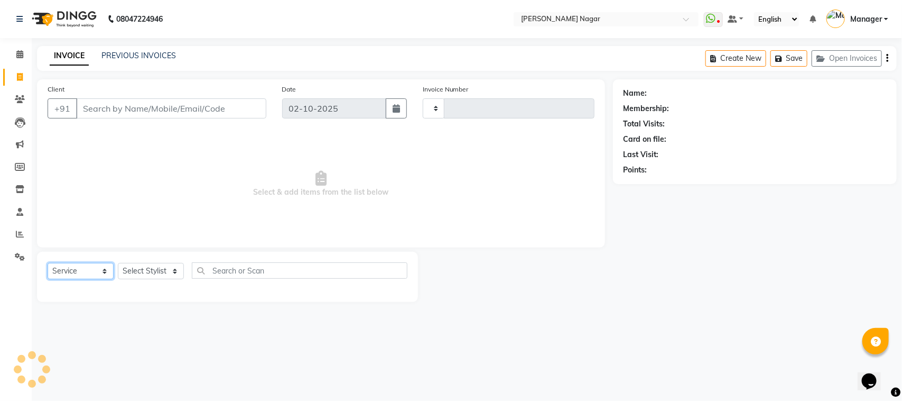
click at [91, 272] on select "Select Service Product Membership Package Voucher Prepaid Gift Card" at bounding box center [81, 271] width 66 height 16
type input "4088"
select select "7349"
click at [48, 263] on select "Select Service Product Membership Package Voucher Prepaid Gift Card" at bounding box center [81, 271] width 66 height 16
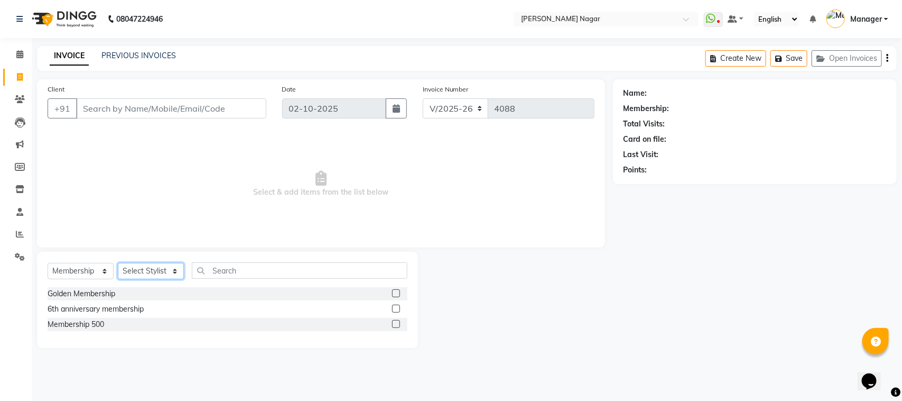
click at [140, 265] on select "Select Stylist [PERSON_NAME] [PERSON_NAME] Annu [PERSON_NAME] [PERSON_NAME] [PE…" at bounding box center [151, 271] width 66 height 16
click at [72, 267] on select "Select Service Product Membership Package Voucher Prepaid Gift Card" at bounding box center [81, 271] width 66 height 16
select select "service"
click at [48, 263] on select "Select Service Product Membership Package Voucher Prepaid Gift Card" at bounding box center [81, 271] width 66 height 16
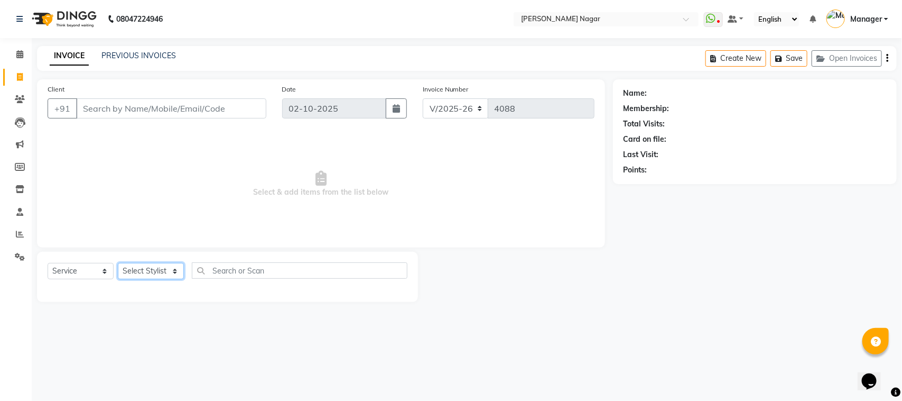
click at [159, 265] on select "Select Stylist [PERSON_NAME] [PERSON_NAME] Annu [PERSON_NAME] [PERSON_NAME] [PE…" at bounding box center [151, 271] width 66 height 16
select select "85970"
click at [118, 263] on select "Select Stylist [PERSON_NAME] [PERSON_NAME] Annu [PERSON_NAME] [PERSON_NAME] [PE…" at bounding box center [151, 271] width 66 height 16
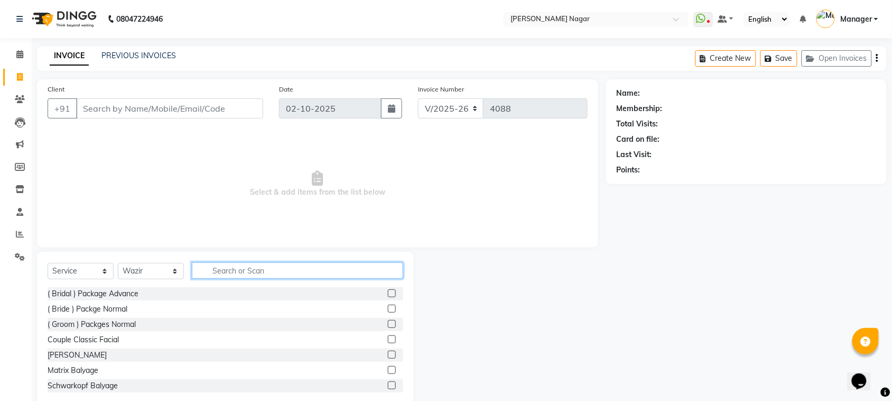
click at [262, 265] on input "text" at bounding box center [297, 270] width 211 height 16
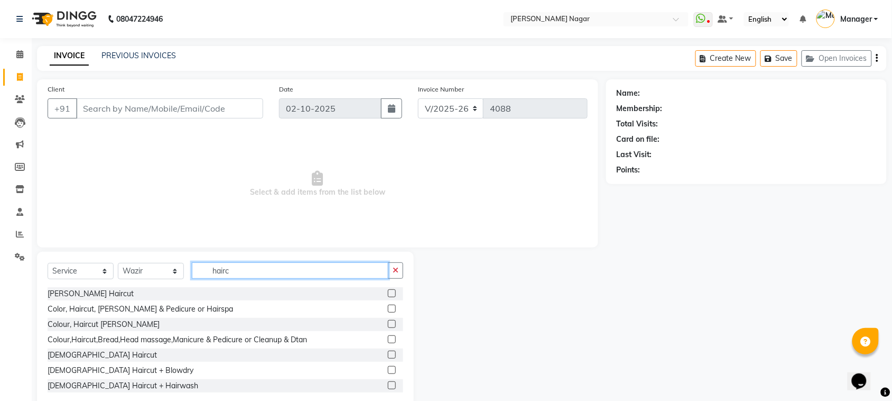
type input "hairc"
click at [388, 383] on label at bounding box center [392, 385] width 8 height 8
click at [388, 383] on input "checkbox" at bounding box center [391, 385] width 7 height 7
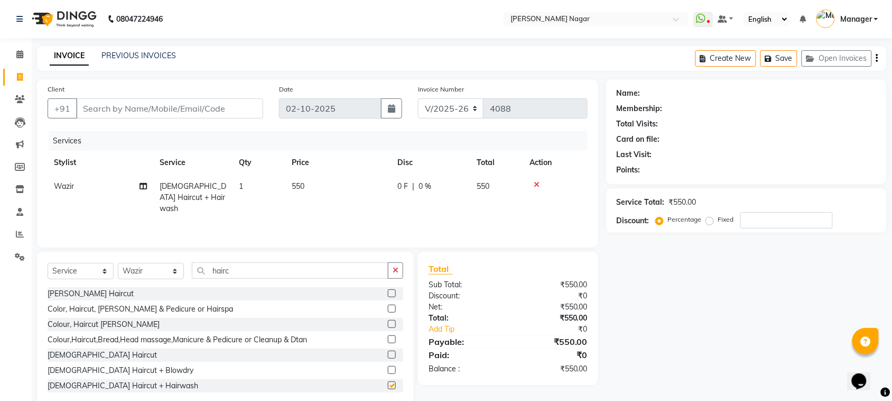
checkbox input "false"
click at [242, 108] on input "Client" at bounding box center [169, 108] width 187 height 20
type input "9"
type input "0"
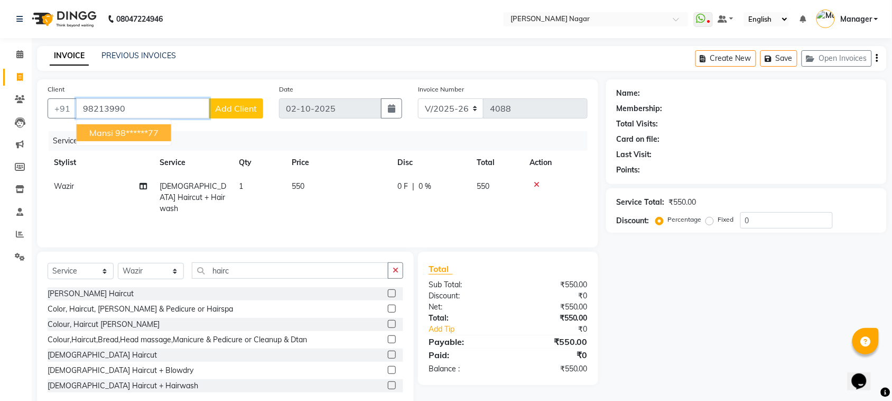
click at [138, 136] on ngb-highlight "98******77" at bounding box center [136, 132] width 43 height 11
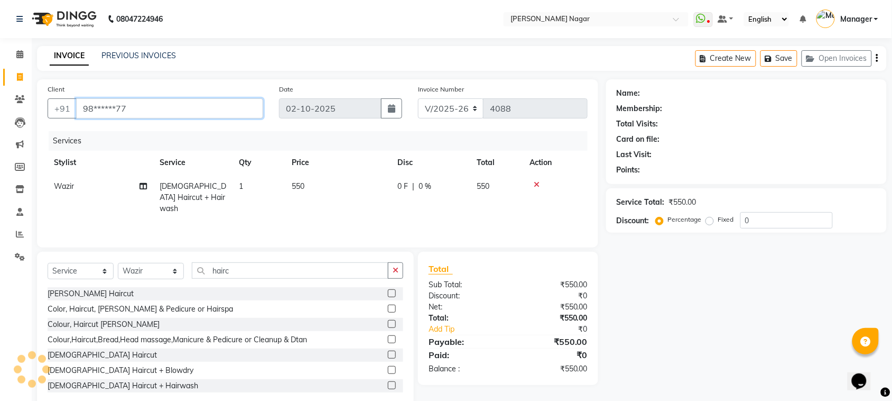
type input "98******77"
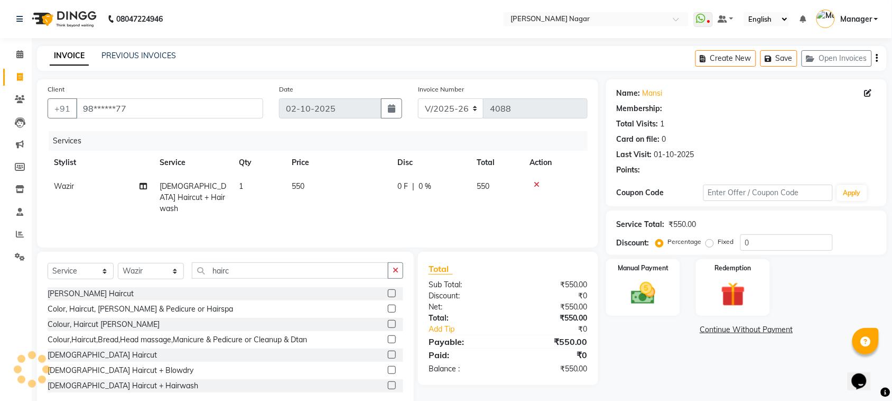
select select "1: Object"
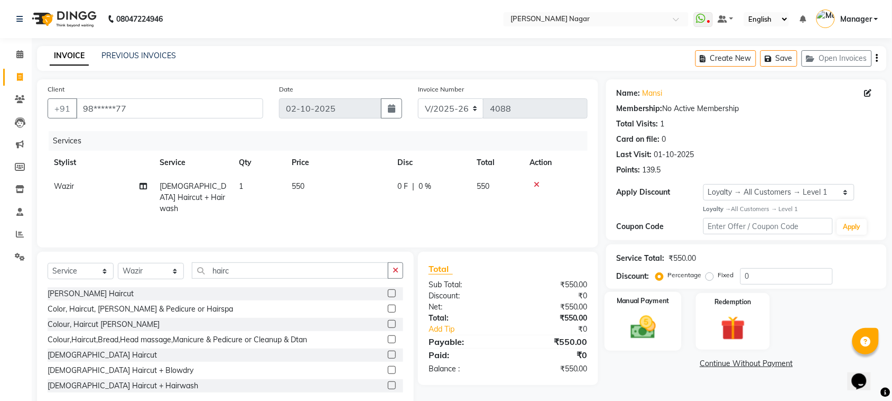
click at [645, 339] on img at bounding box center [643, 326] width 41 height 29
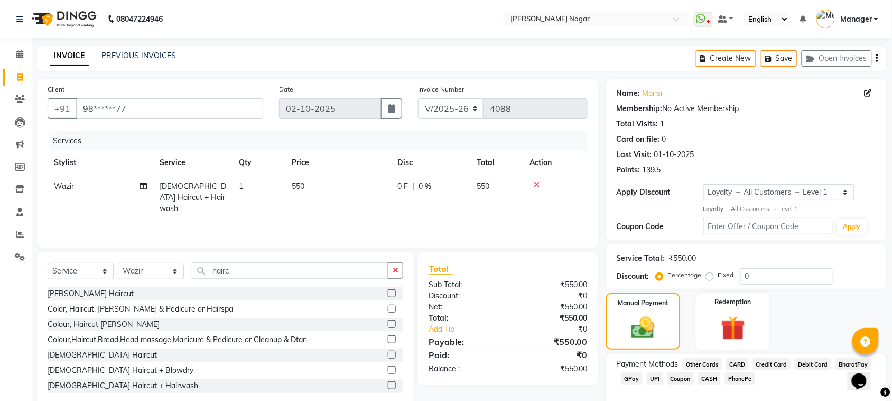
click at [640, 379] on span "GPay" at bounding box center [632, 378] width 22 height 12
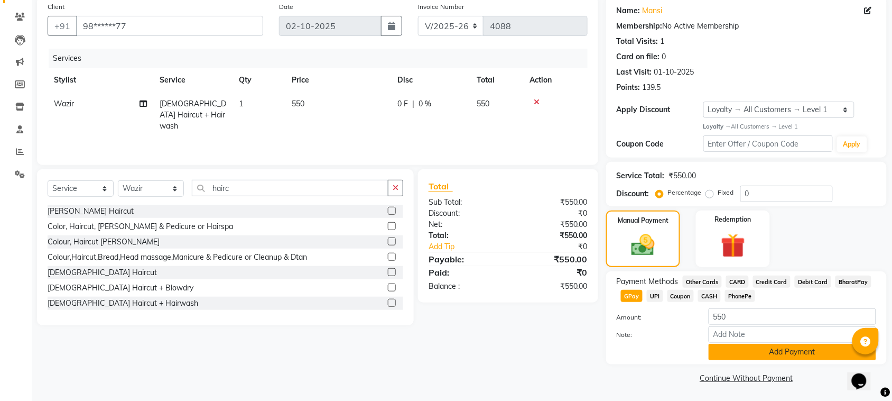
click at [785, 348] on button "Add Payment" at bounding box center [793, 352] width 168 height 16
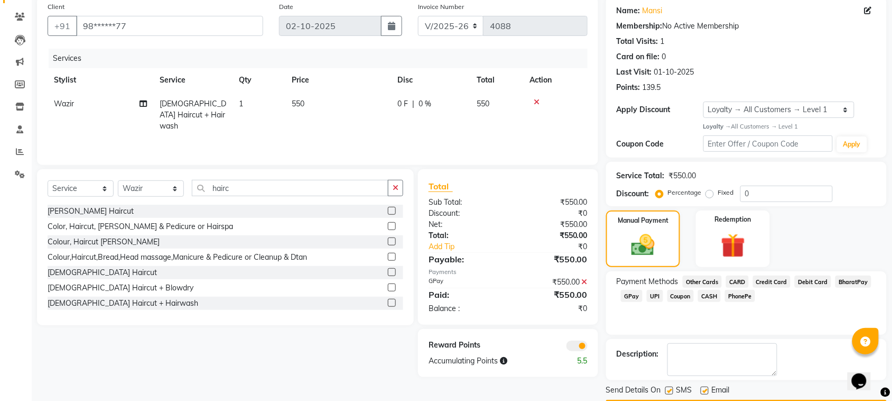
scroll to position [114, 0]
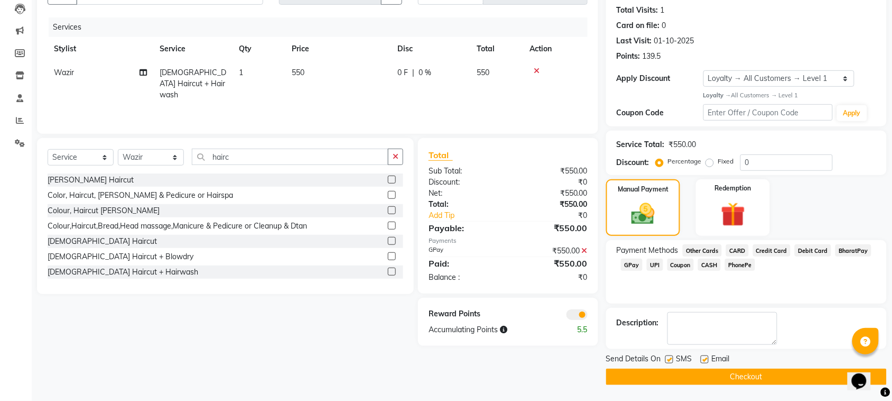
click at [815, 377] on button "Checkout" at bounding box center [746, 376] width 281 height 16
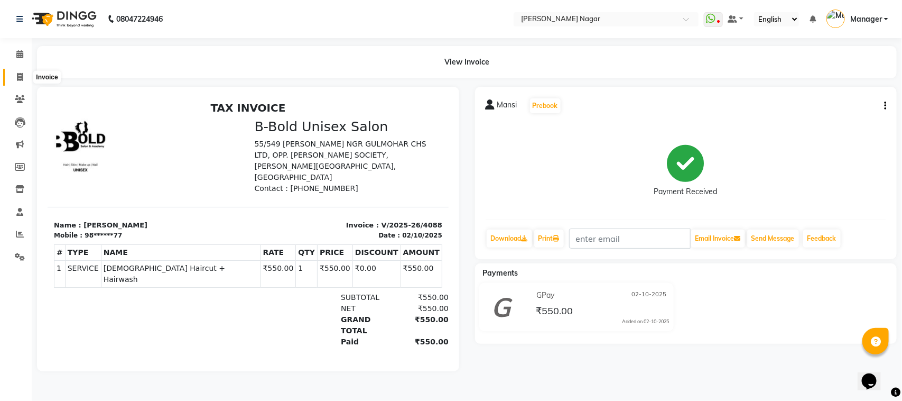
click at [21, 80] on icon at bounding box center [20, 77] width 6 height 8
select select "service"
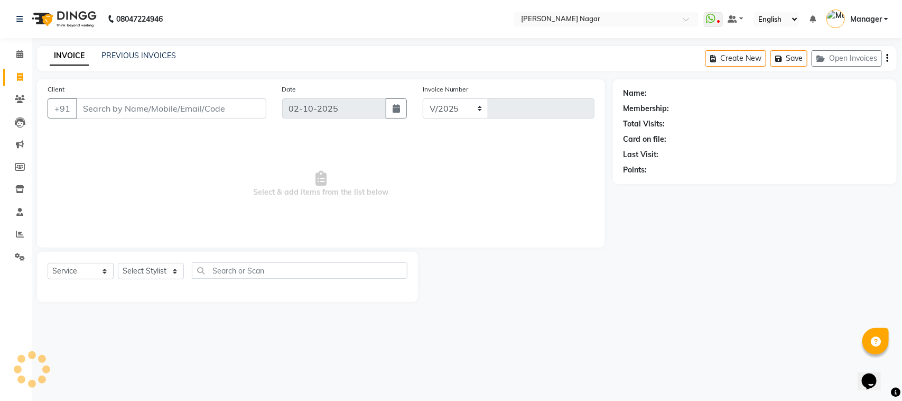
select select "7349"
type input "4089"
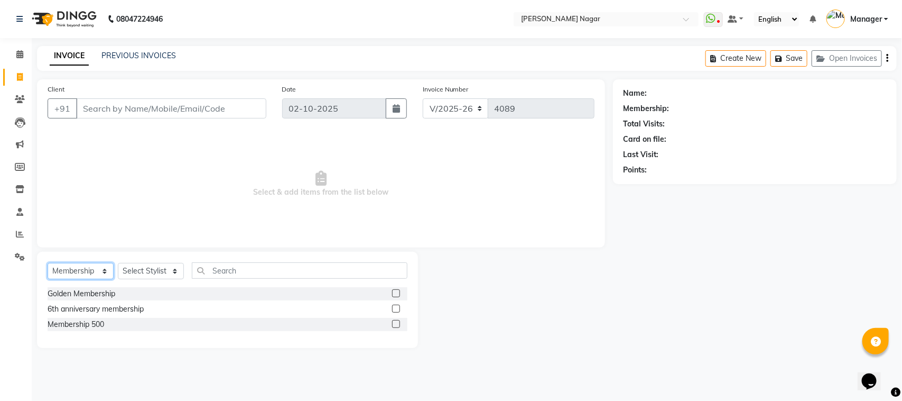
click at [101, 270] on select "Select Service Product Membership Package Voucher Prepaid Gift Card" at bounding box center [81, 271] width 66 height 16
select select "service"
click at [48, 263] on select "Select Service Product Membership Package Voucher Prepaid Gift Card" at bounding box center [81, 271] width 66 height 16
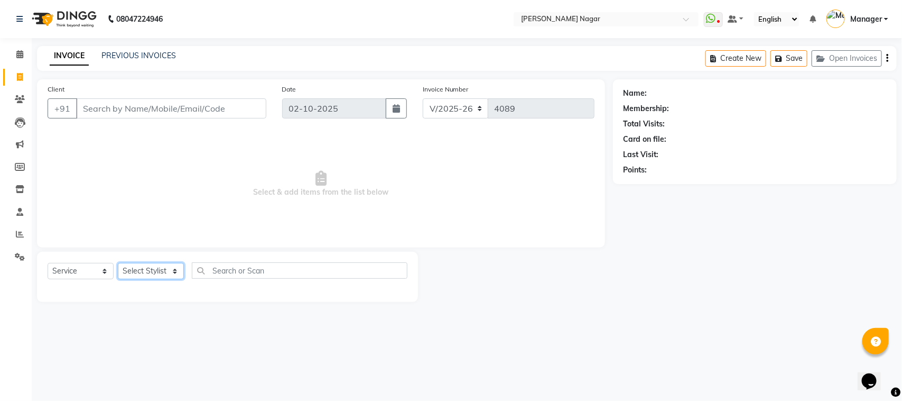
click at [145, 268] on select "Select Stylist [PERSON_NAME] [PERSON_NAME] Annu [PERSON_NAME] [PERSON_NAME] [PE…" at bounding box center [151, 271] width 66 height 16
select select "87299"
click at [118, 263] on select "Select Stylist [PERSON_NAME] [PERSON_NAME] Annu [PERSON_NAME] [PERSON_NAME] [PE…" at bounding box center [151, 271] width 66 height 16
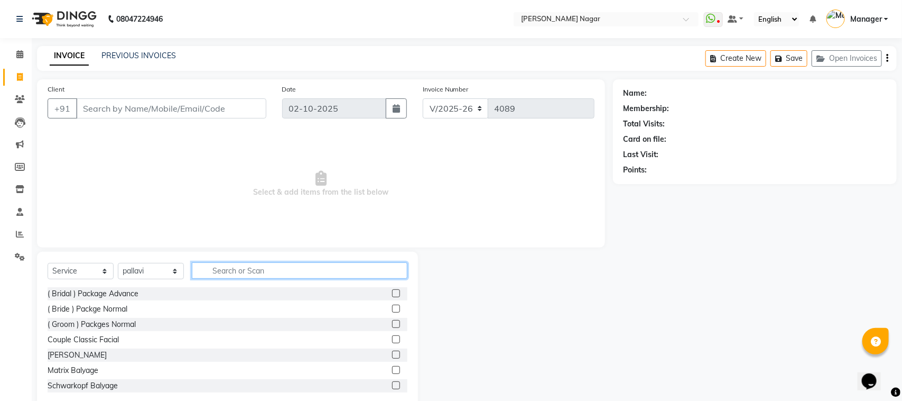
click at [228, 270] on input "text" at bounding box center [300, 270] width 216 height 16
type input "th"
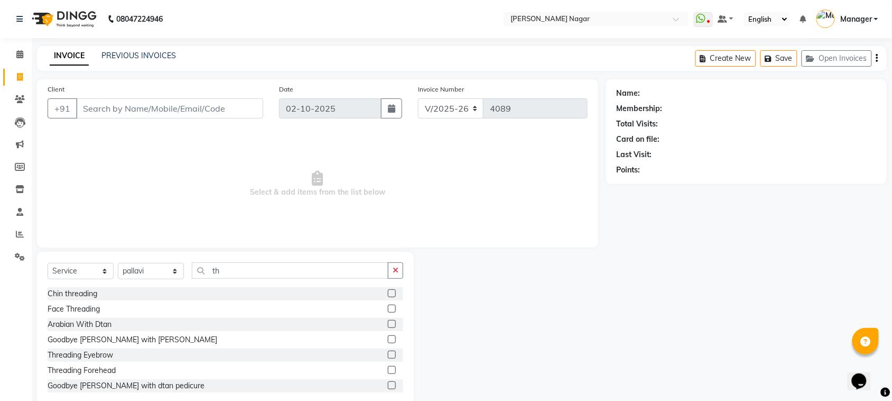
click at [388, 356] on label at bounding box center [392, 354] width 8 height 8
click at [388, 356] on input "checkbox" at bounding box center [391, 355] width 7 height 7
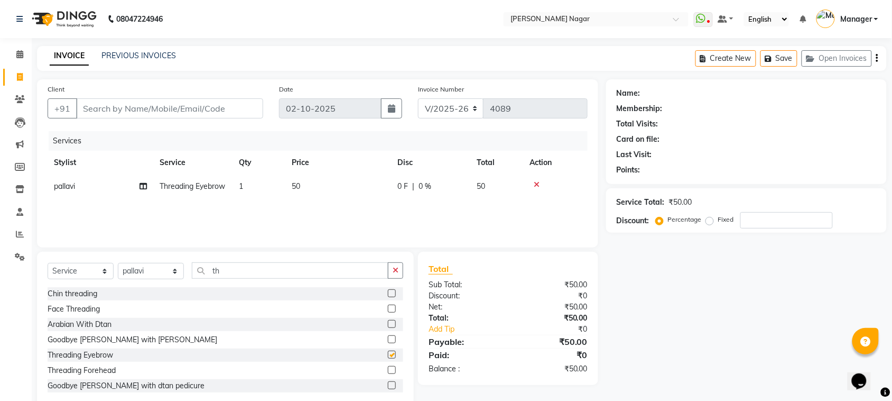
checkbox input "false"
click at [233, 112] on input "Client" at bounding box center [169, 108] width 187 height 20
type input "7"
type input "0"
type input "7710956774"
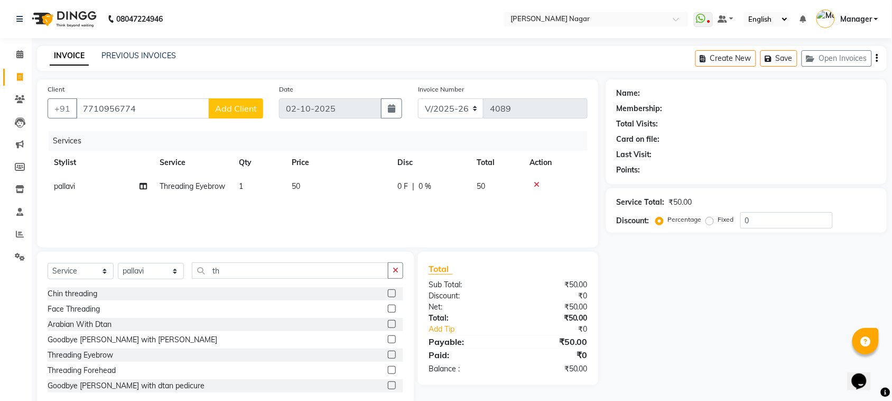
click at [245, 108] on span "Add Client" at bounding box center [236, 108] width 42 height 11
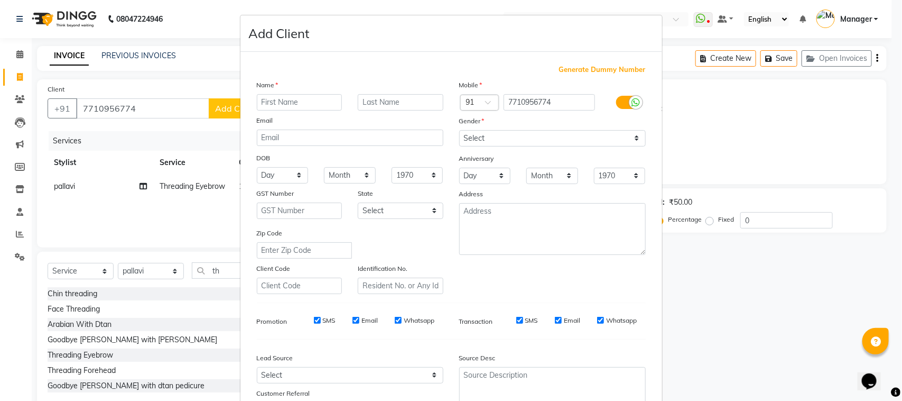
click at [266, 107] on input "text" at bounding box center [300, 102] width 86 height 16
type input "tara"
click at [477, 136] on select "Select [DEMOGRAPHIC_DATA] [DEMOGRAPHIC_DATA] Other Prefer Not To Say" at bounding box center [552, 138] width 187 height 16
select select "[DEMOGRAPHIC_DATA]"
click at [459, 130] on select "Select [DEMOGRAPHIC_DATA] [DEMOGRAPHIC_DATA] Other Prefer Not To Say" at bounding box center [552, 138] width 187 height 16
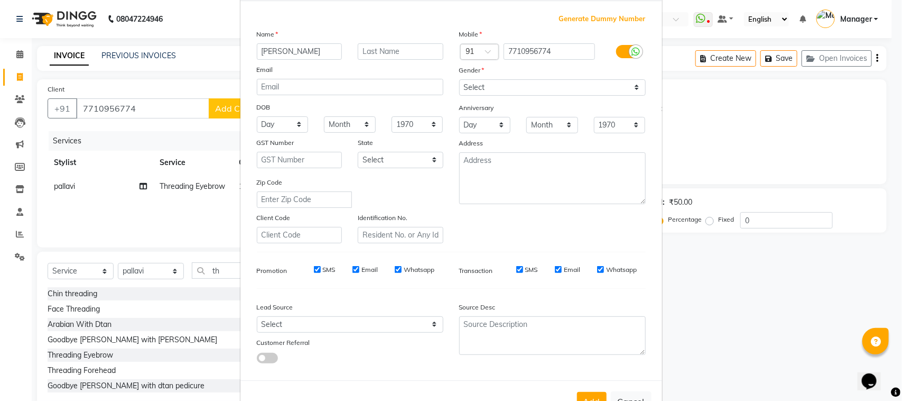
scroll to position [53, 0]
click at [588, 390] on button "Add" at bounding box center [592, 399] width 30 height 19
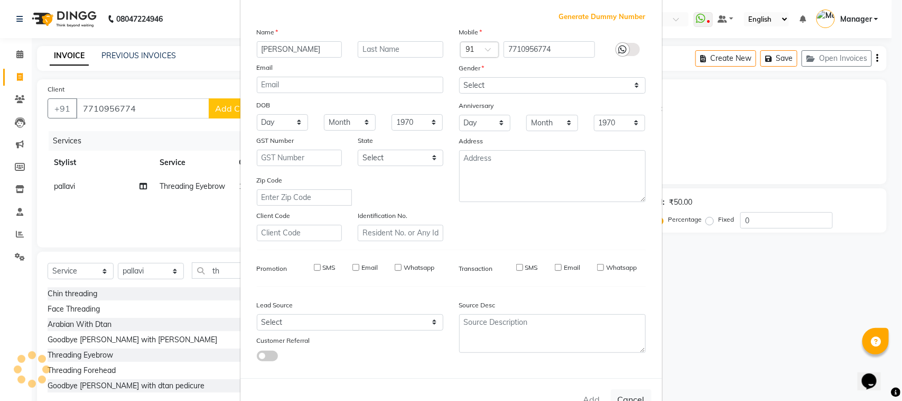
type input "77******74"
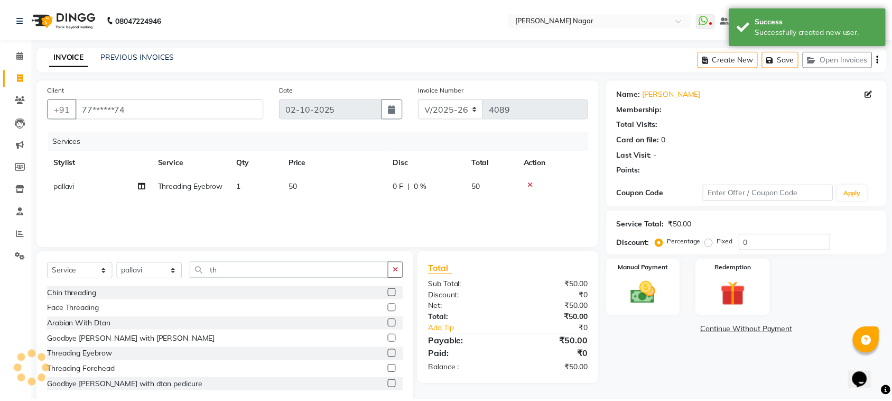
scroll to position [22, 0]
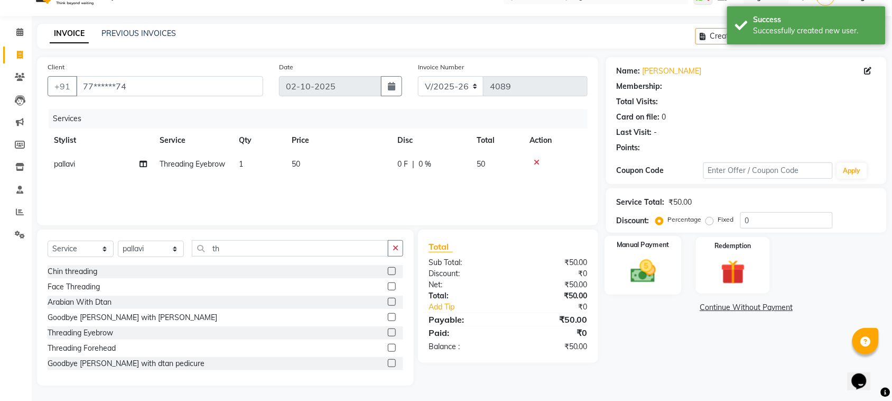
select select "1: Object"
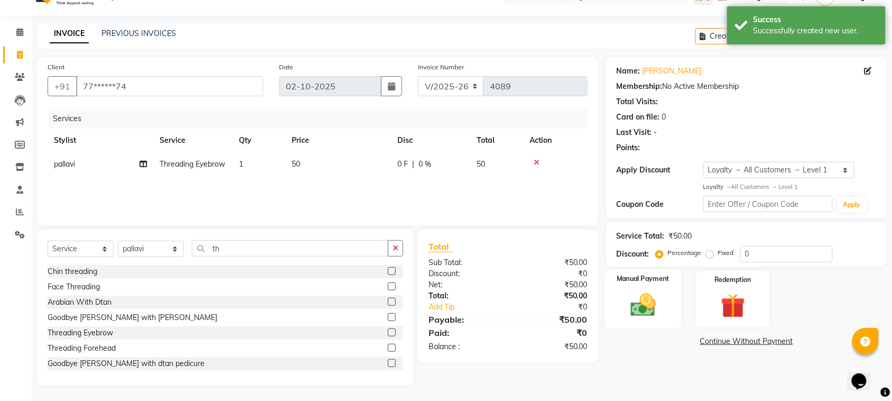
click at [624, 270] on div "Manual Payment" at bounding box center [643, 299] width 77 height 59
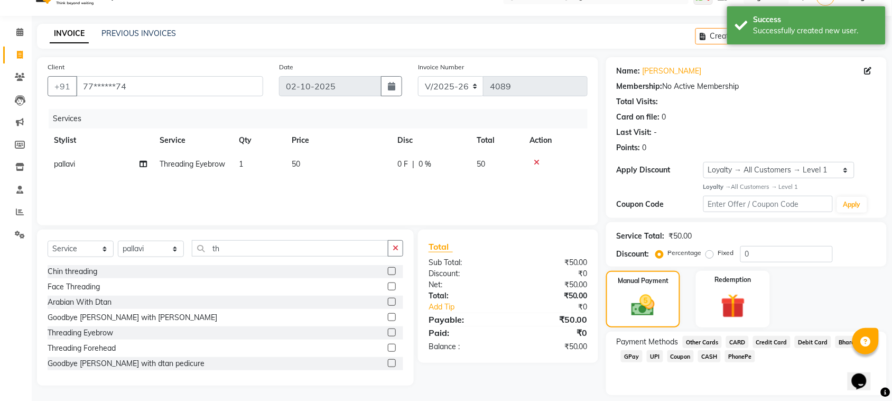
click at [627, 357] on span "GPay" at bounding box center [632, 356] width 22 height 12
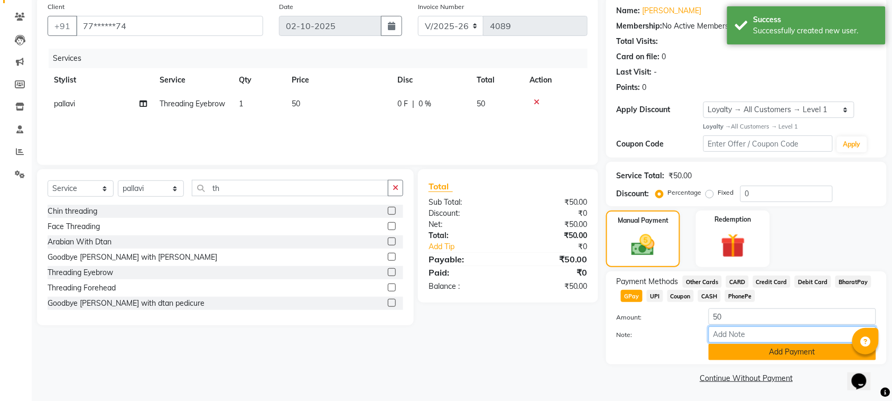
click at [736, 342] on div "Amount: 50 Note: Add Payment" at bounding box center [747, 334] width 260 height 52
click at [751, 348] on button "Add Payment" at bounding box center [793, 352] width 168 height 16
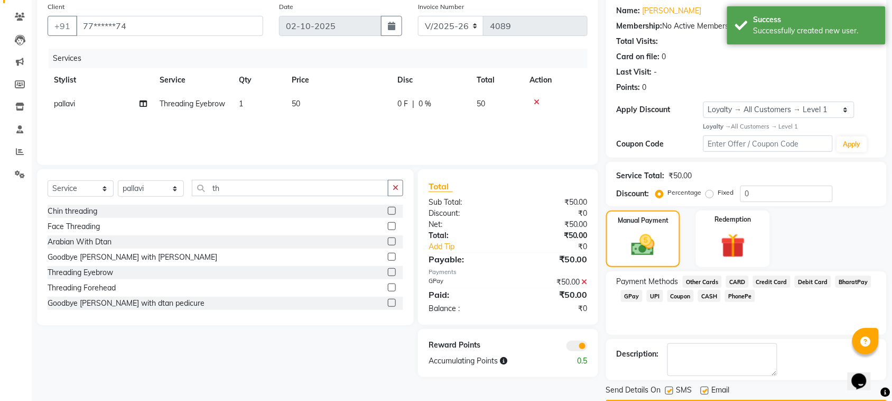
scroll to position [114, 0]
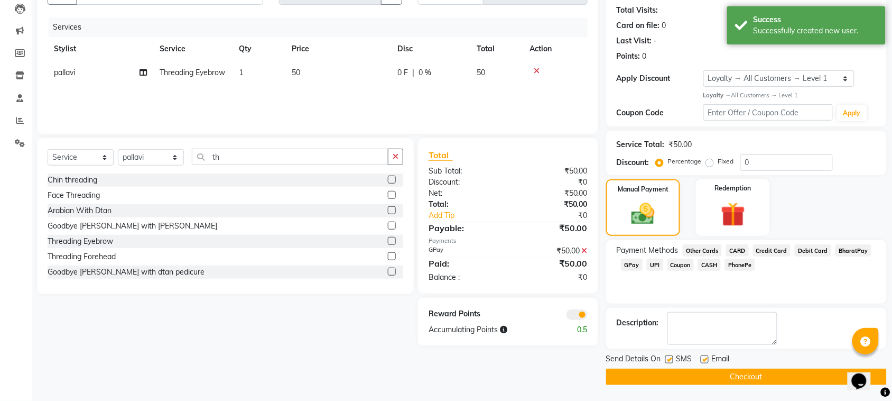
click at [827, 376] on button "Checkout" at bounding box center [746, 376] width 281 height 16
